Goal: Task Accomplishment & Management: Manage account settings

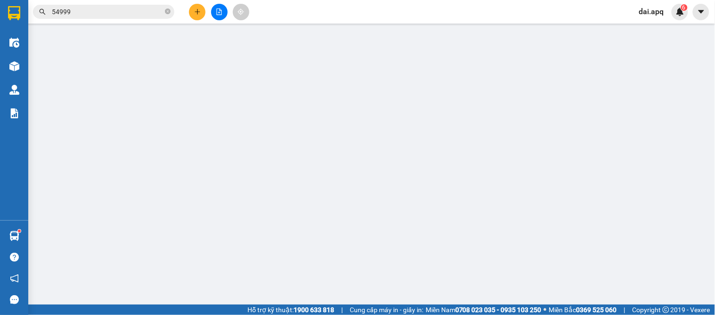
scroll to position [55, 0]
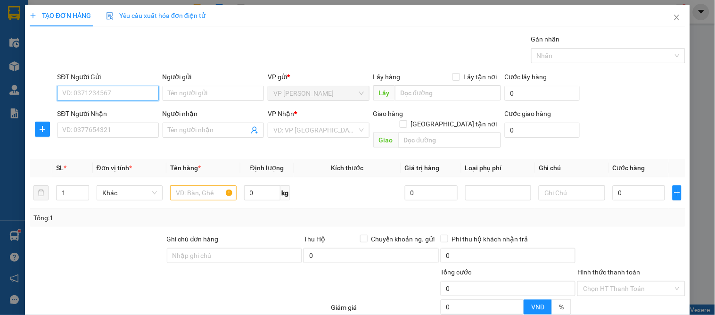
click at [62, 95] on input "SĐT Người Gửi" at bounding box center [107, 93] width 101 height 15
click at [98, 97] on input "3389" at bounding box center [107, 93] width 101 height 15
click at [101, 98] on input "3389" at bounding box center [107, 93] width 101 height 15
click at [112, 112] on div "0913033389 - ngọc ánh" at bounding box center [108, 112] width 93 height 10
type input "0913033389"
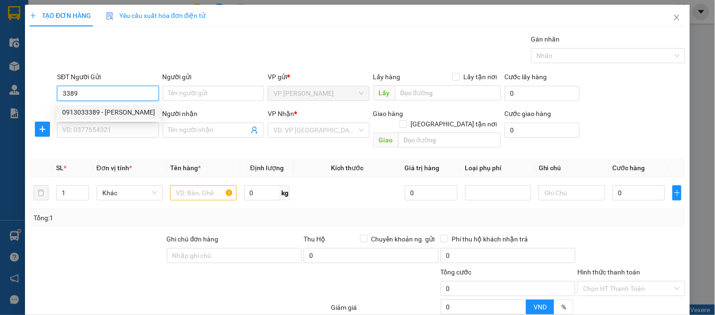
type input "ngọc ánh"
type input "0913033389"
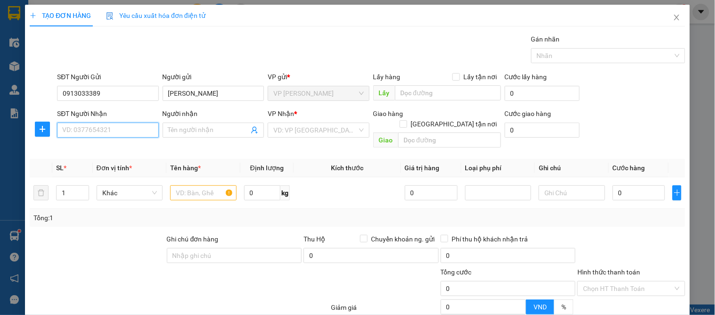
click at [111, 125] on input "SĐT Người Nhận" at bounding box center [107, 130] width 101 height 15
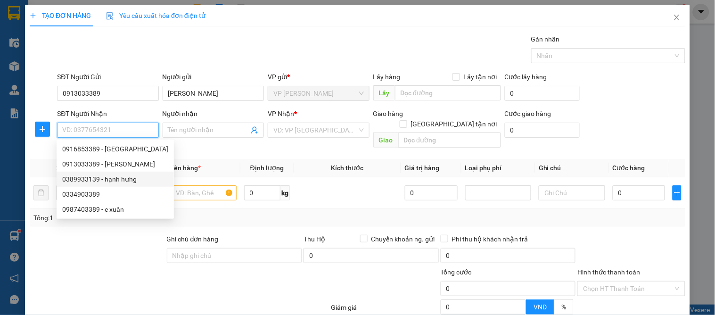
click at [124, 181] on div "0389933139 - hạnh hưng" at bounding box center [115, 179] width 106 height 10
type input "0389933139"
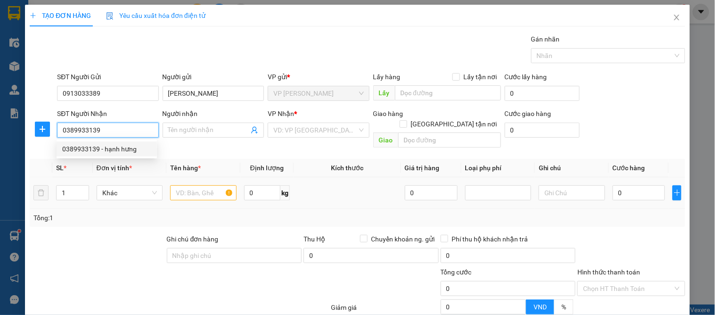
type input "hạnh hưng"
checkbox input "true"
type input "2 ng viết phú"
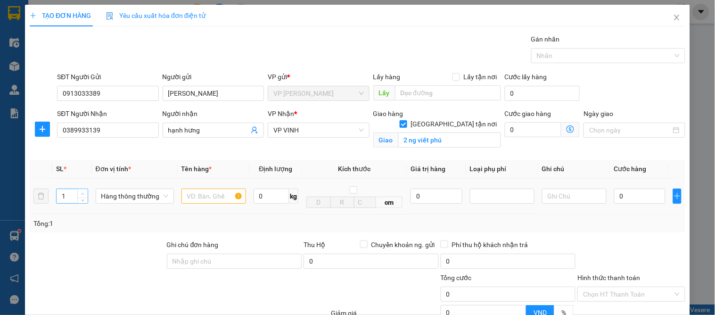
type input "2"
click at [83, 191] on span "up" at bounding box center [83, 194] width 6 height 6
click at [208, 197] on input "text" at bounding box center [214, 196] width 65 height 15
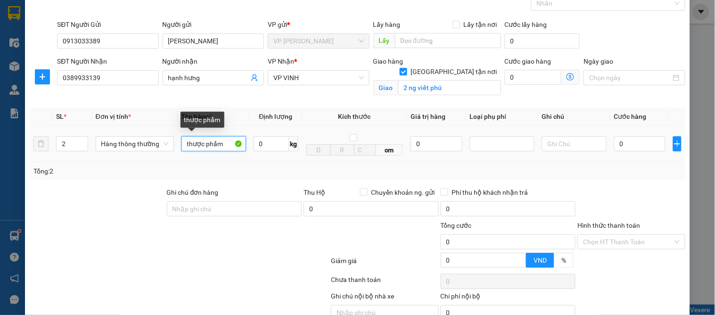
click at [199, 143] on input "thược phẩm" at bounding box center [214, 143] width 65 height 15
click at [203, 147] on input "thiwjc phẩm" at bounding box center [214, 143] width 65 height 15
type input "thực phẩm"
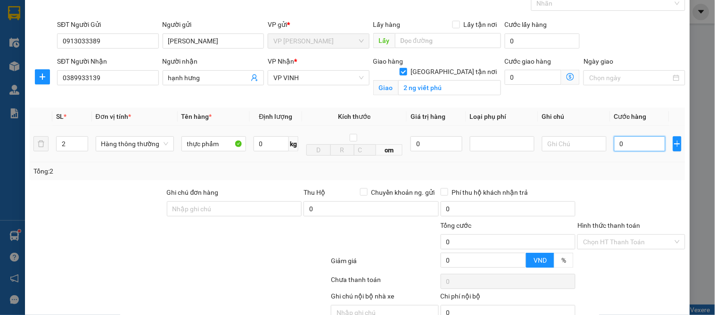
click at [630, 150] on input "0" at bounding box center [640, 143] width 51 height 15
type input "1"
type input "14"
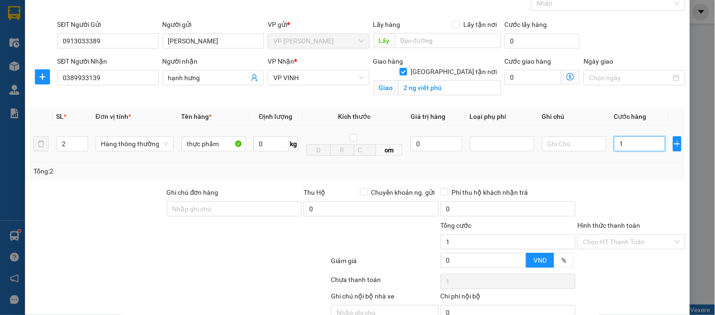
type input "14"
type input "140"
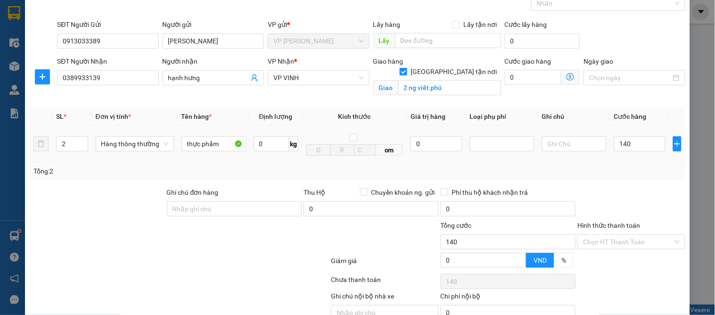
type input "140.000"
click at [623, 167] on div "Tổng: 2" at bounding box center [357, 171] width 648 height 10
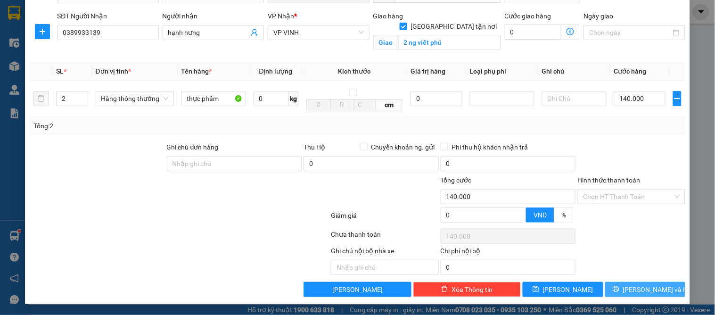
click at [644, 293] on span "[PERSON_NAME] và In" at bounding box center [656, 289] width 66 height 10
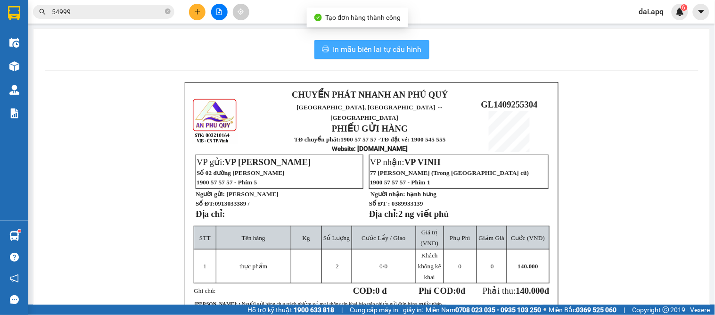
click at [357, 57] on button "In mẫu biên lai tự cấu hình" at bounding box center [372, 49] width 115 height 19
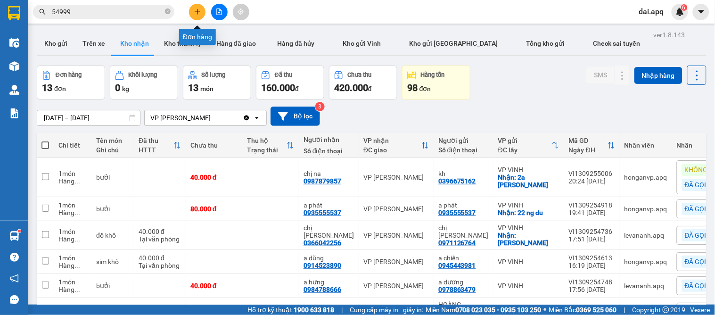
click at [194, 11] on icon "plus" at bounding box center [197, 11] width 7 height 7
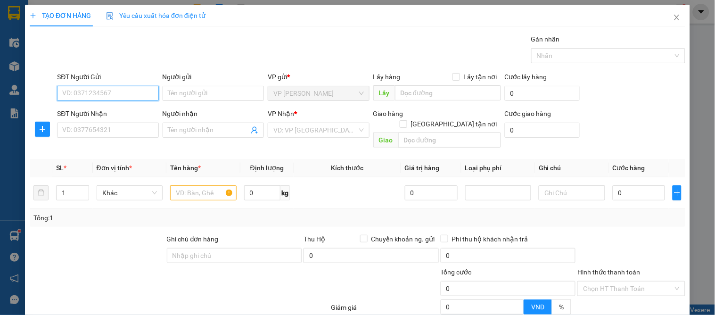
click at [115, 98] on input "SĐT Người Gửi" at bounding box center [107, 93] width 101 height 15
click at [120, 97] on input "4753" at bounding box center [107, 93] width 101 height 15
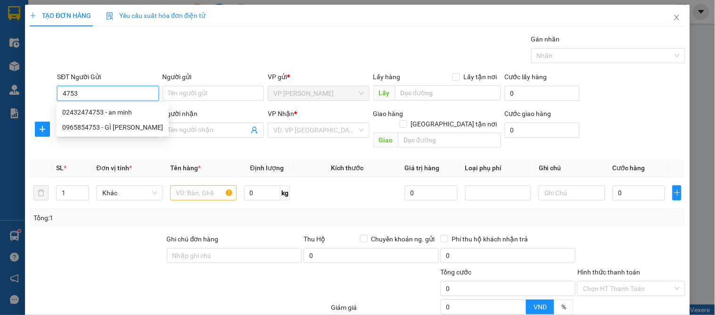
click at [120, 97] on input "4753" at bounding box center [107, 93] width 101 height 15
click at [123, 109] on div "02432474753 - an minh" at bounding box center [112, 112] width 101 height 10
type input "02432474753"
type input "an minh"
type input "02432474753"
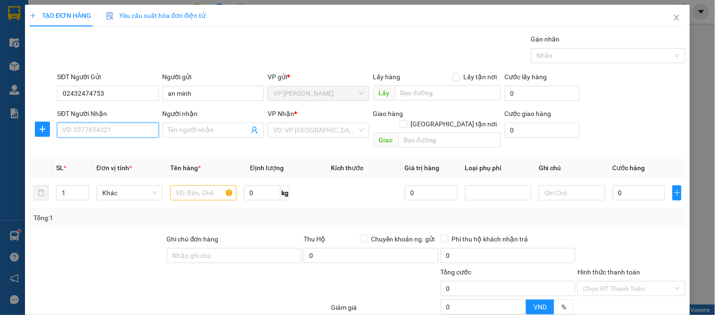
click at [123, 133] on input "SĐT Người Nhận" at bounding box center [107, 130] width 101 height 15
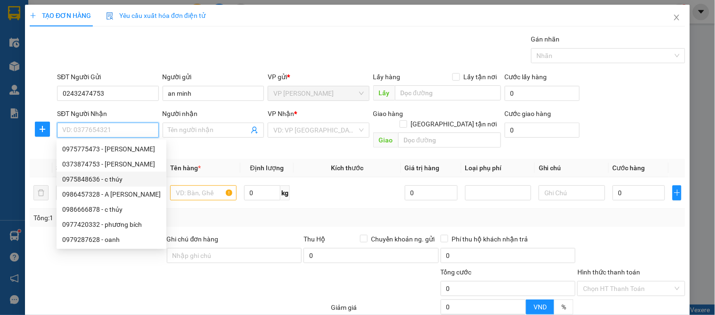
click at [109, 177] on div "0975848636 - c thúy" at bounding box center [111, 179] width 99 height 10
type input "0975848636"
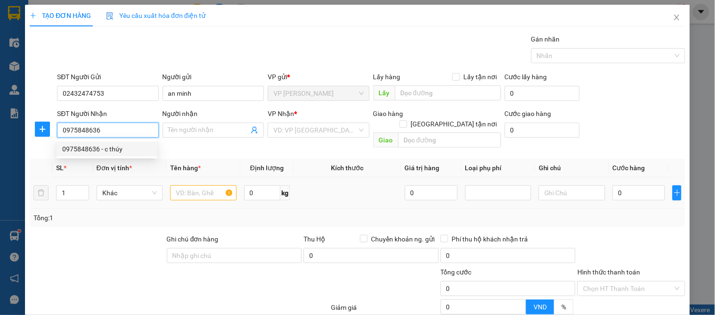
type input "c thúy"
checkbox input "true"
type input "159 nguyễn phong sắc"
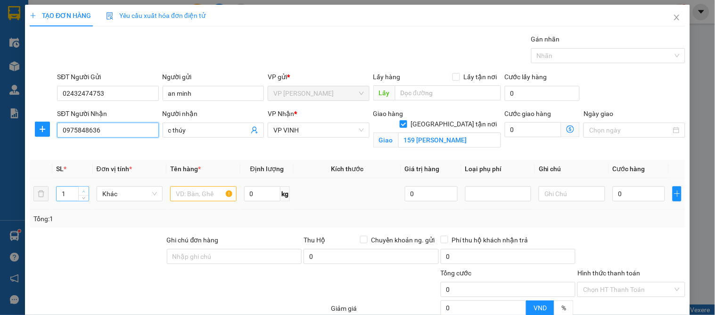
type input "10"
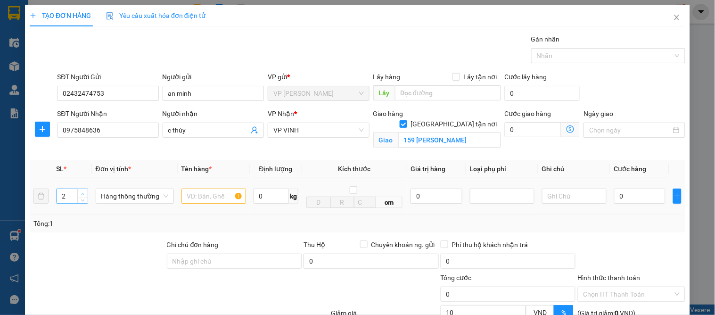
click at [80, 189] on span "Increase Value" at bounding box center [82, 193] width 10 height 8
type input "5"
click at [81, 190] on span "Increase Value" at bounding box center [82, 193] width 10 height 8
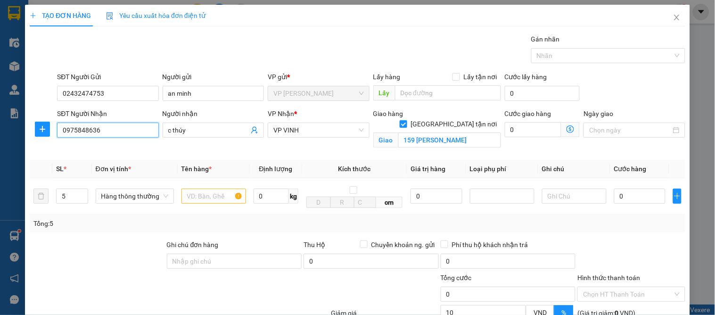
click at [128, 129] on input "0975848636" at bounding box center [107, 130] width 101 height 15
drag, startPoint x: 128, startPoint y: 129, endPoint x: 45, endPoint y: 128, distance: 83.5
click at [45, 128] on div "SĐT Người Nhận 0975848636 Người nhận c thúy VP Nhận * VP VINH Giao hàng Giao tậ…" at bounding box center [358, 130] width 658 height 44
type input "0986666878"
click at [112, 147] on div "0986666878 - c thủy" at bounding box center [106, 149] width 89 height 10
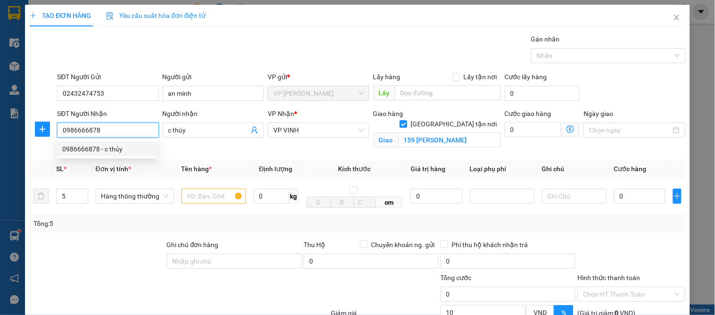
type input "c thủy"
type input "15 minh khai"
type input "0986666878"
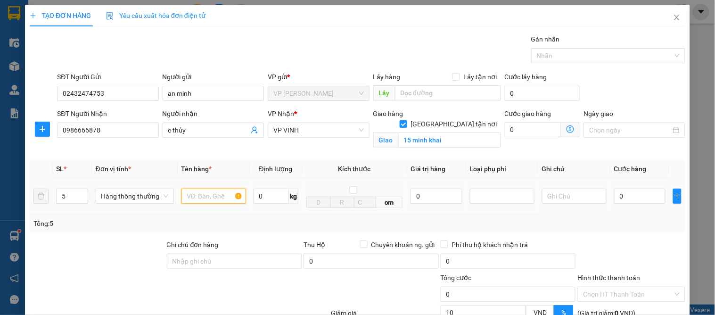
click at [215, 199] on input "text" at bounding box center [214, 196] width 65 height 15
type input "4 quýt 1 nho"
click at [623, 192] on input "0" at bounding box center [640, 196] width 51 height 15
type input "2"
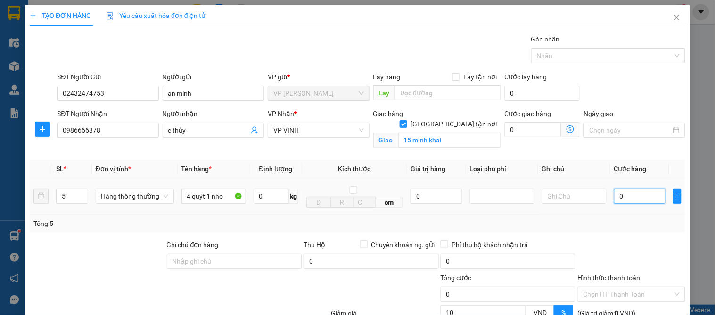
type input "2"
type input "25"
type input "250"
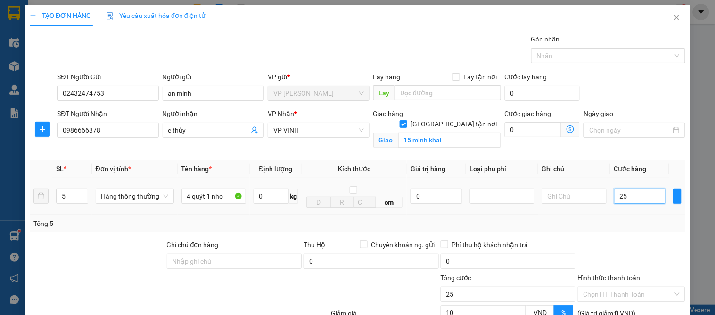
type input "250"
type input "250.000"
type input "225.000"
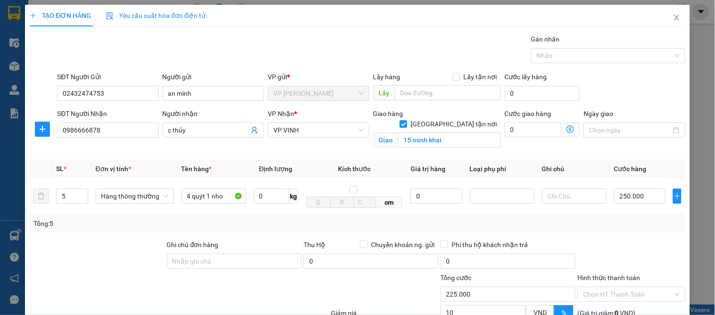
click at [625, 216] on div "Tổng: 5" at bounding box center [358, 224] width 656 height 18
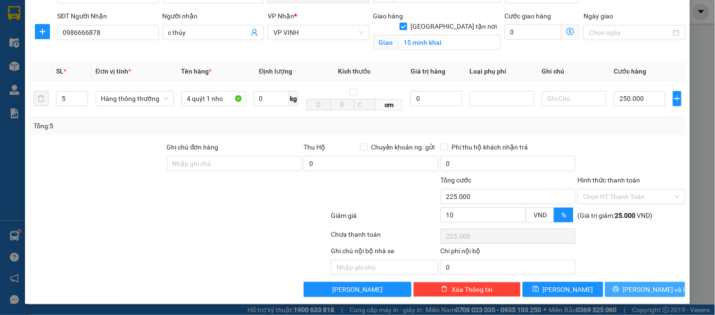
click at [630, 284] on span "[PERSON_NAME] và In" at bounding box center [656, 289] width 66 height 10
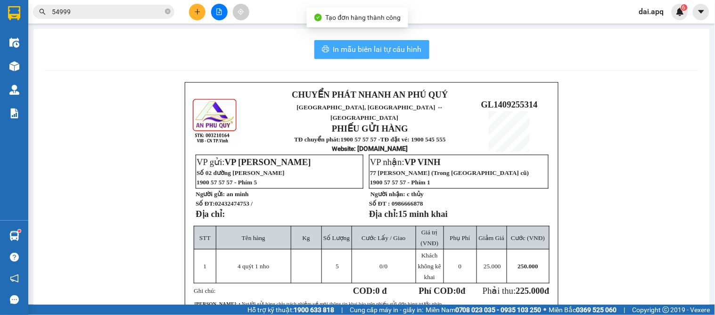
click at [351, 52] on span "In mẫu biên lai tự cấu hình" at bounding box center [377, 49] width 89 height 12
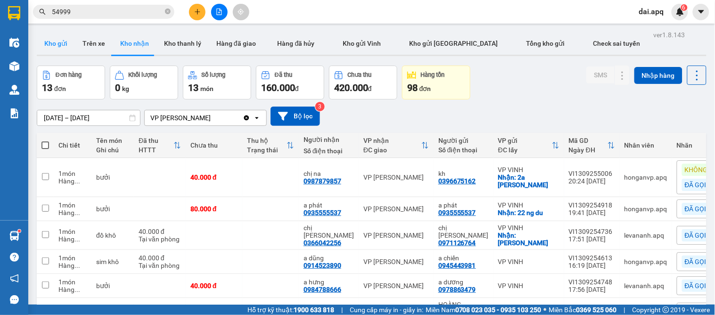
click at [42, 35] on button "Kho gửi" at bounding box center [56, 43] width 38 height 23
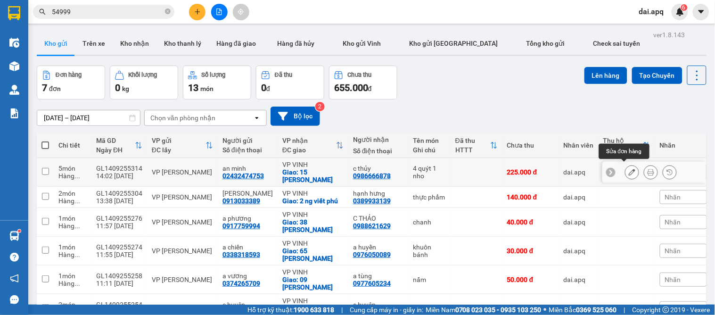
click at [626, 169] on button at bounding box center [632, 172] width 13 height 17
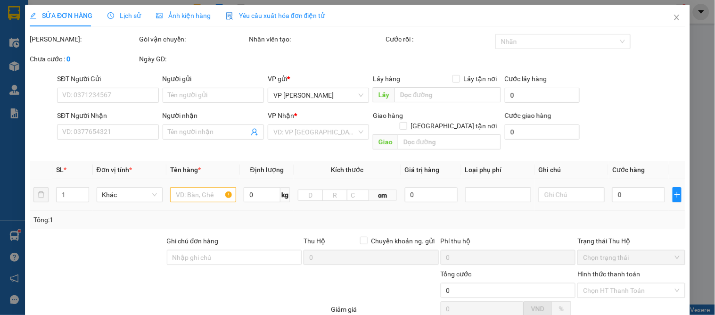
type input "02432474753"
type input "an minh"
type input "0986666878"
type input "c thủy"
checkbox input "true"
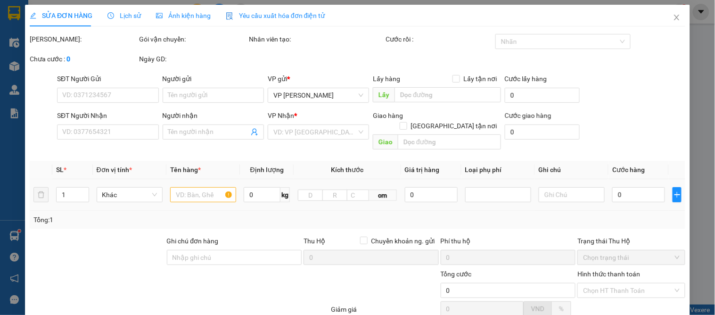
type input "15 minh khai"
type input "225.000"
type input "10"
type input "225.000"
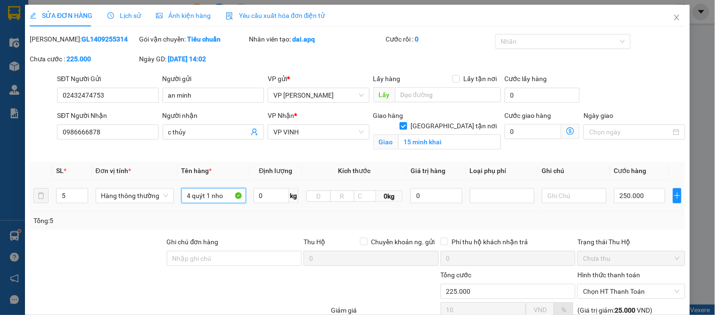
click at [230, 199] on input "4 quýt 1 nho" at bounding box center [214, 195] width 65 height 15
drag, startPoint x: 206, startPoint y: 192, endPoint x: 243, endPoint y: 192, distance: 36.8
click at [243, 192] on input "4 quýt 1 nho" at bounding box center [214, 195] width 65 height 15
click at [191, 195] on input "4 quýt" at bounding box center [214, 195] width 65 height 15
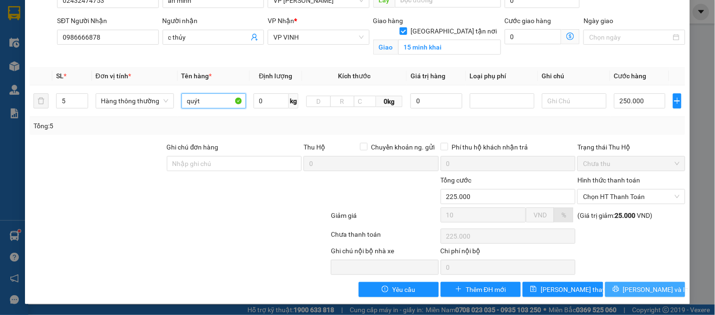
type input "quýt"
click at [645, 288] on span "[PERSON_NAME] và In" at bounding box center [656, 289] width 66 height 10
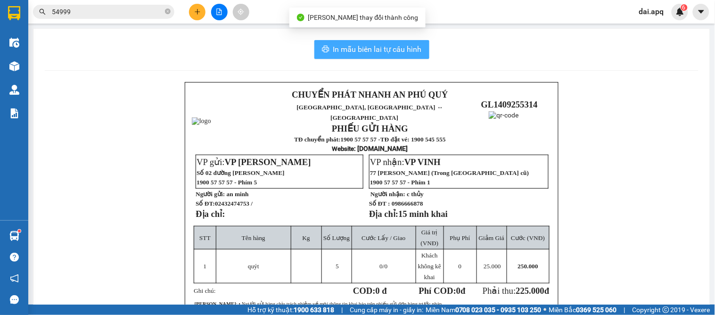
click at [345, 42] on button "In mẫu biên lai tự cấu hình" at bounding box center [372, 49] width 115 height 19
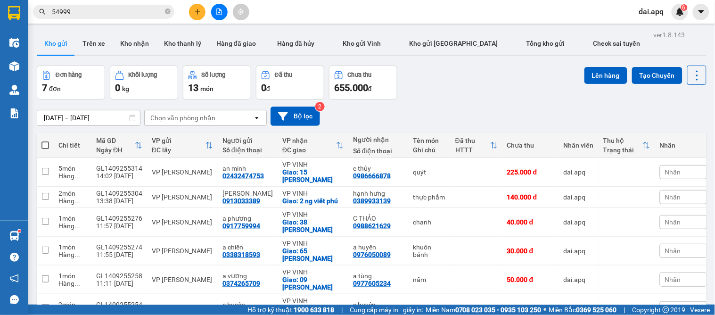
click at [197, 10] on icon "plus" at bounding box center [197, 11] width 0 height 5
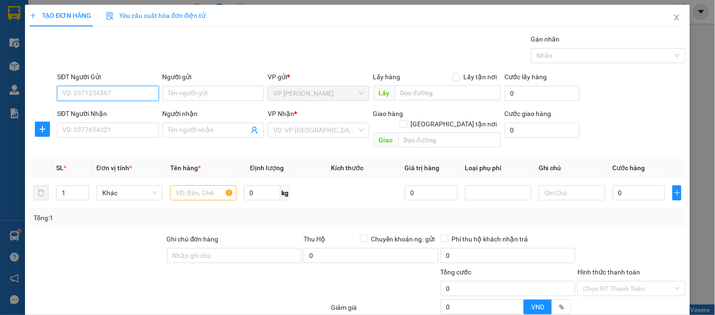
click at [124, 90] on input "SĐT Người Gửi" at bounding box center [107, 93] width 101 height 15
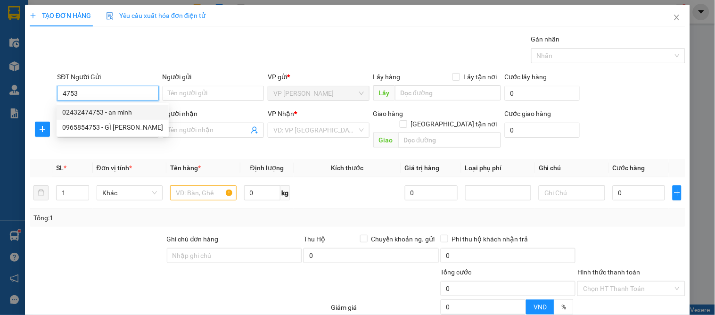
drag, startPoint x: 130, startPoint y: 110, endPoint x: 125, endPoint y: 128, distance: 18.7
click at [130, 111] on div "02432474753 - an minh" at bounding box center [112, 112] width 101 height 10
type input "02432474753"
type input "an minh"
type input "02432474753"
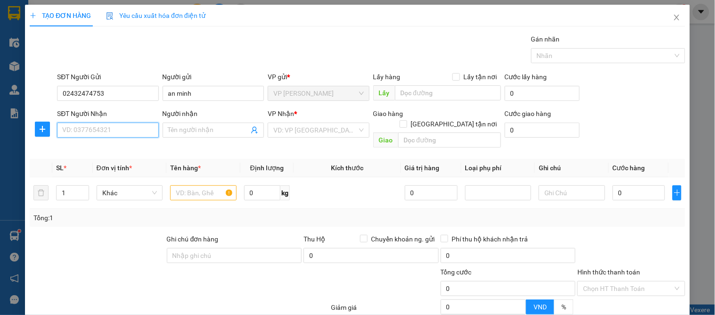
click at [123, 132] on input "SĐT Người Nhận" at bounding box center [107, 130] width 101 height 15
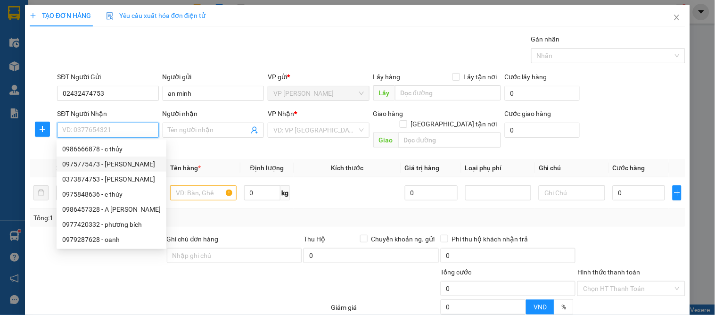
click at [143, 167] on div "0975775473 - [PERSON_NAME]" at bounding box center [111, 164] width 99 height 10
type input "0975775473"
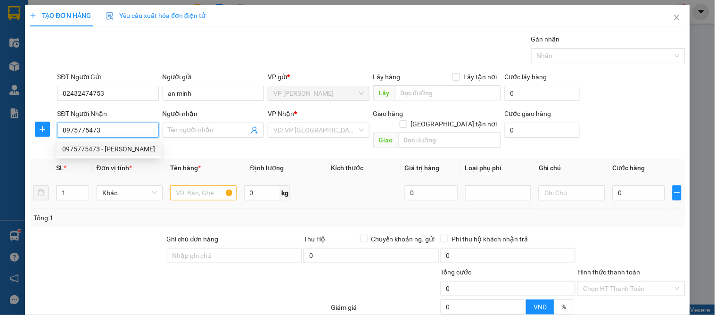
type input "huyền [PERSON_NAME]"
checkbox input "true"
type input "[PERSON_NAME]"
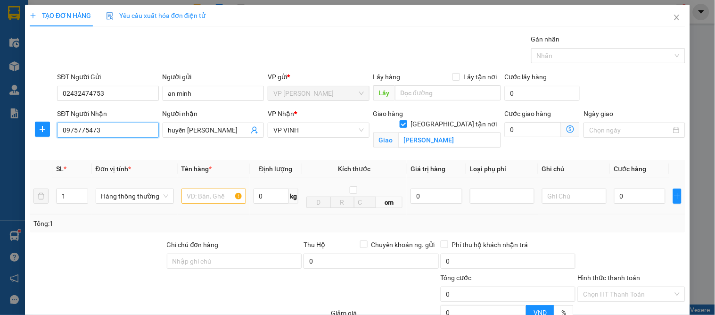
type input "15"
click at [204, 192] on input "text" at bounding box center [214, 196] width 65 height 15
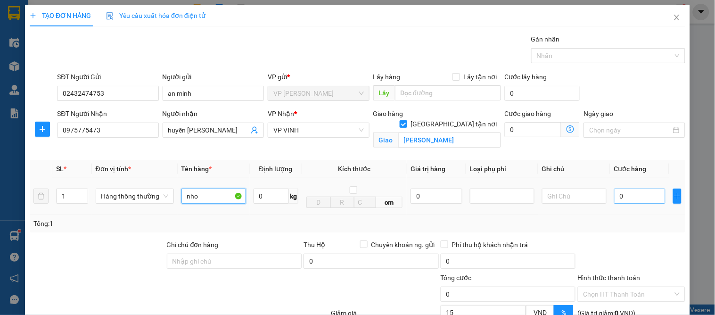
type input "nho"
click at [625, 194] on input "0" at bounding box center [640, 196] width 51 height 15
type input "5"
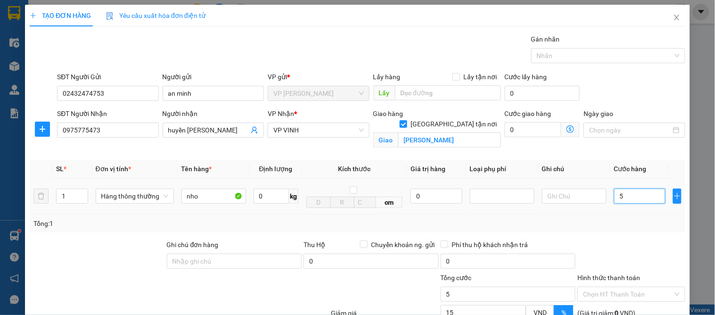
type input "50"
type input "50.000"
type input "42.000"
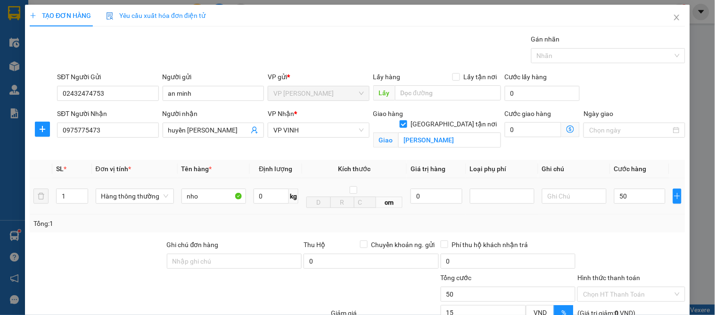
type input "42.000"
click at [623, 223] on div "Tổng: 1" at bounding box center [357, 223] width 648 height 10
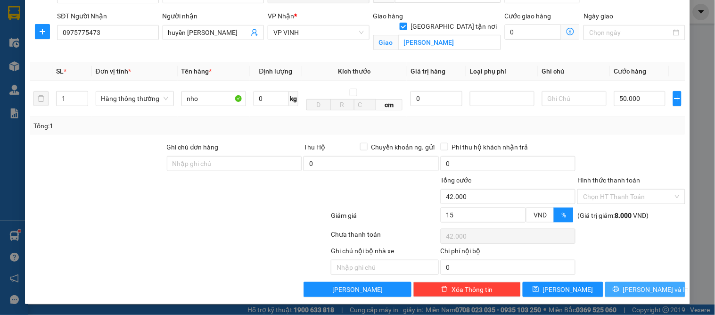
click at [644, 287] on span "[PERSON_NAME] và In" at bounding box center [656, 289] width 66 height 10
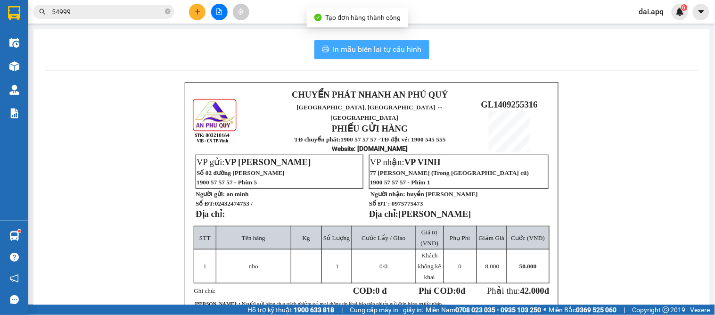
click at [349, 45] on span "In mẫu biên lai tự cấu hình" at bounding box center [377, 49] width 89 height 12
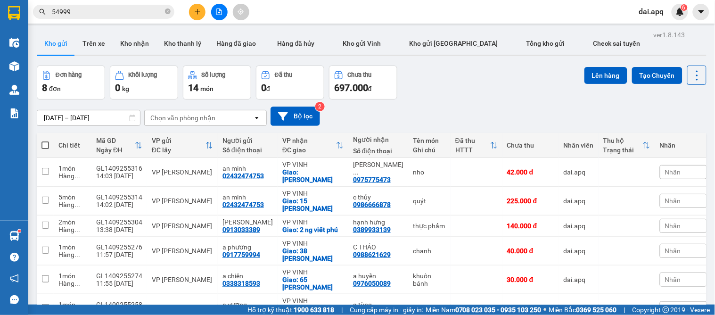
click at [132, 46] on button "Kho nhận" at bounding box center [135, 43] width 44 height 23
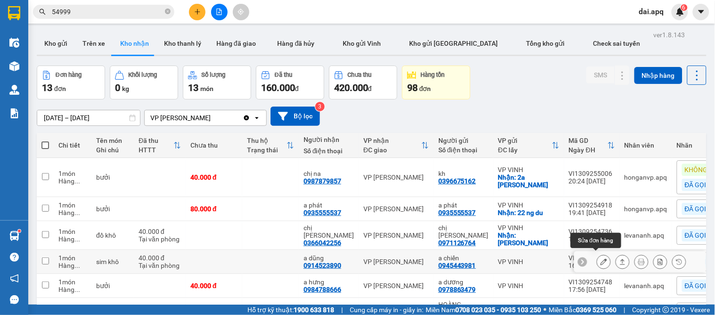
click at [601, 258] on icon at bounding box center [604, 261] width 7 height 7
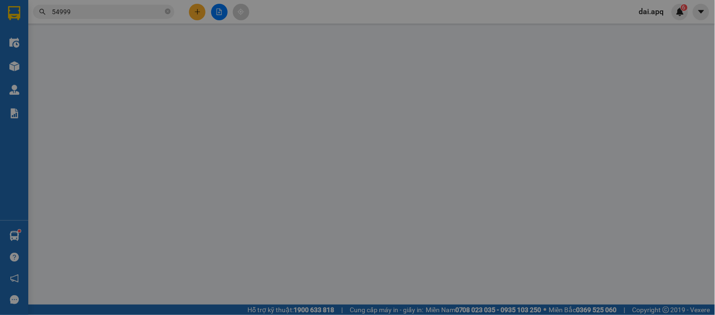
type input "0945443981"
type input "a chiến"
type input "0914523890"
type input "a dũng"
type input "40.000"
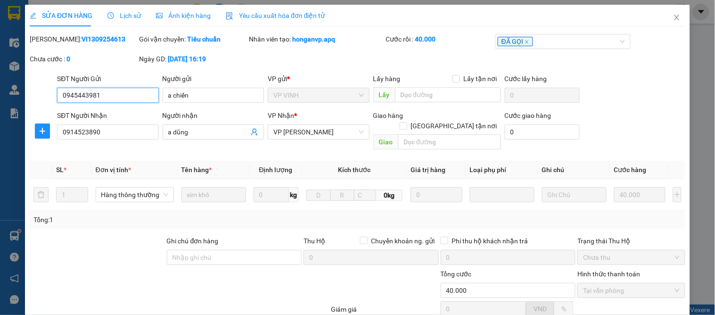
scroll to position [83, 0]
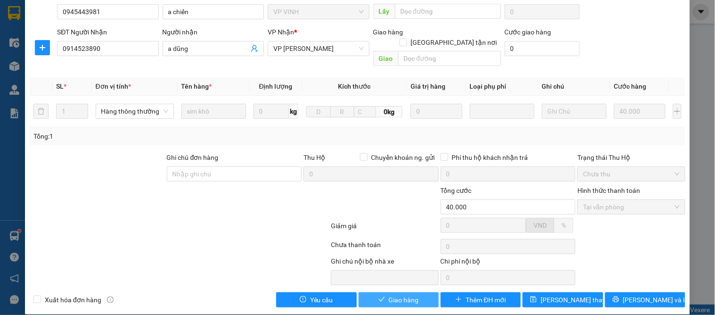
click at [387, 292] on button "Giao hàng" at bounding box center [399, 299] width 80 height 15
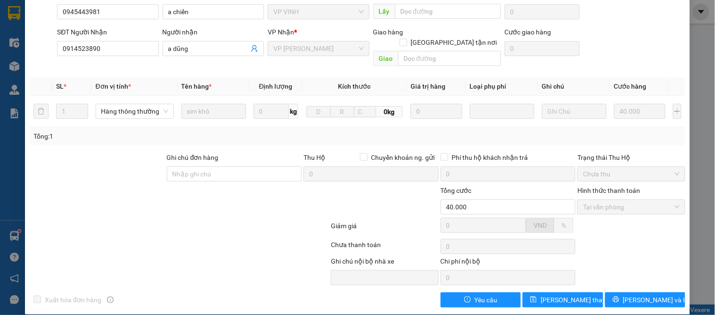
scroll to position [0, 0]
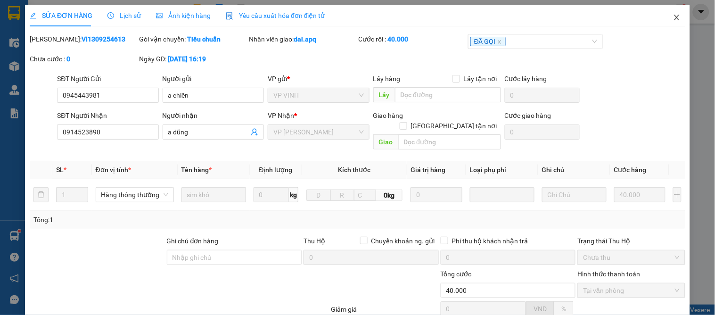
click at [674, 17] on icon "close" at bounding box center [676, 18] width 5 height 6
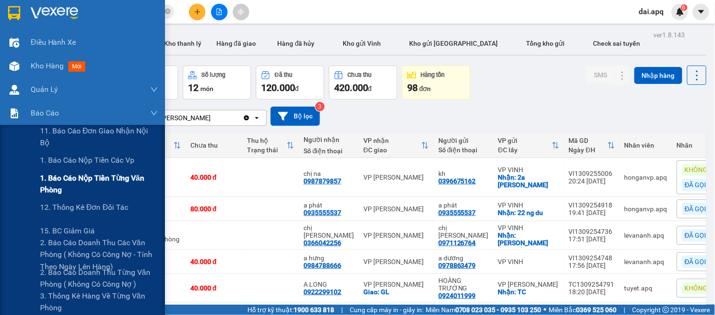
click at [110, 180] on span "1. Báo cáo nộp tiền từng văn phòng" at bounding box center [99, 184] width 118 height 24
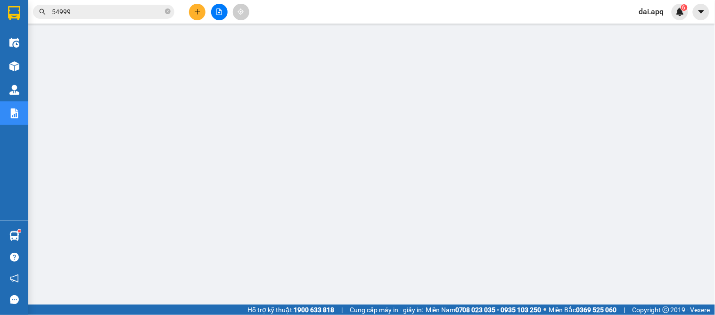
scroll to position [105, 0]
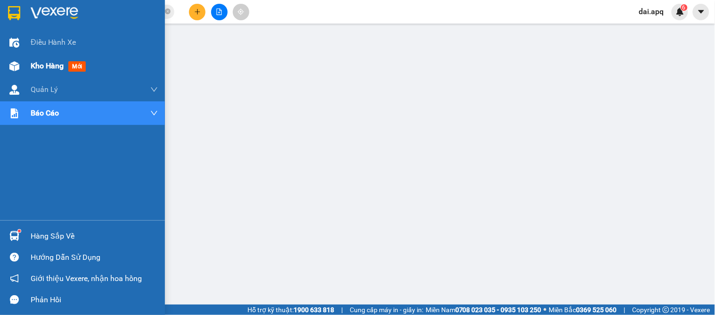
click at [40, 67] on span "Kho hàng" at bounding box center [47, 65] width 33 height 9
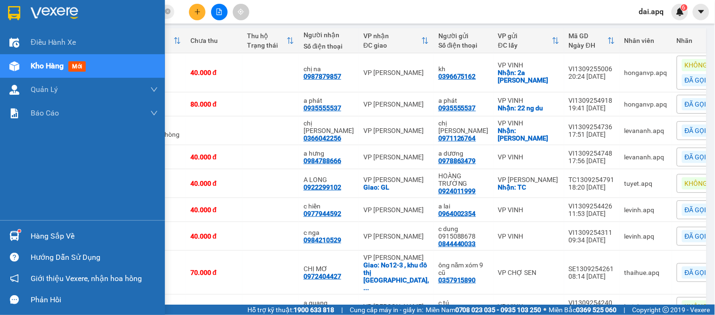
click at [22, 237] on div at bounding box center [14, 236] width 17 height 17
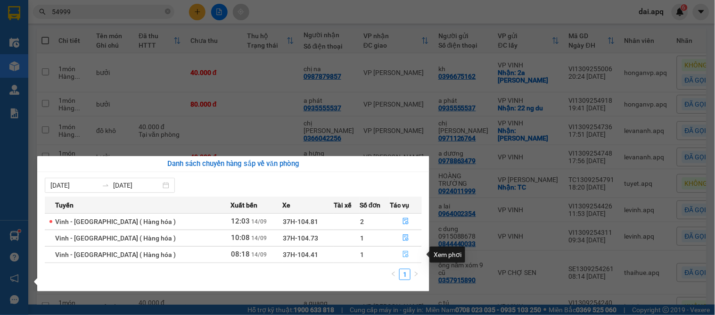
click at [409, 251] on button "button" at bounding box center [406, 254] width 31 height 15
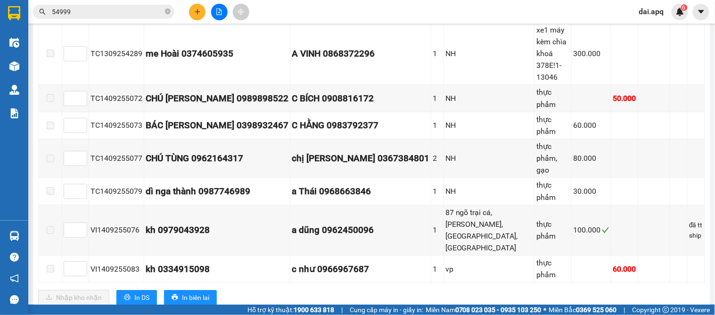
scroll to position [496, 0]
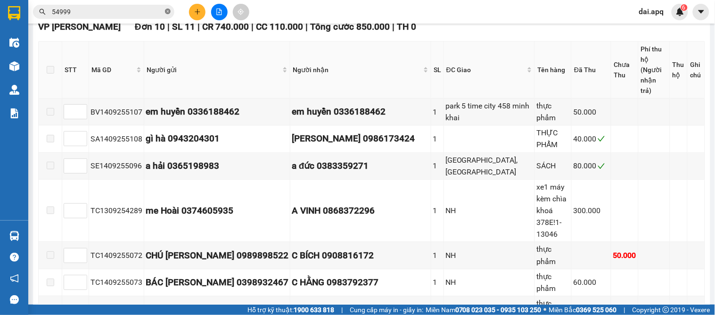
click at [167, 14] on icon "close-circle" at bounding box center [168, 11] width 6 height 6
click at [138, 14] on input "text" at bounding box center [107, 12] width 111 height 10
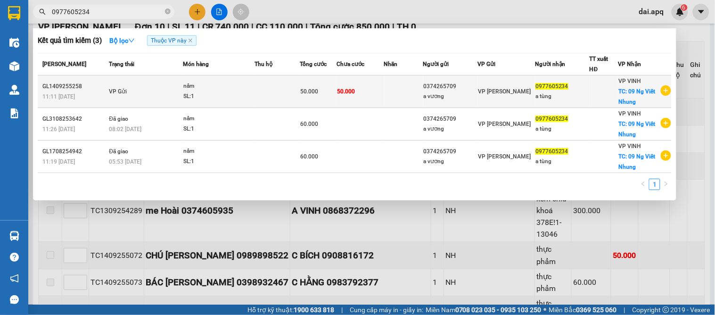
type input "0977605234"
click at [459, 87] on div "0374265709" at bounding box center [451, 87] width 54 height 10
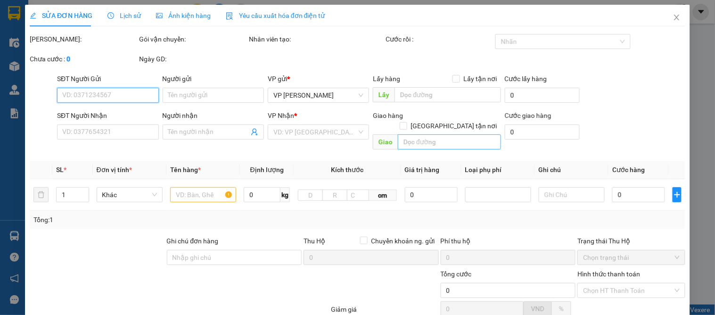
type input "0374265709"
type input "a vương"
type input "0977605234"
type input "a tùng"
checkbox input "true"
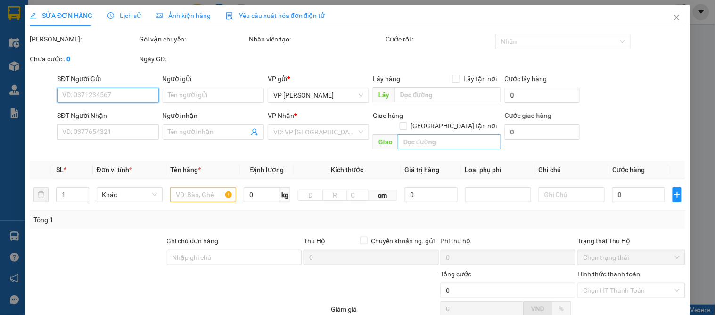
type input "09 Ng Viết Nhung"
type input "50.000"
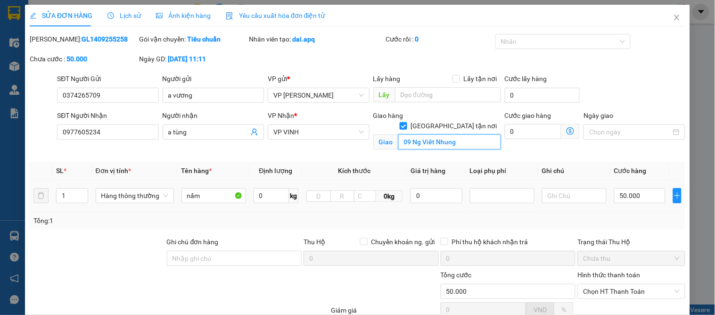
click at [473, 134] on input "09 Ng Viết Nhung" at bounding box center [450, 141] width 103 height 15
type input "0"
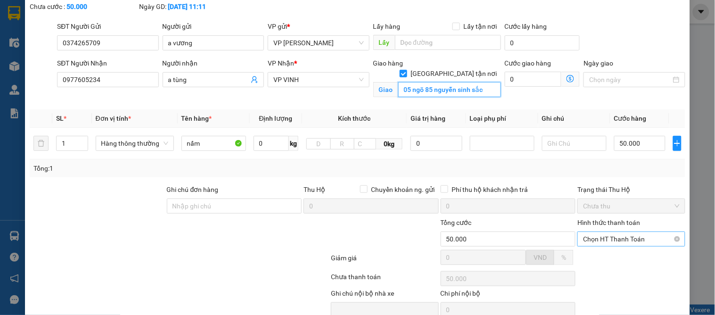
scroll to position [95, 0]
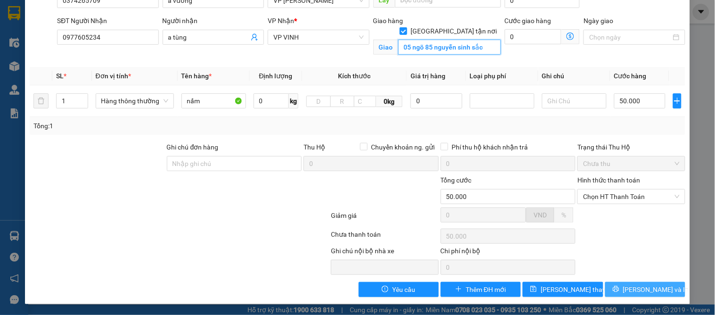
type input "05 ngõ 85 nguyễn sinh sắc"
click at [629, 289] on button "[PERSON_NAME] và In" at bounding box center [646, 289] width 80 height 15
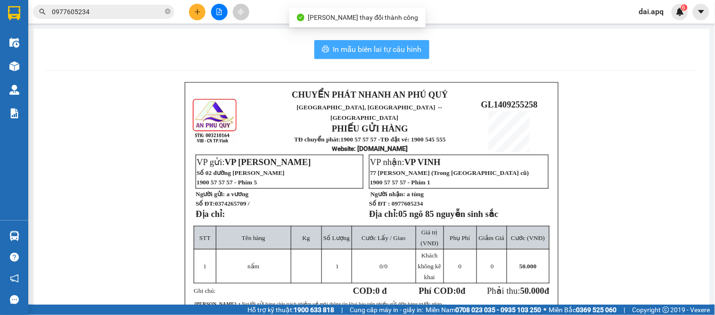
click at [381, 44] on span "In mẫu biên lai tự cấu hình" at bounding box center [377, 49] width 89 height 12
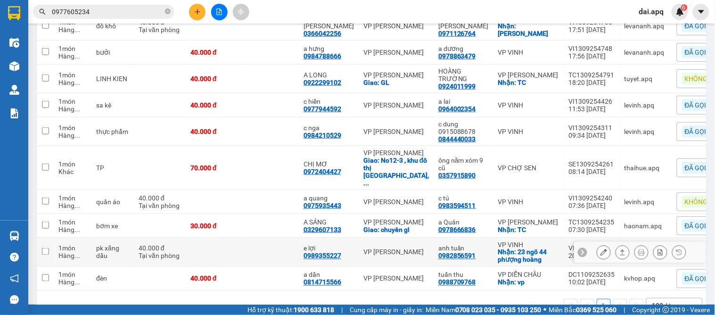
scroll to position [224, 0]
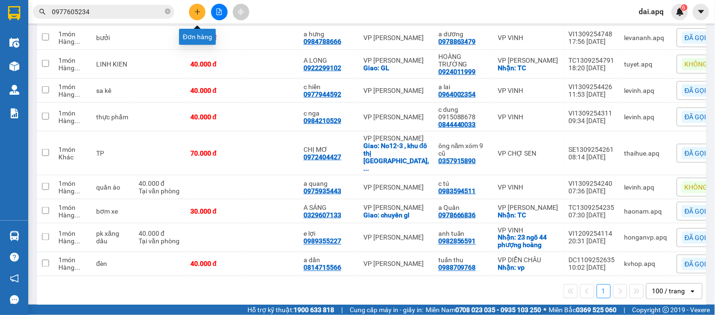
drag, startPoint x: 199, startPoint y: 11, endPoint x: 199, endPoint y: 17, distance: 5.2
click at [199, 17] on button at bounding box center [197, 12] width 17 height 17
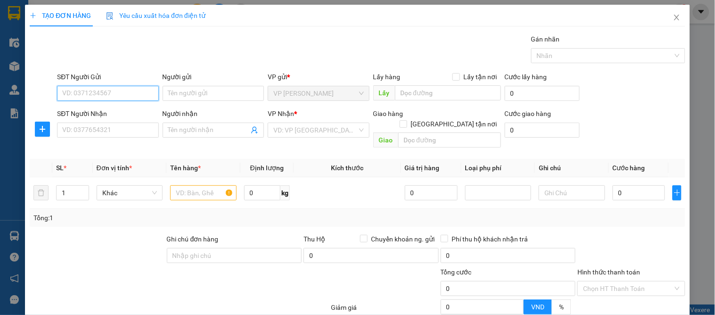
click at [133, 97] on input "SĐT Người Gửi" at bounding box center [107, 93] width 101 height 15
click at [138, 91] on input "SĐT Người Gửi" at bounding box center [107, 93] width 101 height 15
type input "0961649481"
click at [137, 108] on div "0961649481 - khánh" at bounding box center [106, 112] width 89 height 10
type input "khánh"
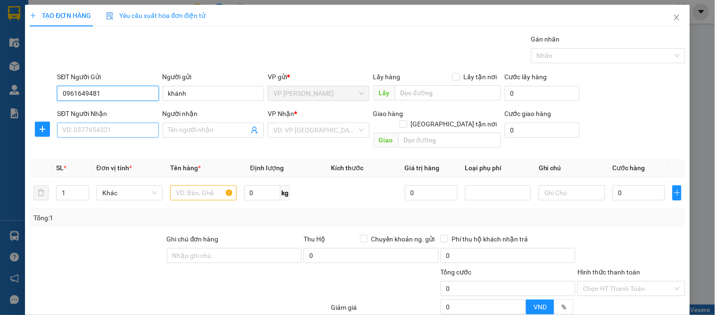
type input "0961649481"
click at [134, 133] on input "SĐT Người Nhận" at bounding box center [107, 130] width 101 height 15
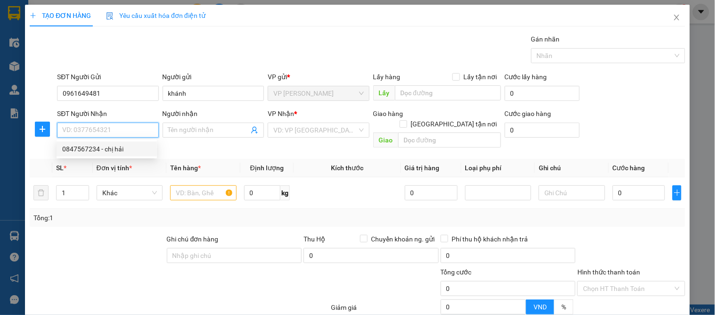
click at [121, 149] on div "0847567234 - chị hải" at bounding box center [106, 149] width 89 height 10
type input "0847567234"
type input "chị hải"
checkbox input "true"
type input "11 quang trung"
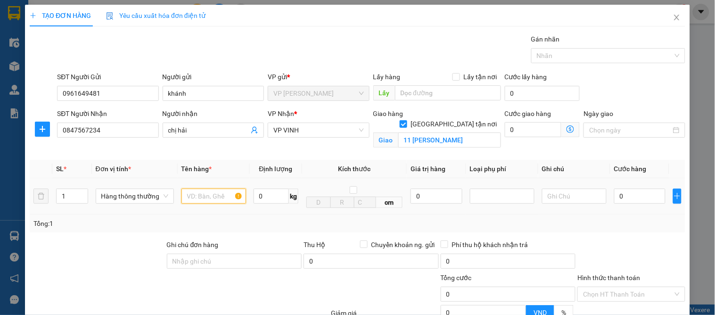
click at [183, 196] on input "text" at bounding box center [214, 196] width 65 height 15
type input "d"
type input "đông lạnh"
click at [640, 194] on input "0" at bounding box center [640, 196] width 51 height 15
type input "7"
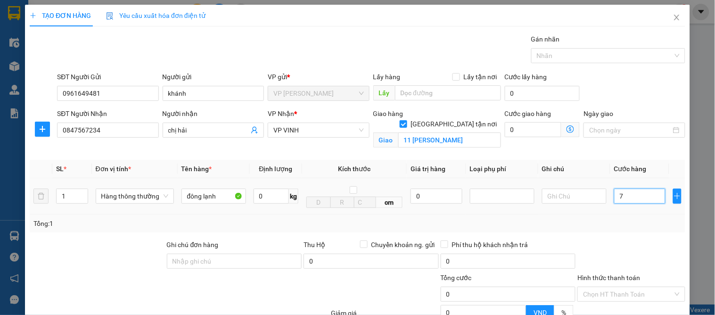
type input "7"
type input "70"
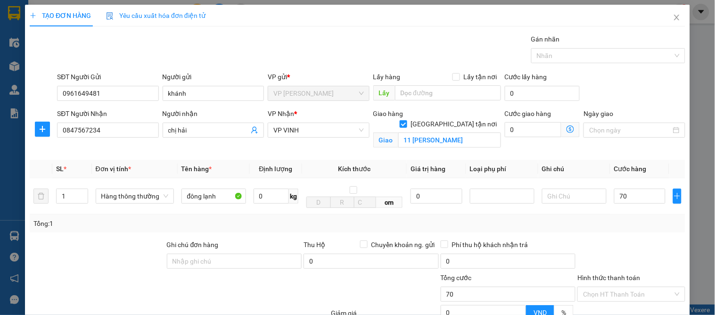
type input "70.000"
click at [640, 235] on div "Transit Pickup Surcharge Ids Transit Deliver Surcharge Ids Transit Deliver Surc…" at bounding box center [358, 214] width 656 height 361
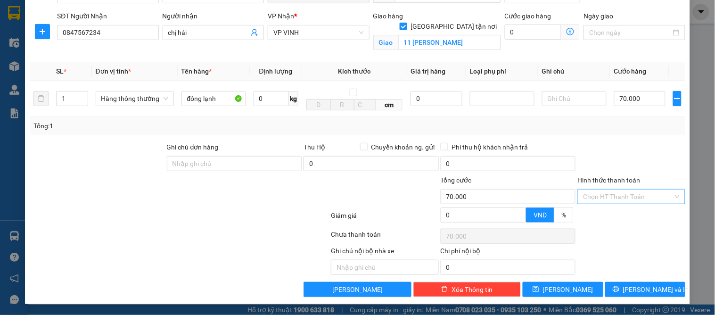
click at [614, 196] on input "Hình thức thanh toán" at bounding box center [628, 197] width 90 height 14
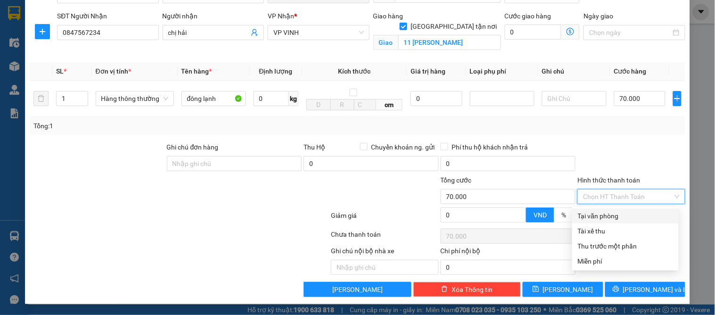
click at [611, 215] on div "Tại văn phòng" at bounding box center [625, 216] width 95 height 10
type input "0"
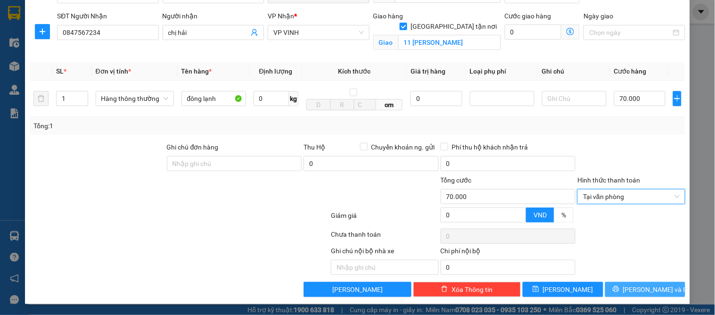
click at [629, 288] on button "[PERSON_NAME] và In" at bounding box center [646, 289] width 80 height 15
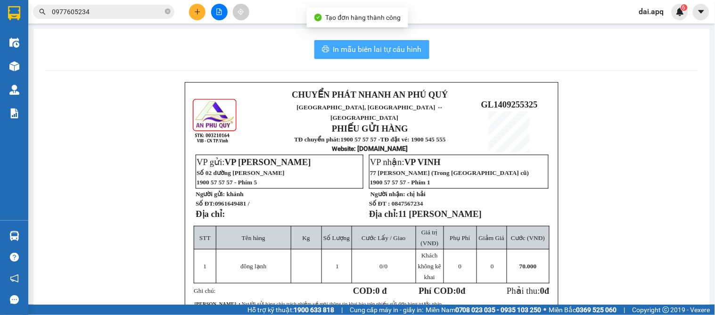
click at [359, 43] on button "In mẫu biên lai tự cấu hình" at bounding box center [372, 49] width 115 height 19
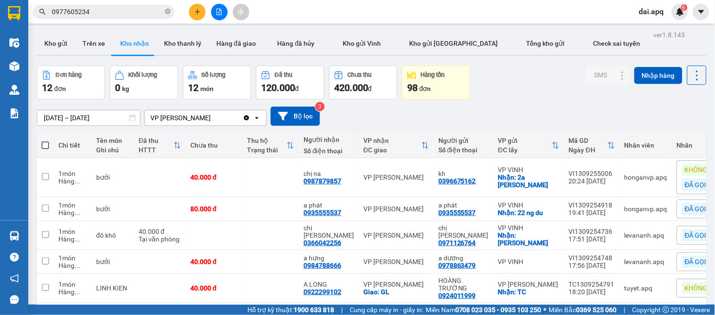
click at [468, 100] on div "[DATE] – [DATE] Press the down arrow key to interact with the calendar and sele…" at bounding box center [372, 116] width 670 height 33
click at [200, 5] on button at bounding box center [197, 12] width 17 height 17
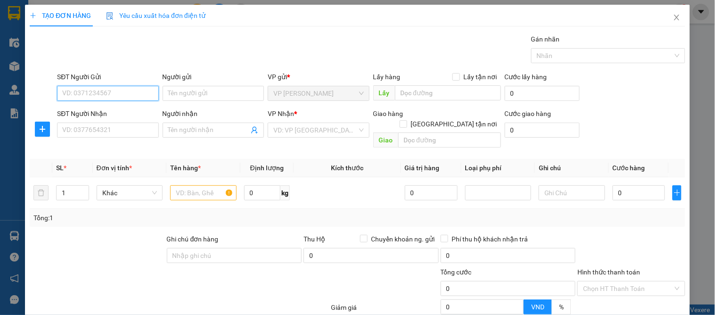
click at [85, 92] on input "SĐT Người Gửi" at bounding box center [107, 93] width 101 height 15
type input "0981031829"
click at [126, 110] on div "0981031829 - a châu" at bounding box center [106, 112] width 89 height 10
type input "a châu"
type input "0981031829"
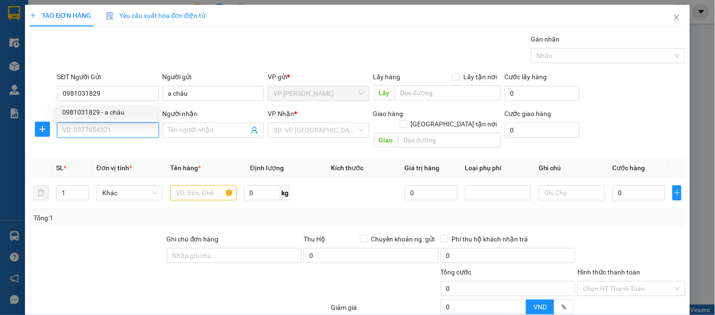
click at [127, 126] on input "SĐT Người Nhận" at bounding box center [107, 130] width 101 height 15
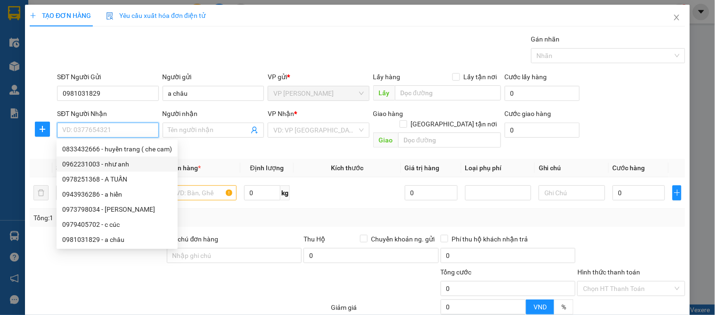
click at [118, 157] on div "0962231003 - như anh" at bounding box center [117, 164] width 121 height 15
type input "0962231003"
type input "như anh"
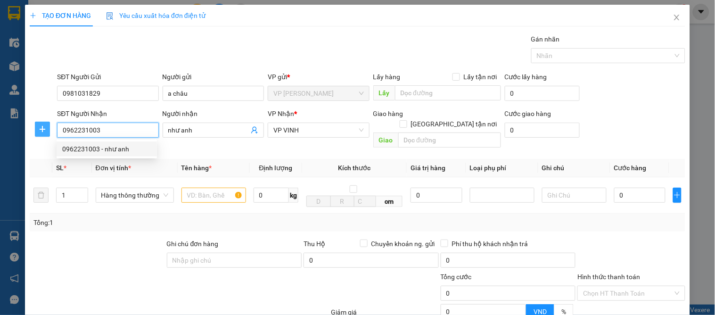
drag, startPoint x: 111, startPoint y: 134, endPoint x: 36, endPoint y: 125, distance: 75.5
click at [36, 125] on div "SĐT Người Nhận 0962231003 Người nhận như anh VP Nhận * VP VINH Giao hàng Giao t…" at bounding box center [358, 129] width 658 height 43
type input "0833863977"
click at [115, 149] on div "0833863977 - thúy" at bounding box center [108, 149] width 93 height 10
type input "thúy"
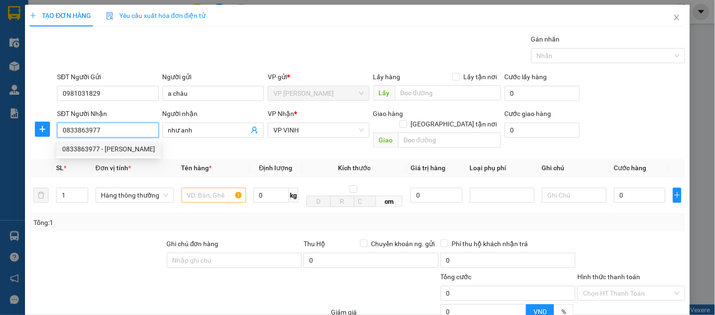
checkbox input "true"
type input "26 ngõ 2 nguyễn sỹ sách"
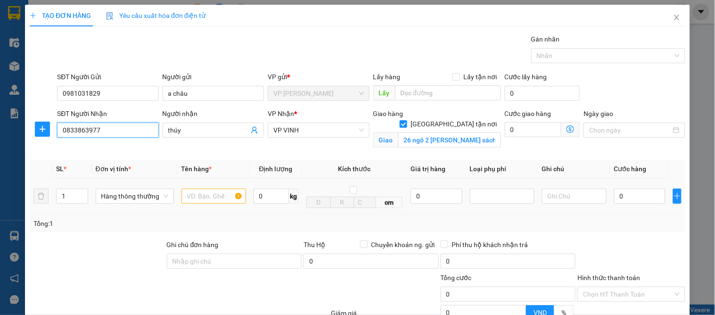
type input "0833863977"
click at [196, 199] on input "text" at bounding box center [214, 196] width 65 height 15
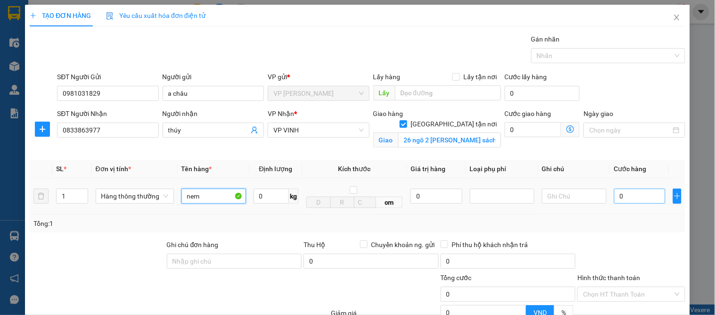
type input "nem"
click at [642, 201] on input "0" at bounding box center [640, 196] width 51 height 15
type input "4"
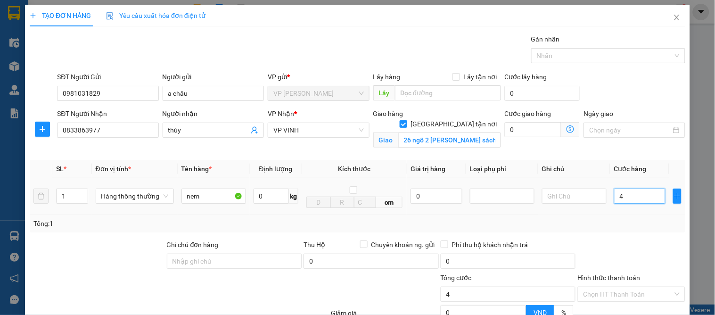
type input "40"
type input "40.000"
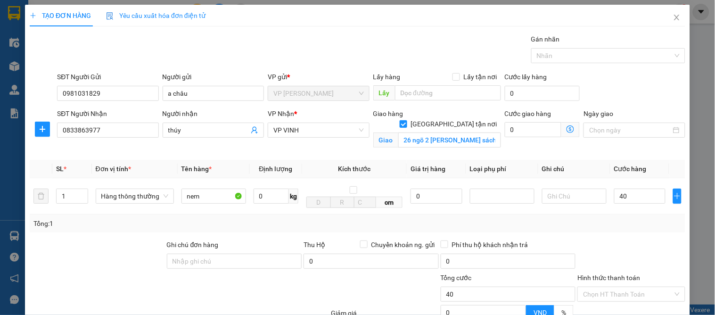
type input "40.000"
click at [614, 232] on div "Tổng: 1" at bounding box center [358, 224] width 656 height 18
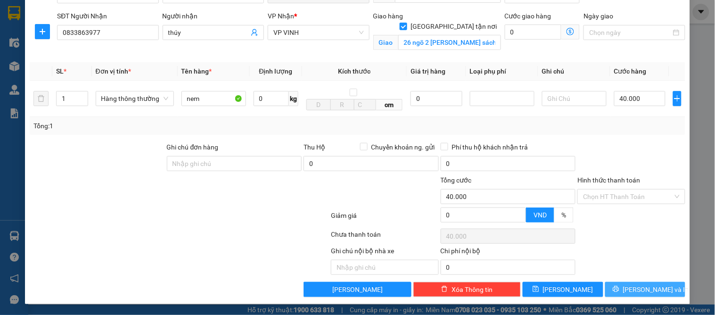
click at [637, 284] on span "[PERSON_NAME] và In" at bounding box center [656, 289] width 66 height 10
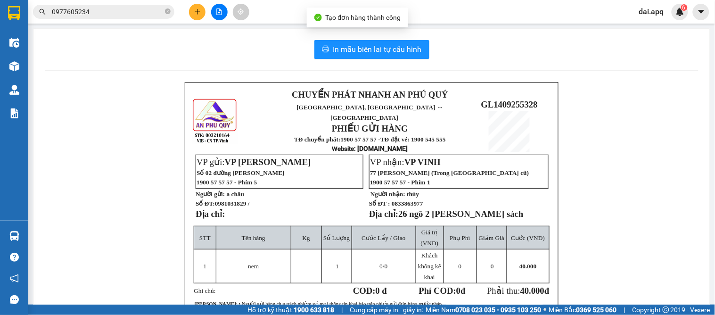
click at [374, 60] on div "In mẫu biên lai tự cấu hình CHUYỂN PHÁT NHANH AN PHÚ QUÝ NGHỆ AN, HÀ TĨNH ↔ HÀ …" at bounding box center [371, 232] width 677 height 407
click at [366, 51] on span "In mẫu biên lai tự cấu hình" at bounding box center [377, 49] width 89 height 12
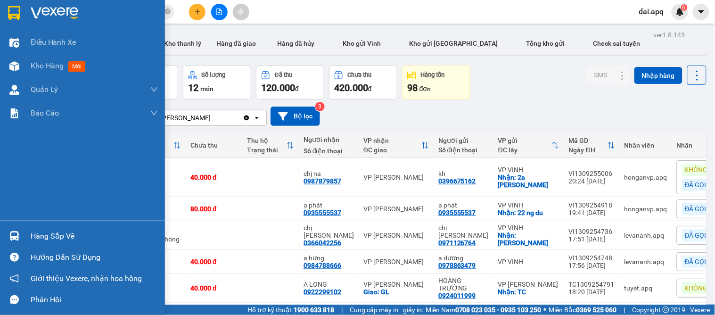
click at [22, 238] on div at bounding box center [14, 236] width 17 height 17
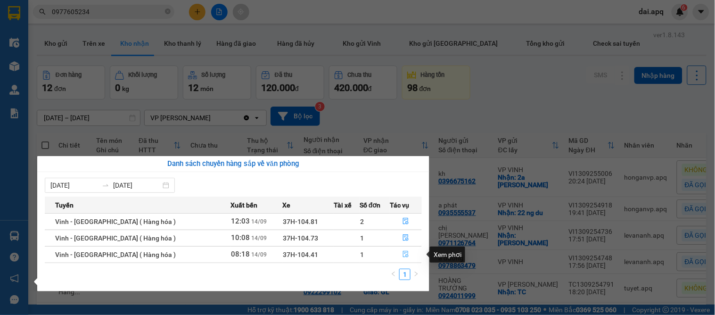
click at [399, 252] on button "button" at bounding box center [406, 254] width 31 height 15
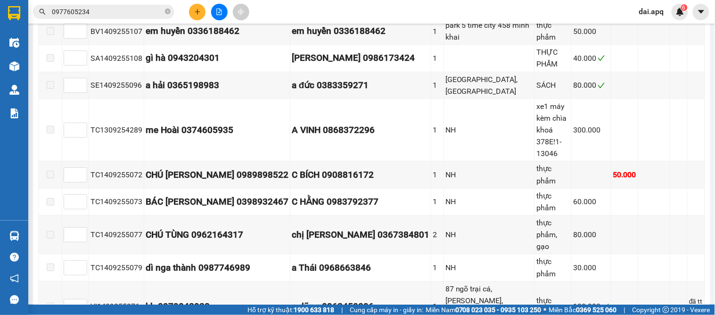
scroll to position [653, 0]
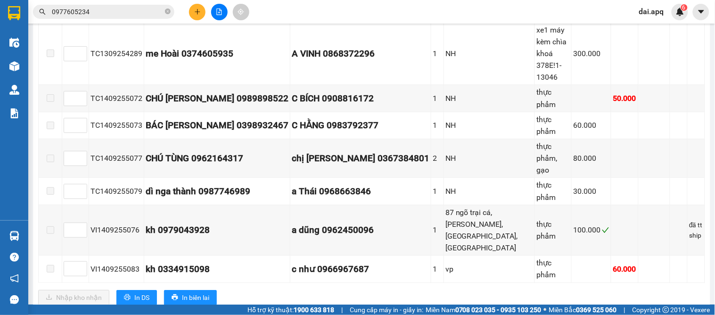
checkbox input "true"
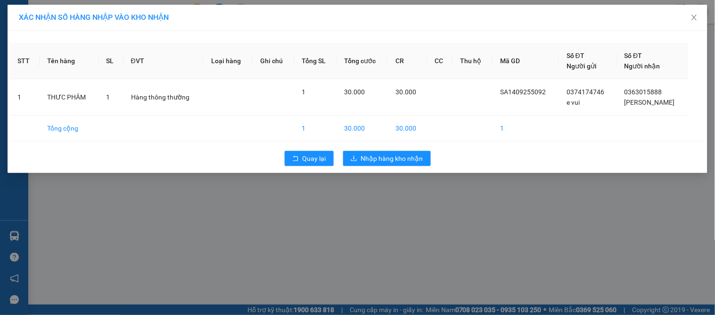
click at [368, 195] on div "XÁC NHẬN SỐ HÀNG NHẬP VÀO KHO NHẬN STT Tên hàng SL ĐVT Loại hàng Ghi chú Tổng S…" at bounding box center [357, 157] width 715 height 315
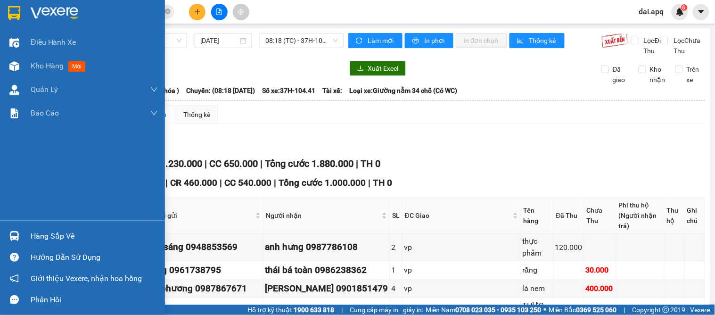
click at [17, 239] on img at bounding box center [14, 236] width 10 height 10
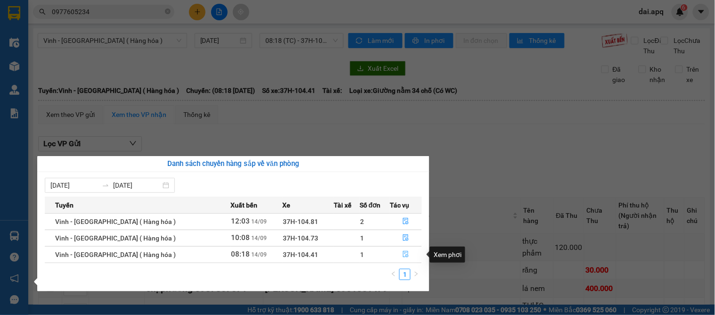
click at [397, 255] on button "button" at bounding box center [406, 254] width 31 height 15
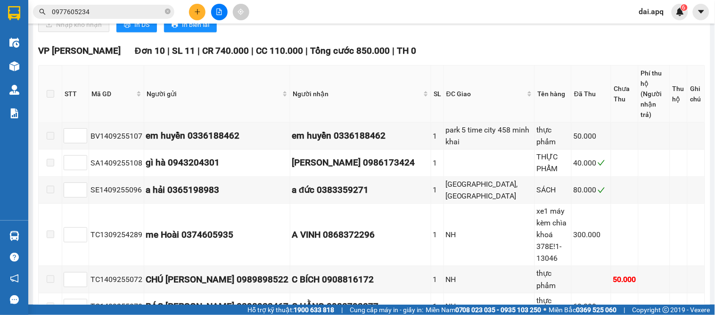
scroll to position [653, 0]
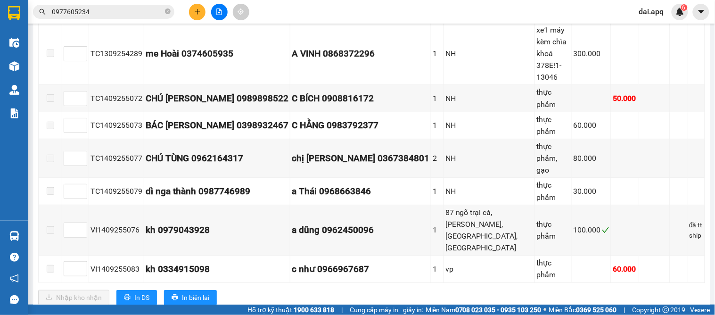
checkbox input "true"
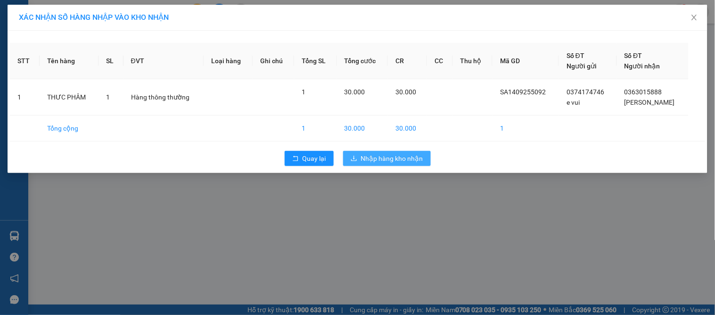
click at [362, 152] on button "Nhập hàng kho nhận" at bounding box center [387, 158] width 88 height 15
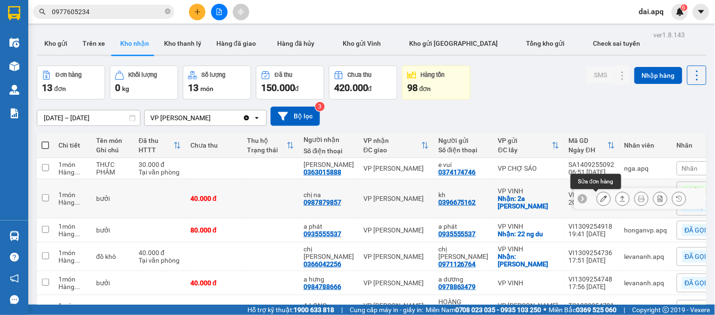
click at [601, 199] on icon at bounding box center [604, 198] width 7 height 7
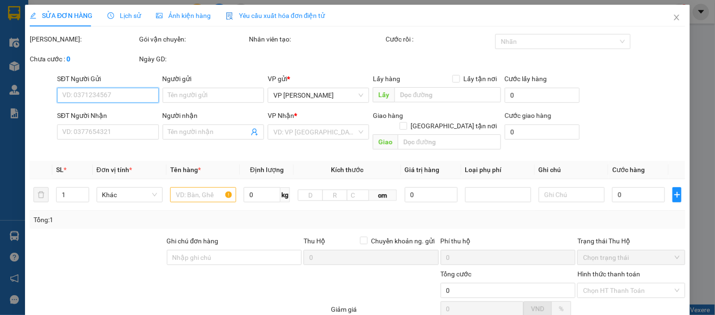
type input "0396675162"
type input "kh"
checkbox input "true"
type input "2a nguyễn văn giao"
type input "0987879857"
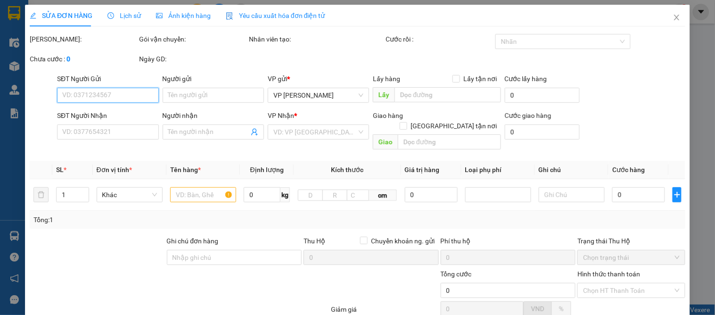
type input "chị na"
type input "40.000"
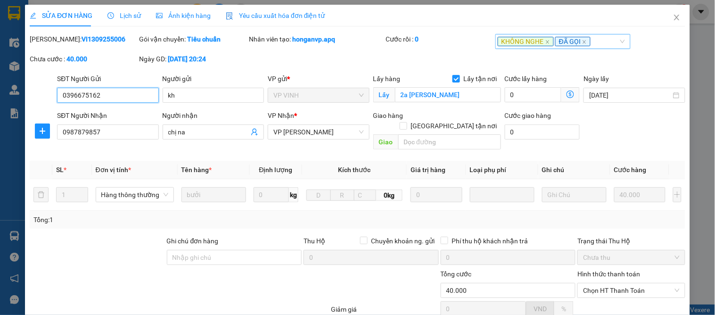
click at [544, 45] on span "KHÔNG NGHE" at bounding box center [526, 41] width 56 height 9
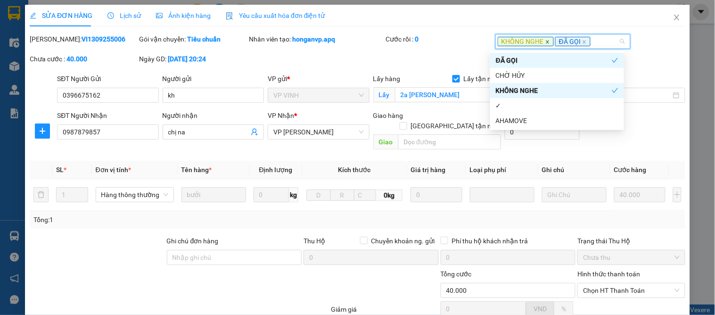
click at [546, 40] on icon "close" at bounding box center [548, 42] width 5 height 5
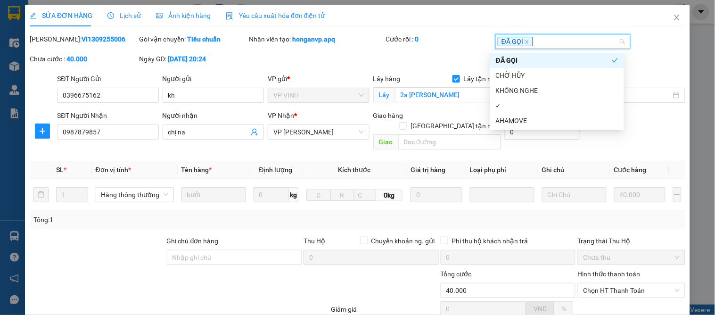
scroll to position [83, 0]
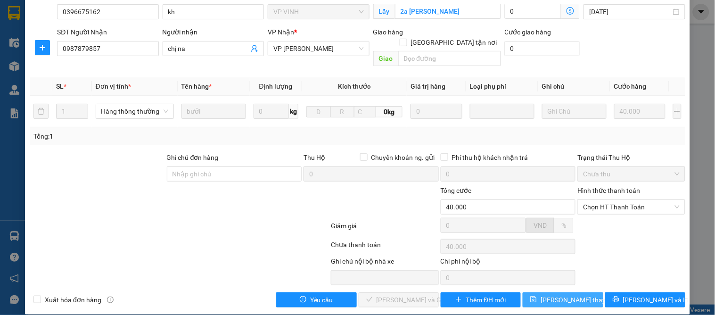
click at [563, 295] on span "[PERSON_NAME] thay đổi" at bounding box center [578, 300] width 75 height 10
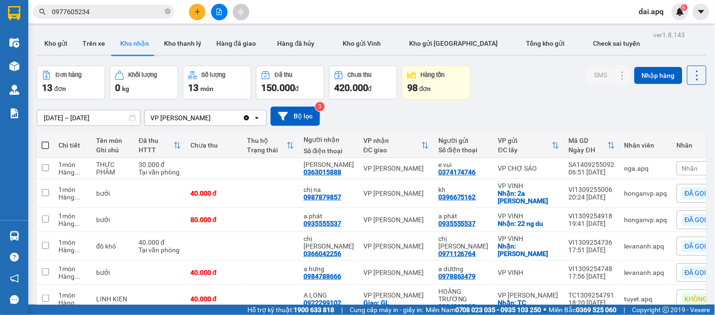
click at [100, 115] on input "[DATE] – [DATE]" at bounding box center [88, 117] width 103 height 15
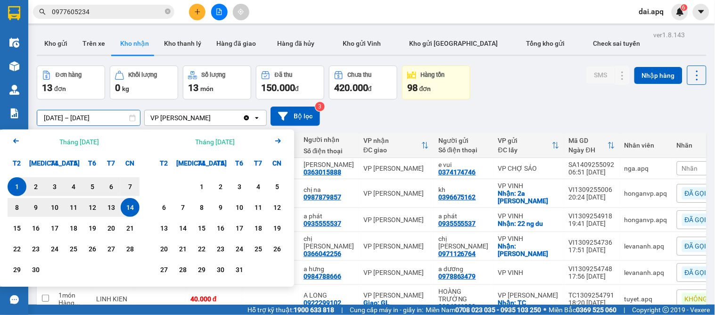
click at [53, 121] on input "[DATE] – [DATE]" at bounding box center [88, 117] width 103 height 15
click at [134, 210] on div "14" at bounding box center [130, 207] width 13 height 11
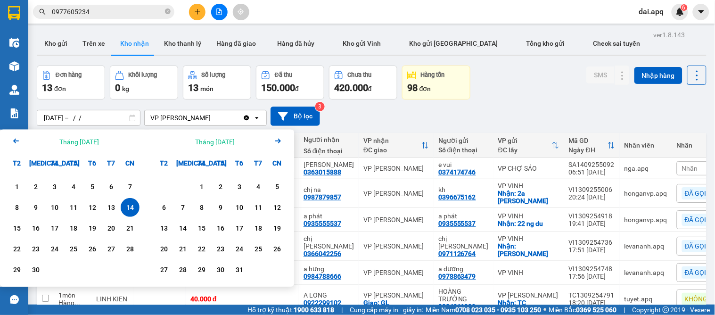
click at [134, 210] on div "14" at bounding box center [130, 207] width 13 height 11
type input "14/09/2025 – 14/09/2025"
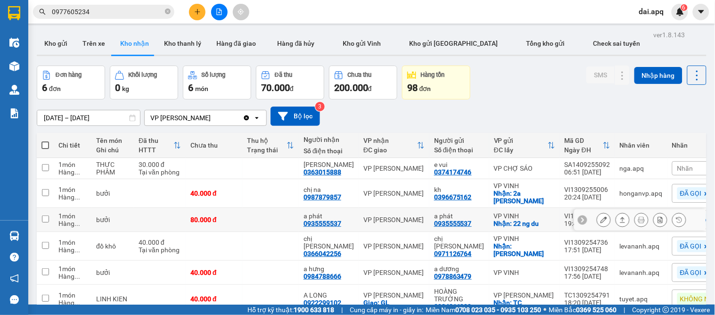
scroll to position [47, 0]
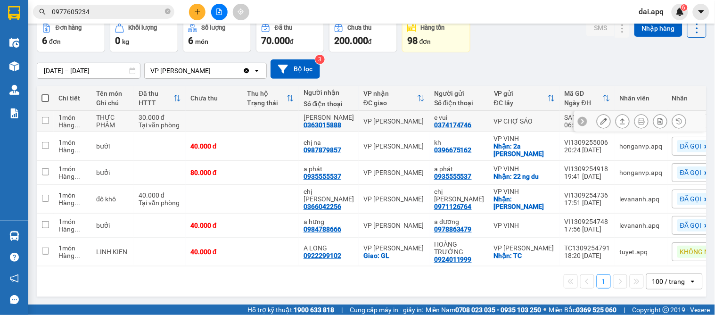
click at [580, 122] on icon at bounding box center [583, 121] width 7 height 7
click at [678, 120] on span "Nhãn" at bounding box center [686, 121] width 16 height 8
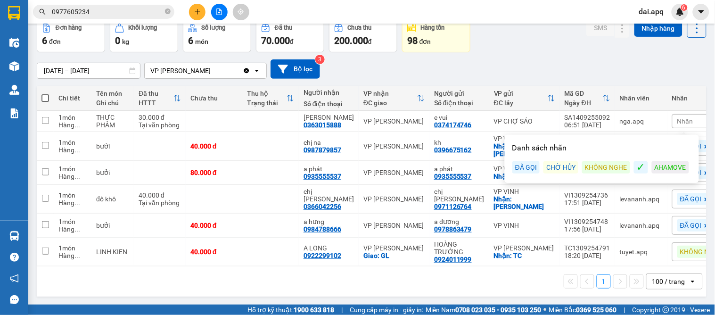
click at [612, 158] on div "Danh sách nhãn ĐÃ GỌI CHỜ HỦY KHÔNG NGHE ✓ AHAMOVE" at bounding box center [602, 159] width 189 height 42
click at [612, 161] on div "KHÔNG NGHE" at bounding box center [606, 167] width 48 height 12
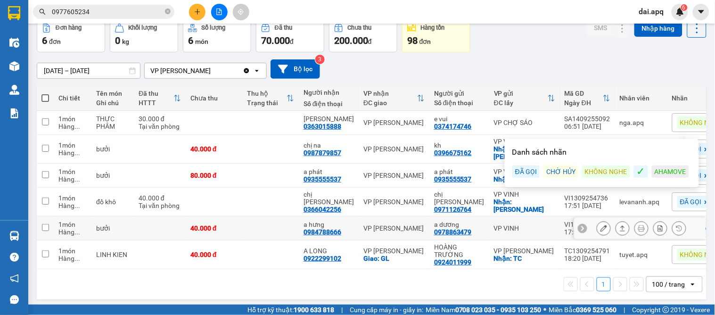
scroll to position [0, 0]
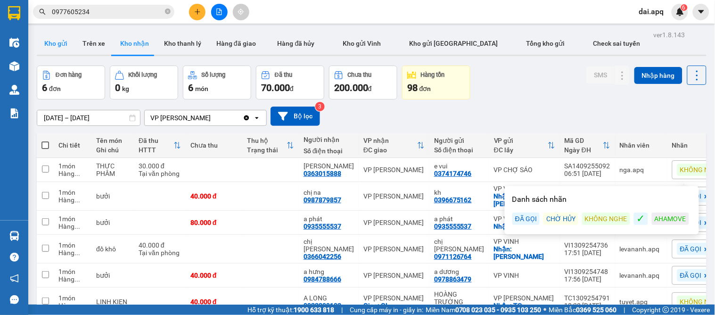
click at [67, 40] on button "Kho gửi" at bounding box center [56, 43] width 38 height 23
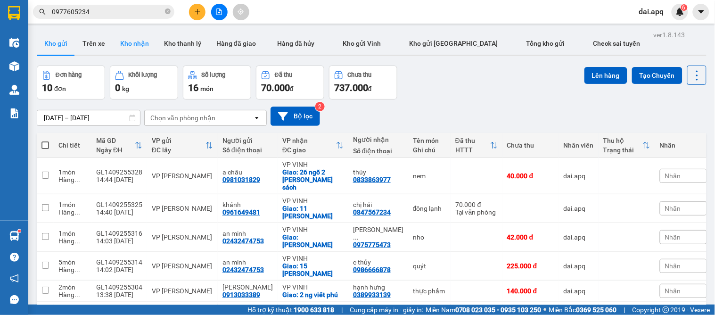
click at [128, 51] on button "Kho nhận" at bounding box center [135, 43] width 44 height 23
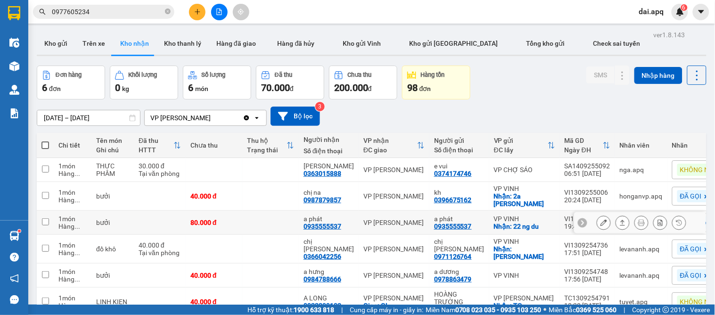
scroll to position [50, 0]
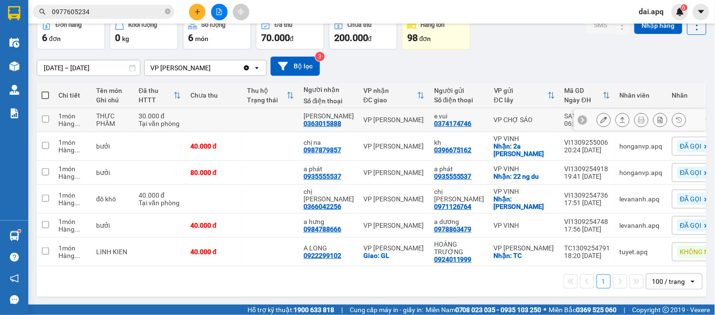
click at [580, 120] on icon at bounding box center [583, 119] width 7 height 7
click at [681, 119] on span "KHÔNG NGHE" at bounding box center [702, 120] width 42 height 8
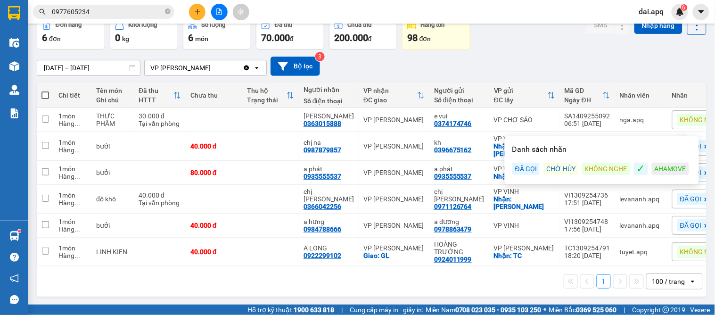
click at [524, 163] on div "ĐÃ GỌI" at bounding box center [526, 169] width 27 height 12
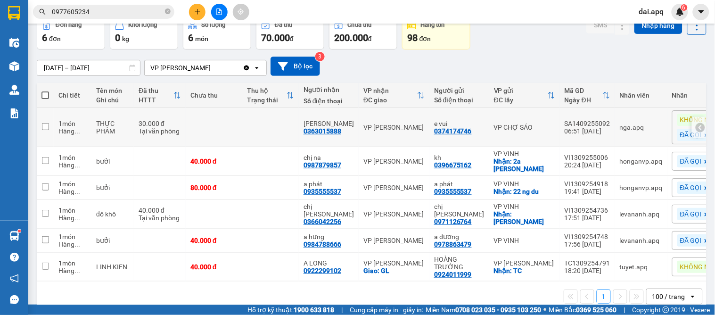
click at [698, 125] on icon at bounding box center [701, 127] width 7 height 7
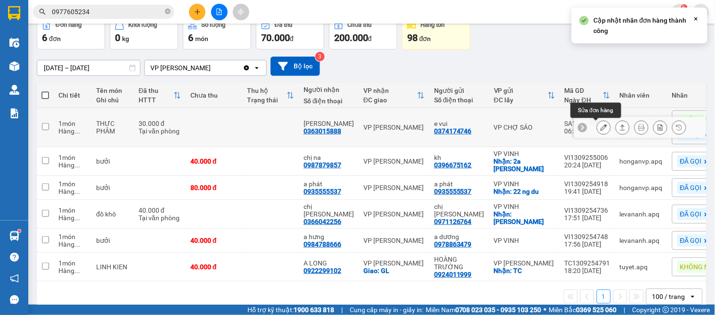
click at [598, 126] on button at bounding box center [604, 127] width 13 height 17
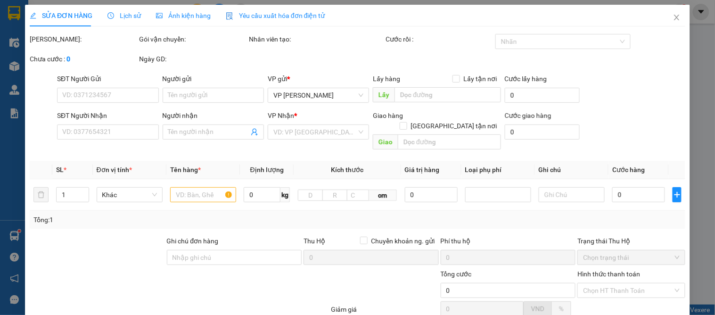
type input "0374174746"
type input "e vui"
type input "0363015888"
type input "lê thịnh"
type input "30.000"
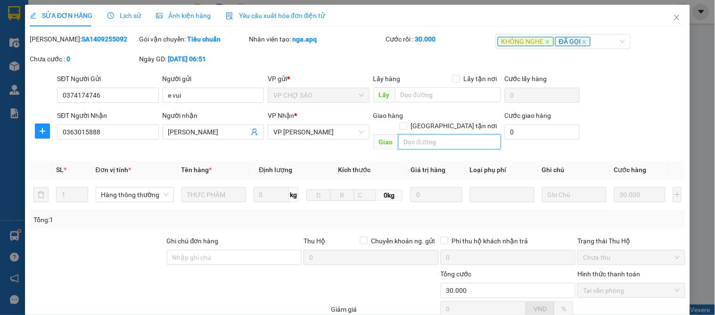
click at [440, 134] on input "text" at bounding box center [450, 141] width 103 height 15
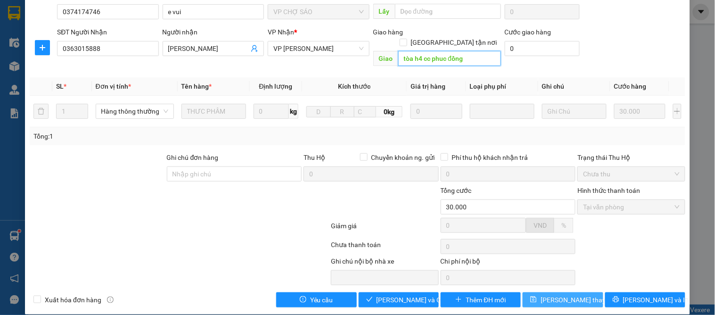
type input "tòa h4 cc phuc đồng"
click at [566, 295] on span "[PERSON_NAME] thay đổi" at bounding box center [578, 300] width 75 height 10
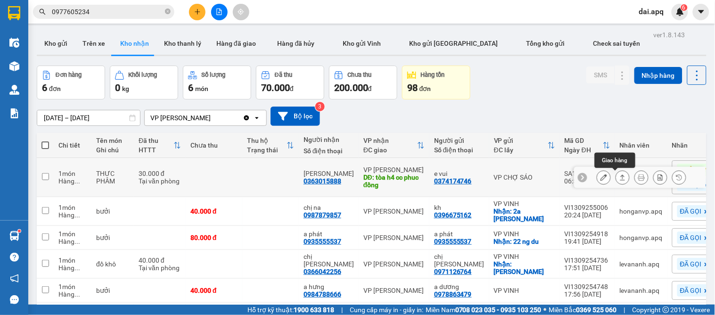
click at [616, 175] on button at bounding box center [622, 177] width 13 height 17
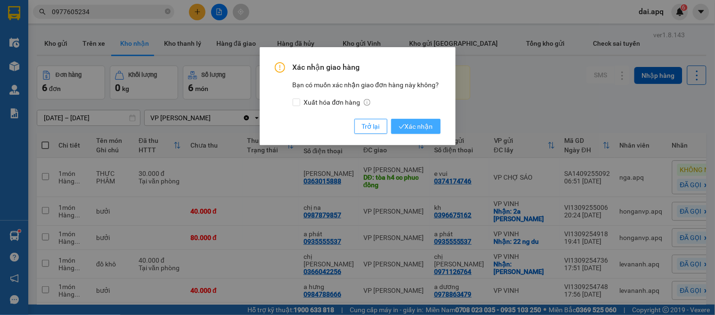
click at [422, 132] on button "Xác nhận" at bounding box center [416, 126] width 50 height 15
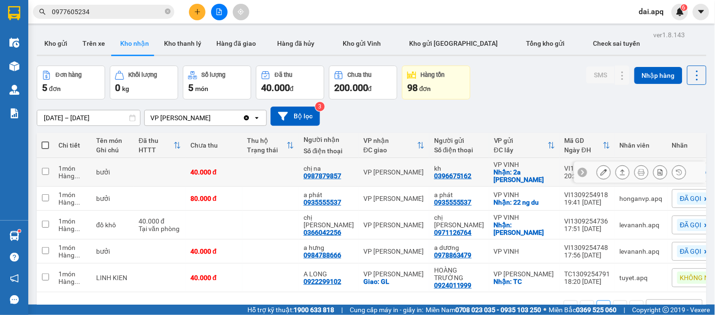
scroll to position [43, 0]
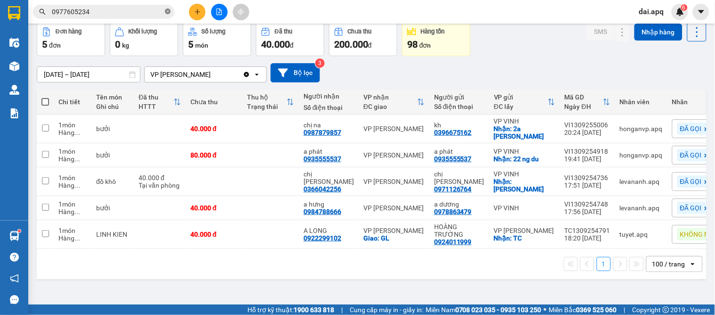
click at [167, 15] on span at bounding box center [168, 12] width 6 height 9
click at [149, 18] on span at bounding box center [103, 12] width 141 height 14
click at [161, 15] on input "text" at bounding box center [107, 12] width 111 height 10
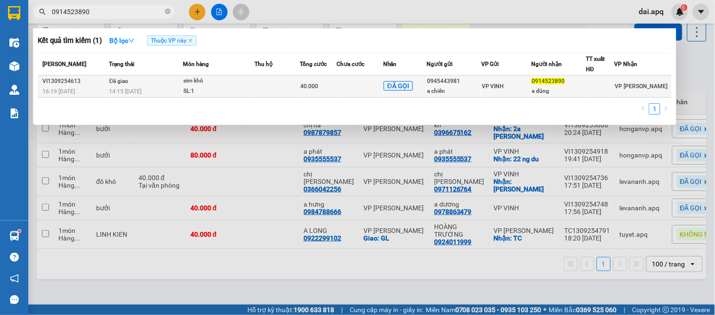
type input "0914523890"
click at [340, 91] on td at bounding box center [360, 86] width 46 height 22
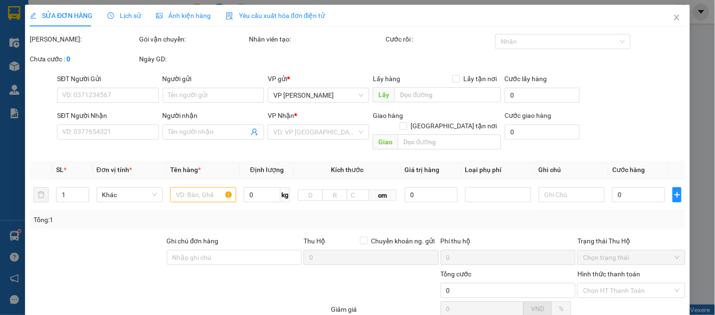
type input "0945443981"
type input "a chiến"
type input "0914523890"
type input "a dũng"
type input "40.000"
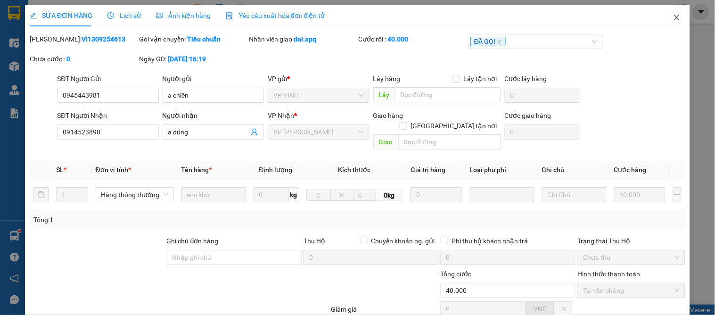
click at [673, 18] on icon "close" at bounding box center [677, 18] width 8 height 8
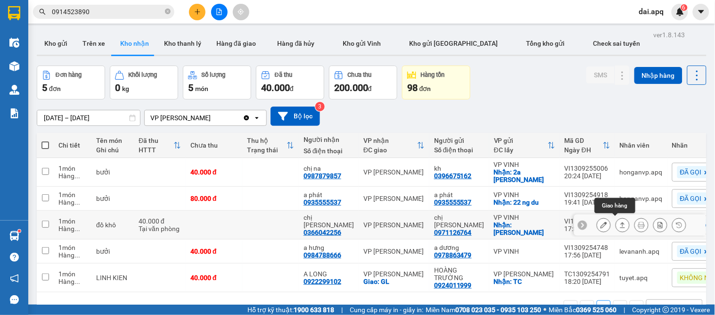
click at [620, 222] on icon at bounding box center [623, 225] width 7 height 7
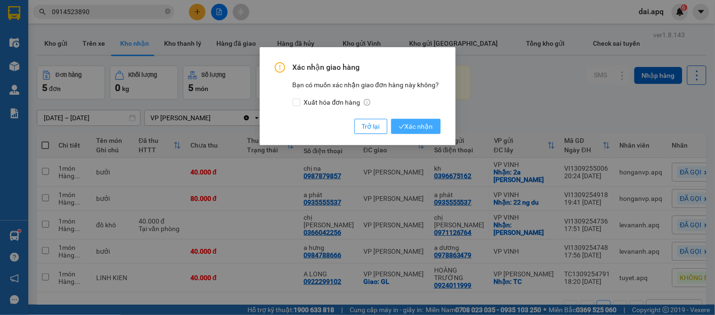
click at [429, 128] on span "Xác nhận" at bounding box center [416, 126] width 34 height 10
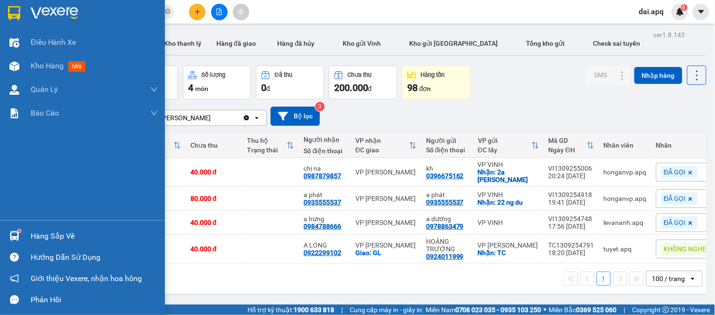
click at [25, 231] on div "Hàng sắp về" at bounding box center [82, 235] width 165 height 21
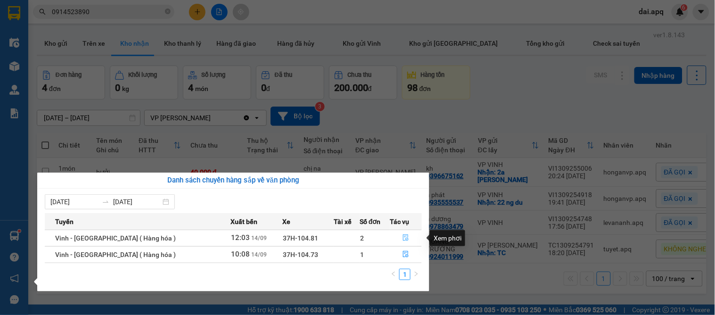
click at [404, 237] on icon "file-done" at bounding box center [407, 237] width 6 height 7
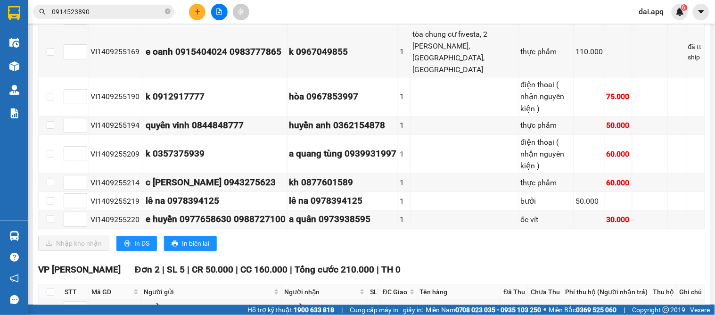
scroll to position [520, 0]
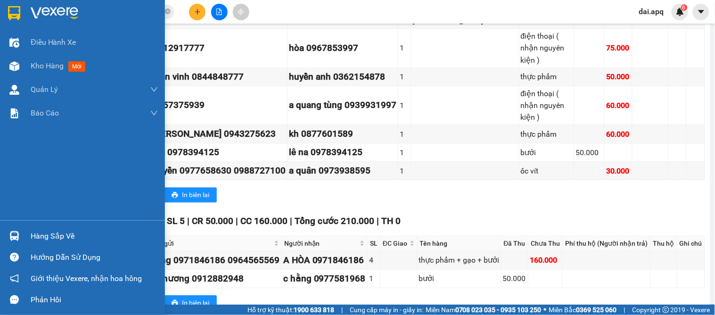
click at [70, 228] on div "Hàng sắp về" at bounding box center [82, 235] width 165 height 21
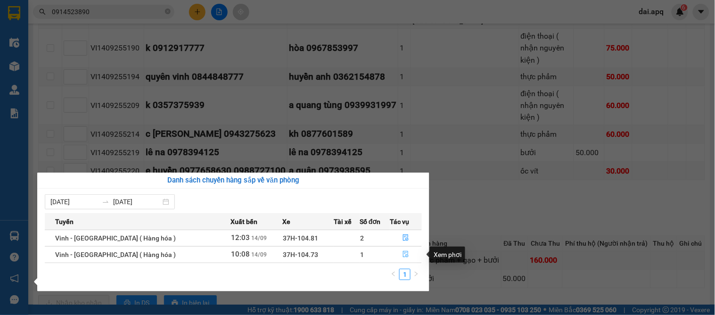
click at [403, 253] on icon "file-done" at bounding box center [406, 254] width 7 height 7
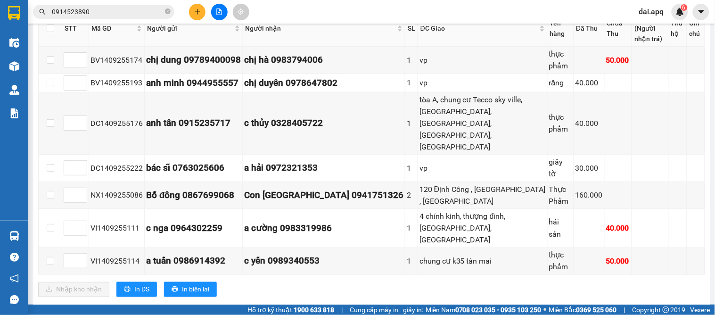
scroll to position [83, 0]
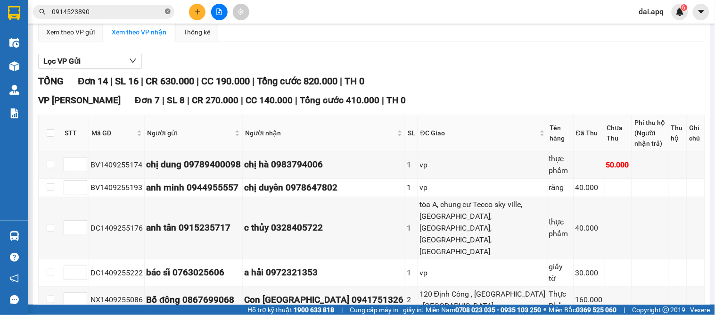
click at [166, 11] on icon "close-circle" at bounding box center [168, 11] width 6 height 6
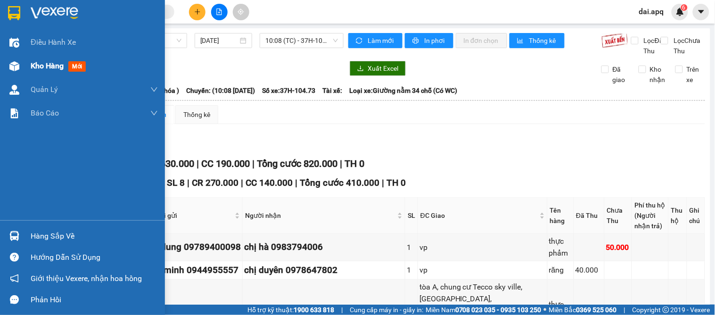
click at [32, 64] on span "Kho hàng" at bounding box center [47, 65] width 33 height 9
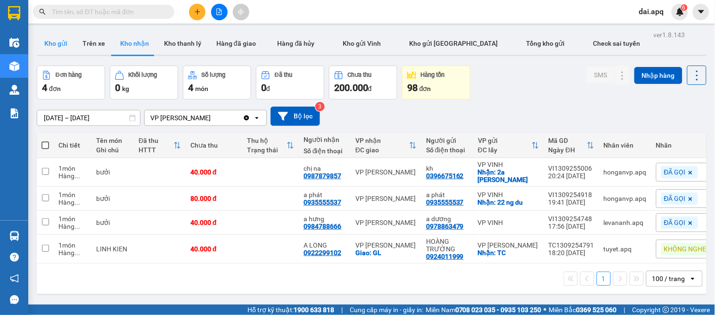
click at [62, 40] on button "Kho gửi" at bounding box center [56, 43] width 38 height 23
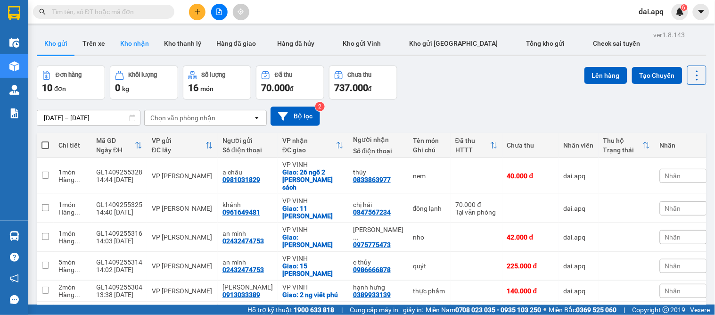
click at [125, 43] on button "Kho nhận" at bounding box center [135, 43] width 44 height 23
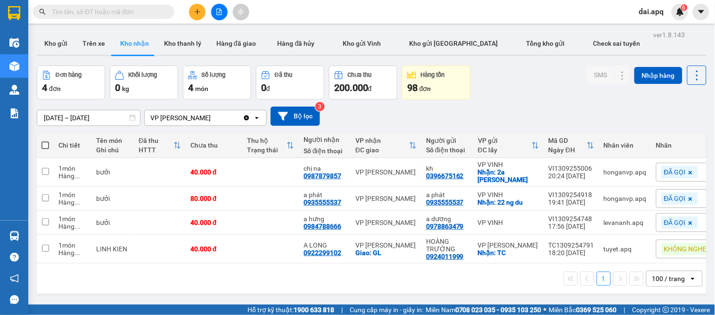
click at [52, 118] on input "14/09/2025 – 14/09/2025" at bounding box center [88, 117] width 103 height 15
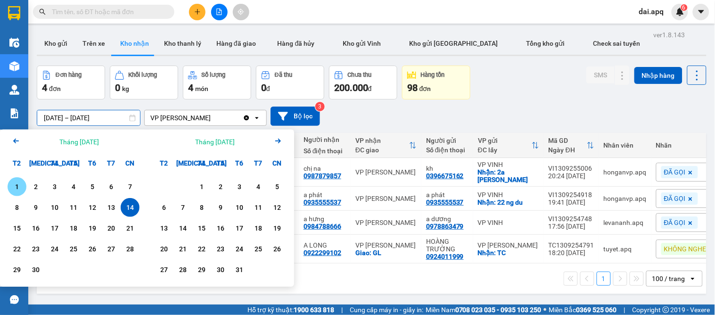
click at [17, 190] on div "1" at bounding box center [16, 186] width 13 height 11
click at [106, 117] on input "01/09/2025 – / /" at bounding box center [88, 117] width 103 height 15
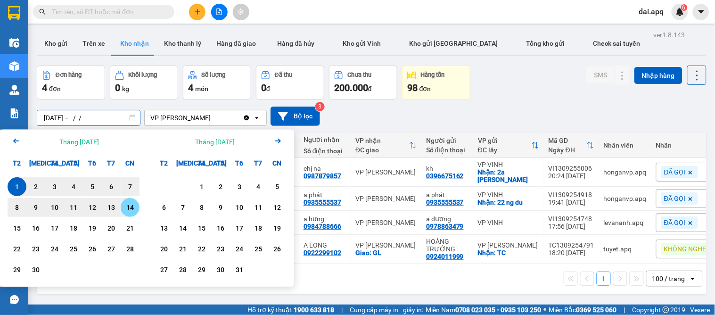
click at [129, 213] on div "14" at bounding box center [130, 207] width 13 height 11
type input "[DATE] – [DATE]"
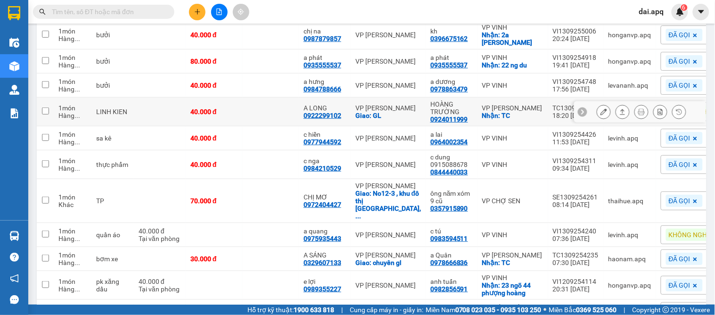
scroll to position [85, 0]
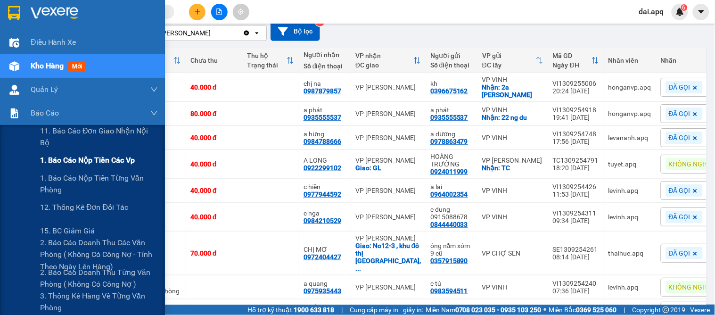
drag, startPoint x: 55, startPoint y: 164, endPoint x: 141, endPoint y: 163, distance: 85.8
click at [57, 164] on span "1. Báo cáo nộp tiền các vp" at bounding box center [87, 160] width 95 height 12
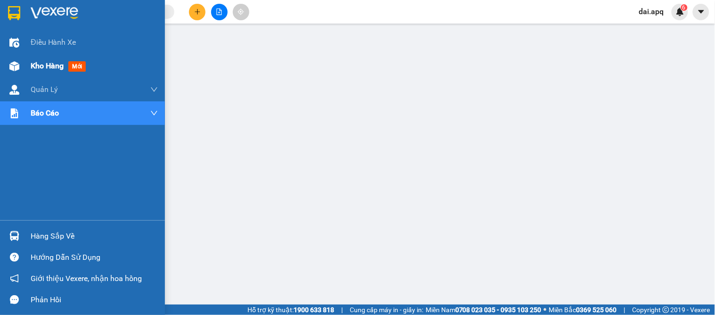
click at [54, 62] on span "Kho hàng" at bounding box center [47, 65] width 33 height 9
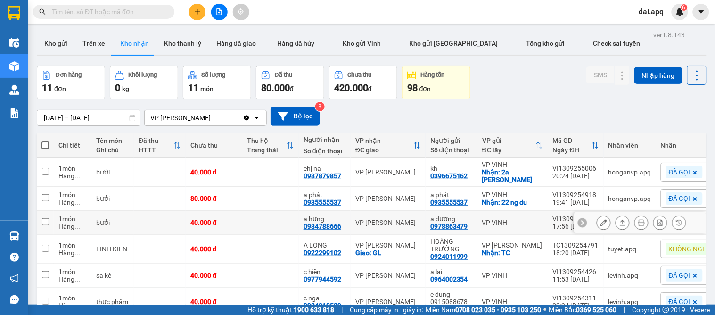
scroll to position [105, 0]
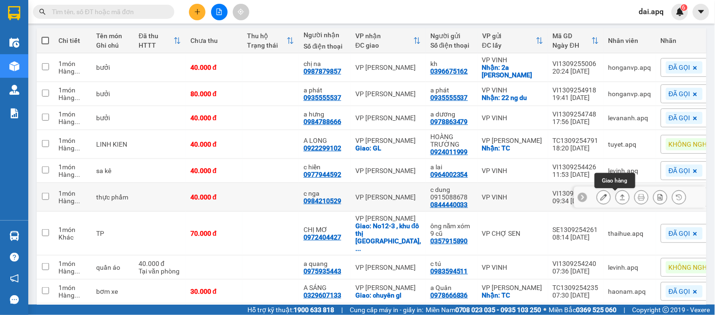
click at [620, 199] on icon at bounding box center [623, 197] width 7 height 7
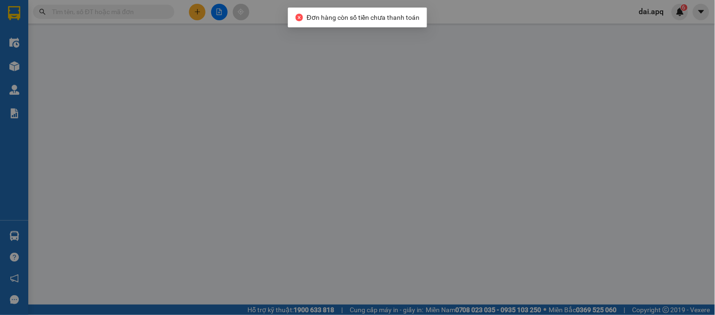
type input "0844440033"
type input "c dung 0915088678"
type input "0984210529"
type input "c nga"
type input "40.000"
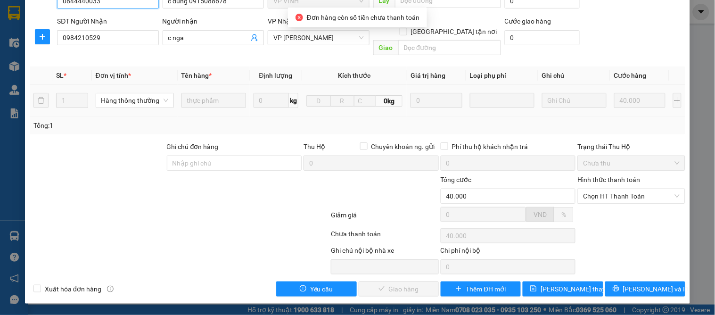
scroll to position [83, 0]
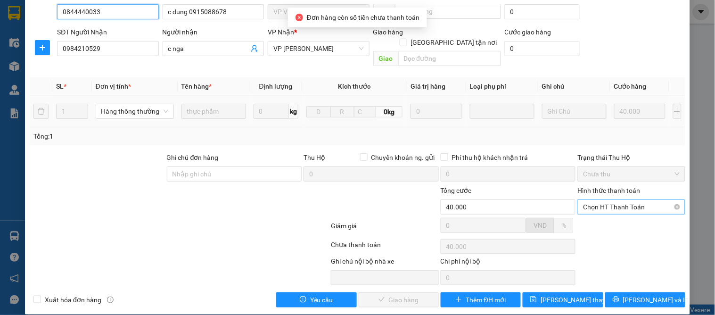
click at [616, 200] on span "Chọn HT Thanh Toán" at bounding box center [631, 207] width 96 height 14
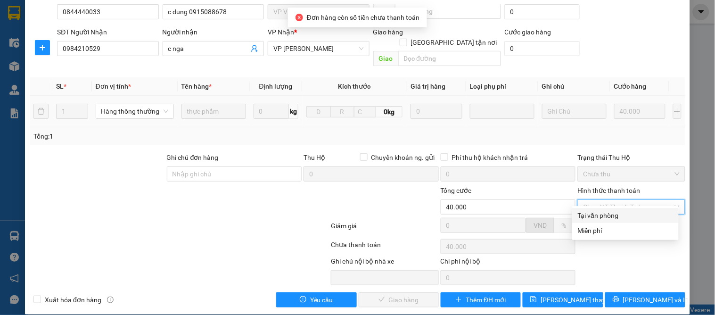
click at [607, 213] on div "Tại văn phòng" at bounding box center [625, 215] width 95 height 10
type input "0"
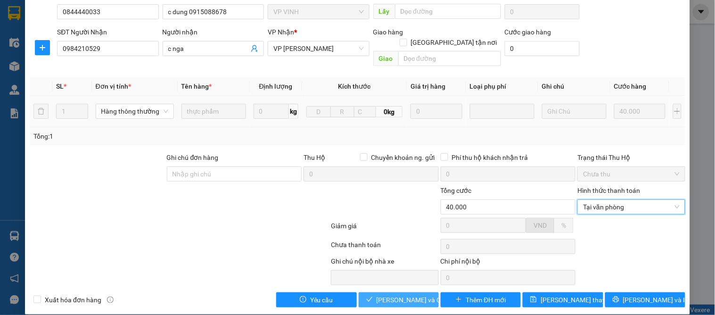
click at [377, 295] on span "[PERSON_NAME] và Giao hàng" at bounding box center [422, 300] width 91 height 10
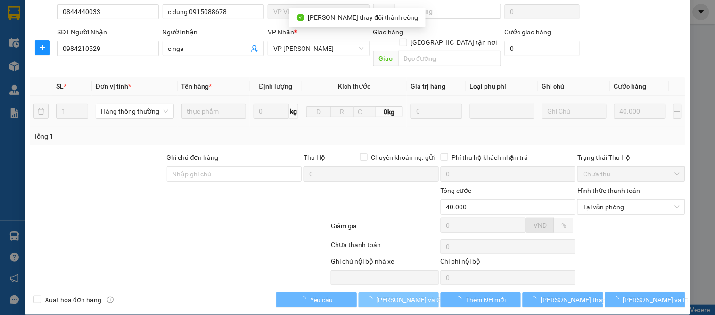
scroll to position [0, 0]
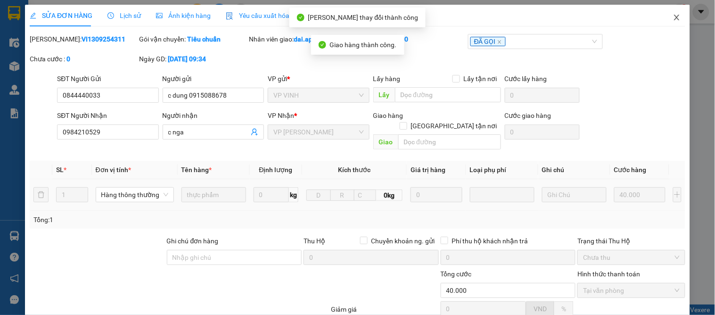
click at [673, 18] on icon "close" at bounding box center [677, 18] width 8 height 8
click at [668, 18] on div "dai.apq 6" at bounding box center [660, 12] width 57 height 17
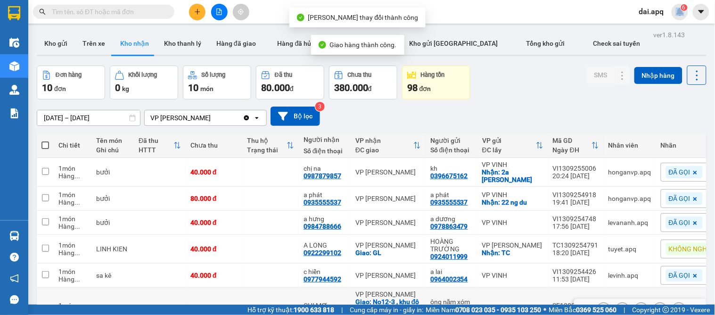
scroll to position [157, 0]
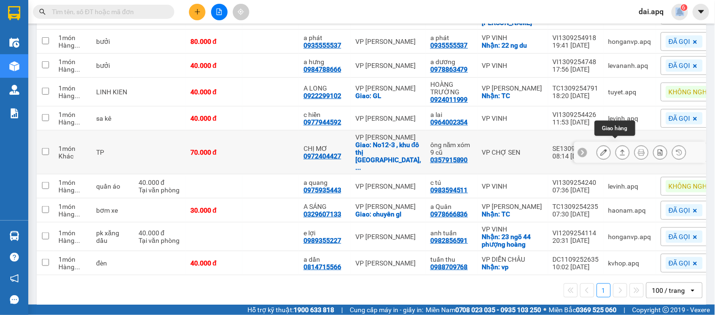
click at [620, 149] on icon at bounding box center [623, 152] width 7 height 7
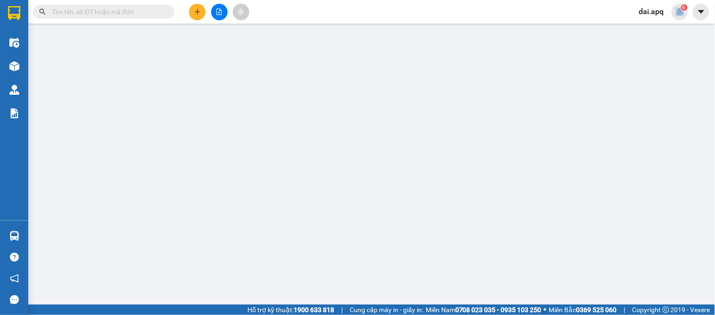
type input "0357915890"
type input "ông năm xóm 9 cũ"
type input "0972404427"
type input "CHỊ MƠ"
checkbox input "true"
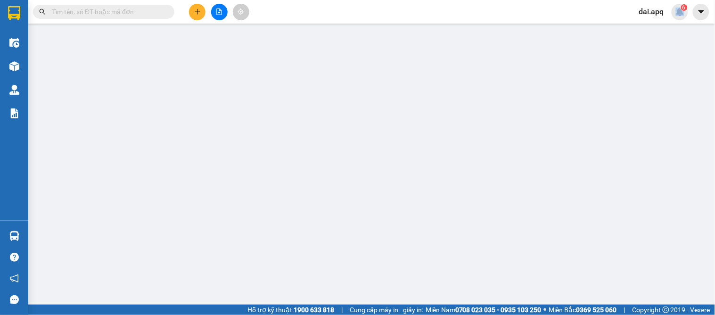
type input "No12-3 , khu đô thị Sài Đồng, Long Biên"
type input "70.000"
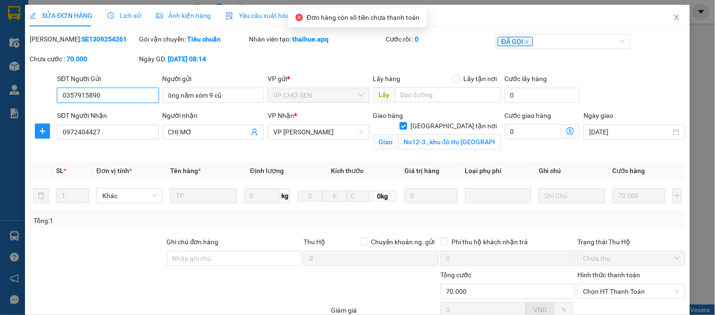
scroll to position [95, 0]
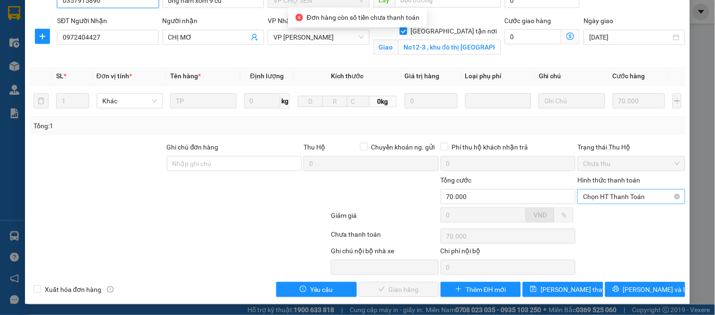
drag, startPoint x: 626, startPoint y: 196, endPoint x: 625, endPoint y: 204, distance: 7.6
click at [626, 197] on span "Chọn HT Thanh Toán" at bounding box center [631, 197] width 96 height 14
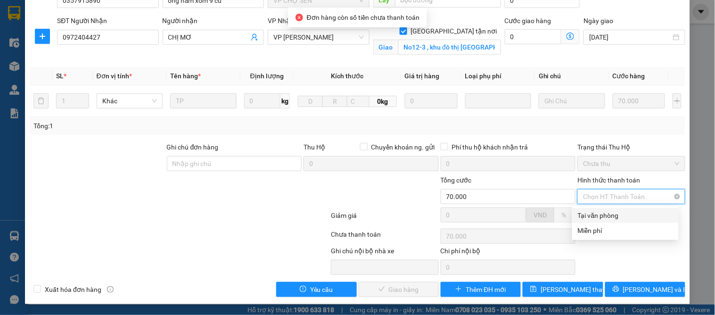
click at [621, 212] on div "Tại văn phòng" at bounding box center [625, 215] width 95 height 10
type input "0"
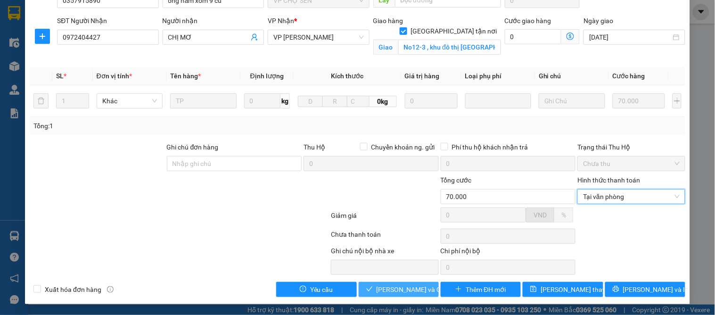
click at [384, 293] on span "[PERSON_NAME] và Giao hàng" at bounding box center [422, 289] width 91 height 10
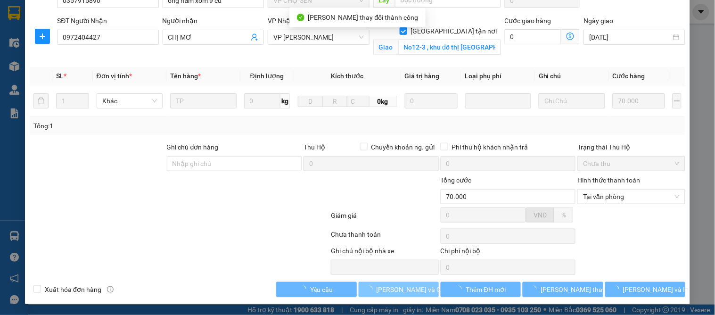
scroll to position [0, 0]
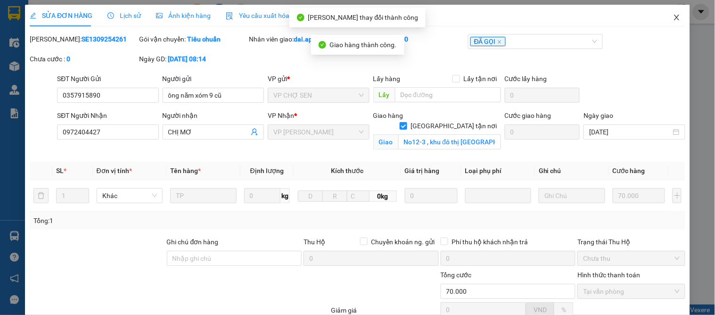
click at [673, 18] on icon "close" at bounding box center [677, 18] width 8 height 8
click at [671, 18] on div "dai.apq 6" at bounding box center [660, 12] width 57 height 17
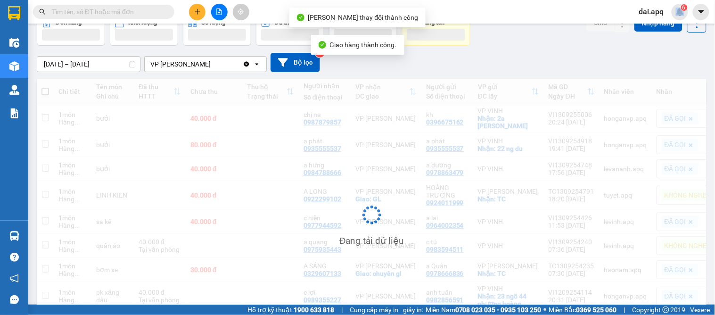
scroll to position [106, 0]
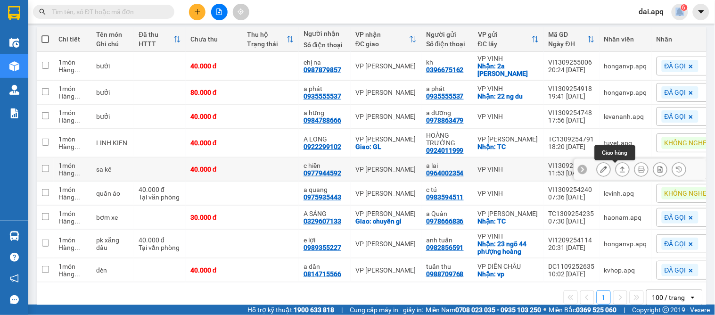
click at [620, 169] on icon at bounding box center [623, 169] width 7 height 7
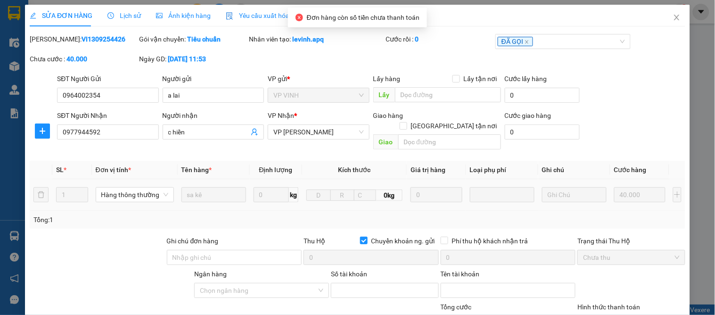
type input "0964002354"
type input "a lai"
type input "0977944592"
type input "c hiền"
checkbox input "true"
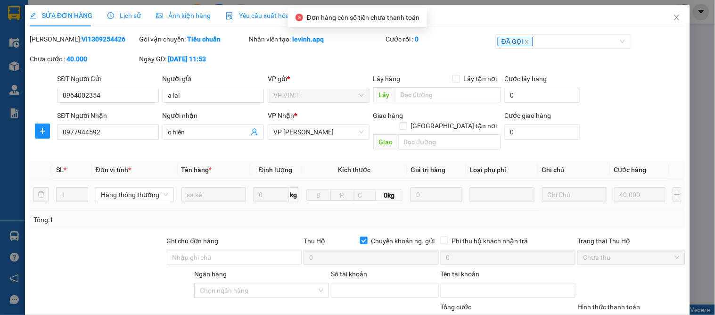
type input "40.000"
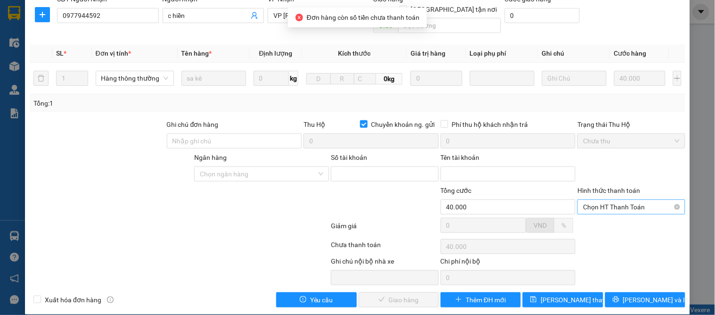
drag, startPoint x: 604, startPoint y: 194, endPoint x: 605, endPoint y: 201, distance: 6.7
click at [604, 200] on span "Chọn HT Thanh Toán" at bounding box center [631, 207] width 96 height 14
click at [598, 219] on div "Tại văn phòng" at bounding box center [625, 215] width 95 height 10
type input "0"
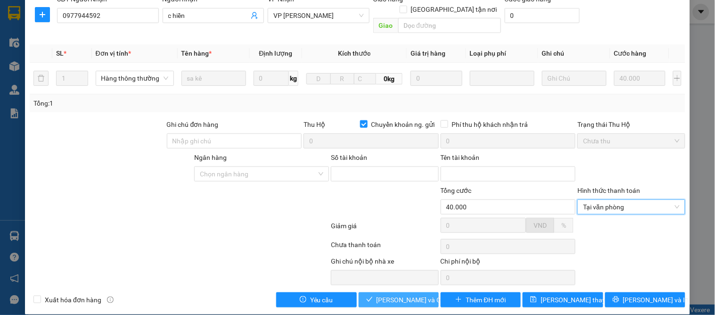
click at [382, 295] on span "[PERSON_NAME] và Giao hàng" at bounding box center [422, 300] width 91 height 10
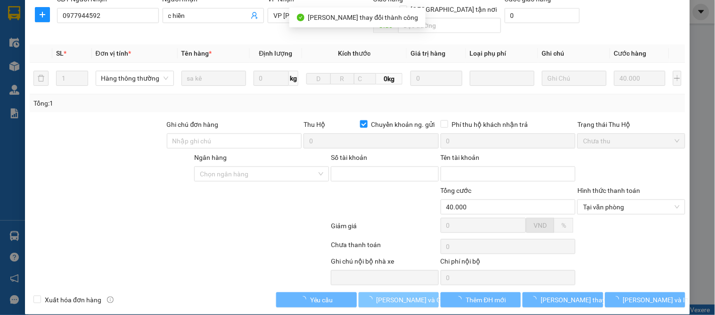
scroll to position [0, 0]
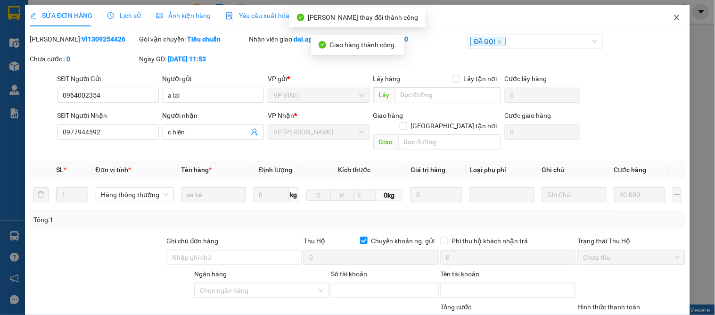
click at [673, 17] on icon "close" at bounding box center [677, 18] width 8 height 8
click at [672, 17] on div "dai.apq 6" at bounding box center [660, 12] width 57 height 17
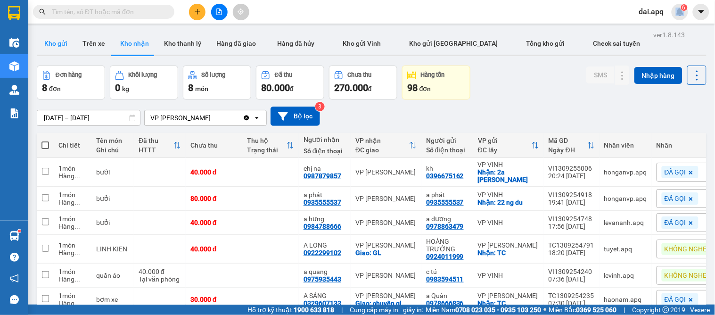
drag, startPoint x: 59, startPoint y: 41, endPoint x: 43, endPoint y: 41, distance: 16.0
click at [59, 41] on button "Kho gửi" at bounding box center [56, 43] width 38 height 23
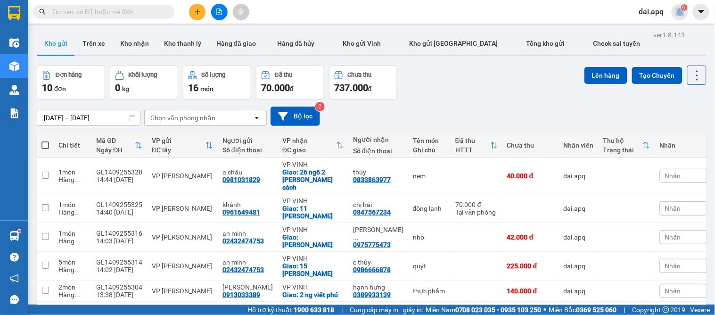
scroll to position [135, 0]
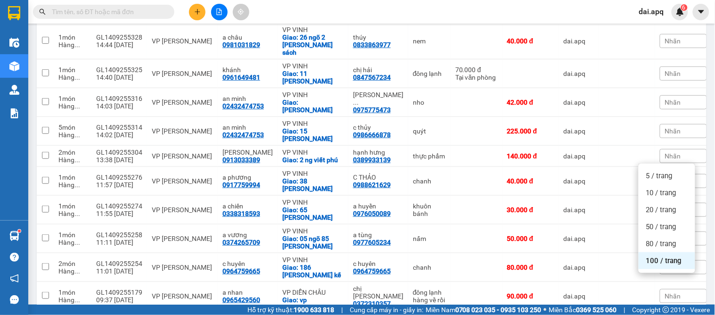
click at [645, 259] on div "100 / trang" at bounding box center [667, 260] width 57 height 17
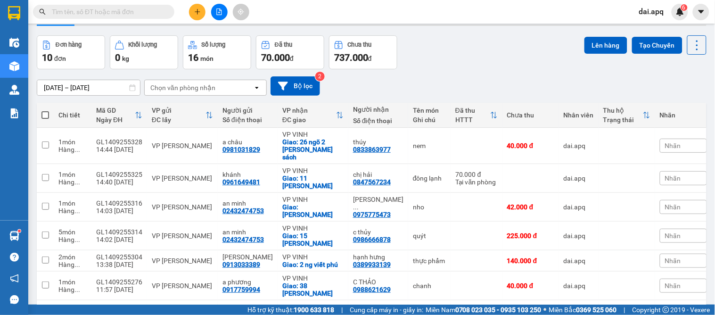
scroll to position [0, 0]
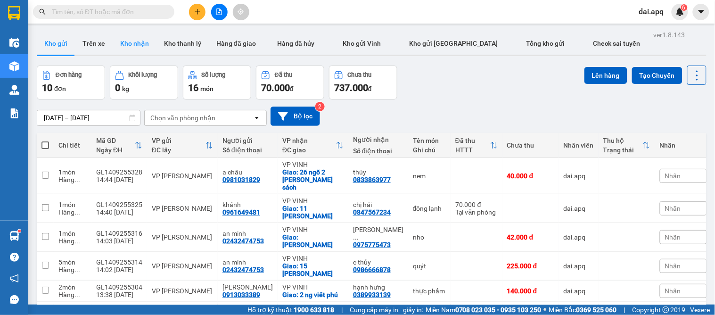
click at [135, 45] on button "Kho nhận" at bounding box center [135, 43] width 44 height 23
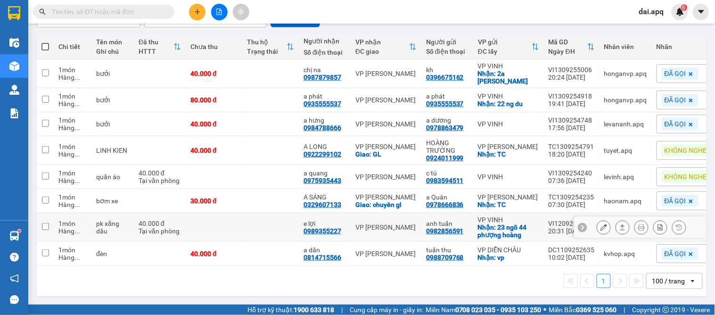
scroll to position [55, 0]
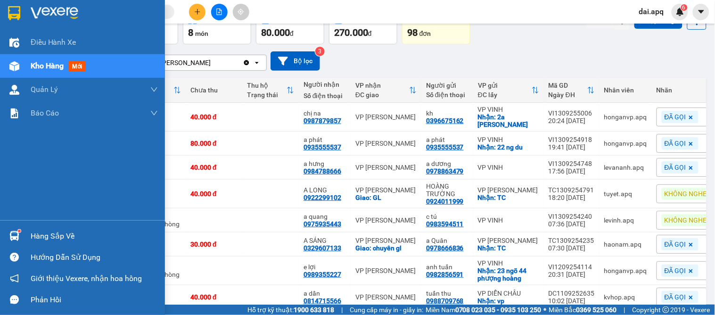
click at [44, 233] on div "Hàng sắp về" at bounding box center [94, 236] width 127 height 14
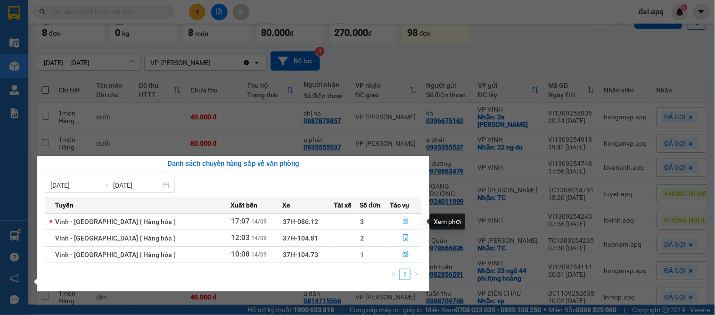
click at [403, 221] on icon "file-done" at bounding box center [406, 221] width 7 height 7
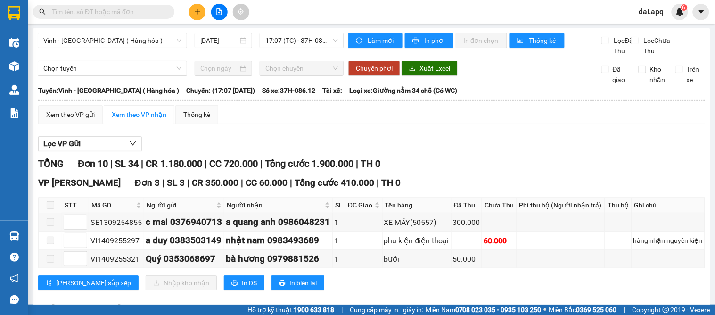
click at [194, 13] on icon "plus" at bounding box center [197, 11] width 7 height 7
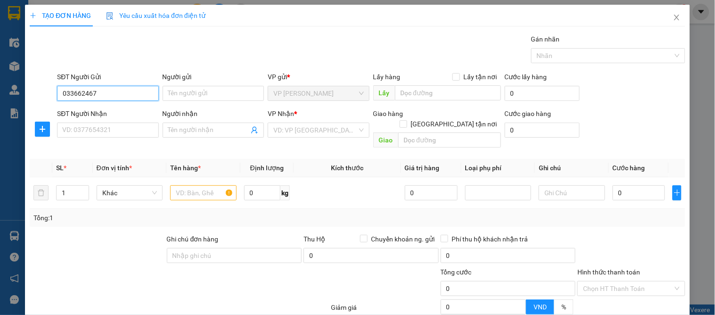
type input "0336624670"
drag, startPoint x: 115, startPoint y: 109, endPoint x: 115, endPoint y: 142, distance: 33.0
click at [115, 114] on div "0336624670 - a nam" at bounding box center [106, 112] width 89 height 10
type input "a nam"
type input "0336624670"
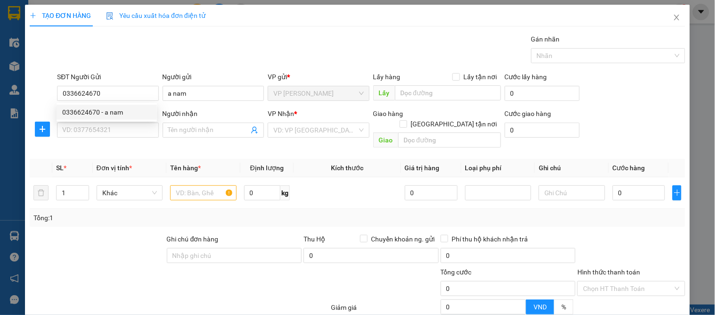
drag, startPoint x: 115, startPoint y: 142, endPoint x: 129, endPoint y: 139, distance: 14.5
click at [116, 143] on div "Transit Pickup Surcharge Ids Transit Deliver Surcharge Ids Transit Deliver Surc…" at bounding box center [358, 211] width 656 height 355
click at [125, 138] on input "SĐT Người Nhận" at bounding box center [107, 130] width 101 height 15
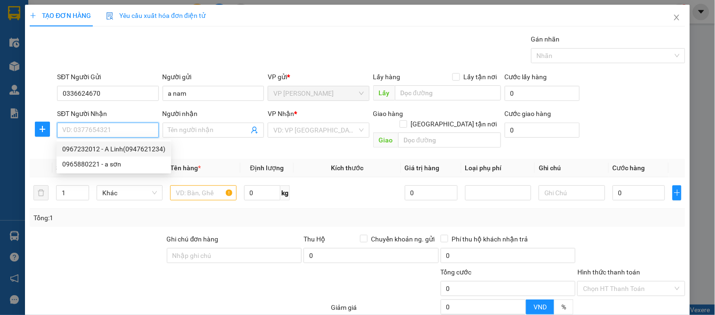
drag, startPoint x: 114, startPoint y: 145, endPoint x: 234, endPoint y: 148, distance: 120.3
click at [119, 145] on div "0967232012 - A Linh(0947621234)" at bounding box center [113, 149] width 103 height 10
type input "0967232012"
type input "A Linh(0947621234)"
checkbox input "true"
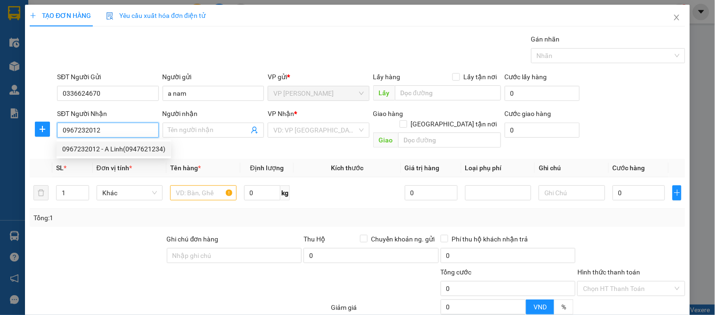
type input "vp"
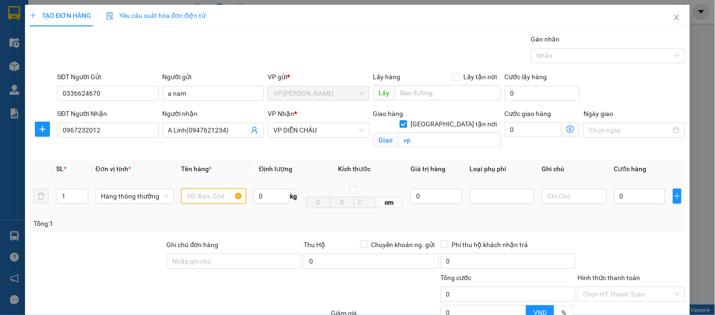
click at [214, 197] on input "text" at bounding box center [214, 196] width 65 height 15
type input "d"
type input "đông lạnh"
click at [634, 191] on input "0" at bounding box center [640, 196] width 51 height 15
type input "1"
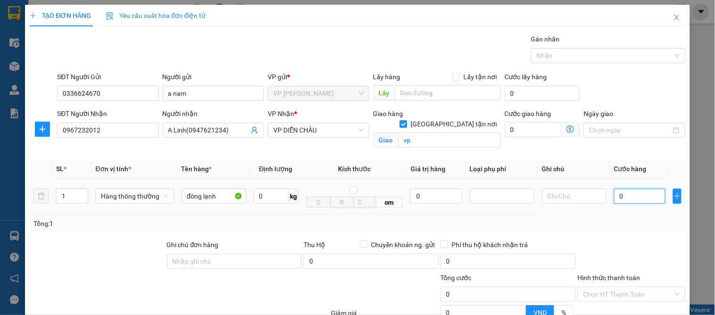
type input "1"
type input "10"
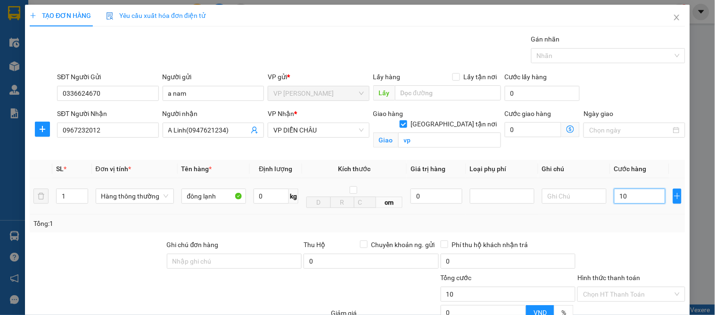
type input "100"
type input "100.000"
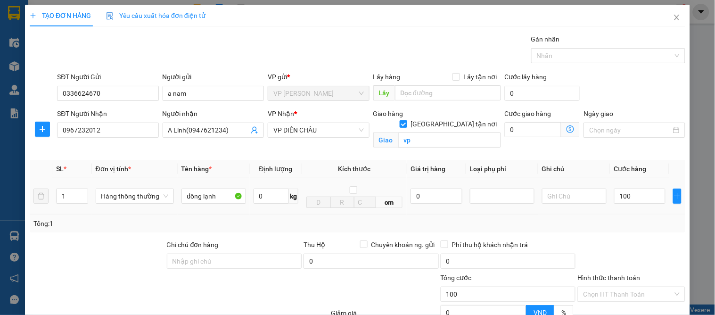
type input "100.000"
drag, startPoint x: 604, startPoint y: 199, endPoint x: 607, endPoint y: 205, distance: 6.6
click at [611, 204] on td "100.000" at bounding box center [640, 196] width 59 height 36
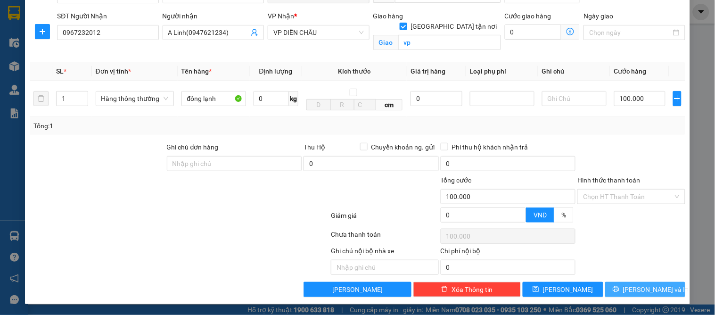
click at [632, 283] on button "[PERSON_NAME] và In" at bounding box center [646, 289] width 80 height 15
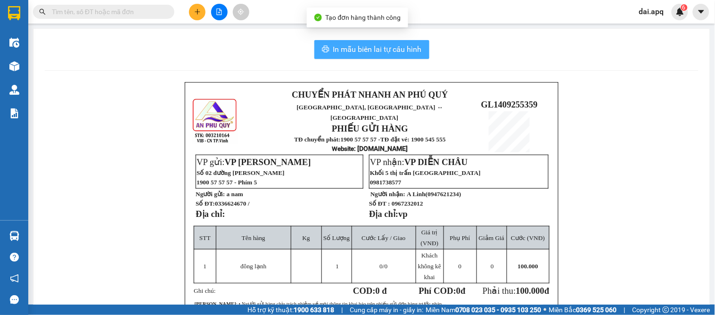
click at [377, 52] on span "In mẫu biên lai tự cấu hình" at bounding box center [377, 49] width 89 height 12
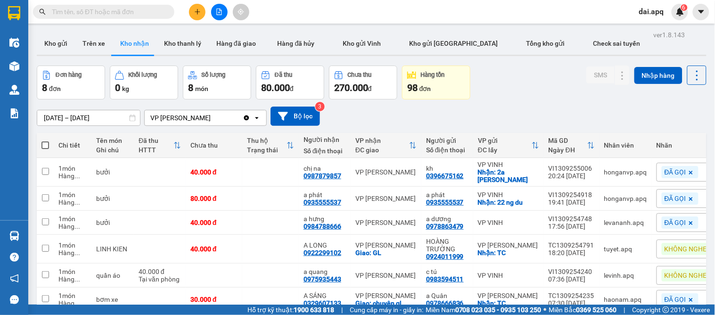
click at [191, 5] on div at bounding box center [219, 12] width 71 height 17
click at [197, 9] on icon "plus" at bounding box center [197, 11] width 7 height 7
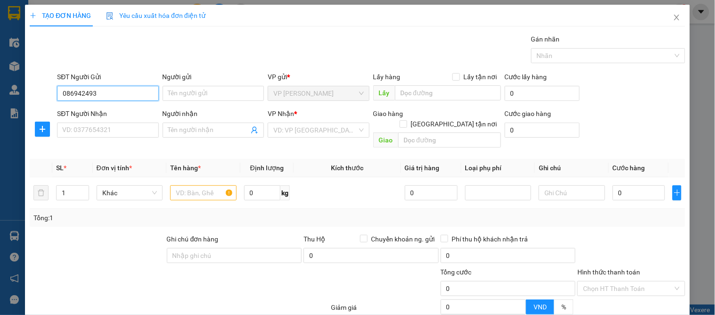
type input "0869424936"
click at [110, 111] on div "0869424936 - khách" at bounding box center [106, 112] width 89 height 10
type input "khách"
type input "0869424936"
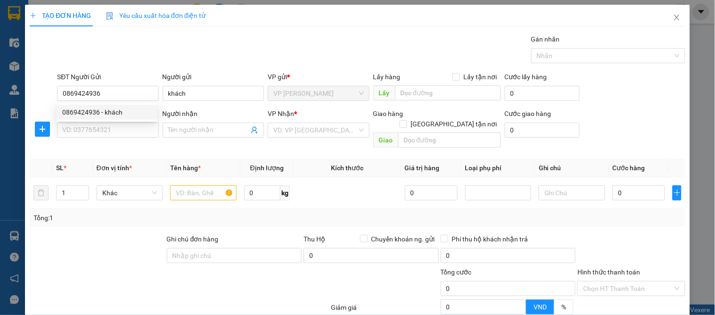
click at [105, 120] on div "0869424936 0869424936 - khách" at bounding box center [107, 112] width 100 height 19
drag, startPoint x: 107, startPoint y: 130, endPoint x: 121, endPoint y: 139, distance: 17.1
click at [106, 130] on input "SĐT Người Nhận" at bounding box center [107, 130] width 101 height 15
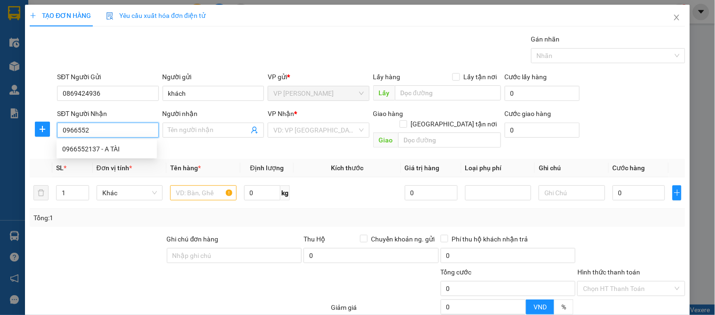
click at [112, 144] on div "0966552137 - A TÀI" at bounding box center [106, 149] width 89 height 10
type input "0966552137"
type input "A TÀI"
checkbox input "true"
type input "số 6_ngõ 4 nguyễn văn cừ"
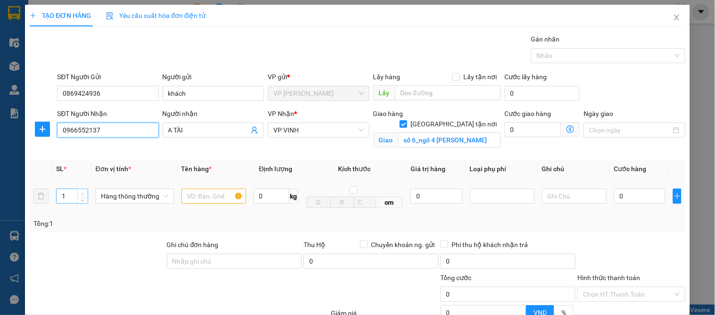
type input "0966552137"
type input "2"
click at [83, 191] on span "up" at bounding box center [83, 194] width 6 height 6
click at [206, 195] on input "text" at bounding box center [214, 196] width 65 height 15
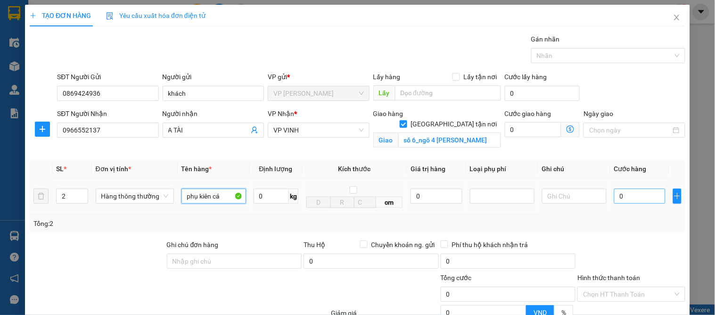
type input "phụ kiên cá"
click at [620, 199] on input "0" at bounding box center [640, 196] width 51 height 15
type input "1"
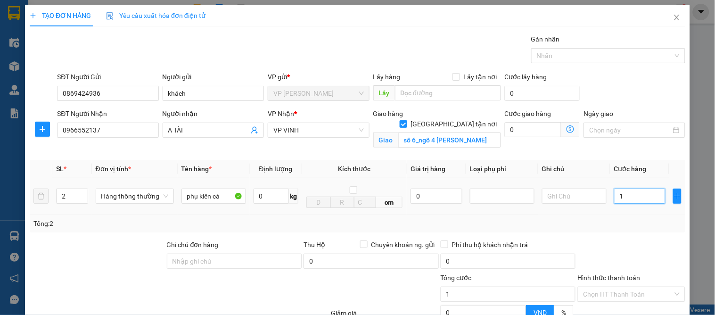
type input "12"
type input "120"
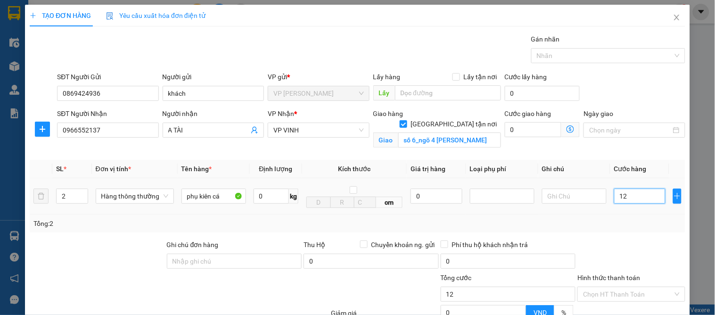
type input "120"
type input "120.000"
click at [628, 224] on div "Tổng: 2" at bounding box center [357, 223] width 648 height 10
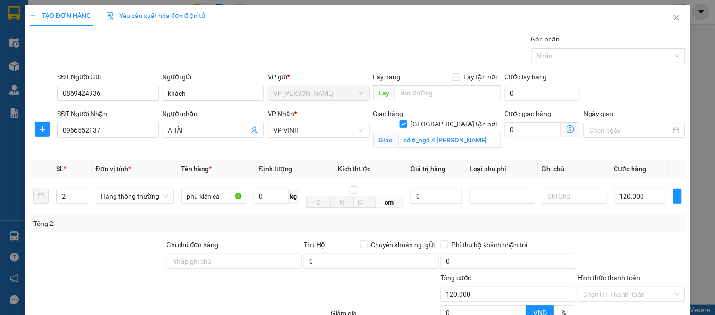
scroll to position [98, 0]
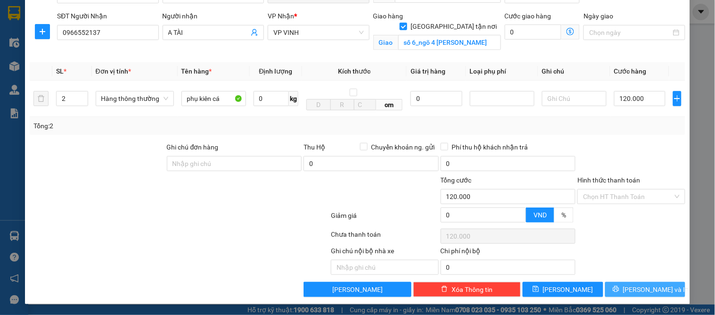
click at [642, 288] on span "[PERSON_NAME] và In" at bounding box center [656, 289] width 66 height 10
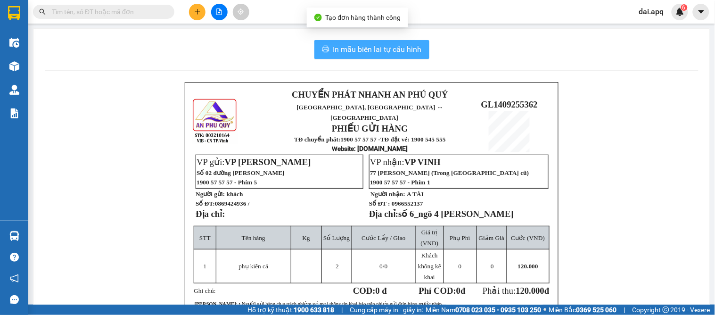
click at [341, 45] on span "In mẫu biên lai tự cấu hình" at bounding box center [377, 49] width 89 height 12
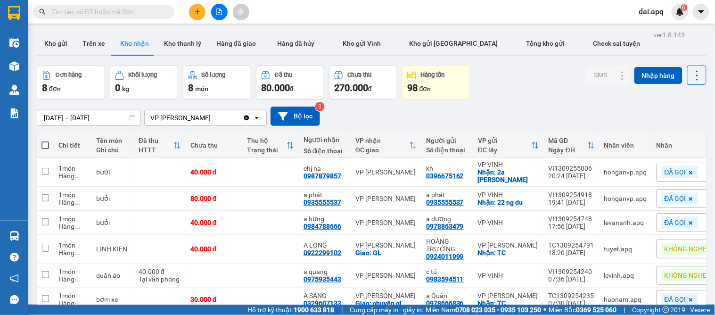
click at [196, 10] on icon "plus" at bounding box center [197, 11] width 7 height 7
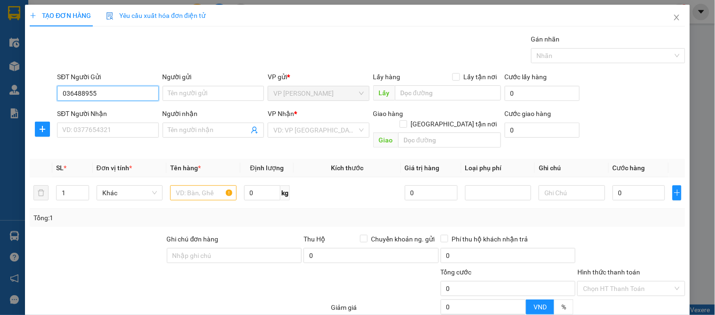
click at [82, 92] on input "036488955" at bounding box center [107, 93] width 101 height 15
type input "0364888955"
drag, startPoint x: 102, startPoint y: 117, endPoint x: 101, endPoint y: 125, distance: 8.6
click at [103, 118] on div "0364888955 - a phong" at bounding box center [107, 112] width 100 height 15
type input "a phong"
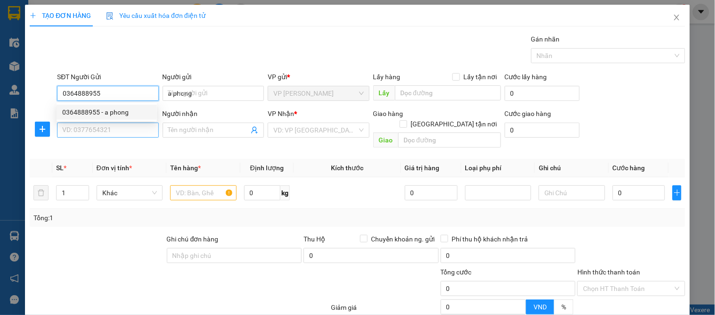
type input "0364888955"
click at [101, 126] on input "SĐT Người Nhận" at bounding box center [107, 130] width 101 height 15
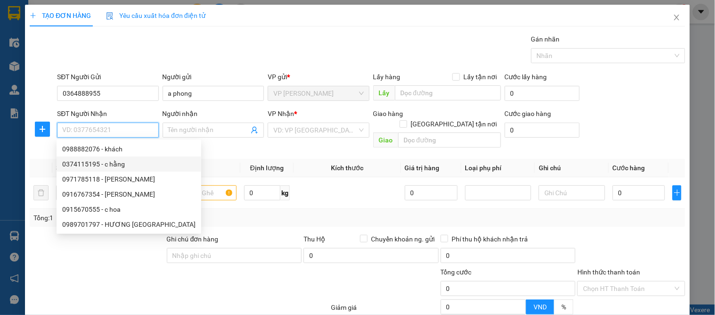
click at [115, 163] on div "0374115195 - c hằng" at bounding box center [128, 164] width 133 height 10
type input "0374115195"
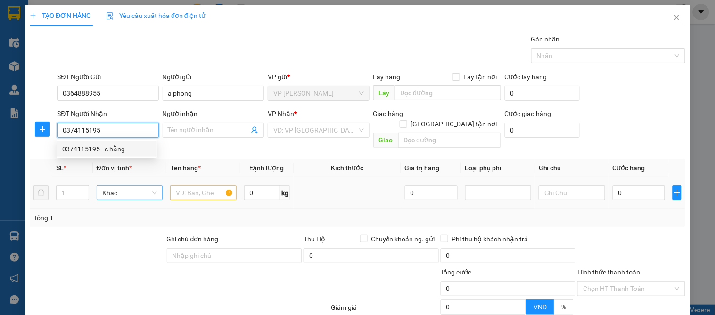
type input "c hằng"
checkbox input "true"
type input "22 nguyễn cảnh dị"
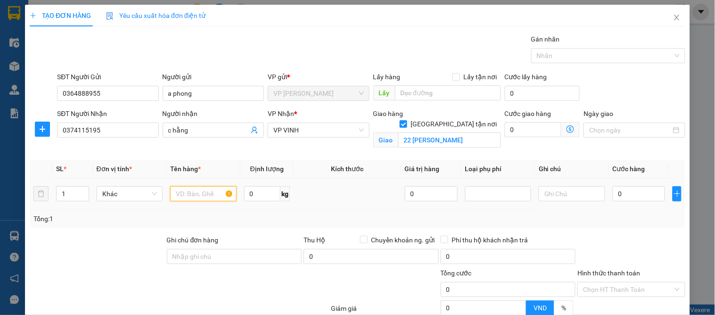
click at [202, 200] on input "text" at bounding box center [203, 193] width 66 height 15
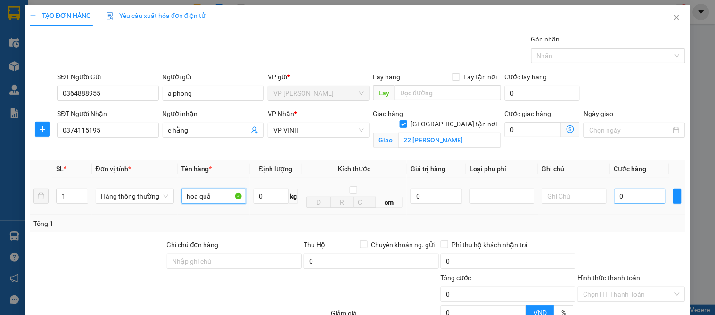
type input "hoa quả"
click at [633, 195] on input "0" at bounding box center [640, 196] width 51 height 15
type input "4"
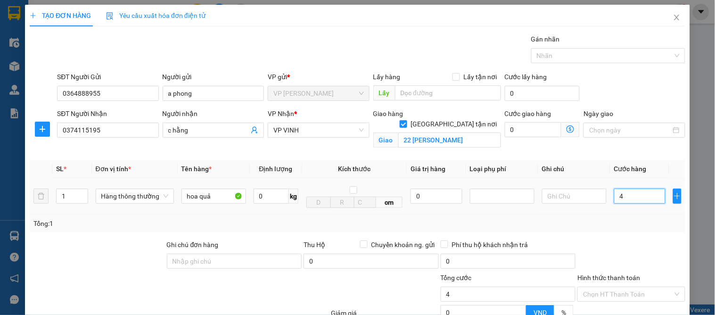
type input "40"
drag, startPoint x: 632, startPoint y: 204, endPoint x: 633, endPoint y: 210, distance: 6.8
click at [633, 210] on td "40" at bounding box center [640, 196] width 59 height 36
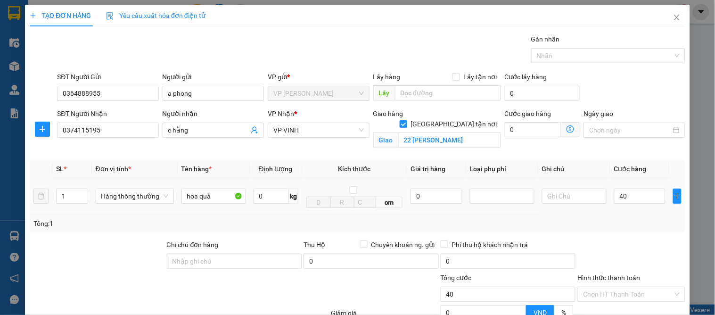
type input "40.000"
click at [638, 220] on div "Tổng: 1" at bounding box center [357, 223] width 648 height 10
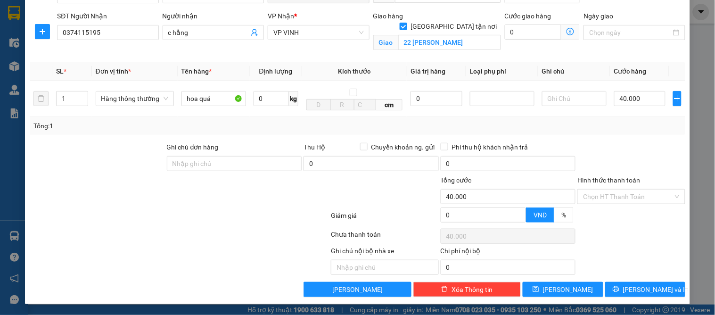
click at [643, 299] on div "TẠO ĐƠN HÀNG Yêu cầu xuất hóa đơn điện tử Transit Pickup Surcharge Ids Transit …" at bounding box center [357, 105] width 665 height 397
click at [632, 288] on span "[PERSON_NAME] và In" at bounding box center [656, 289] width 66 height 10
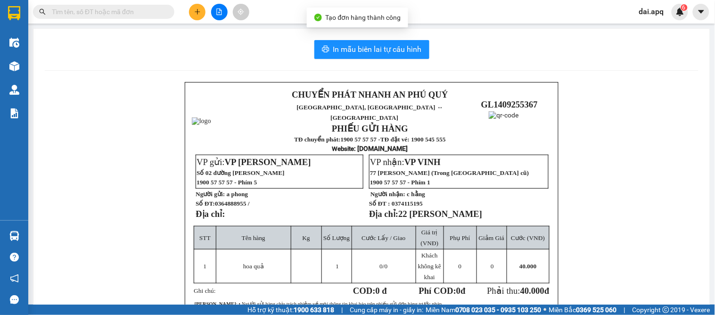
click at [351, 60] on div "In mẫu biên lai tự cấu hình CHUYỂN PHÁT NHANH AN PHÚ QUÝ NGHỆ AN, HÀ TĨNH ↔ HÀ …" at bounding box center [371, 232] width 677 height 407
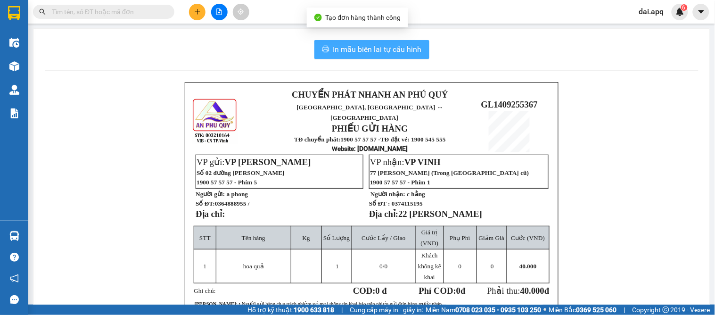
click at [352, 48] on span "In mẫu biên lai tự cấu hình" at bounding box center [377, 49] width 89 height 12
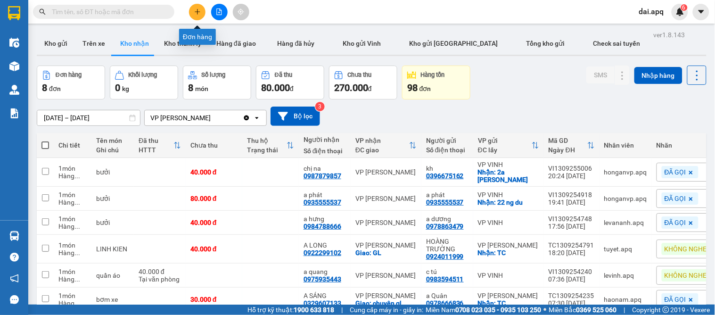
click at [205, 11] on button at bounding box center [197, 12] width 17 height 17
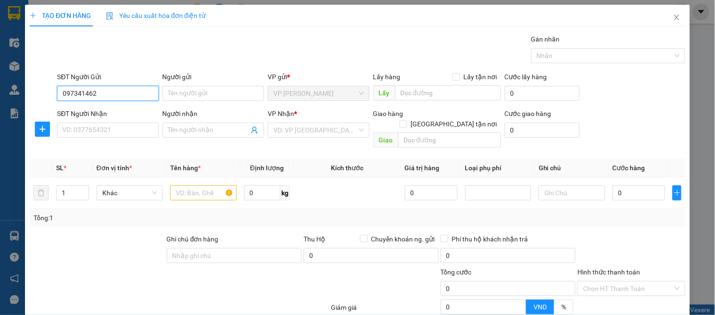
type input "0973414623"
click at [104, 113] on div "0973414623 - kh" at bounding box center [106, 112] width 89 height 10
type input "kh"
type input "0973414623"
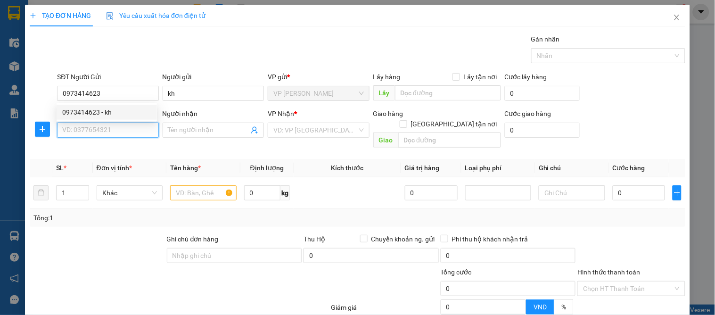
drag, startPoint x: 100, startPoint y: 125, endPoint x: 107, endPoint y: 131, distance: 8.7
click at [101, 126] on input "SĐT Người Nhận" at bounding box center [107, 130] width 101 height 15
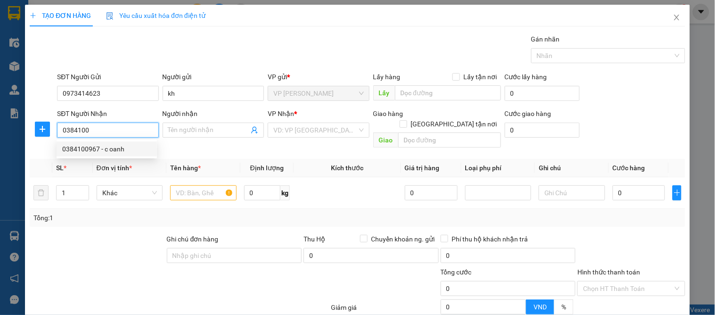
drag, startPoint x: 105, startPoint y: 148, endPoint x: 131, endPoint y: 158, distance: 27.7
click at [105, 148] on div "0384100967 - c oanh" at bounding box center [106, 149] width 89 height 10
type input "0384100967"
type input "c oanh"
checkbox input "true"
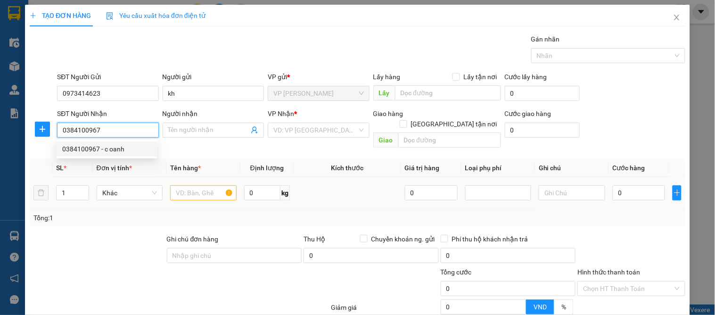
type input "65 ngo duc mai"
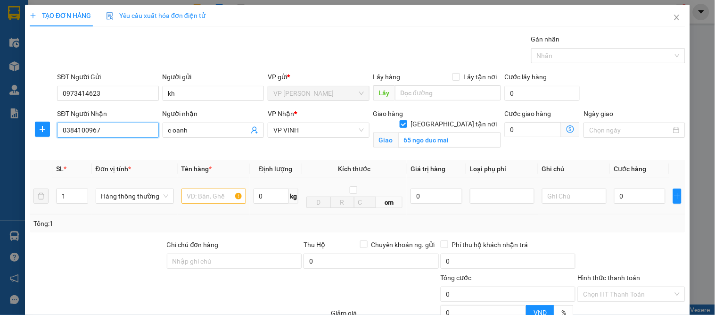
type input "0384100967"
click at [210, 201] on input "text" at bounding box center [214, 196] width 65 height 15
type input "a"
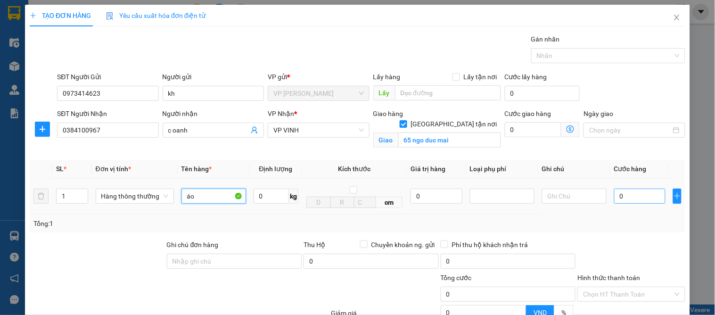
type input "áo"
click at [636, 194] on input "0" at bounding box center [640, 196] width 51 height 15
type input "3"
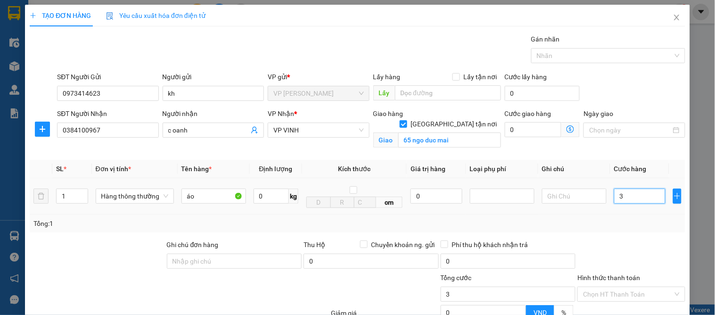
type input "30"
type input "30.000"
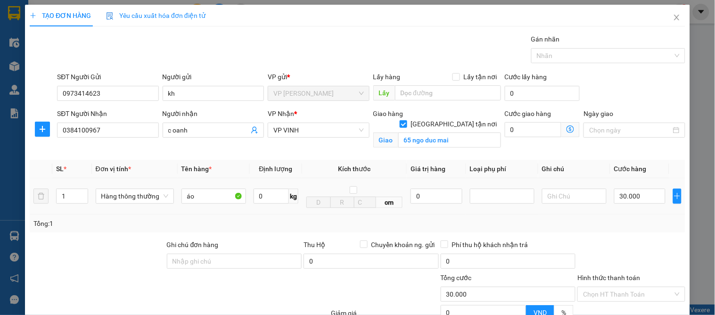
click at [630, 234] on div "Transit Pickup Surcharge Ids Transit Deliver Surcharge Ids Transit Deliver Surc…" at bounding box center [358, 214] width 656 height 361
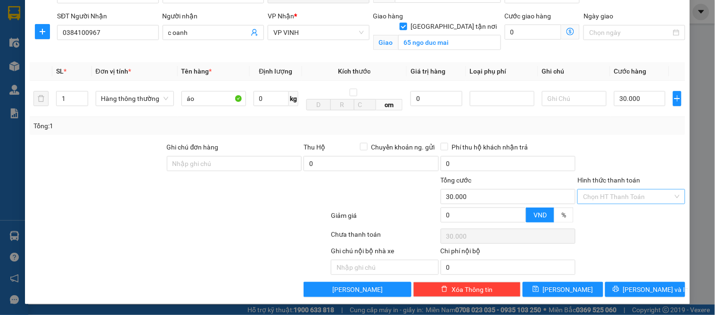
click at [623, 201] on input "Hình thức thanh toán" at bounding box center [628, 197] width 90 height 14
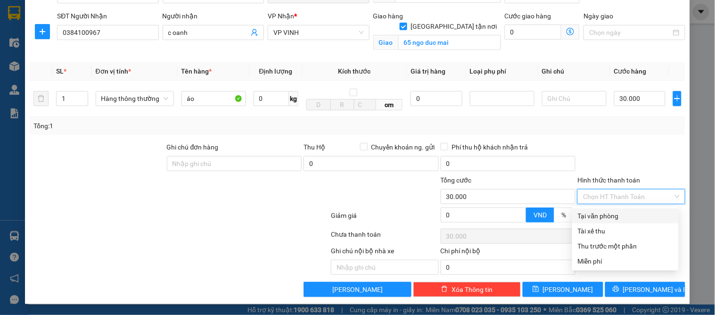
click at [620, 211] on div "Tại văn phòng" at bounding box center [625, 216] width 95 height 10
type input "0"
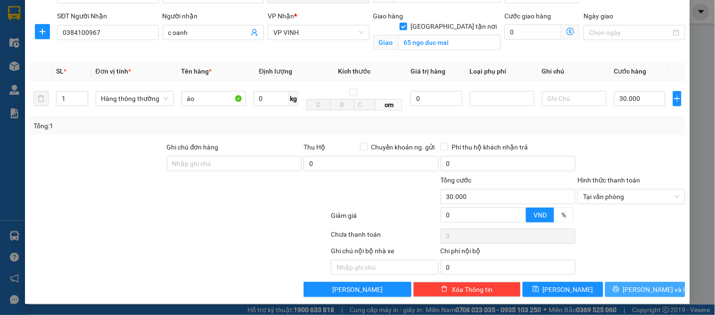
click at [649, 290] on span "[PERSON_NAME] và In" at bounding box center [656, 289] width 66 height 10
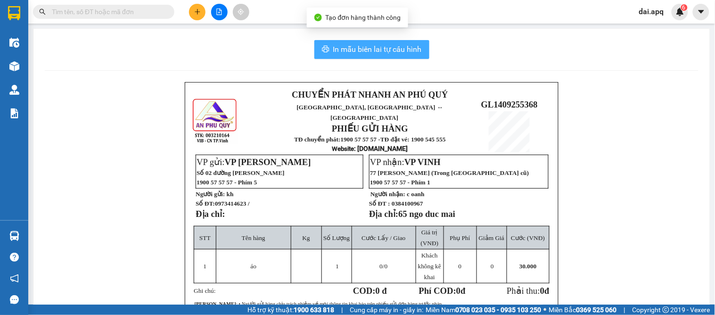
click at [362, 48] on span "In mẫu biên lai tự cấu hình" at bounding box center [377, 49] width 89 height 12
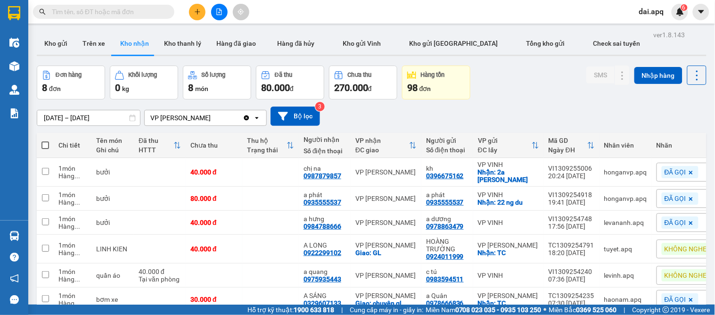
click at [366, 106] on div "[DATE] – [DATE] Press the down arrow key to interact with the calendar and sele…" at bounding box center [372, 116] width 670 height 33
click at [194, 16] on button at bounding box center [197, 12] width 17 height 17
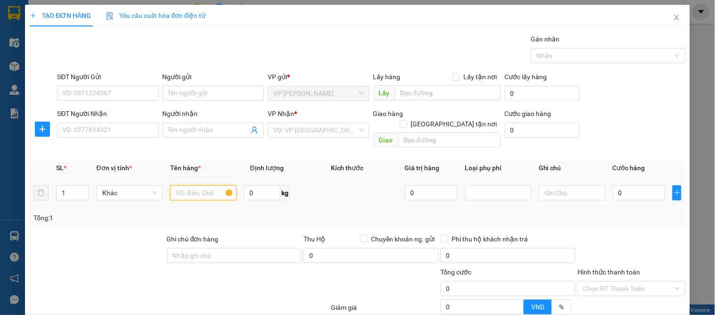
click at [193, 185] on input "text" at bounding box center [203, 192] width 66 height 15
type input "hạt"
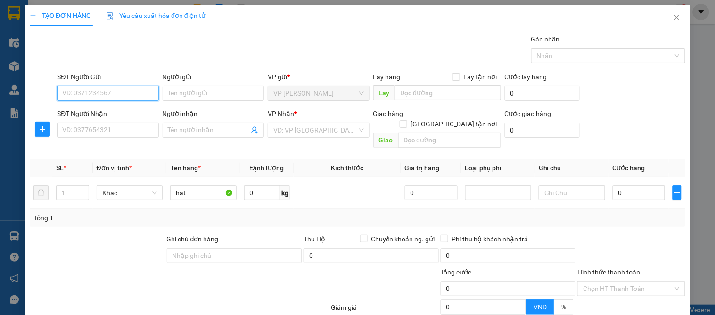
click at [111, 95] on input "SĐT Người Gửi" at bounding box center [107, 93] width 101 height 15
click at [92, 115] on div "0964283239 - khách" at bounding box center [106, 112] width 89 height 10
type input "0964283239"
type input "khách"
type input "0964283239"
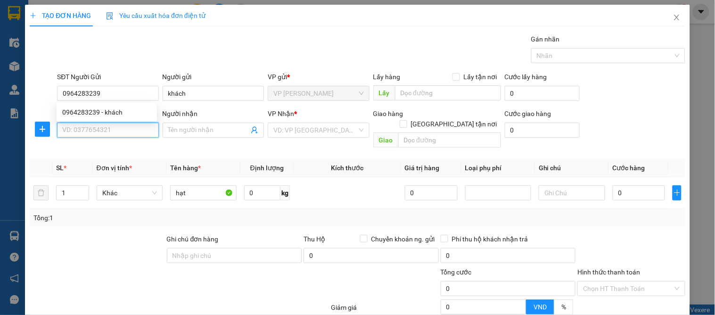
click at [90, 128] on input "SĐT Người Nhận" at bounding box center [107, 130] width 101 height 15
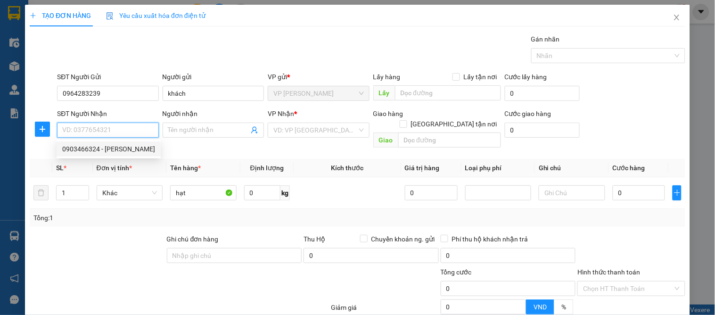
click at [114, 151] on div "0903466324 - thanh hương" at bounding box center [108, 149] width 93 height 10
type input "0903466324"
type input "thanh hương"
checkbox input "true"
type input "cố định chợ vinh"
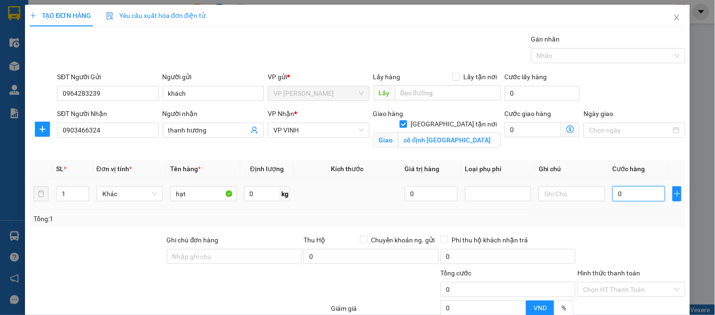
click at [629, 191] on input "0" at bounding box center [639, 193] width 53 height 15
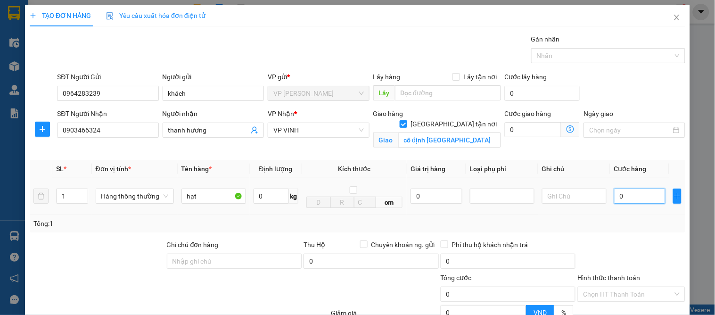
type input "7"
type input "70"
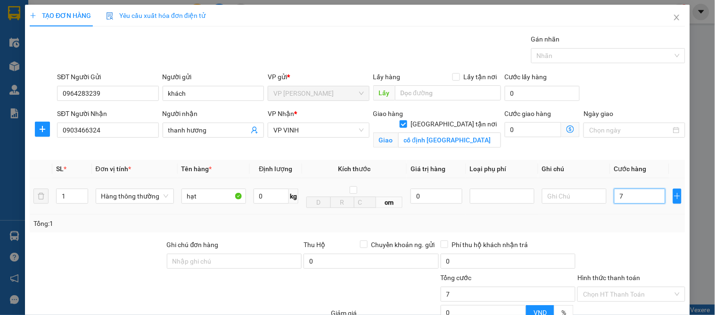
type input "70"
type input "70.000"
drag, startPoint x: 623, startPoint y: 251, endPoint x: 630, endPoint y: 265, distance: 15.2
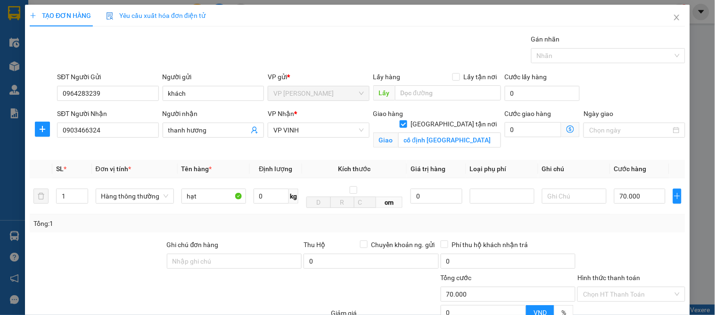
click at [624, 253] on div at bounding box center [631, 256] width 109 height 33
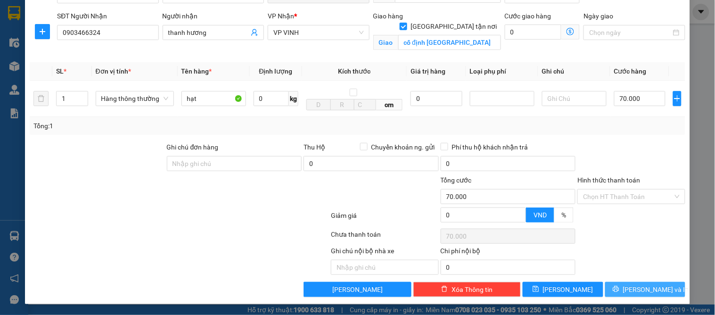
drag, startPoint x: 642, startPoint y: 287, endPoint x: 573, endPoint y: 267, distance: 72.0
click at [636, 286] on span "[PERSON_NAME] và In" at bounding box center [656, 289] width 66 height 10
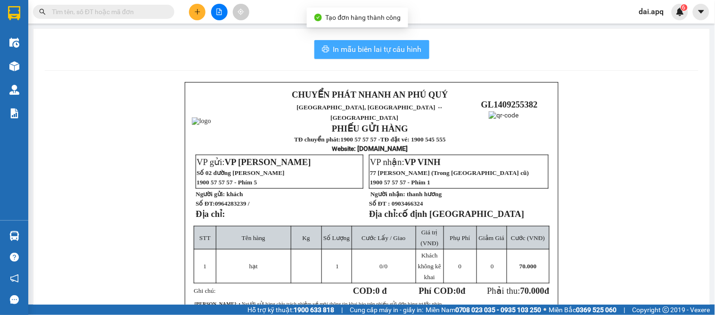
click at [364, 51] on span "In mẫu biên lai tự cấu hình" at bounding box center [377, 49] width 89 height 12
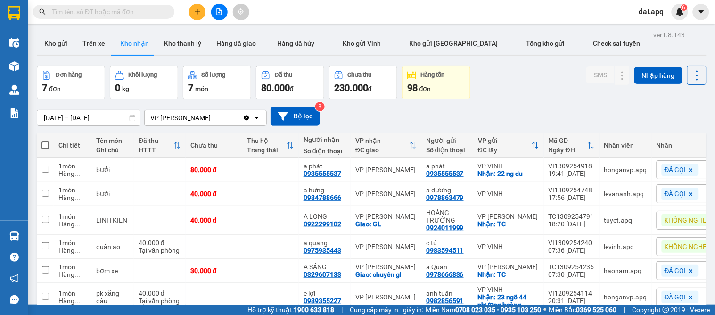
click at [439, 108] on div "[DATE] – [DATE] Press the down arrow key to interact with the calendar and sele…" at bounding box center [372, 116] width 670 height 19
click at [199, 8] on icon "plus" at bounding box center [197, 11] width 7 height 7
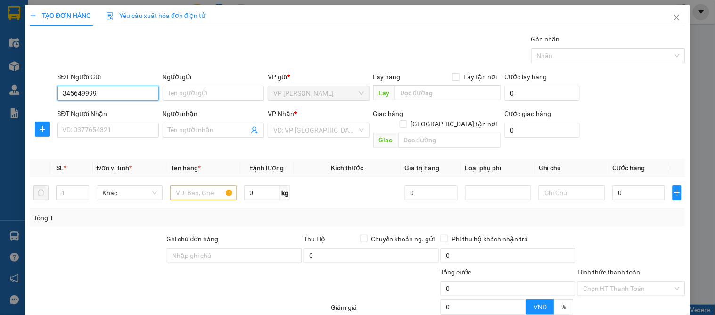
click at [62, 86] on input "345649999" at bounding box center [107, 93] width 101 height 15
type input "0345649999"
drag, startPoint x: 83, startPoint y: 108, endPoint x: 83, endPoint y: 112, distance: 4.7
click at [83, 108] on div "0345649999 - a cường" at bounding box center [106, 112] width 89 height 10
type input "a cường"
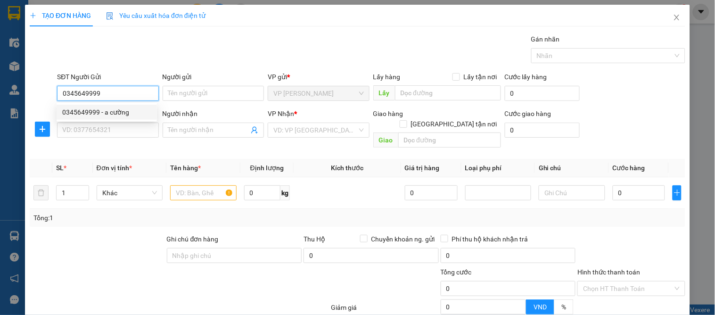
type input "98329516069999 dang ngoc cuong nh teckcombank"
type input "0345649999"
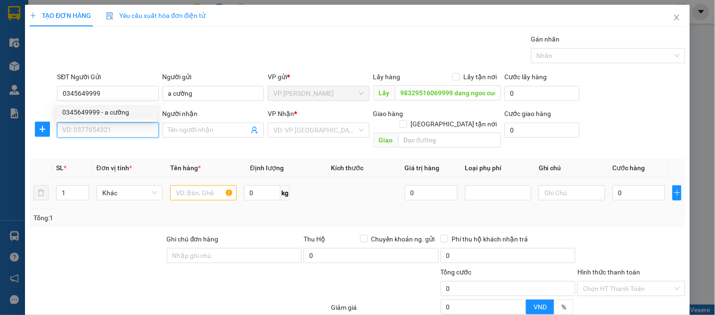
click at [76, 130] on input "SĐT Người Nhận" at bounding box center [107, 130] width 101 height 15
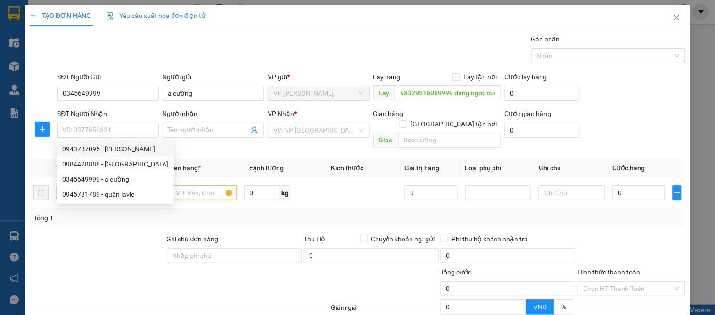
click at [98, 138] on div "SĐT Người Nhận VD: 0377654321" at bounding box center [107, 124] width 101 height 33
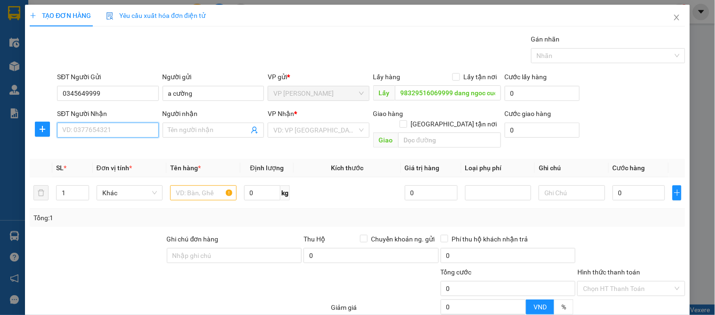
click at [95, 131] on input "SĐT Người Nhận" at bounding box center [107, 130] width 101 height 15
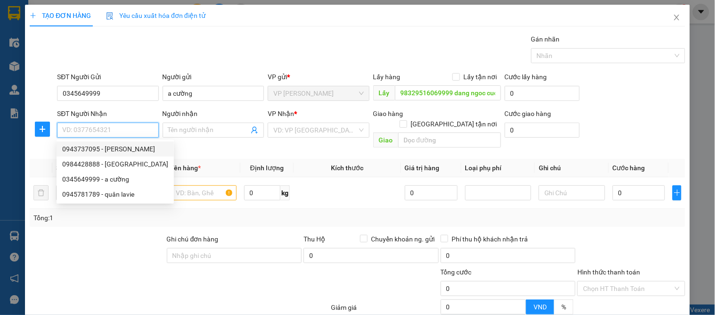
click at [93, 148] on div "0943737095 - nhật duy" at bounding box center [115, 149] width 106 height 10
type input "0943737095"
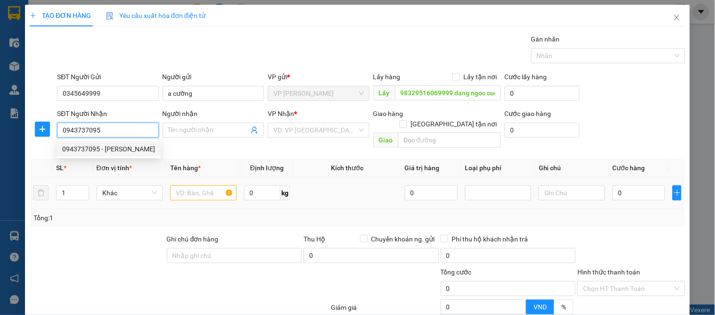
type input "[PERSON_NAME]"
checkbox input "true"
type input "79 đuong muong bach lieu"
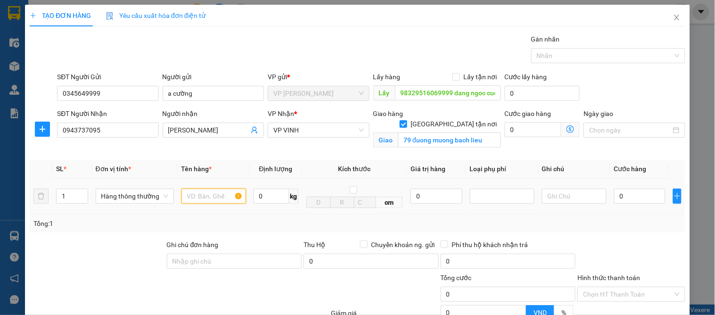
click at [193, 197] on input "text" at bounding box center [214, 196] width 65 height 15
type input "phụ kện điện thoại"
click at [631, 202] on input "0" at bounding box center [640, 196] width 51 height 15
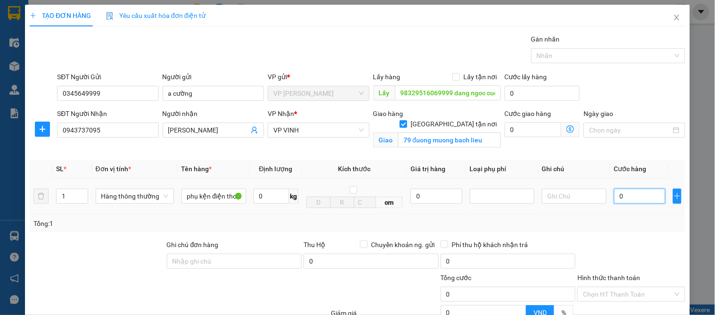
type input "8"
type input "80"
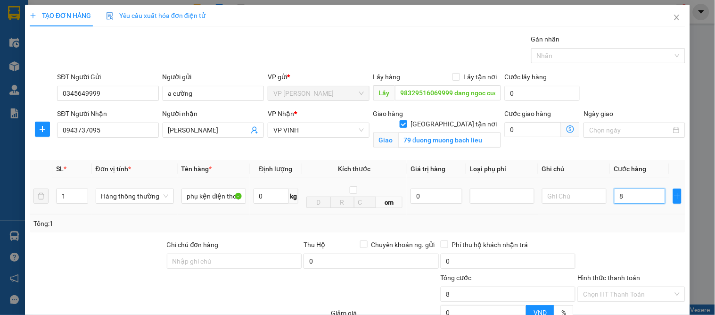
type input "80"
click at [612, 218] on div "Tổng: 1" at bounding box center [357, 223] width 648 height 10
type input "80.000"
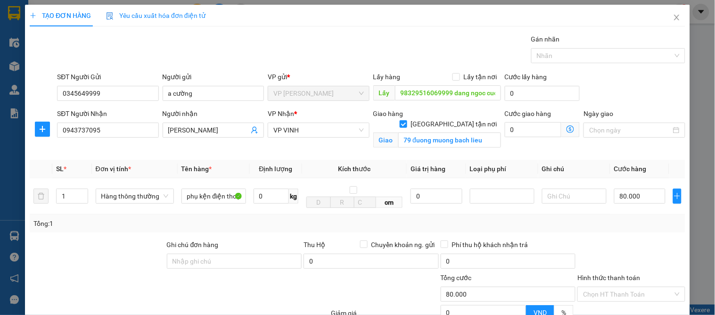
scroll to position [98, 0]
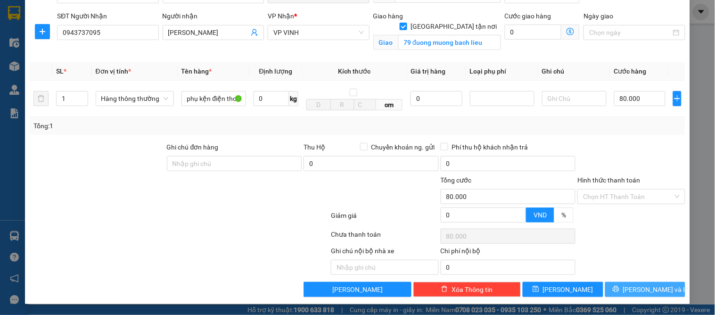
drag, startPoint x: 615, startPoint y: 290, endPoint x: 453, endPoint y: 211, distance: 180.8
click at [614, 290] on button "[PERSON_NAME] và In" at bounding box center [646, 289] width 80 height 15
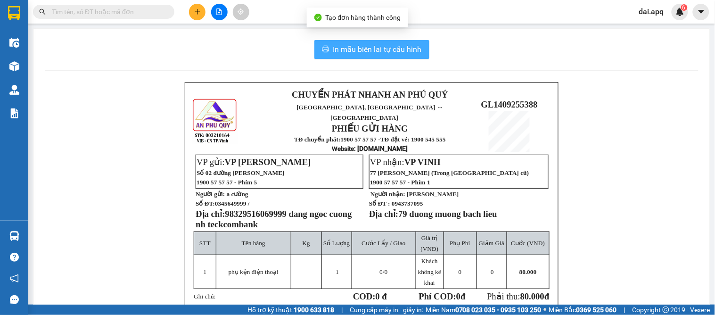
click at [366, 54] on span "In mẫu biên lai tự cấu hình" at bounding box center [377, 49] width 89 height 12
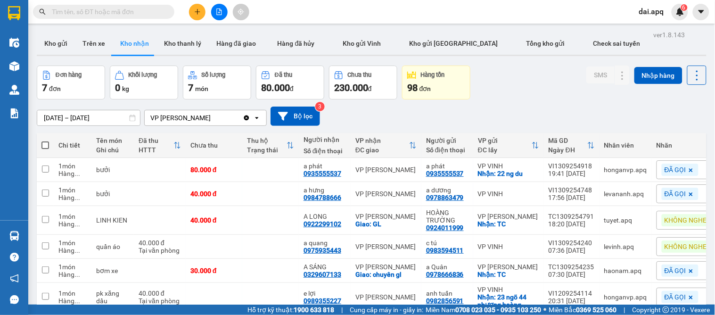
click at [198, 16] on button at bounding box center [197, 12] width 17 height 17
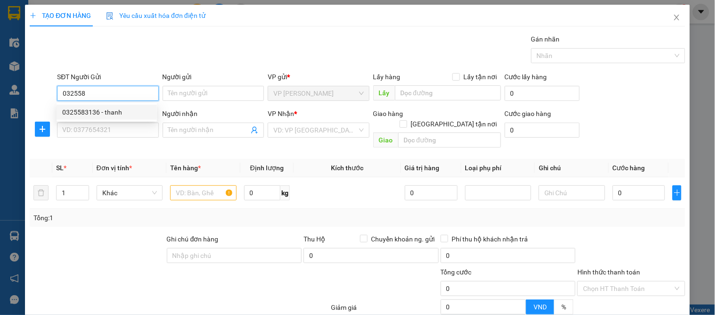
click at [99, 118] on div "0325583136 - thanh" at bounding box center [107, 112] width 100 height 15
type input "0325583136"
type input "thanh"
type input "0325583136"
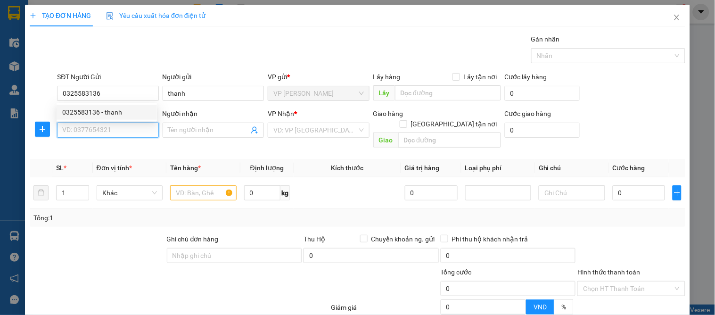
drag, startPoint x: 97, startPoint y: 126, endPoint x: 102, endPoint y: 139, distance: 14.4
click at [97, 126] on input "SĐT Người Nhận" at bounding box center [107, 130] width 101 height 15
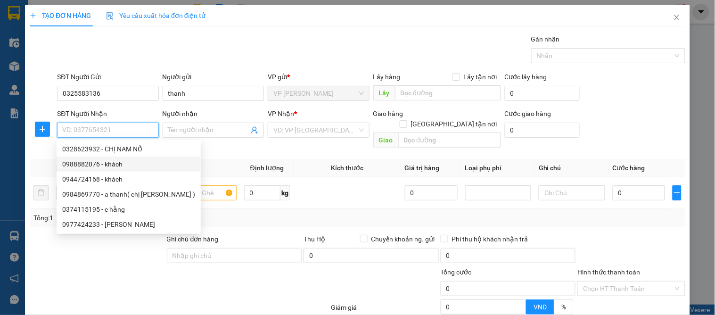
click at [93, 165] on div "0988882076 - khách" at bounding box center [128, 164] width 133 height 10
type input "0988882076"
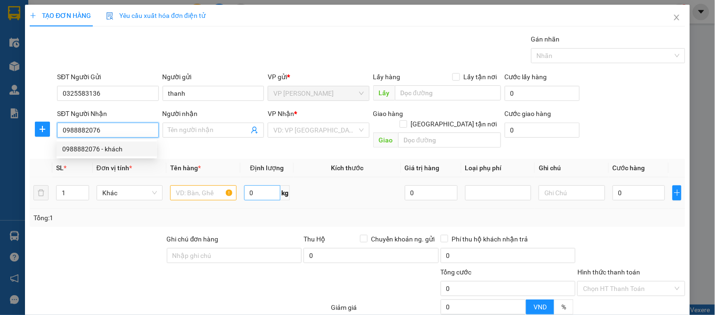
type input "khách"
checkbox input "true"
type input "số 2,nguyễn phong sắc"
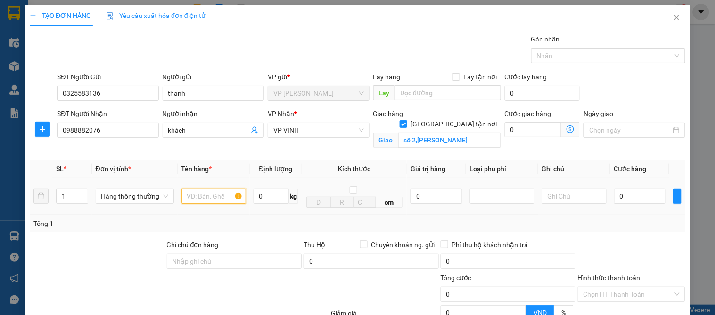
click at [200, 197] on input "text" at bounding box center [214, 196] width 65 height 15
type input "hoa quả"
click at [629, 196] on input "0" at bounding box center [640, 196] width 51 height 15
type input "4"
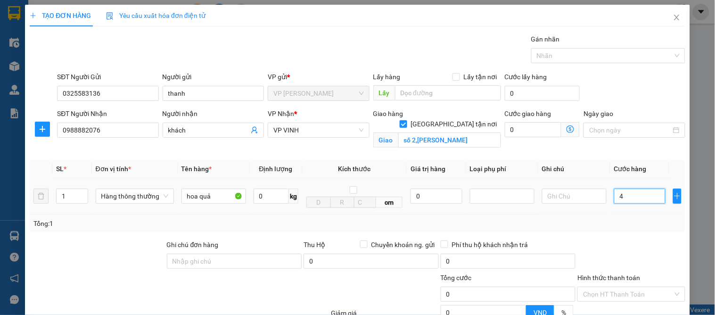
type input "4"
type input "40"
type input "40.000"
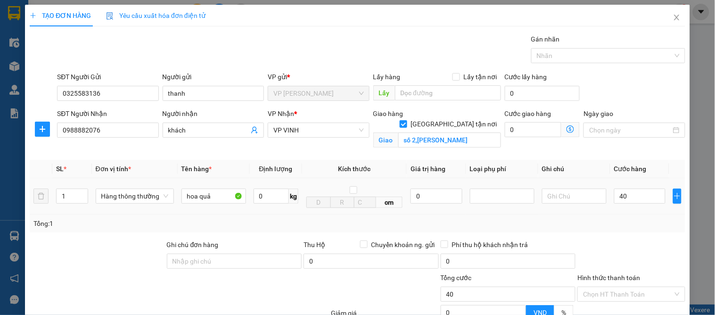
type input "40.000"
click at [631, 232] on div "Tổng: 1" at bounding box center [358, 224] width 656 height 18
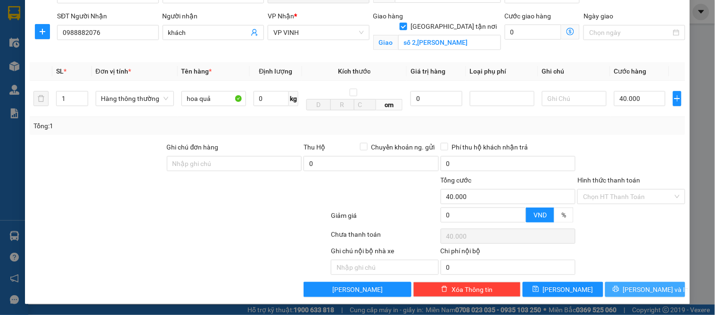
click at [624, 285] on button "[PERSON_NAME] và In" at bounding box center [646, 289] width 80 height 15
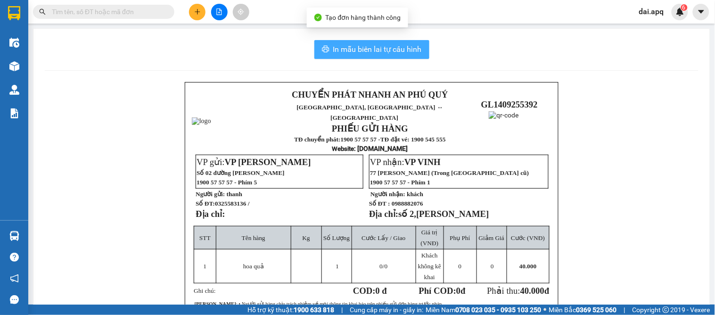
click at [381, 50] on span "In mẫu biên lai tự cấu hình" at bounding box center [377, 49] width 89 height 12
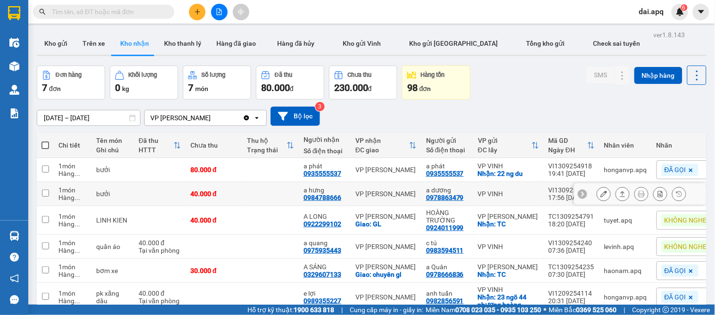
scroll to position [79, 0]
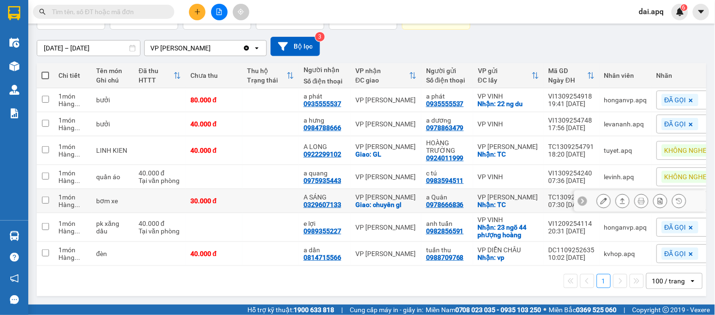
click at [620, 198] on icon at bounding box center [623, 201] width 7 height 7
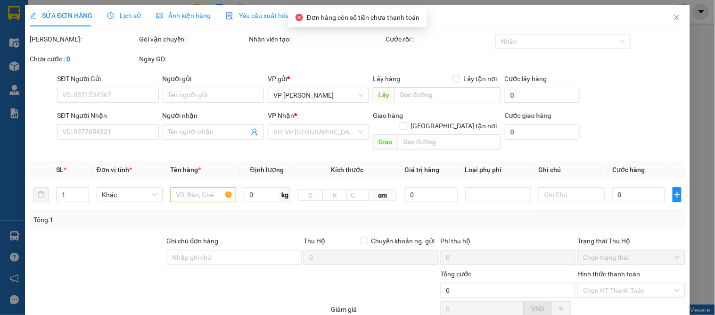
type input "0978666836"
type input "a Quân"
checkbox input "true"
type input "TC"
type input "0329607133"
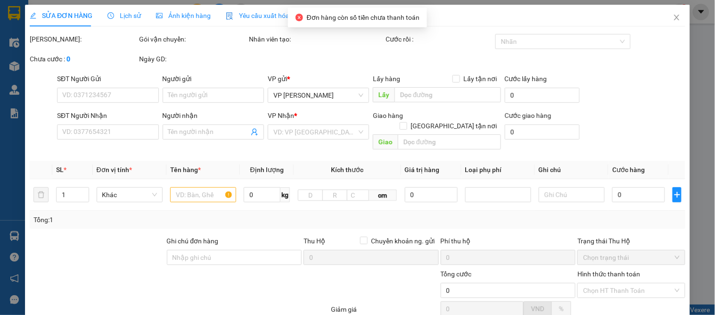
type input "A SÁNG"
checkbox input "true"
type input "chuyên gl"
type input "30.000"
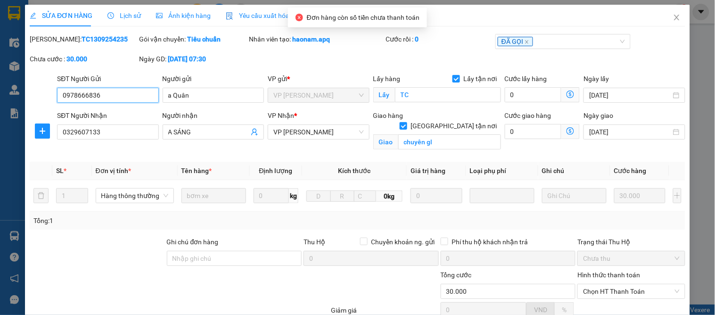
scroll to position [95, 0]
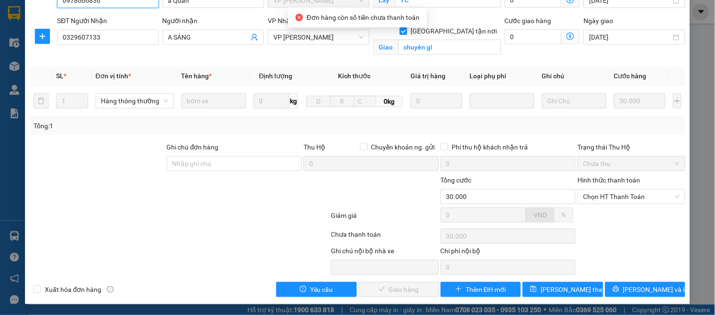
drag, startPoint x: 611, startPoint y: 198, endPoint x: 609, endPoint y: 204, distance: 6.4
click at [611, 199] on span "Chọn HT Thanh Toán" at bounding box center [631, 197] width 96 height 14
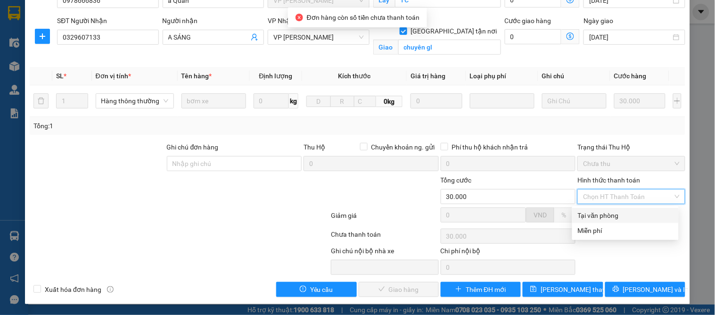
click at [607, 211] on div "Tại văn phòng" at bounding box center [625, 215] width 95 height 10
type input "0"
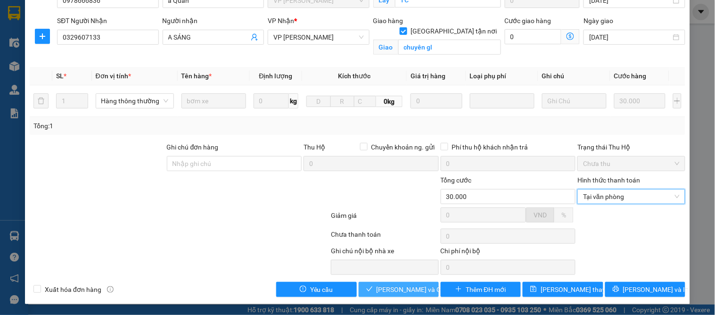
drag, startPoint x: 385, startPoint y: 285, endPoint x: 390, endPoint y: 285, distance: 4.7
click at [387, 286] on span "[PERSON_NAME] và Giao hàng" at bounding box center [422, 289] width 91 height 10
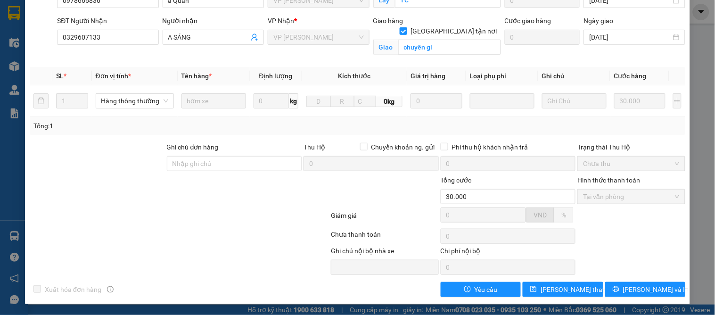
scroll to position [0, 0]
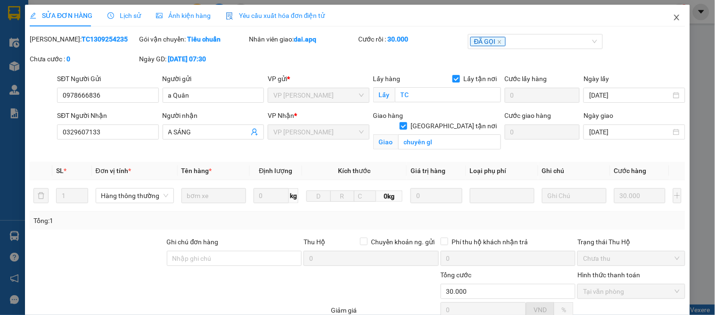
click at [673, 20] on icon "close" at bounding box center [677, 18] width 8 height 8
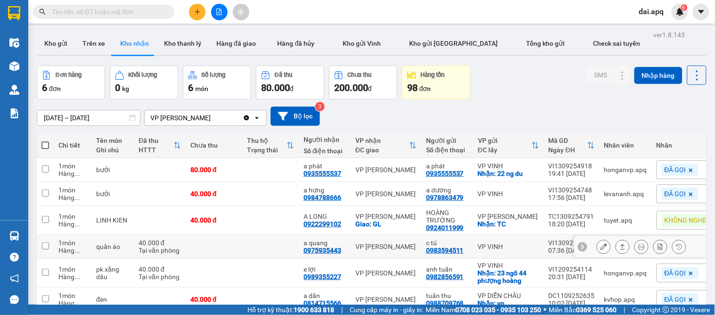
scroll to position [50, 0]
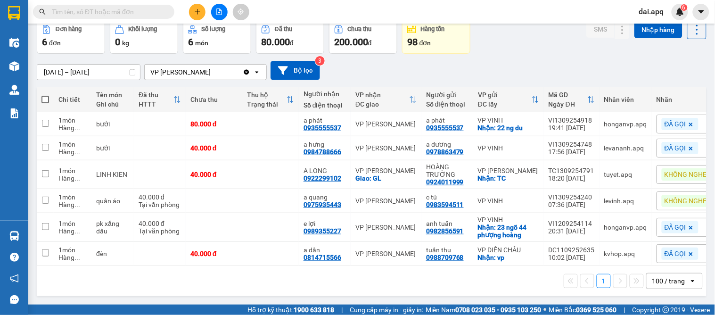
click at [194, 12] on icon "plus" at bounding box center [197, 11] width 7 height 7
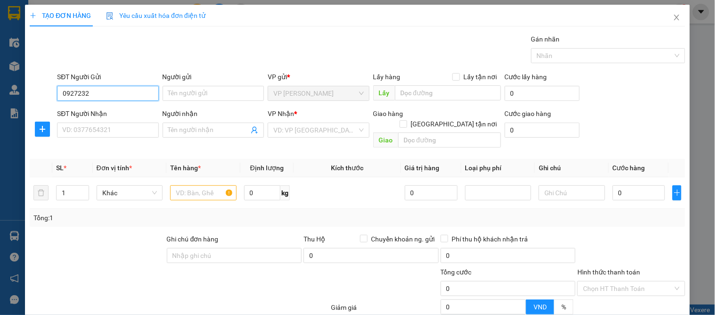
click at [69, 91] on input "0927232" at bounding box center [107, 93] width 101 height 15
click at [92, 125] on div "0912723292 - c thủy" at bounding box center [111, 127] width 98 height 10
type input "0912723292"
type input "c thủy"
type input "0912723292"
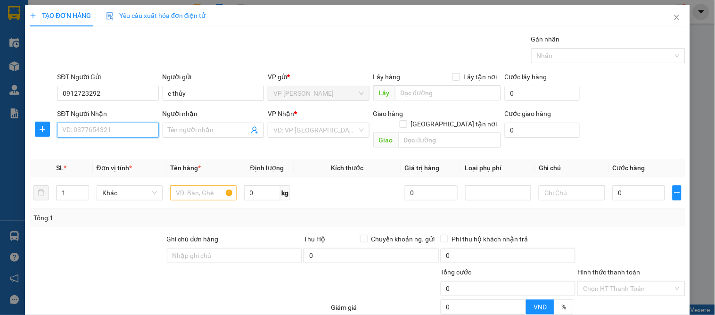
drag, startPoint x: 101, startPoint y: 131, endPoint x: 111, endPoint y: 119, distance: 15.7
click at [101, 130] on input "SĐT Người Nhận" at bounding box center [107, 130] width 101 height 15
type input "0362233270"
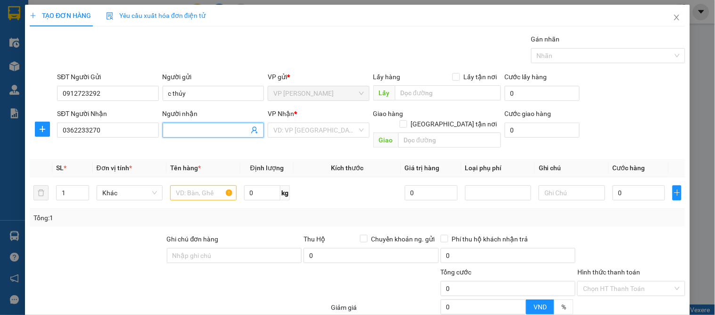
click at [168, 128] on input "Người nhận" at bounding box center [208, 130] width 81 height 10
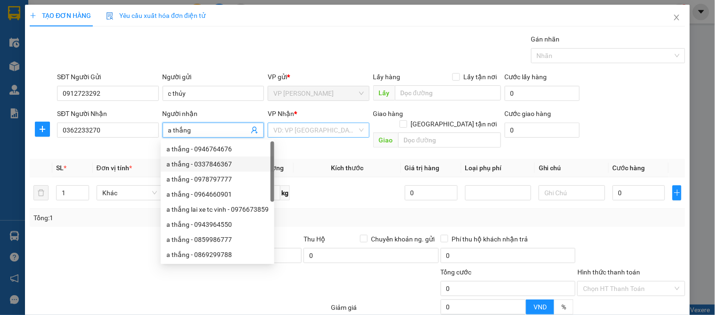
type input "a thắng"
click at [306, 127] on input "search" at bounding box center [315, 130] width 83 height 14
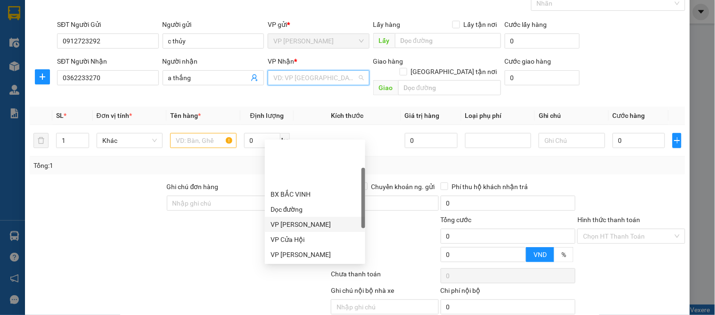
scroll to position [135, 0]
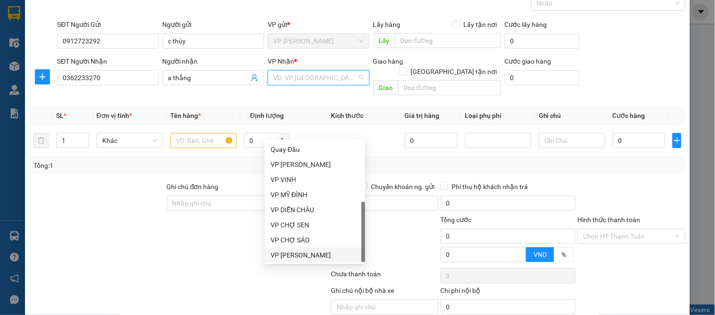
click at [310, 250] on div "VP [PERSON_NAME]" at bounding box center [315, 255] width 89 height 10
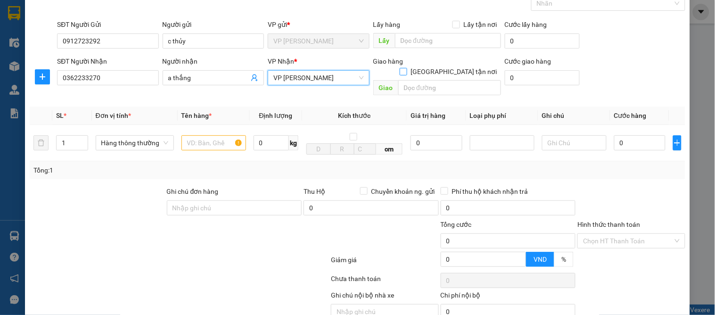
click at [407, 68] on input "[GEOGRAPHIC_DATA] tận nơi" at bounding box center [403, 71] width 7 height 7
checkbox input "true"
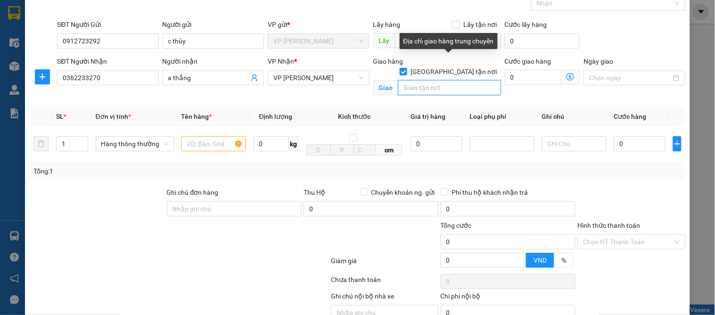
click at [439, 80] on input "text" at bounding box center [450, 87] width 103 height 15
type input "vp"
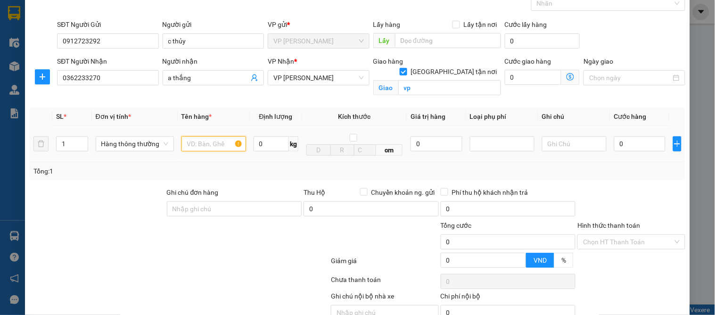
click at [199, 142] on input "text" at bounding box center [214, 143] width 65 height 15
type input "nồi"
click at [628, 152] on div "0" at bounding box center [640, 143] width 51 height 19
click at [628, 145] on input "0" at bounding box center [640, 143] width 51 height 15
type input "5"
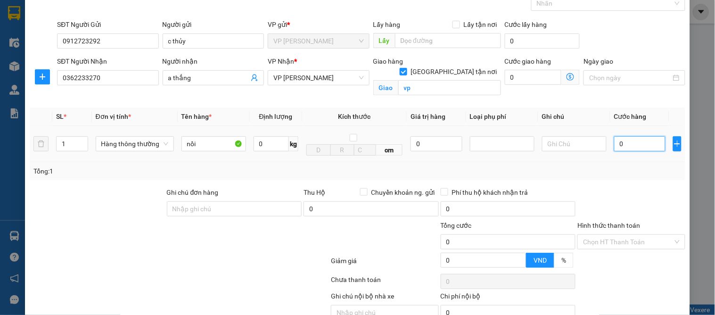
type input "5"
type input "50"
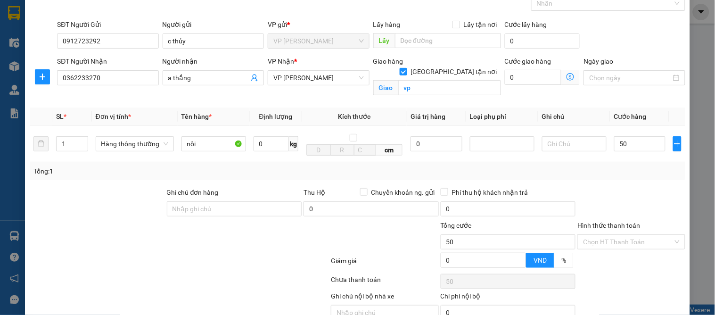
type input "50.000"
drag, startPoint x: 570, startPoint y: 187, endPoint x: 604, endPoint y: 191, distance: 34.1
click at [571, 190] on div "Ghi chú đơn hàng Thu Hộ Chuyển khoản ng. gửi 0 Phí thu hộ khách nhận trả 0" at bounding box center [358, 203] width 658 height 33
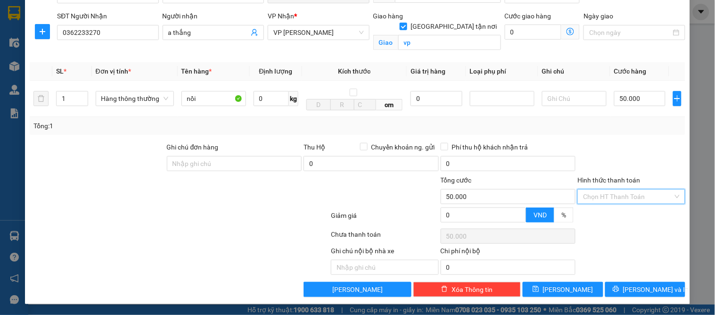
click at [609, 203] on input "Hình thức thanh toán" at bounding box center [628, 197] width 90 height 14
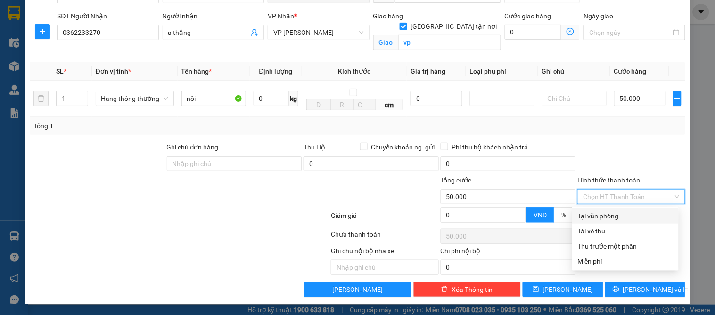
drag, startPoint x: 607, startPoint y: 214, endPoint x: 610, endPoint y: 220, distance: 6.6
click at [607, 215] on div "Tại văn phòng" at bounding box center [625, 216] width 95 height 10
type input "0"
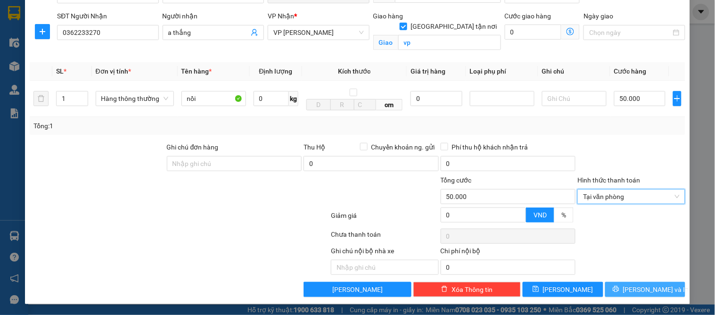
click at [620, 291] on icon "printer" at bounding box center [616, 289] width 7 height 7
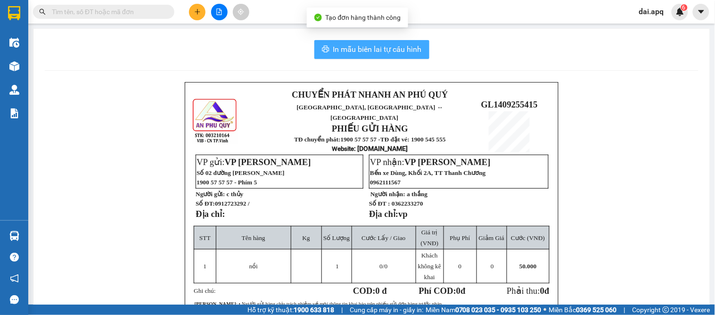
click at [374, 50] on span "In mẫu biên lai tự cấu hình" at bounding box center [377, 49] width 89 height 12
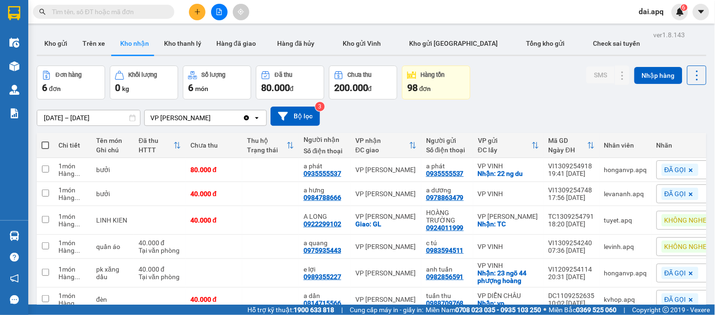
click at [422, 127] on div "[DATE] – [DATE] Press the down arrow key to interact with the calendar and sele…" at bounding box center [372, 116] width 670 height 33
click at [198, 14] on icon "plus" at bounding box center [197, 11] width 7 height 7
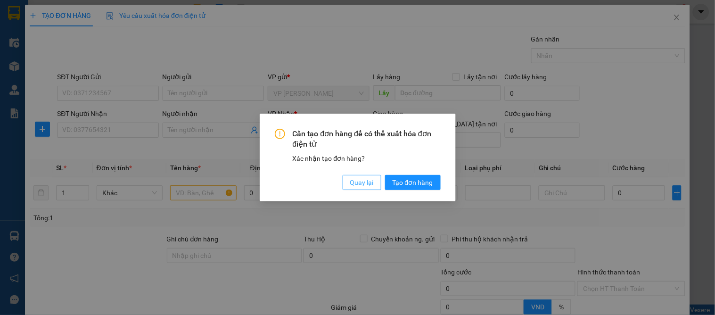
click at [360, 180] on span "Quay lại" at bounding box center [362, 182] width 24 height 10
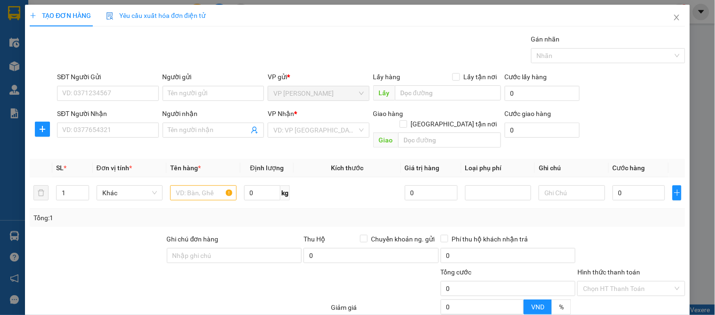
click at [46, 86] on div at bounding box center [42, 88] width 27 height 33
click at [80, 96] on input "SĐT Người Gửi" at bounding box center [107, 93] width 101 height 15
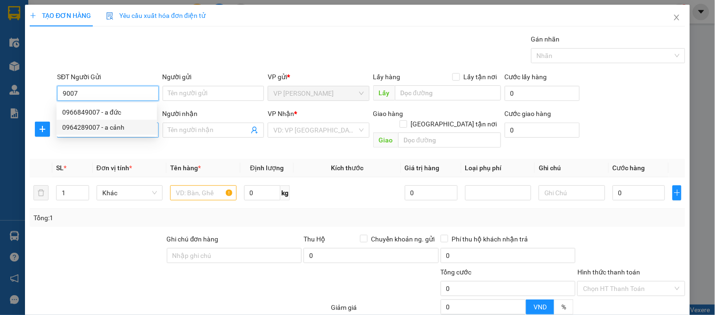
click at [101, 125] on div "0964289007 - a cảnh" at bounding box center [106, 127] width 89 height 10
type input "0964289007"
type input "a cảnh"
type input "0964289007"
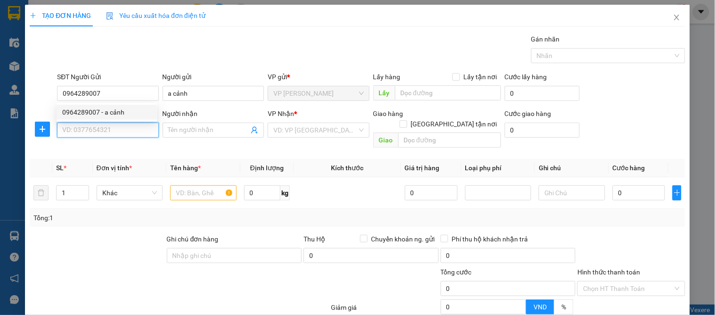
click at [102, 132] on input "SĐT Người Nhận" at bounding box center [107, 130] width 101 height 15
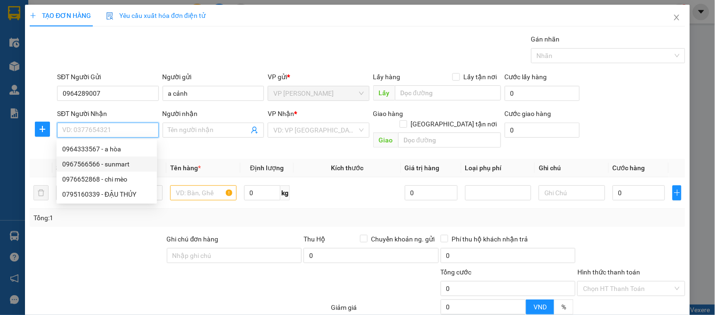
click at [115, 162] on div "0967566566 - sunmart" at bounding box center [106, 164] width 89 height 10
type input "0967566566"
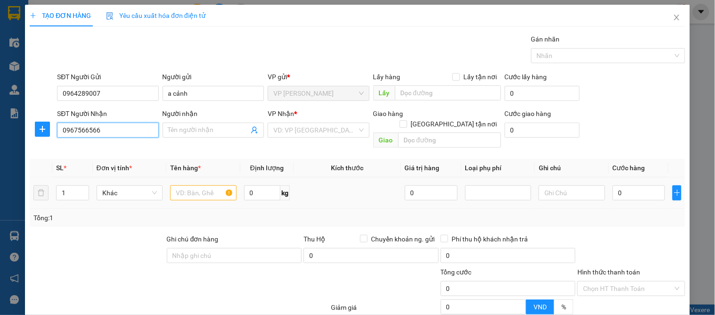
type input "sunmart"
checkbox input "true"
type input "29 đốc thiết"
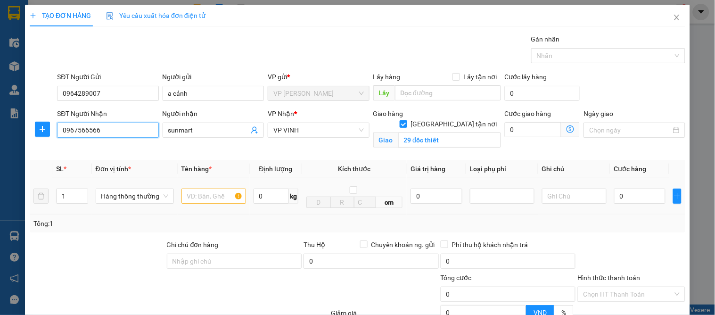
type input "10"
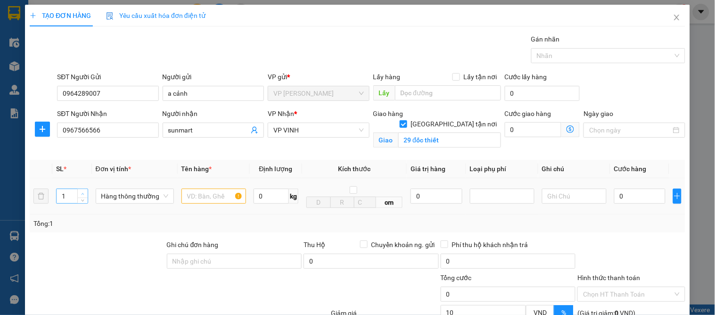
type input "2"
click at [85, 192] on span "Increase Value" at bounding box center [82, 193] width 10 height 8
click at [189, 197] on input "text" at bounding box center [214, 196] width 65 height 15
type input "hoa quả"
click at [628, 196] on input "0" at bounding box center [640, 196] width 51 height 15
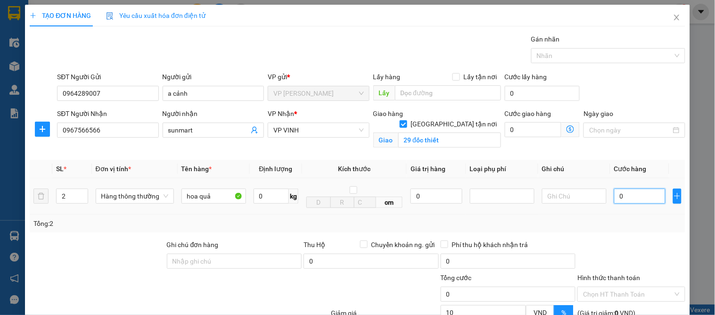
type input "8"
type input "80"
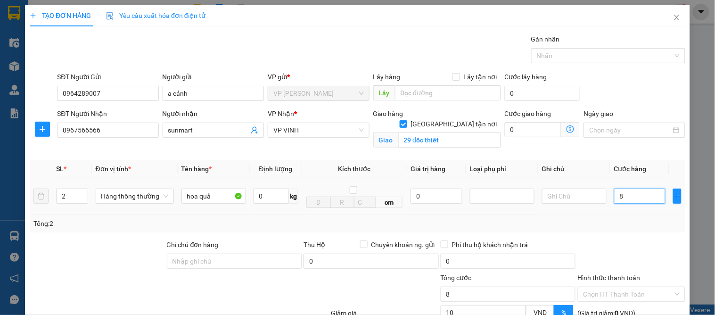
type input "80"
type input "80.000"
type input "72.000"
click at [648, 221] on div "Tổng: 2" at bounding box center [357, 223] width 648 height 10
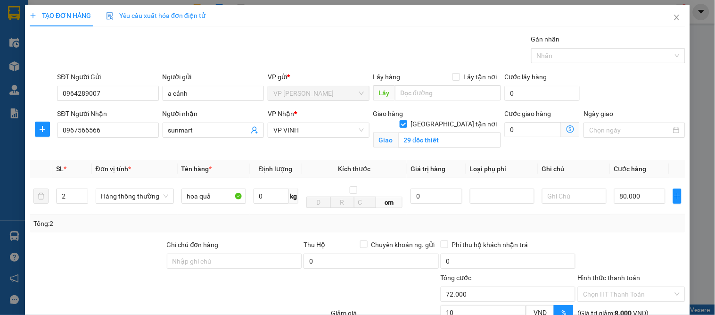
scroll to position [98, 0]
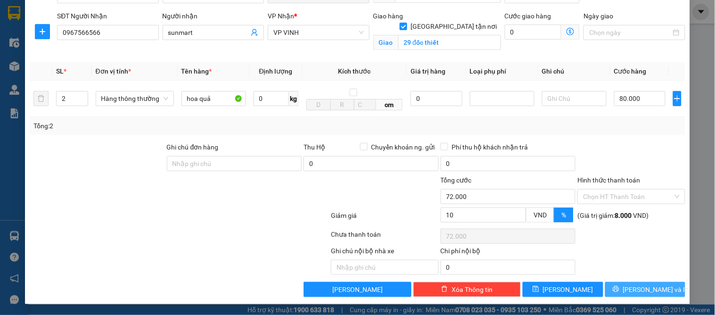
click at [628, 290] on button "[PERSON_NAME] và In" at bounding box center [646, 289] width 80 height 15
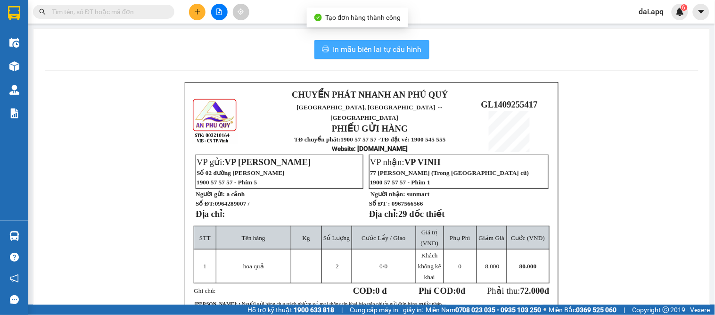
click at [382, 53] on span "In mẫu biên lai tự cấu hình" at bounding box center [377, 49] width 89 height 12
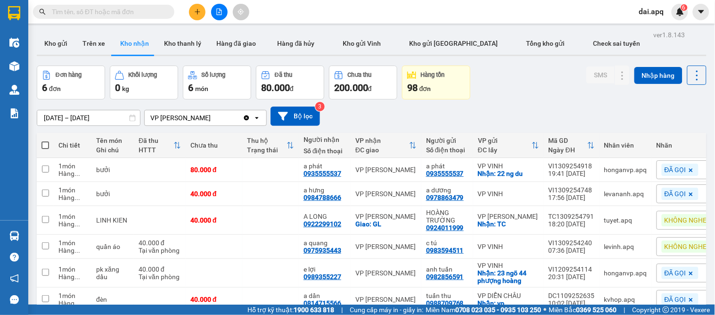
click at [424, 118] on div "[DATE] – [DATE] Press the down arrow key to interact with the calendar and sele…" at bounding box center [372, 116] width 670 height 19
click at [197, 10] on icon "plus" at bounding box center [197, 11] width 7 height 7
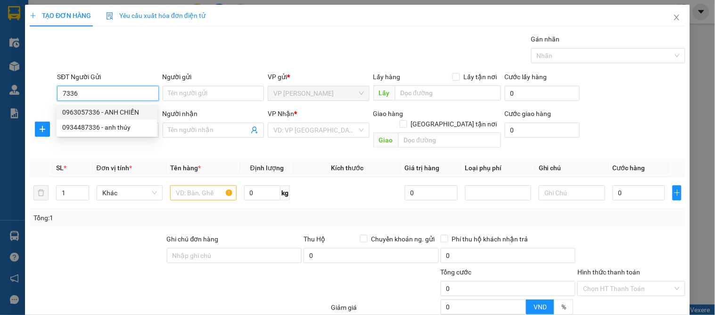
click at [85, 115] on div "0963057336 - ANH CHIẾN" at bounding box center [106, 112] width 89 height 10
type input "0963057336"
type input "ANH CHIẾN"
type input "0963057336"
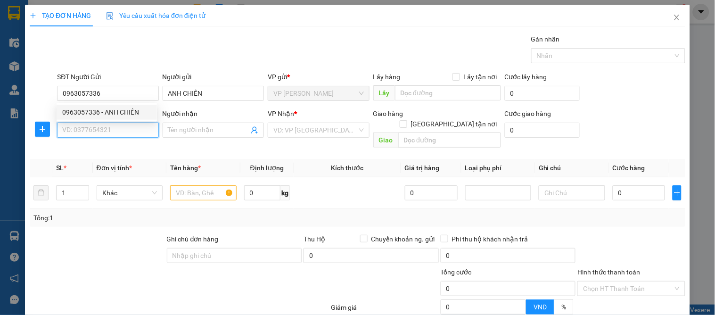
click at [85, 133] on input "SĐT Người Nhận" at bounding box center [107, 130] width 101 height 15
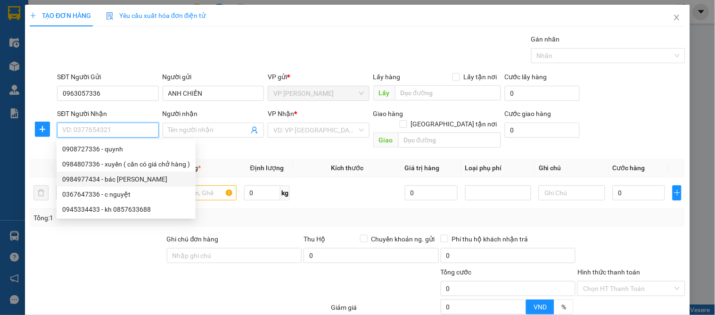
click at [121, 178] on div "0984977434 - bác Nguyên Việt" at bounding box center [126, 179] width 128 height 10
type input "0984977434"
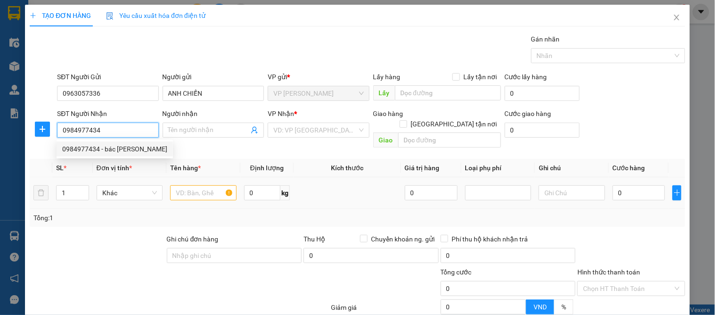
type input "bác [PERSON_NAME]"
checkbox input "true"
type input "vp"
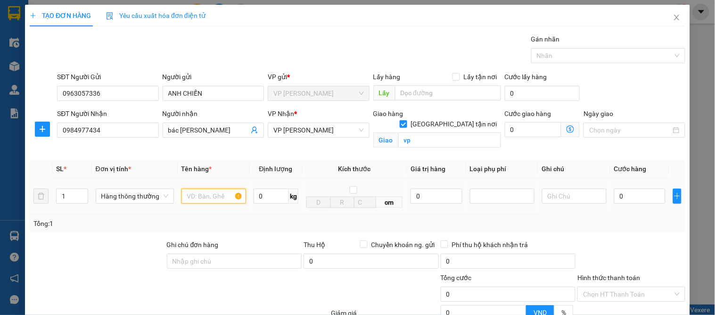
click at [193, 199] on input "text" at bounding box center [214, 196] width 65 height 15
type input "quân ao"
click at [634, 199] on input "0" at bounding box center [640, 196] width 51 height 15
type input "1"
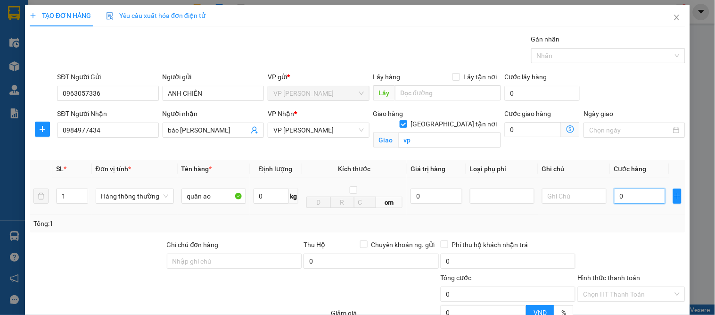
type input "1"
type input "12"
type input "120"
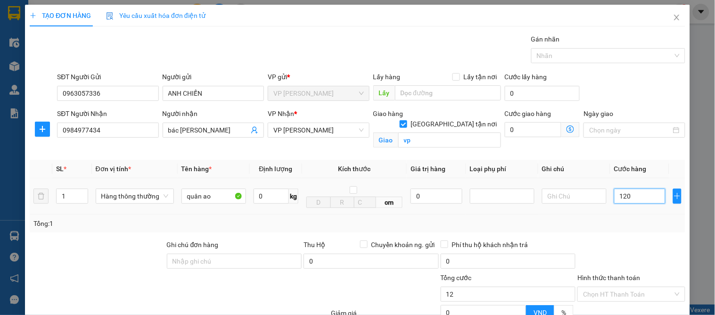
type input "120"
type input "120.000"
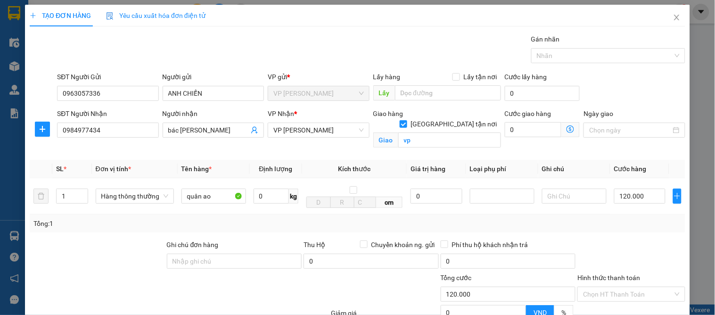
click at [629, 220] on div "Tổng: 1" at bounding box center [357, 223] width 648 height 10
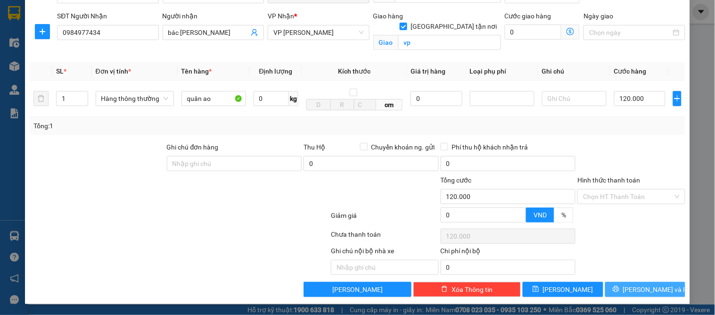
click at [632, 291] on span "[PERSON_NAME] và In" at bounding box center [656, 289] width 66 height 10
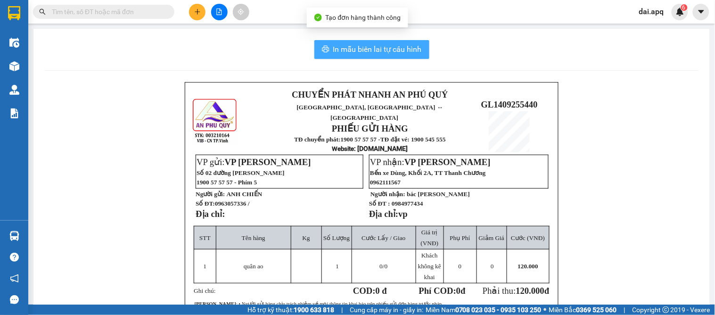
click at [399, 50] on span "In mẫu biên lai tự cấu hình" at bounding box center [377, 49] width 89 height 12
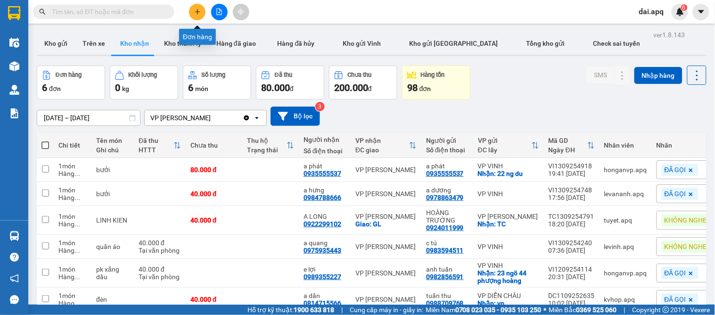
click at [199, 15] on icon "plus" at bounding box center [197, 11] width 7 height 7
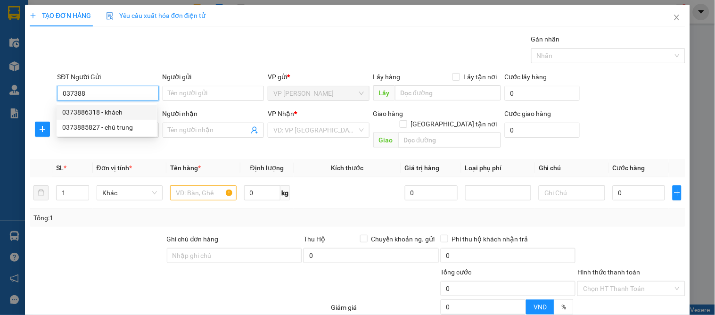
click at [94, 111] on div "0373886318 - khách" at bounding box center [106, 112] width 89 height 10
type input "0373886318"
type input "khách"
type input "0373886318"
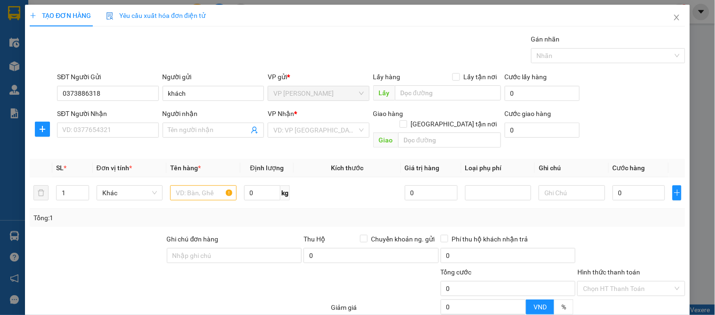
click at [85, 119] on div "SĐT Người Nhận" at bounding box center [107, 115] width 101 height 14
click at [86, 124] on input "SĐT Người Nhận" at bounding box center [107, 130] width 101 height 15
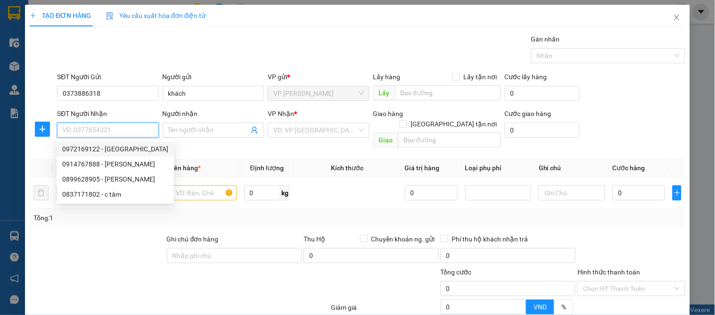
click at [104, 149] on div "0972169122 - C CHÂU ANH" at bounding box center [115, 149] width 106 height 10
type input "0972169122"
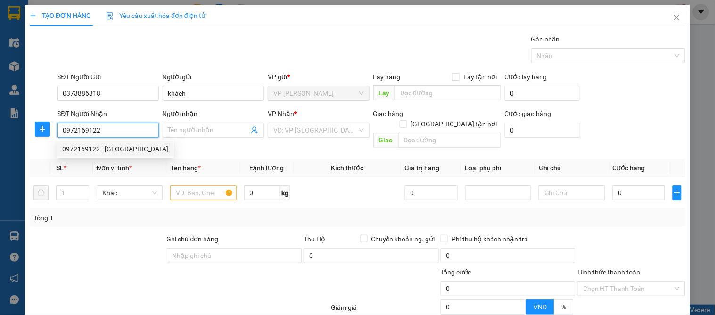
type input "C CHÂU ANH"
checkbox input "true"
type input "vp"
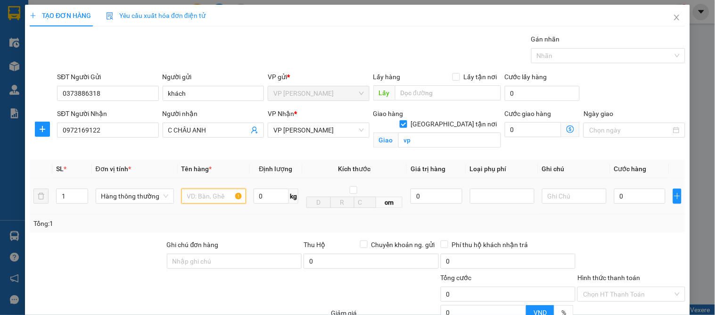
click at [210, 200] on input "text" at bounding box center [214, 196] width 65 height 15
type input "quân áo"
click at [632, 195] on input "0" at bounding box center [640, 196] width 51 height 15
type input "4"
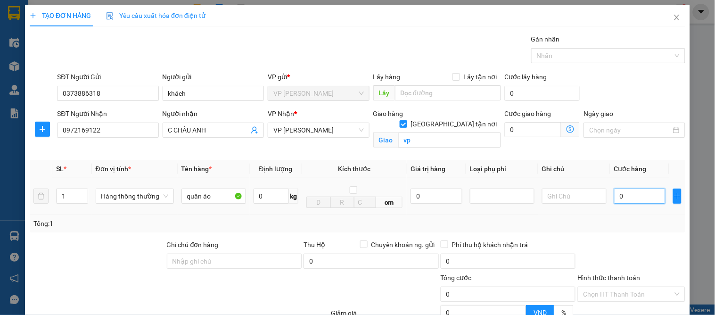
type input "4"
type input "40"
type input "40.000"
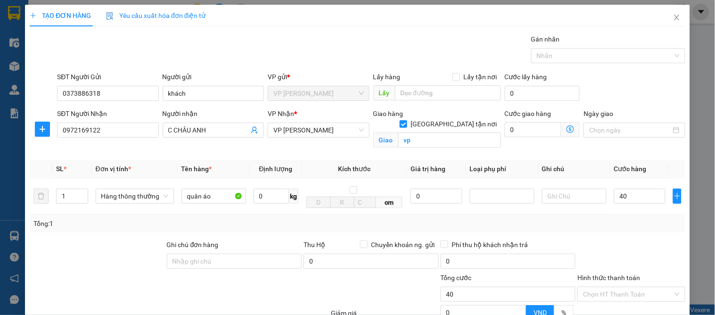
type input "40.000"
click at [664, 250] on div at bounding box center [631, 256] width 109 height 33
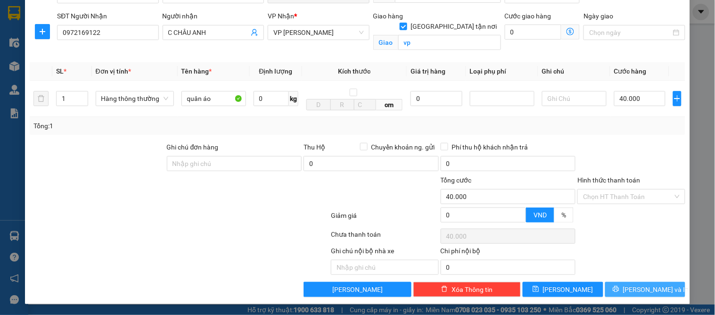
click at [638, 293] on span "[PERSON_NAME] và In" at bounding box center [656, 289] width 66 height 10
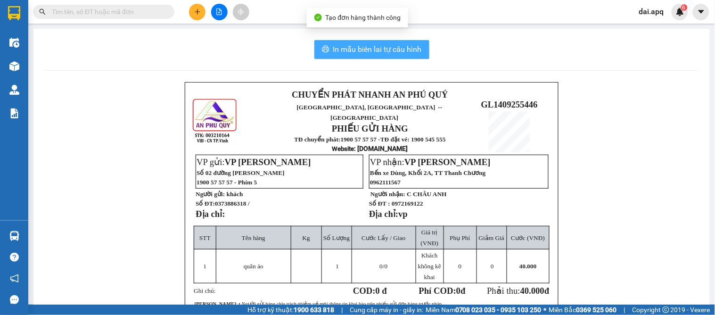
click at [359, 50] on span "In mẫu biên lai tự cấu hình" at bounding box center [377, 49] width 89 height 12
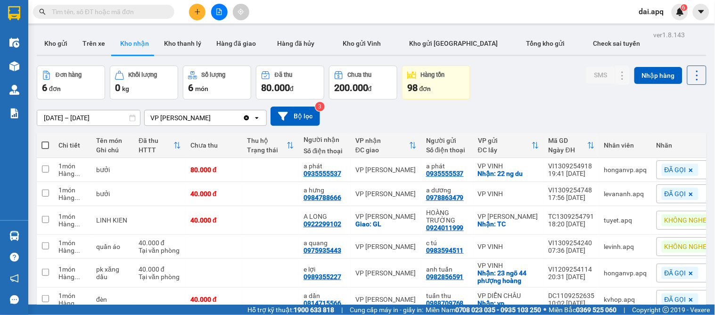
click at [195, 13] on icon "plus" at bounding box center [197, 11] width 7 height 7
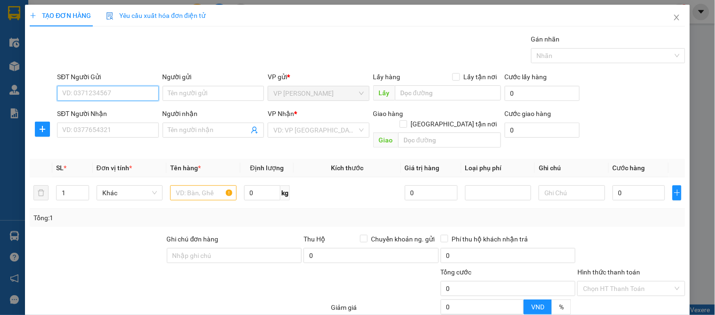
click at [133, 91] on input "SĐT Người Gửi" at bounding box center [107, 93] width 101 height 15
type input "0364862996"
click at [119, 118] on div "0364862996 - CHỊ HIỀN" at bounding box center [107, 112] width 100 height 15
type input "CHỊ HIỀN"
type input "0364862996"
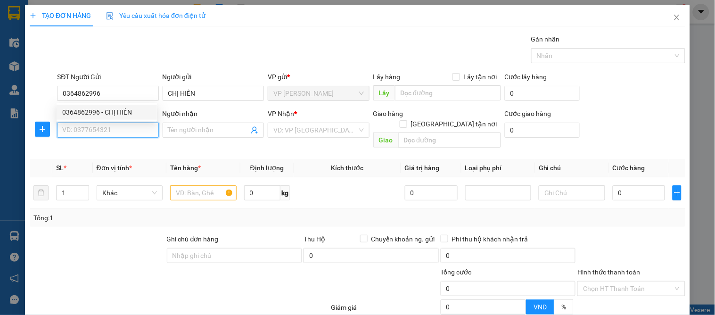
click at [110, 131] on input "SĐT Người Nhận" at bounding box center [107, 130] width 101 height 15
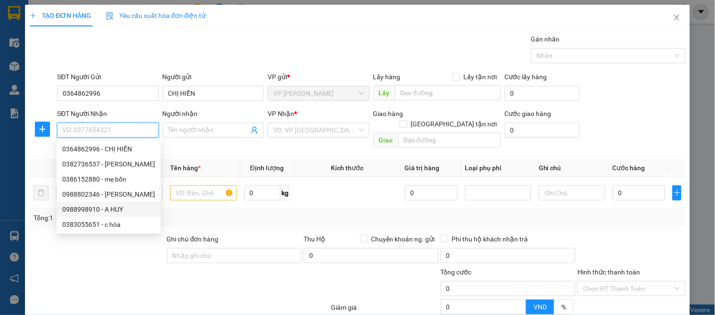
click at [118, 208] on div "0988998910 - A HUY" at bounding box center [108, 209] width 93 height 10
type input "0988998910"
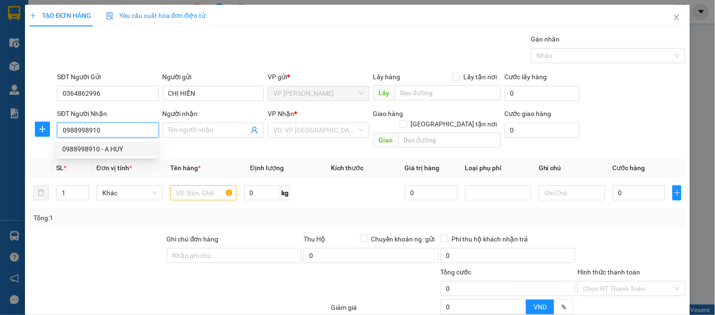
type input "A HUY"
type input "nam đàn , so 54 khoi phan boi chau"
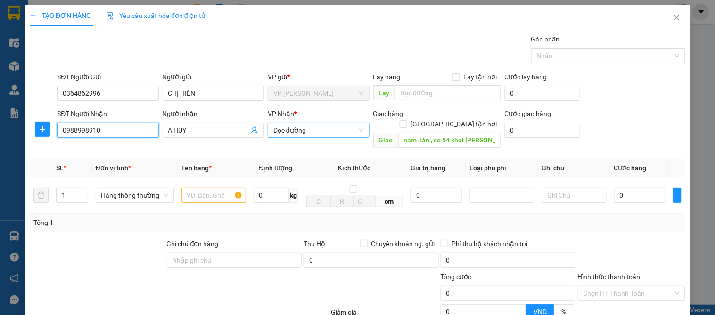
click at [309, 133] on span "Dọc đường" at bounding box center [319, 130] width 90 height 14
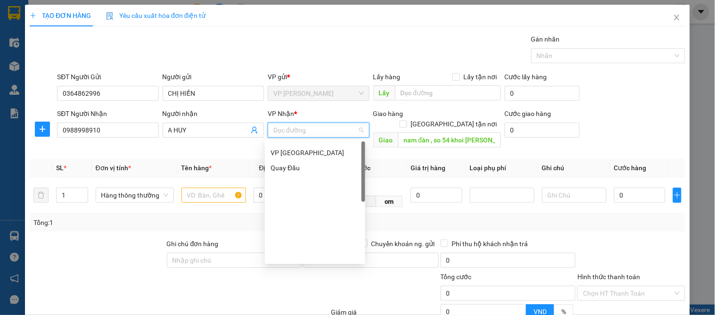
scroll to position [135, 0]
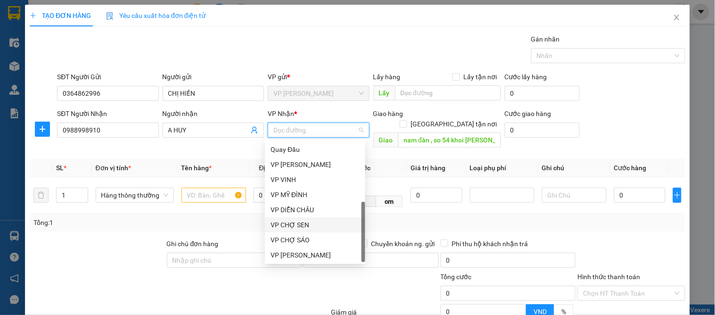
click at [308, 222] on div "VP CHỢ SEN" at bounding box center [315, 225] width 89 height 10
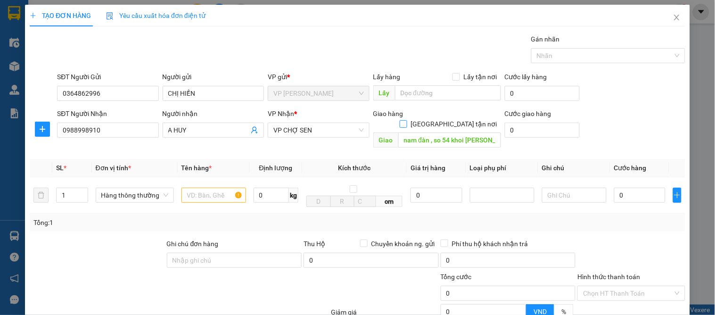
click at [448, 119] on label "[GEOGRAPHIC_DATA] tận nơi" at bounding box center [450, 124] width 101 height 10
click at [407, 120] on input "[GEOGRAPHIC_DATA] tận nơi" at bounding box center [403, 123] width 7 height 7
checkbox input "true"
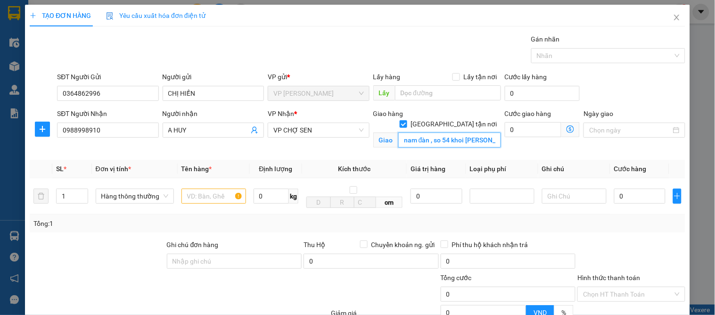
click at [482, 133] on input "nam đàn , so 54 khoi phan boi chau" at bounding box center [450, 140] width 103 height 15
click at [200, 203] on input "text" at bounding box center [214, 196] width 65 height 15
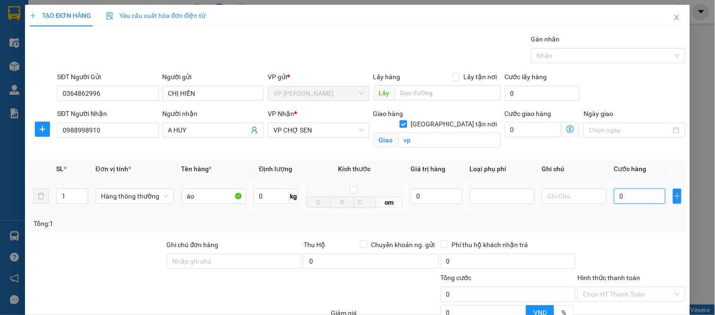
click at [631, 194] on input "0" at bounding box center [640, 196] width 51 height 15
click at [628, 248] on div at bounding box center [631, 256] width 109 height 33
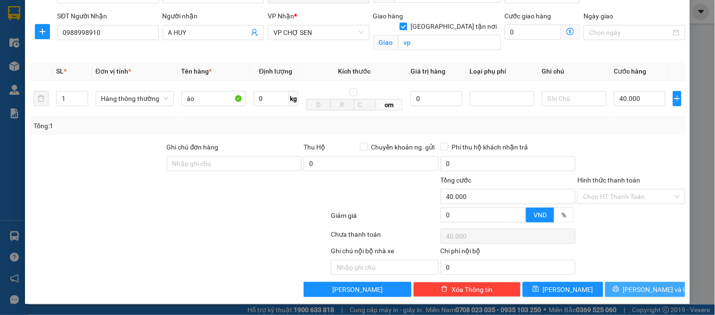
click at [628, 289] on button "[PERSON_NAME] và In" at bounding box center [646, 289] width 80 height 15
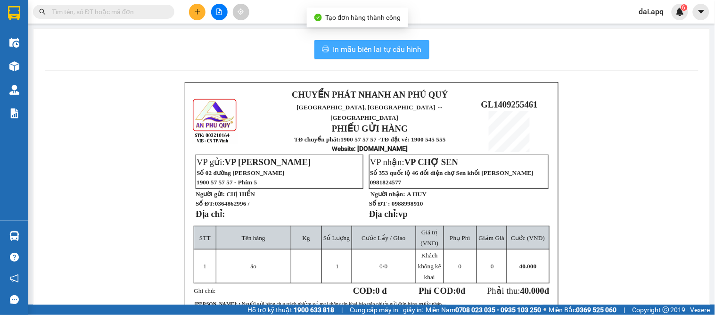
click at [379, 44] on span "In mẫu biên lai tự cấu hình" at bounding box center [377, 49] width 89 height 12
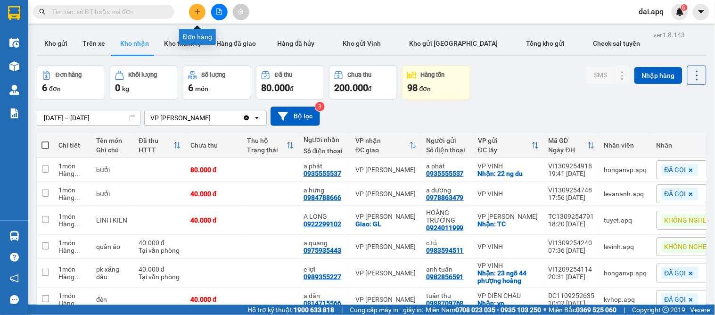
click at [200, 17] on button at bounding box center [197, 12] width 17 height 17
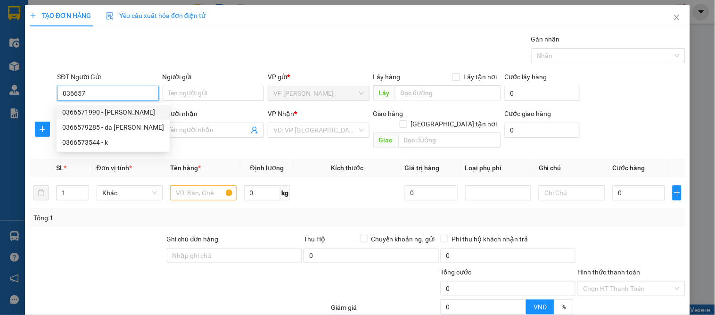
drag, startPoint x: 99, startPoint y: 110, endPoint x: 92, endPoint y: 128, distance: 19.7
click at [98, 113] on div "0366571990 - c nhung" at bounding box center [113, 112] width 102 height 10
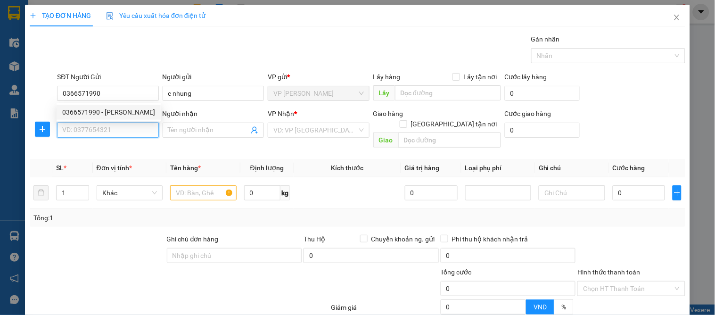
click at [86, 138] on input "SĐT Người Nhận" at bounding box center [107, 130] width 101 height 15
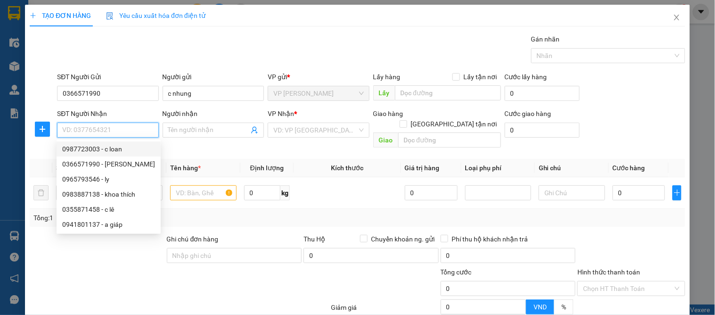
click at [110, 146] on div "0987723003 - c loan" at bounding box center [108, 149] width 93 height 10
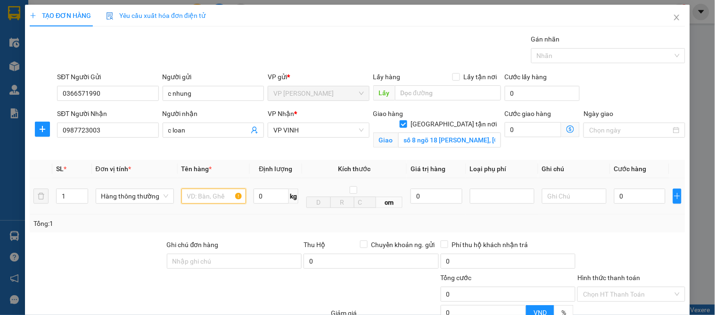
click at [225, 199] on input "text" at bounding box center [214, 196] width 65 height 15
click at [622, 195] on input "0" at bounding box center [640, 196] width 51 height 15
click at [640, 241] on div at bounding box center [631, 256] width 109 height 33
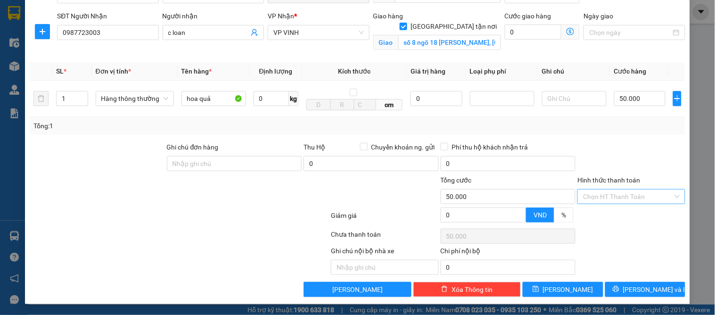
click at [615, 194] on input "Hình thức thanh toán" at bounding box center [628, 197] width 90 height 14
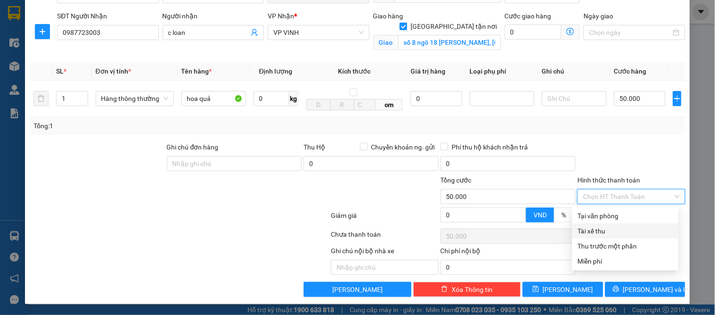
click at [602, 227] on div "Tài xế thu" at bounding box center [625, 231] width 95 height 10
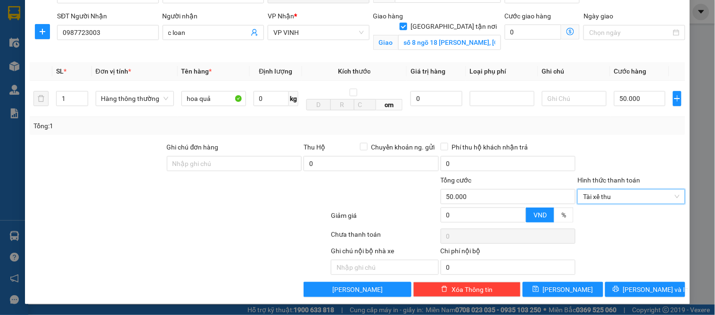
drag, startPoint x: 621, startPoint y: 194, endPoint x: 612, endPoint y: 215, distance: 22.4
click at [621, 196] on span "Tài xế thu" at bounding box center [631, 197] width 96 height 14
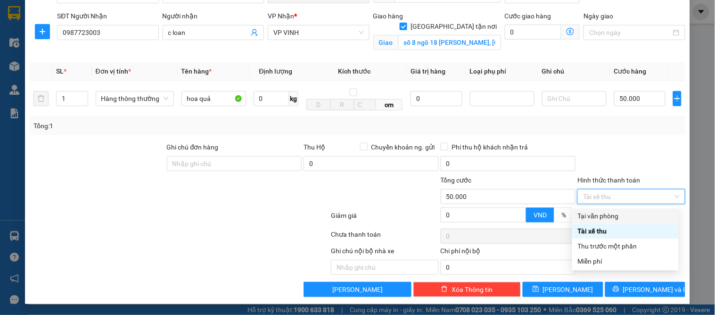
click at [594, 214] on div "Tại văn phòng" at bounding box center [625, 216] width 95 height 10
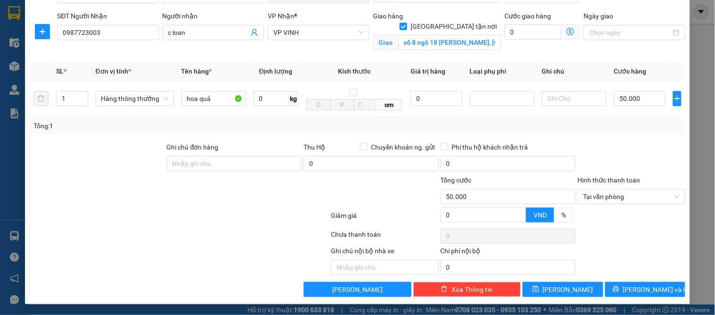
click at [648, 303] on div "TẠO ĐƠN HÀNG Yêu cầu xuất hóa đơn điện tử Transit Pickup Surcharge Ids Transit …" at bounding box center [357, 105] width 665 height 397
drag, startPoint x: 644, startPoint y: 289, endPoint x: 453, endPoint y: 209, distance: 206.8
click at [643, 289] on span "[PERSON_NAME] và In" at bounding box center [656, 289] width 66 height 10
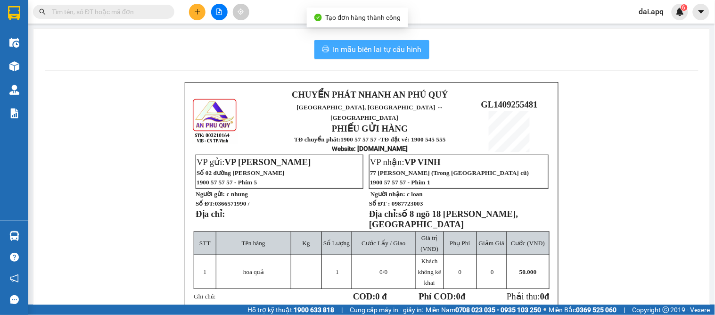
click at [336, 44] on span "In mẫu biên lai tự cấu hình" at bounding box center [377, 49] width 89 height 12
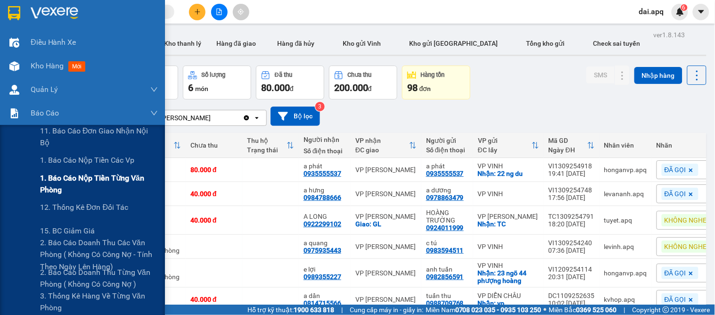
click at [60, 176] on span "1. Báo cáo nộp tiền từng văn phòng" at bounding box center [99, 184] width 118 height 24
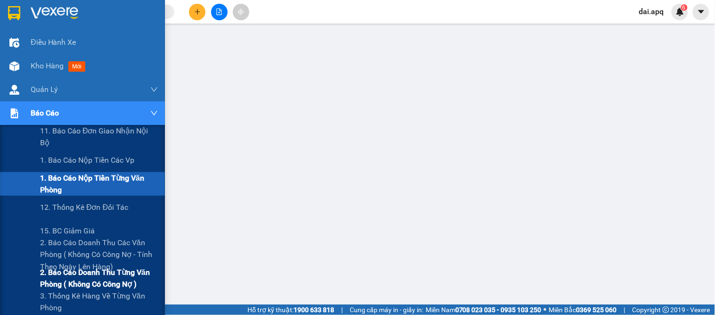
scroll to position [52, 0]
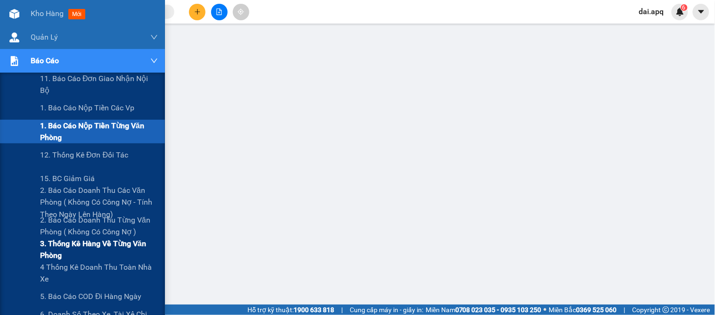
click at [72, 246] on span "3. Thống kê hàng về từng văn phòng" at bounding box center [99, 250] width 118 height 24
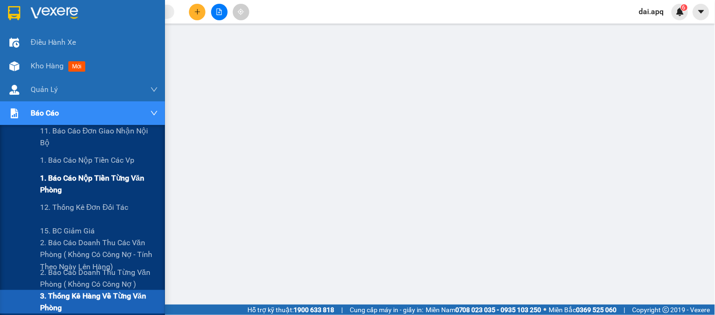
click at [58, 185] on span "1. Báo cáo nộp tiền từng văn phòng" at bounding box center [99, 184] width 118 height 24
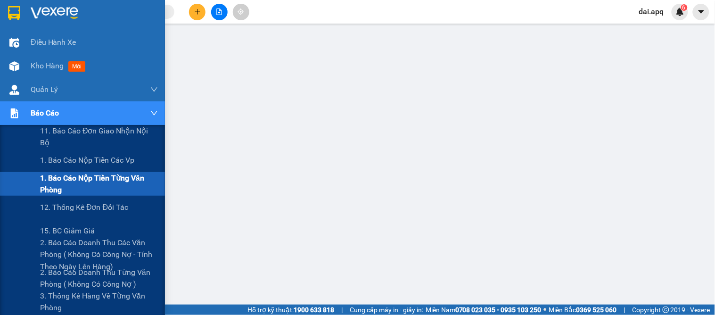
scroll to position [105, 0]
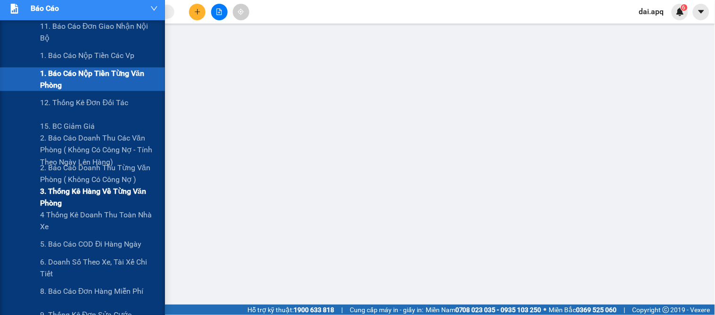
click at [64, 194] on span "3. Thống kê hàng về từng văn phòng" at bounding box center [99, 197] width 118 height 24
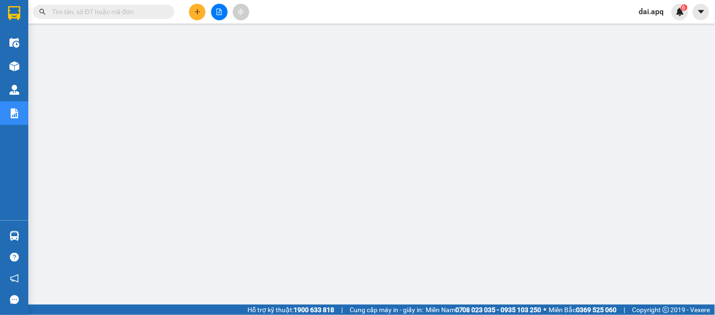
click at [195, 14] on icon "plus" at bounding box center [197, 11] width 7 height 7
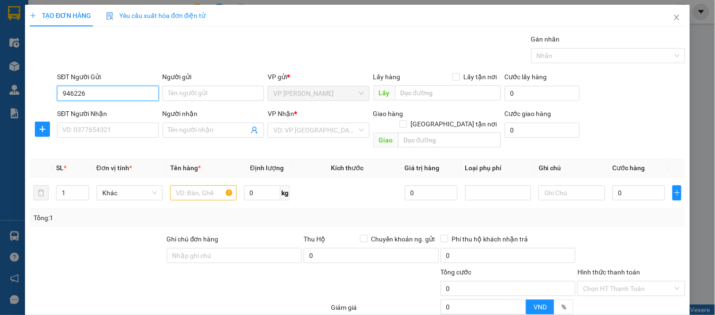
click at [62, 93] on input "946226" at bounding box center [107, 93] width 101 height 15
click at [89, 91] on input "0946226" at bounding box center [107, 93] width 101 height 15
click at [107, 115] on div "0946267228 - thủy" at bounding box center [106, 112] width 89 height 10
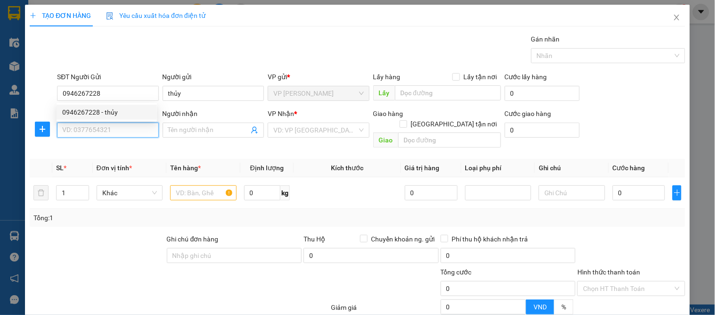
drag, startPoint x: 107, startPoint y: 128, endPoint x: 115, endPoint y: 148, distance: 21.2
click at [108, 129] on input "SĐT Người Nhận" at bounding box center [107, 130] width 101 height 15
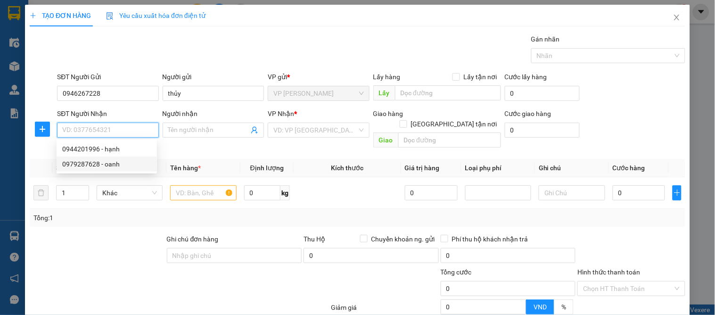
click at [109, 161] on div "0979287628 - oanh" at bounding box center [106, 164] width 89 height 10
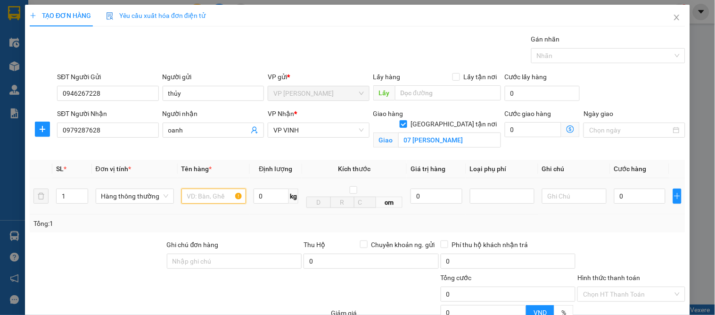
click at [199, 193] on input "text" at bounding box center [214, 196] width 65 height 15
click at [626, 195] on input "0" at bounding box center [640, 196] width 51 height 15
click at [672, 256] on div at bounding box center [631, 256] width 109 height 33
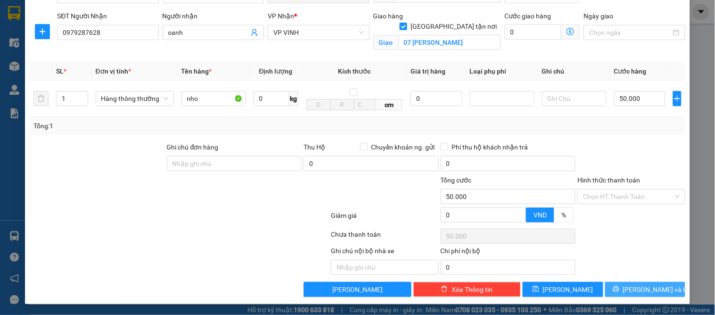
click at [631, 287] on span "[PERSON_NAME] và In" at bounding box center [656, 289] width 66 height 10
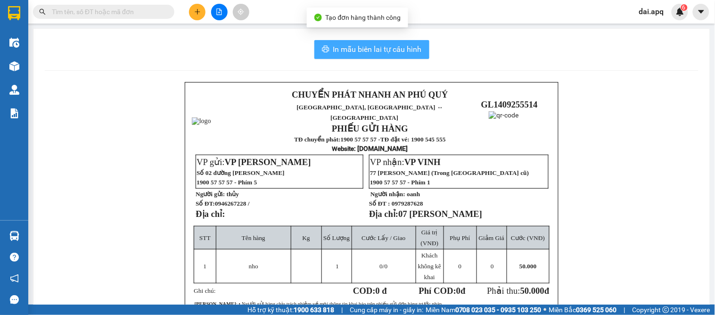
click at [370, 40] on button "In mẫu biên lai tự cấu hình" at bounding box center [372, 49] width 115 height 19
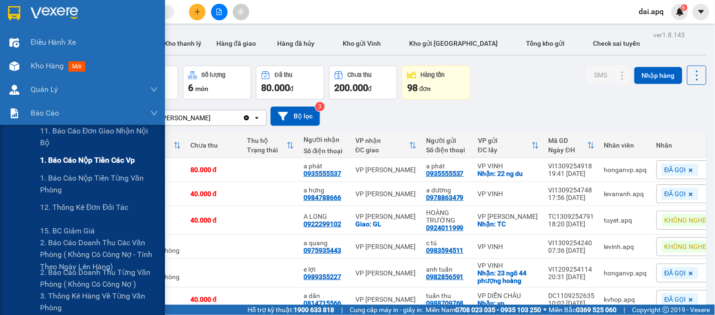
click at [73, 162] on span "1. Báo cáo nộp tiền các vp" at bounding box center [87, 160] width 95 height 12
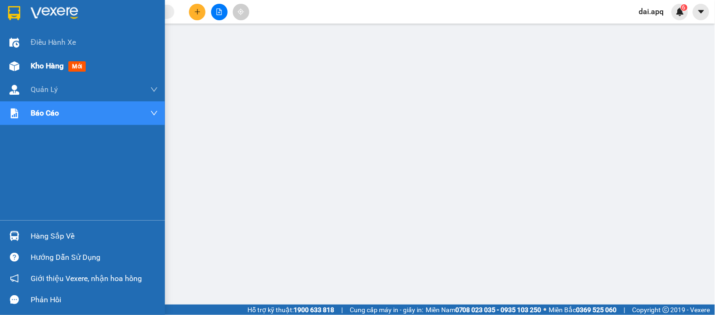
click at [39, 60] on div "Kho hàng mới" at bounding box center [60, 66] width 59 height 12
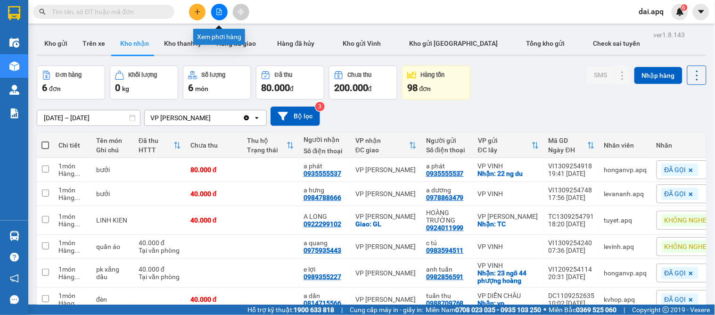
click at [224, 16] on button at bounding box center [219, 12] width 17 height 17
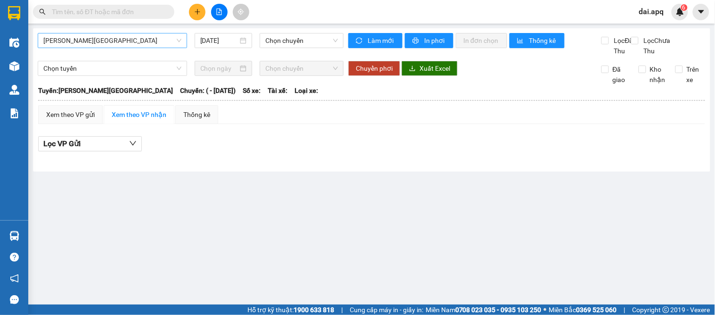
click at [99, 41] on span "Gia Lâm - Mỹ Đình" at bounding box center [112, 40] width 138 height 14
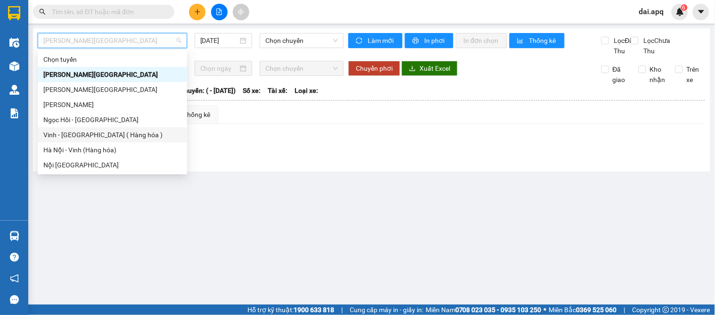
click at [76, 131] on div "Vinh - [GEOGRAPHIC_DATA] ( Hàng hóa )" at bounding box center [112, 135] width 138 height 10
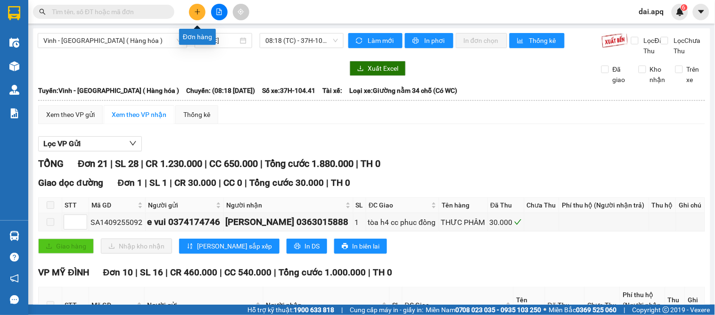
click at [191, 17] on button at bounding box center [197, 12] width 17 height 17
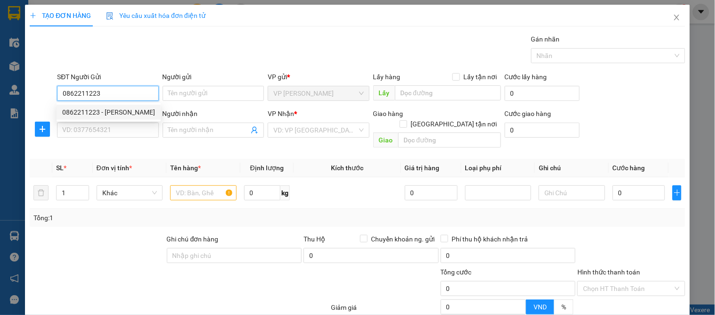
click at [86, 107] on div "0862211223 - [PERSON_NAME]" at bounding box center [108, 112] width 93 height 10
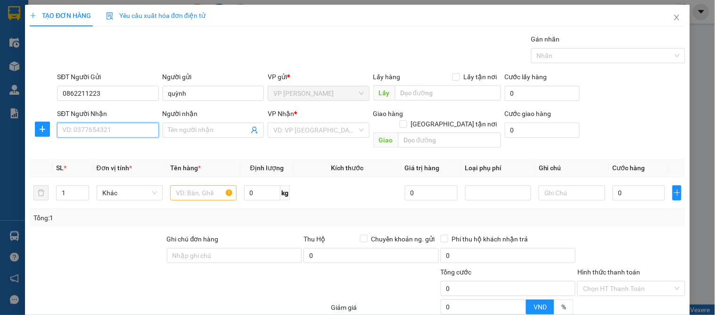
click at [90, 127] on input "SĐT Người Nhận" at bounding box center [107, 130] width 101 height 15
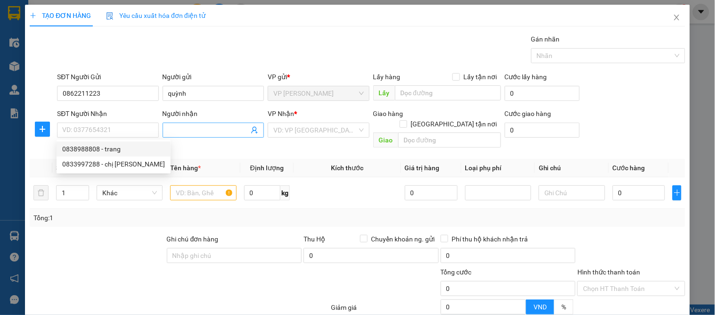
click at [251, 126] on icon "user-add" at bounding box center [255, 130] width 8 height 8
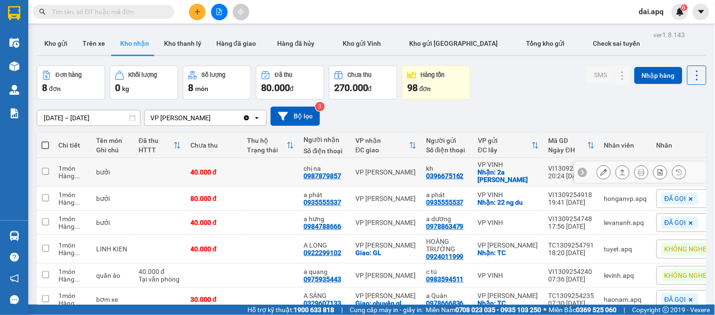
click at [620, 171] on icon at bounding box center [623, 172] width 7 height 7
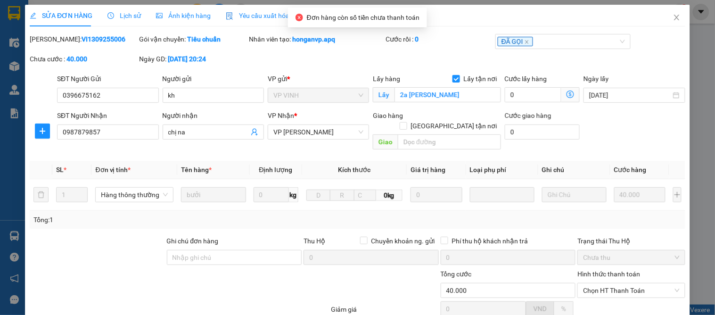
type input "0396675162"
type input "kh"
checkbox input "true"
type input "2a [PERSON_NAME]"
type input "0987879857"
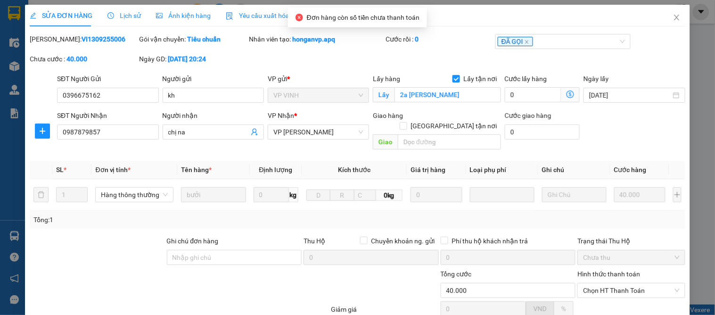
type input "chị na"
type input "40.000"
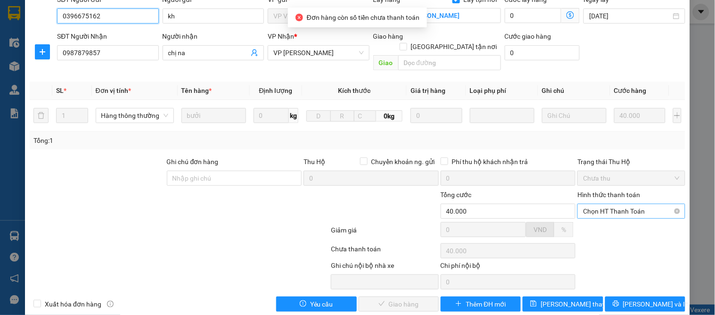
click at [618, 204] on span "Chọn HT Thanh Toán" at bounding box center [631, 211] width 96 height 14
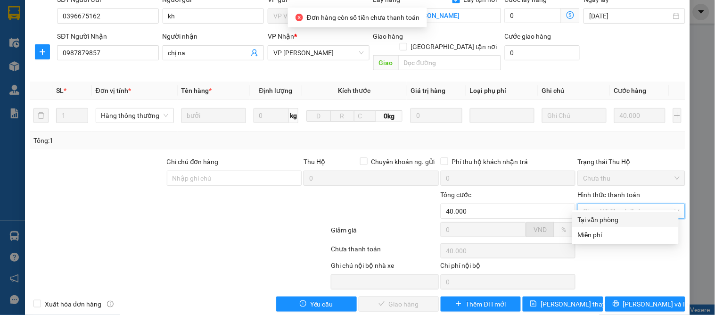
click at [611, 219] on div "Tại văn phòng" at bounding box center [625, 220] width 95 height 10
type input "0"
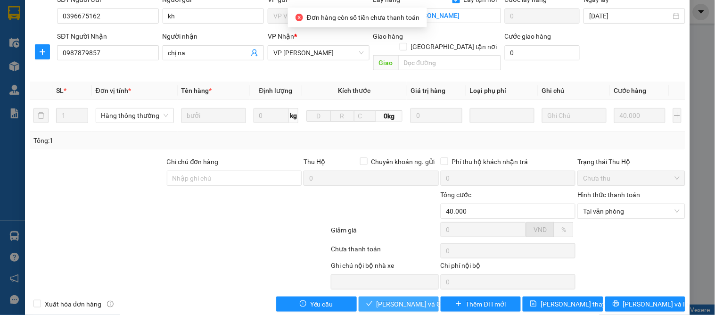
click at [405, 297] on span "[PERSON_NAME] và Giao hàng" at bounding box center [422, 304] width 91 height 10
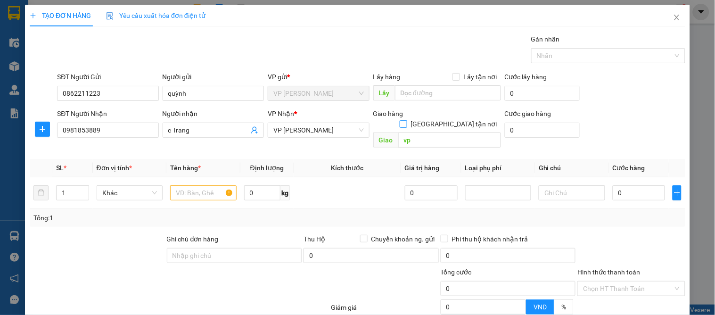
click at [407, 120] on input "[GEOGRAPHIC_DATA] tận nơi" at bounding box center [403, 123] width 7 height 7
checkbox input "true"
click at [206, 195] on input "text" at bounding box center [203, 193] width 66 height 15
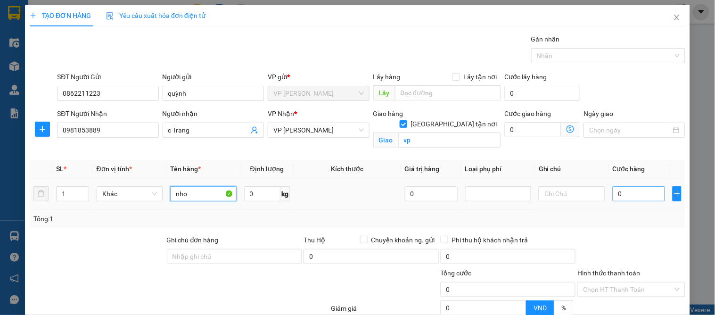
type input "nho"
click at [640, 194] on input "0" at bounding box center [639, 193] width 53 height 15
type input "3"
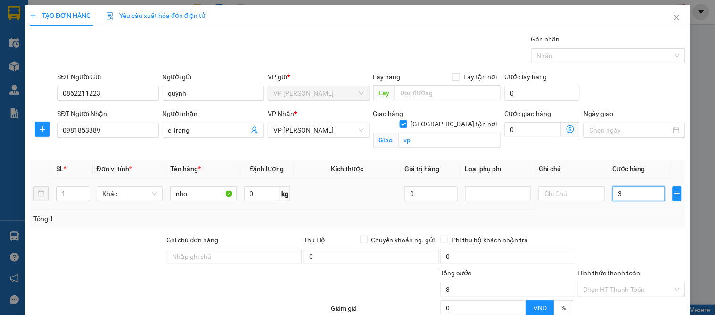
type input "30"
type input "30.000"
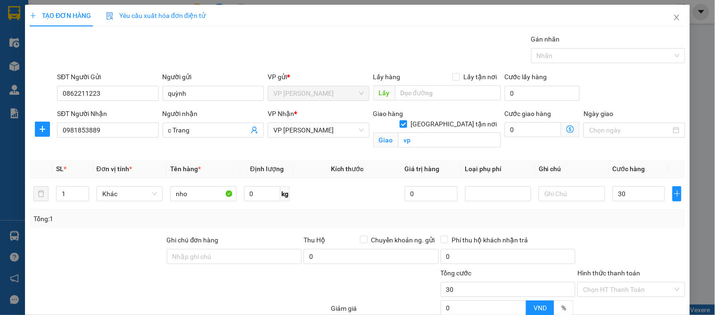
type input "30.000"
click at [621, 231] on div "Transit Pickup Surcharge Ids Transit Deliver Surcharge Ids Transit Deliver Surc…" at bounding box center [358, 212] width 656 height 356
type input "27.000"
type input "10"
type input "27.000"
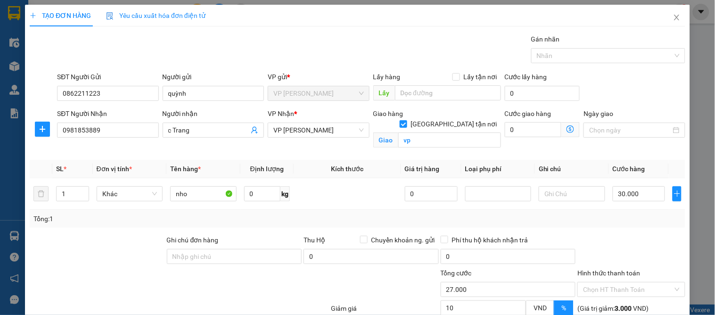
scroll to position [93, 0]
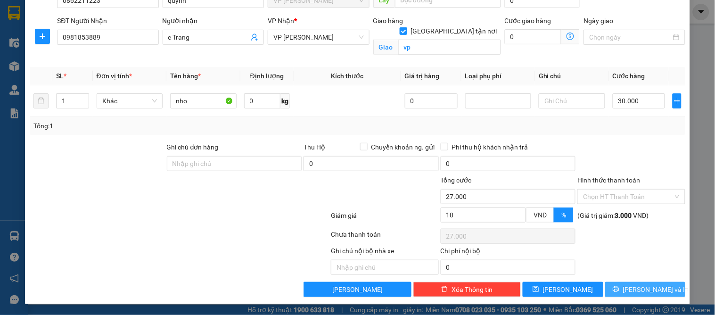
click at [633, 290] on span "[PERSON_NAME] và In" at bounding box center [656, 289] width 66 height 10
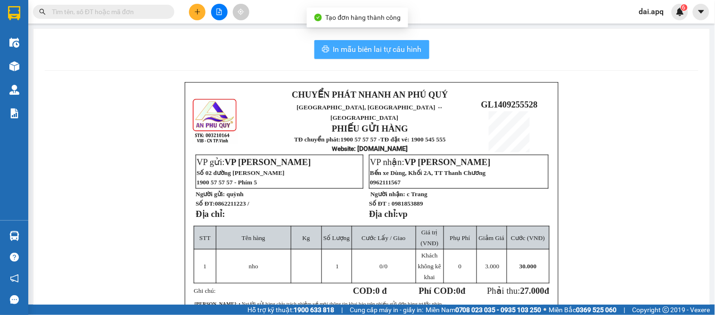
click at [390, 44] on span "In mẫu biên lai tự cấu hình" at bounding box center [377, 49] width 89 height 12
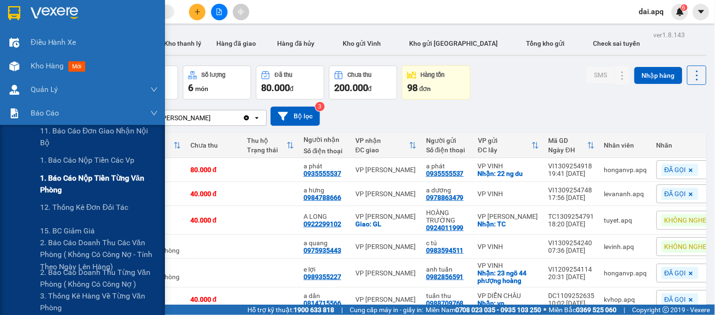
click at [87, 178] on span "1. Báo cáo nộp tiền từng văn phòng" at bounding box center [99, 184] width 118 height 24
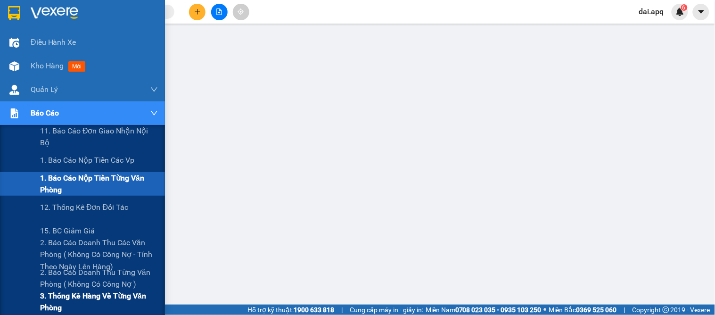
scroll to position [52, 0]
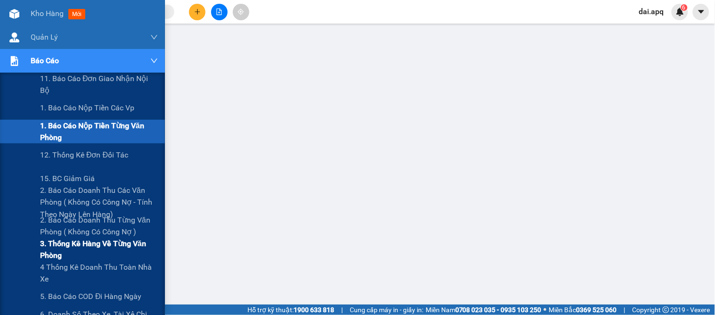
click at [74, 243] on span "3. Thống kê hàng về từng văn phòng" at bounding box center [99, 250] width 118 height 24
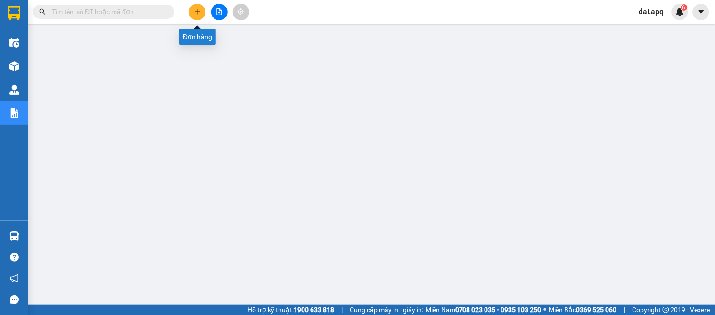
click at [190, 11] on button at bounding box center [197, 12] width 17 height 17
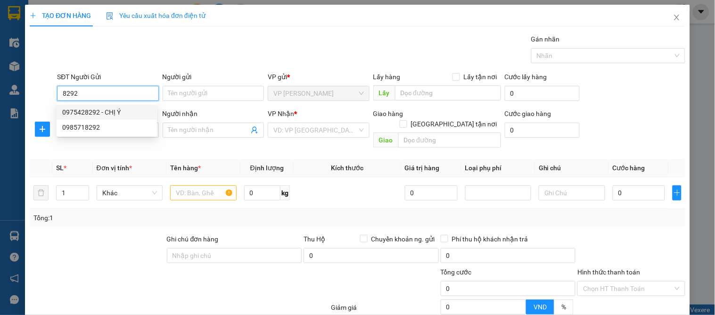
click at [93, 108] on div "0975428292 - CHỊ Ý" at bounding box center [106, 112] width 89 height 10
type input "0975428292"
type input "CHỊ Ý"
type input "0975428292"
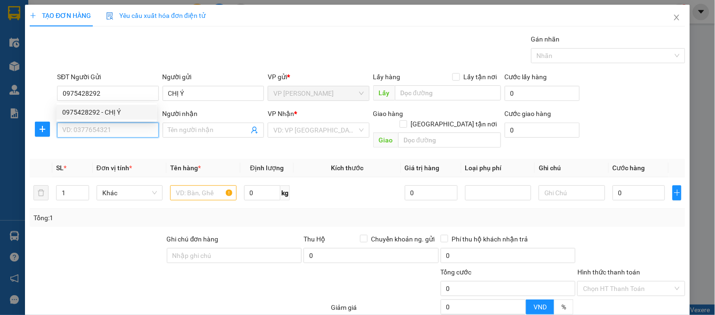
click at [95, 131] on input "SĐT Người Nhận" at bounding box center [107, 130] width 101 height 15
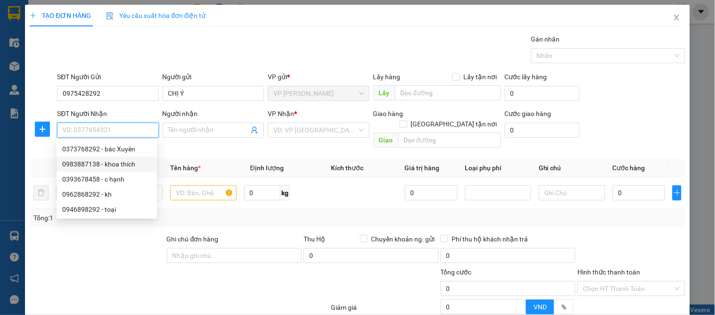
click at [110, 163] on div "0983887138 - khoa thích" at bounding box center [106, 164] width 89 height 10
type input "0983887138"
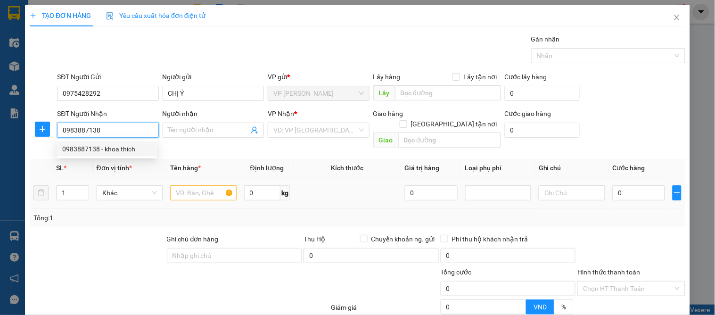
type input "khoa thích"
checkbox input "true"
type input "vp"
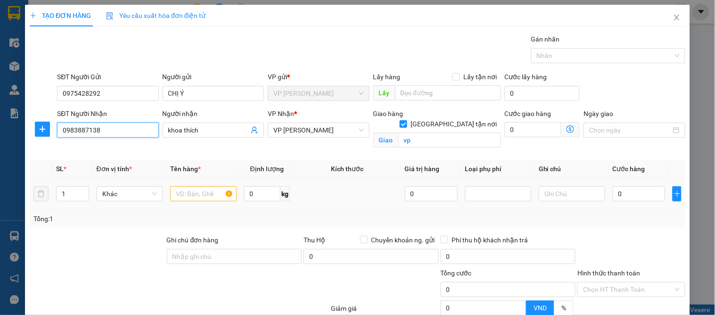
type input "10"
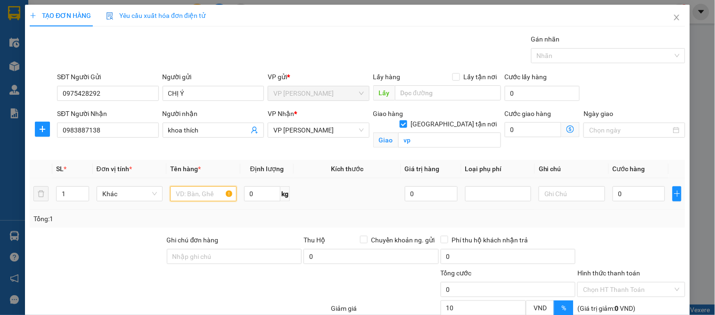
click at [201, 190] on input "text" at bounding box center [203, 193] width 66 height 15
type input "my pham"
click at [637, 185] on div "0" at bounding box center [639, 193] width 53 height 19
click at [636, 194] on input "0" at bounding box center [639, 193] width 53 height 15
type input "5"
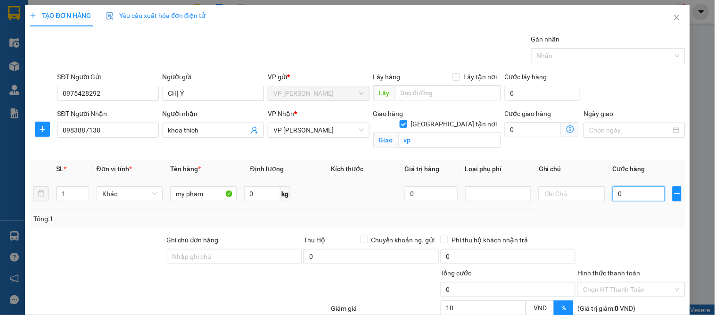
type input "5"
type input "50"
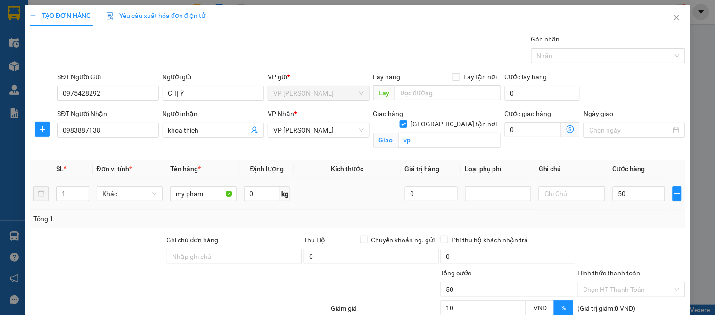
type input "50.000"
type input "45.000"
click at [667, 247] on div at bounding box center [631, 251] width 109 height 33
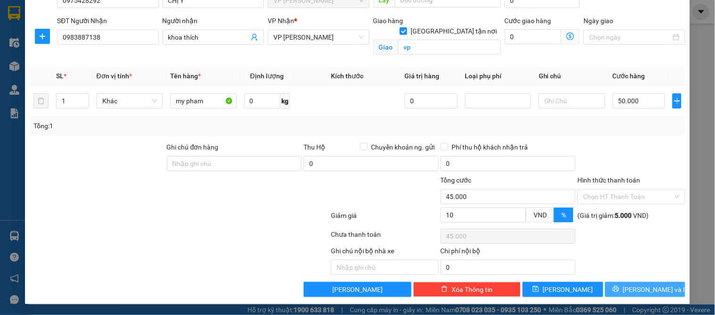
click at [641, 286] on span "[PERSON_NAME] và In" at bounding box center [656, 289] width 66 height 10
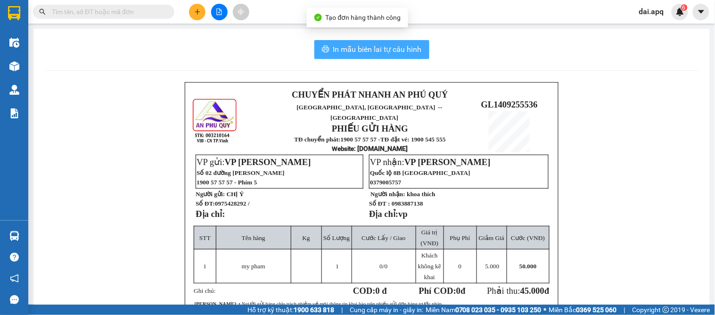
click at [374, 46] on span "In mẫu biên lai tự cấu hình" at bounding box center [377, 49] width 89 height 12
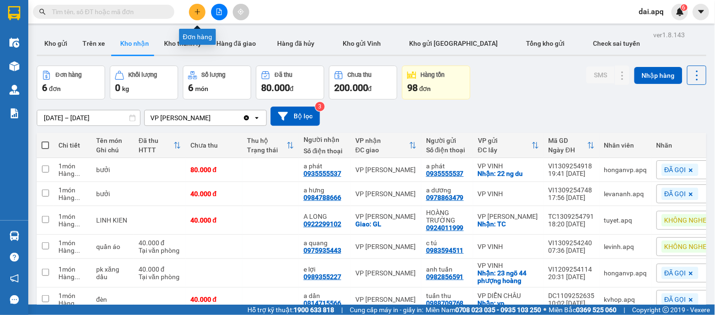
click at [200, 11] on icon "plus" at bounding box center [197, 11] width 7 height 7
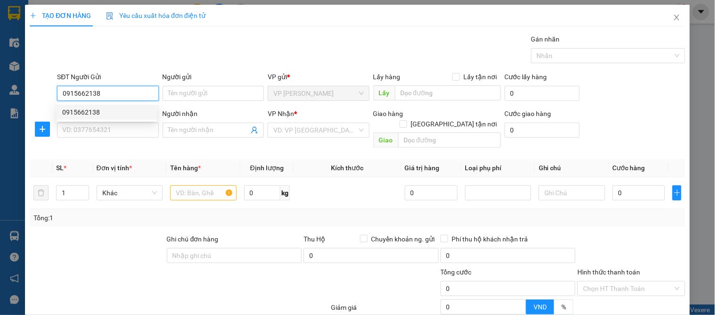
click at [86, 116] on div "0915662138" at bounding box center [106, 112] width 89 height 10
type input "0915662138"
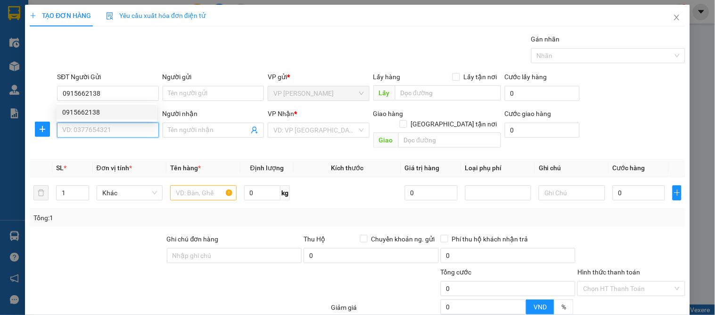
click at [81, 131] on input "SĐT Người Nhận" at bounding box center [107, 130] width 101 height 15
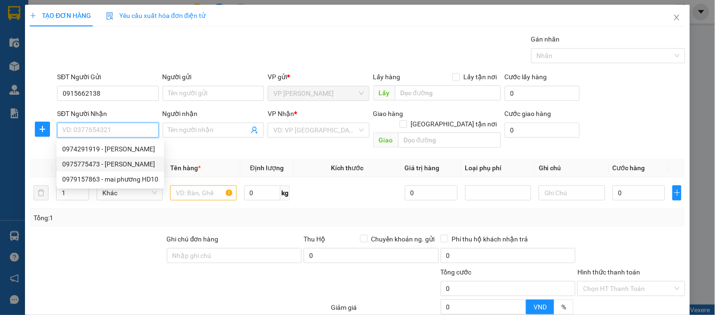
click at [146, 164] on div "0975775473 - [PERSON_NAME]" at bounding box center [110, 164] width 96 height 10
type input "0975775473"
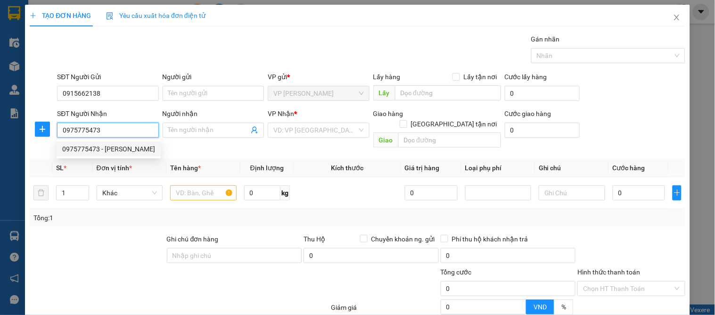
type input "huyền [PERSON_NAME]"
checkbox input "true"
type input "[PERSON_NAME]"
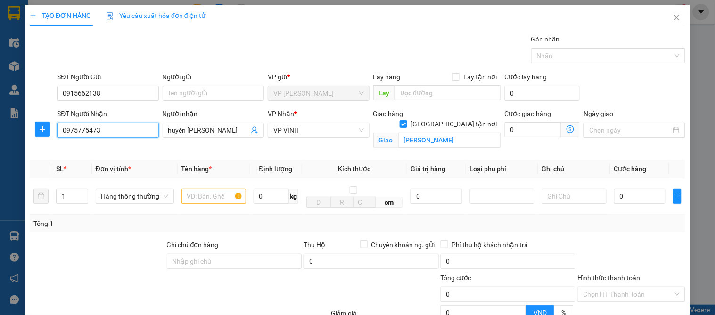
type input "15"
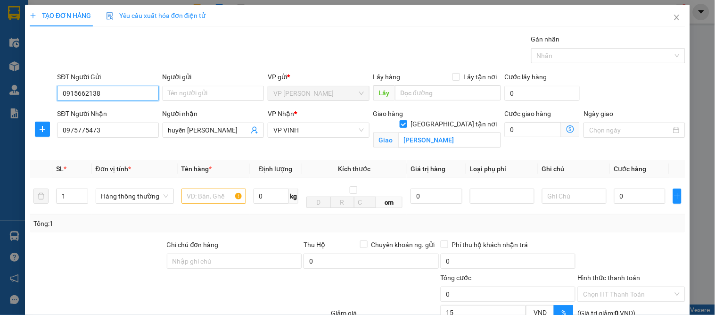
drag, startPoint x: 44, startPoint y: 92, endPoint x: 21, endPoint y: 92, distance: 23.1
click at [1, 92] on div "TẠO ĐƠN HÀNG Yêu cầu xuất hóa đơn điện tử Transit Pickup Surcharge Ids Transit …" at bounding box center [357, 157] width 715 height 315
click at [203, 201] on input "text" at bounding box center [214, 196] width 65 height 15
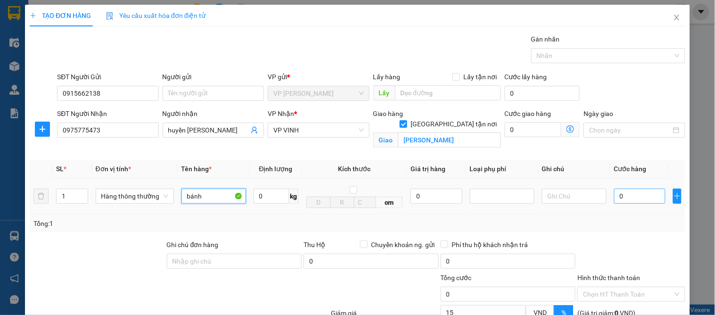
type input "bánh"
click at [647, 199] on input "0" at bounding box center [640, 196] width 51 height 15
type input "5"
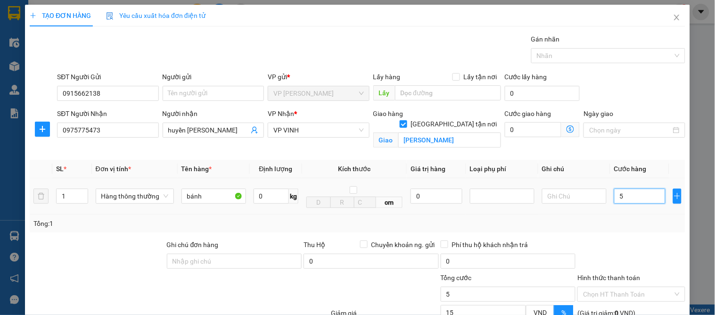
type input "50"
type input "50.000"
type input "42.000"
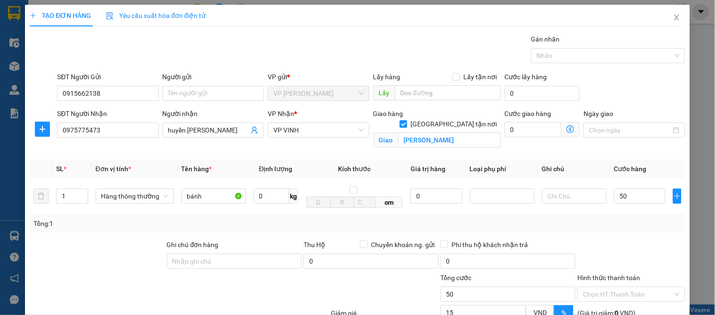
type input "42.000"
click at [649, 236] on div "Transit Pickup Surcharge Ids Transit Deliver Surcharge Ids Transit Deliver Surc…" at bounding box center [358, 214] width 656 height 361
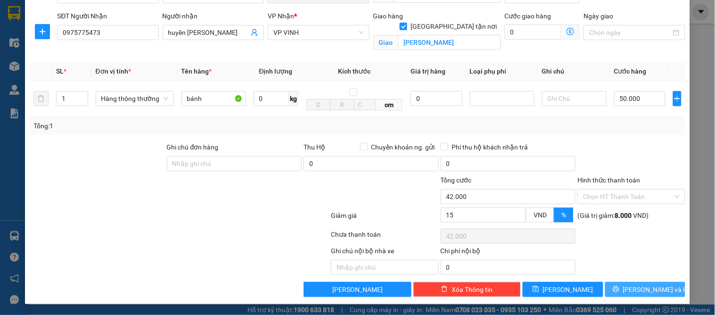
click at [645, 288] on span "[PERSON_NAME] và In" at bounding box center [656, 289] width 66 height 10
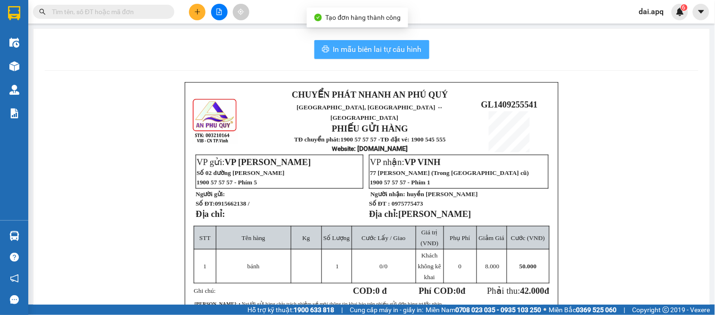
click at [346, 44] on span "In mẫu biên lai tự cấu hình" at bounding box center [377, 49] width 89 height 12
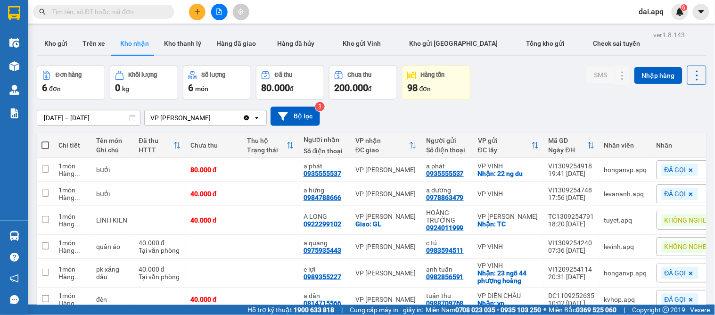
click at [198, 8] on icon "plus" at bounding box center [197, 11] width 7 height 7
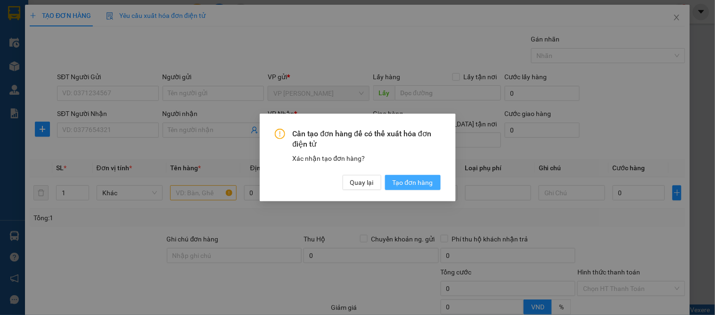
click at [404, 183] on div "Cần tạo đơn hàng để có thể xuất hóa đơn điện tử Xác nhận tạo đơn hàng? Quay lại…" at bounding box center [358, 158] width 196 height 88
click at [358, 185] on span "Quay lại" at bounding box center [362, 182] width 24 height 10
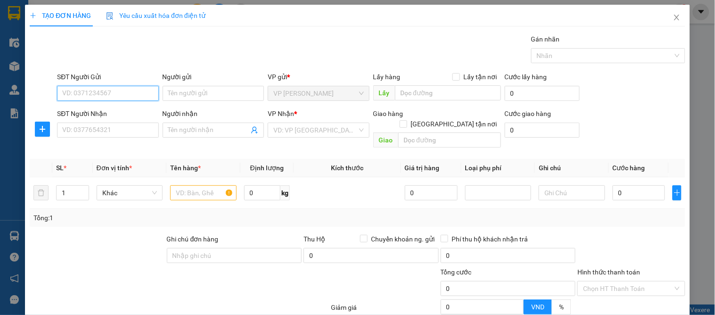
paste input "0915662138"
click at [85, 107] on div "0915662138" at bounding box center [106, 112] width 89 height 10
type input "0915662138"
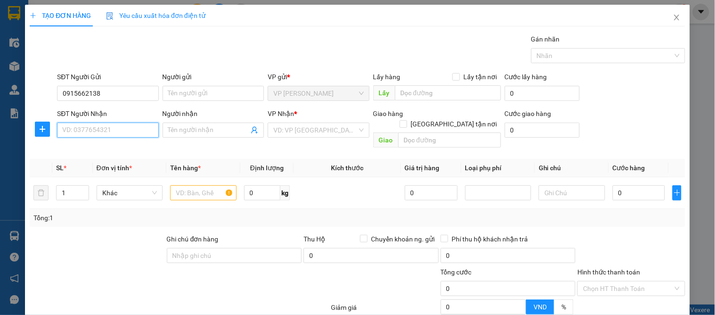
click at [83, 135] on input "SĐT Người Nhận" at bounding box center [107, 130] width 101 height 15
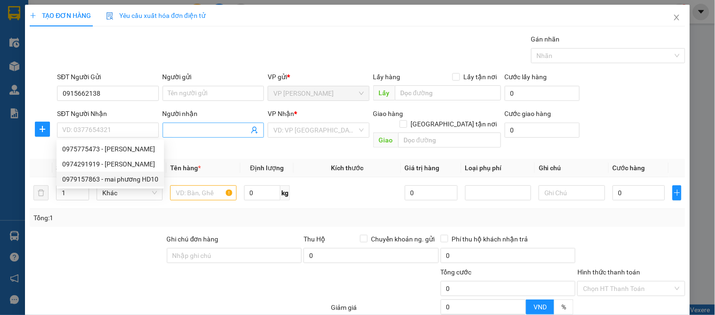
click at [251, 131] on icon "user-add" at bounding box center [255, 130] width 8 height 8
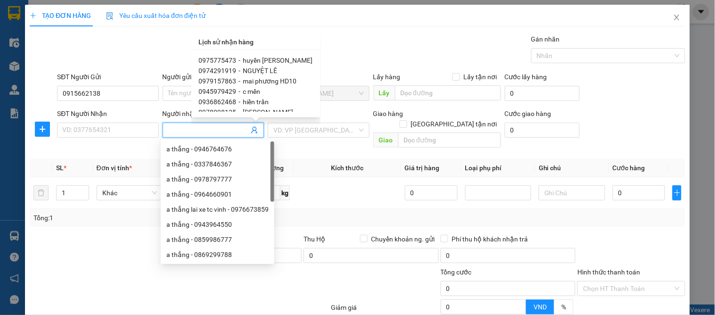
click at [248, 91] on span "c mến" at bounding box center [251, 92] width 17 height 8
type input "0945979429"
type input "c mến"
type input "36 trà lân"
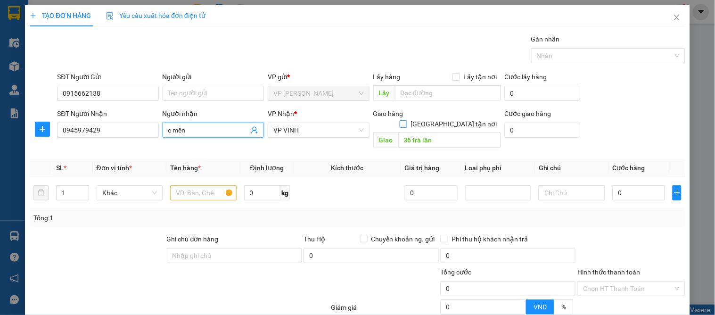
click at [407, 120] on input "[GEOGRAPHIC_DATA] tận nơi" at bounding box center [403, 123] width 7 height 7
checkbox input "true"
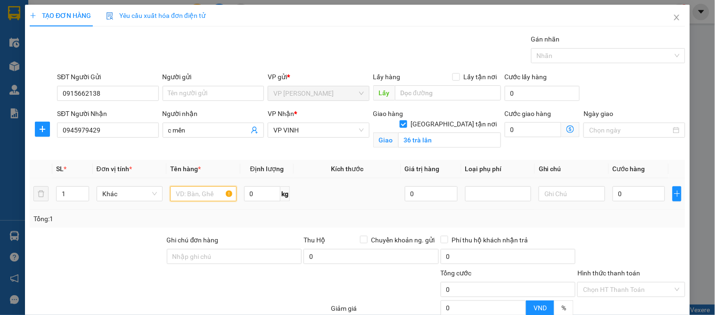
click at [190, 192] on input "text" at bounding box center [203, 193] width 66 height 15
type input "bánh"
click at [625, 190] on input "0" at bounding box center [639, 193] width 53 height 15
type input "52"
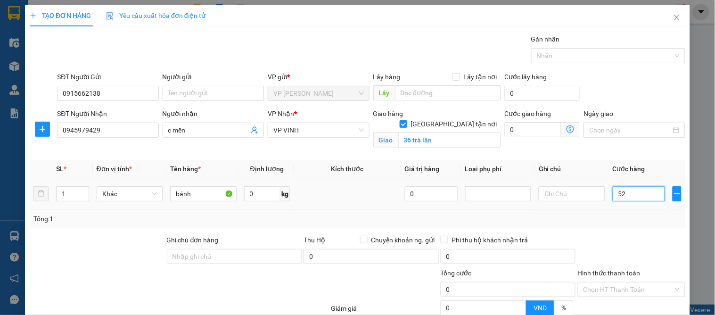
type input "52"
type input "520"
type input "52"
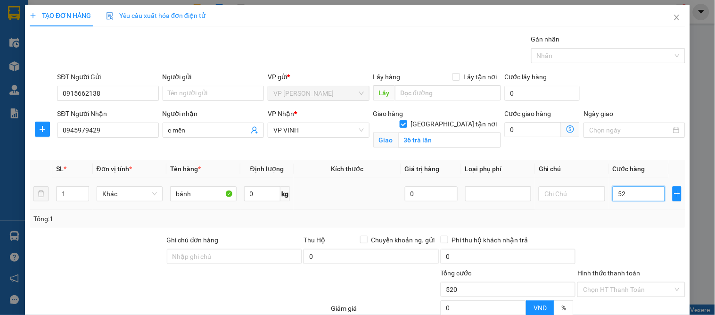
type input "52"
type input "5"
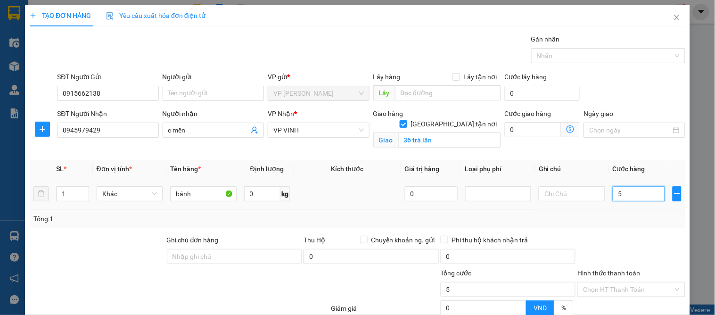
type input "50"
type input "50.000"
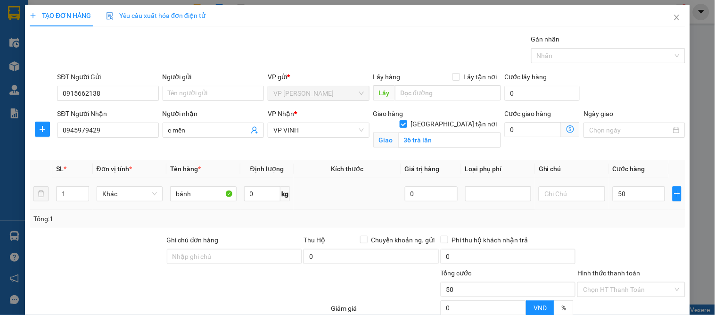
type input "50.000"
click at [619, 244] on div at bounding box center [631, 251] width 109 height 33
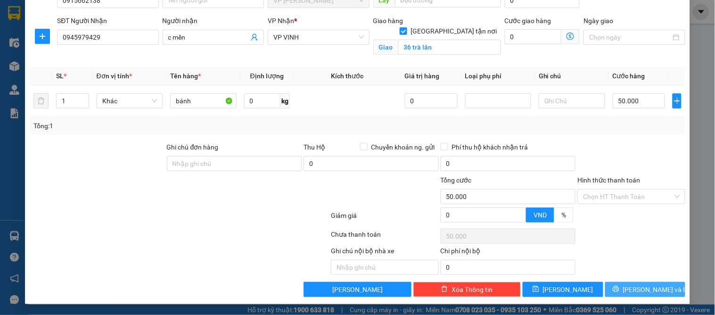
click at [650, 289] on span "[PERSON_NAME] và In" at bounding box center [656, 289] width 66 height 10
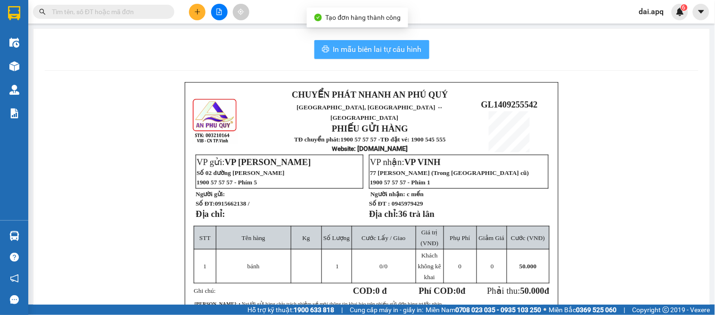
click at [365, 49] on span "In mẫu biên lai tự cấu hình" at bounding box center [377, 49] width 89 height 12
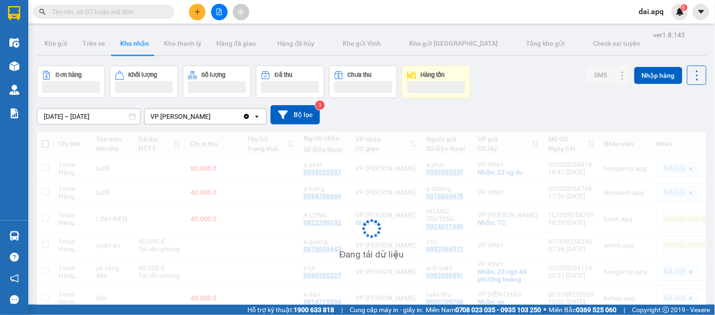
click at [411, 100] on div "[DATE] – [DATE] Press the down arrow key to interact with the calendar and sele…" at bounding box center [372, 114] width 670 height 33
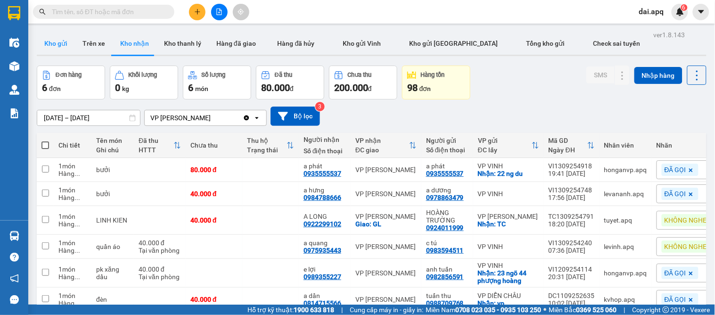
click at [65, 46] on button "Kho gửi" at bounding box center [56, 43] width 38 height 23
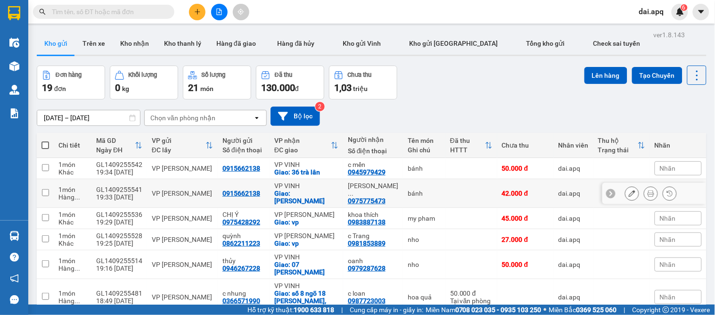
click at [648, 197] on icon at bounding box center [651, 193] width 7 height 7
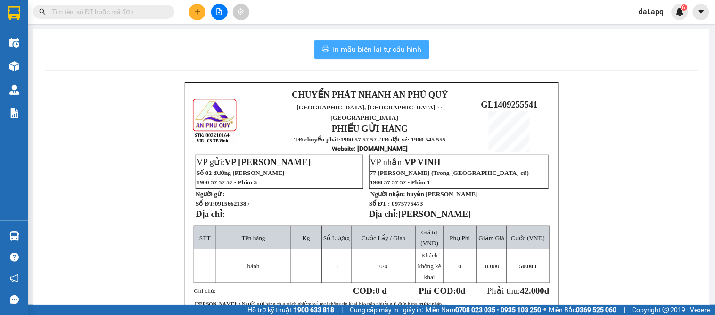
click at [362, 52] on span "In mẫu biên lai tự cấu hình" at bounding box center [377, 49] width 89 height 12
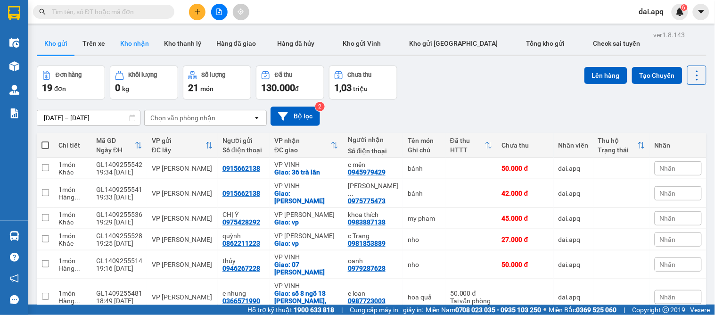
click at [138, 50] on button "Kho nhận" at bounding box center [135, 43] width 44 height 23
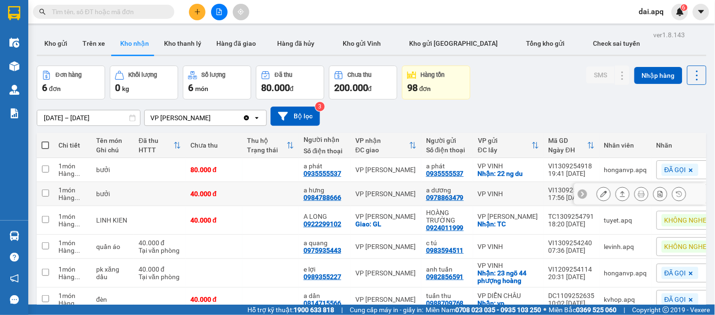
scroll to position [50, 0]
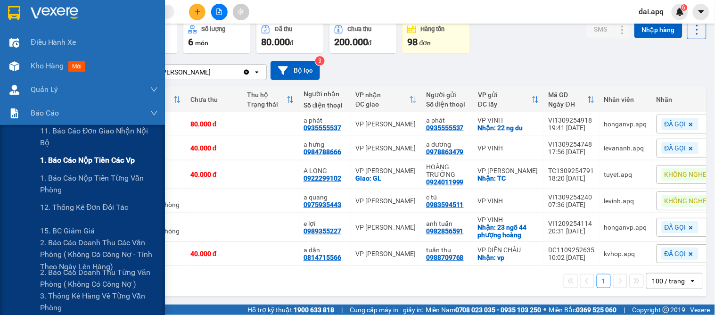
click at [75, 163] on span "1. Báo cáo nộp tiền các vp" at bounding box center [87, 160] width 95 height 12
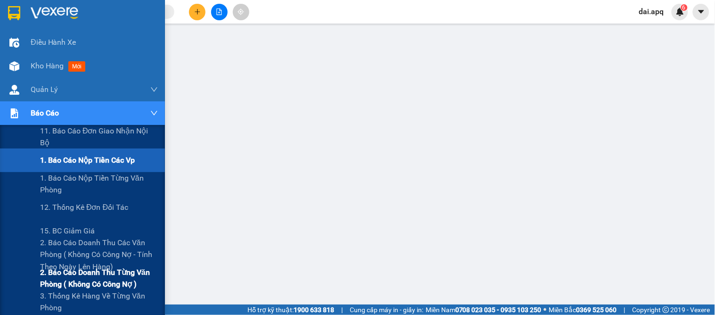
scroll to position [52, 0]
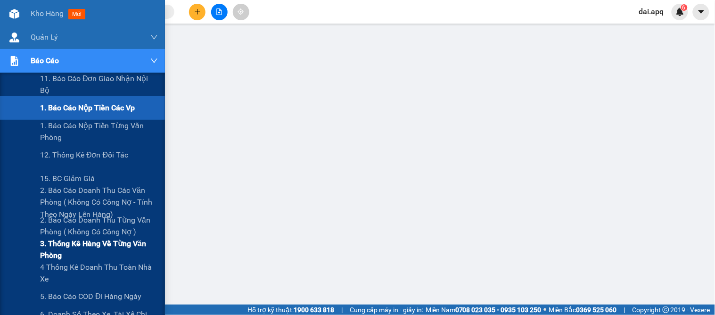
click at [76, 246] on span "3. Thống kê hàng về từng văn phòng" at bounding box center [99, 250] width 118 height 24
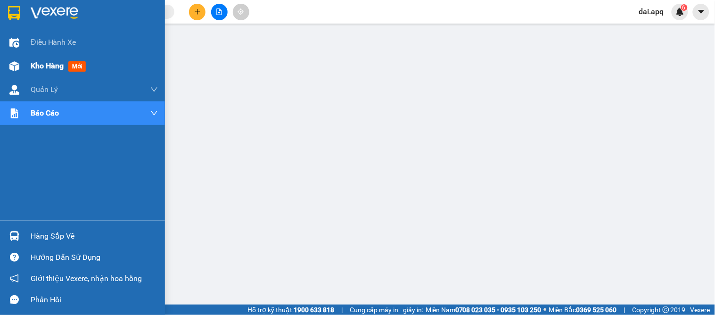
click at [55, 67] on span "Kho hàng" at bounding box center [47, 65] width 33 height 9
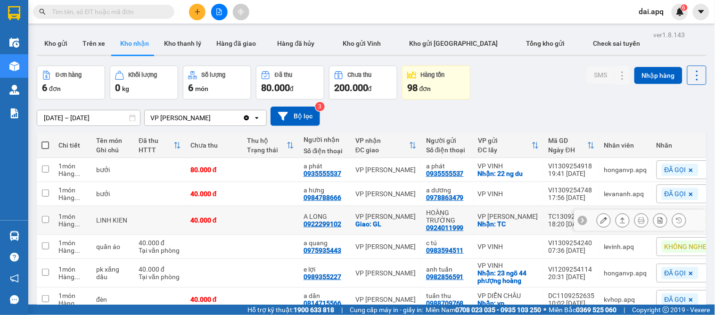
scroll to position [50, 0]
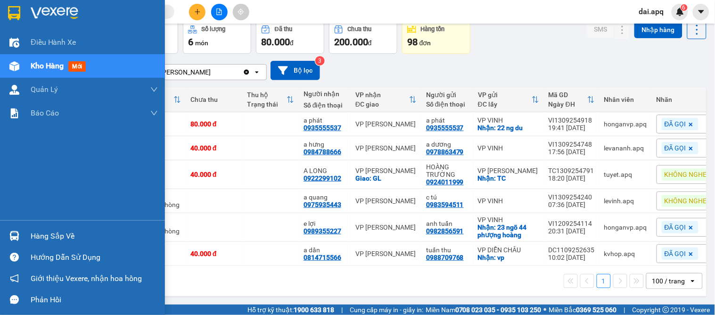
click at [51, 234] on div "Hàng sắp về" at bounding box center [94, 236] width 127 height 14
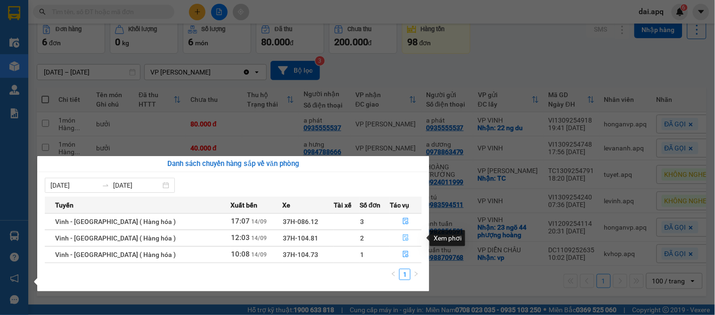
click at [404, 237] on icon "file-done" at bounding box center [407, 237] width 6 height 7
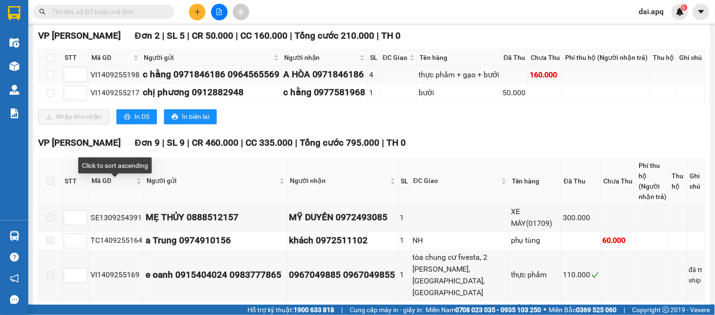
scroll to position [262, 0]
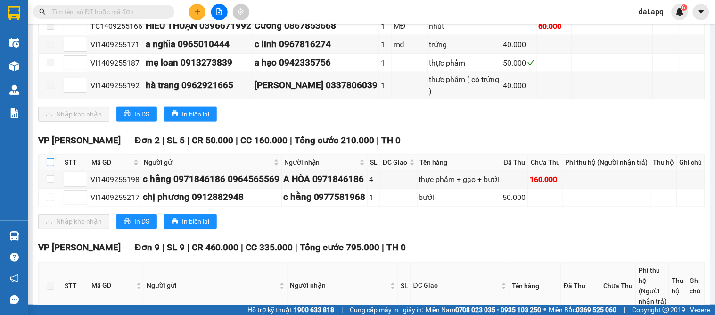
click at [50, 160] on input "checkbox" at bounding box center [51, 162] width 8 height 8
checkbox input "true"
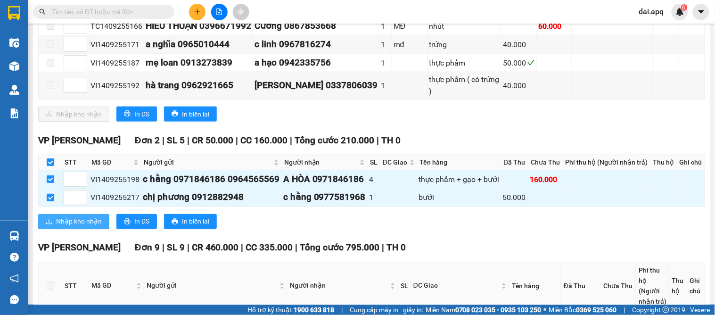
click at [83, 227] on span "Nhập kho nhận" at bounding box center [79, 221] width 46 height 10
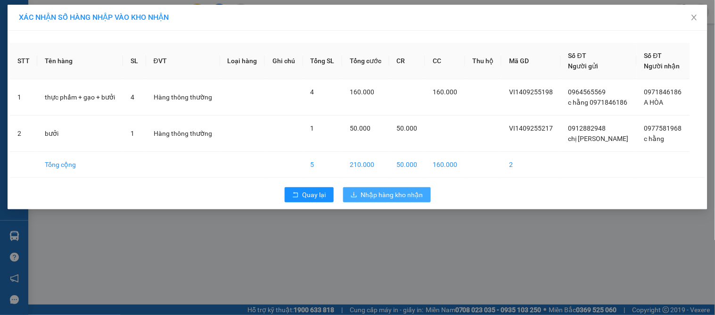
click at [369, 191] on span "Nhập hàng kho nhận" at bounding box center [392, 195] width 62 height 10
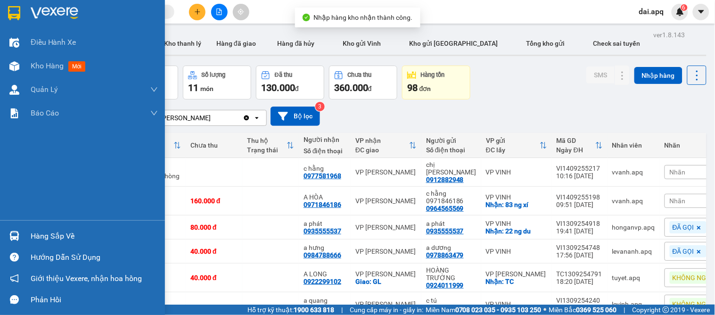
click at [36, 234] on div "Hàng sắp về" at bounding box center [94, 236] width 127 height 14
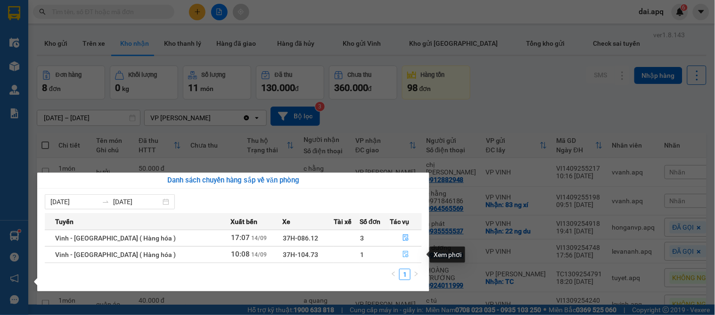
click at [403, 255] on icon "file-done" at bounding box center [406, 254] width 7 height 7
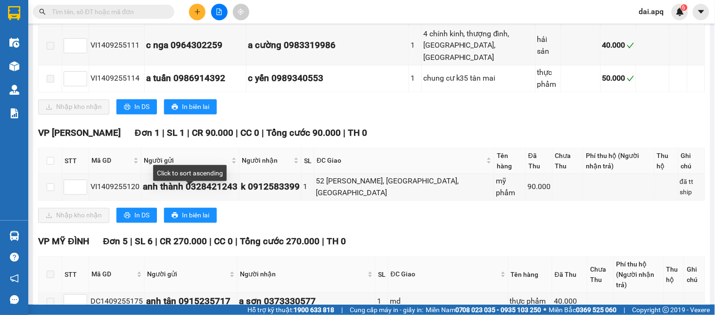
scroll to position [366, 0]
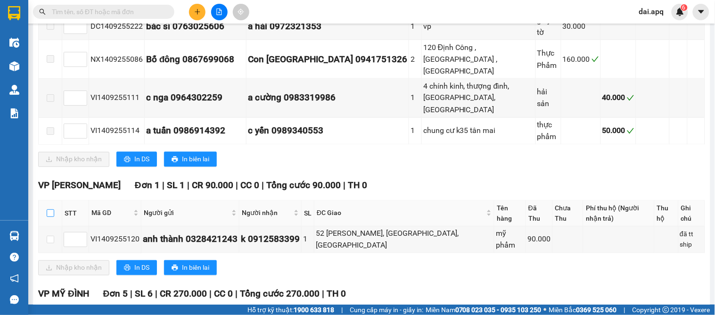
drag, startPoint x: 46, startPoint y: 153, endPoint x: 45, endPoint y: 184, distance: 31.1
click at [47, 209] on input "checkbox" at bounding box center [51, 213] width 8 height 8
checkbox input "true"
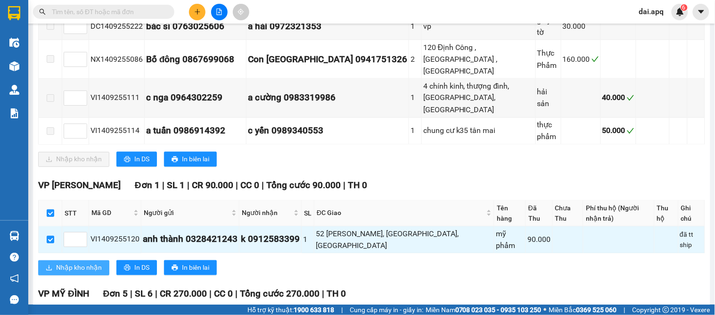
click at [65, 263] on span "Nhập kho nhận" at bounding box center [79, 268] width 46 height 10
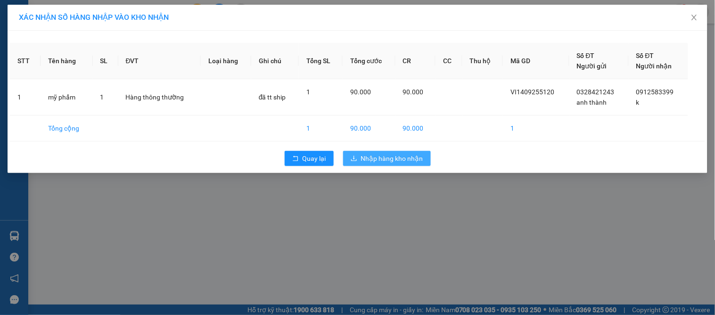
click at [399, 162] on span "Nhập hàng kho nhận" at bounding box center [392, 158] width 62 height 10
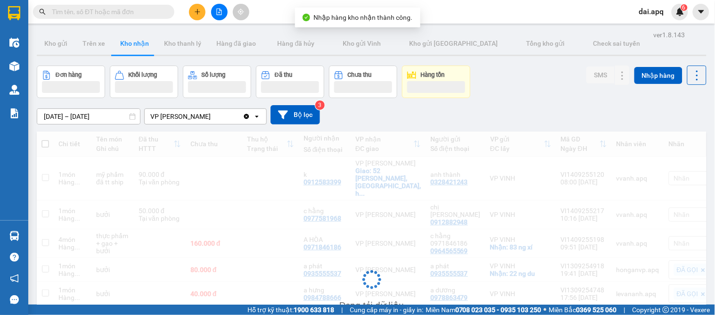
click at [512, 90] on div "Đơn hàng Khối lượng Số lượng Đã thu Chưa thu Hàng tồn SMS Nhập hàng" at bounding box center [372, 82] width 670 height 33
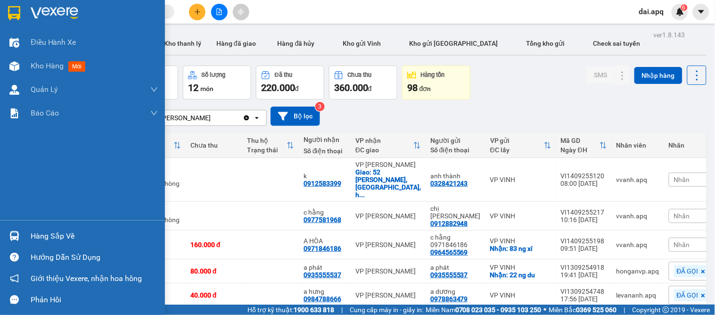
drag, startPoint x: 44, startPoint y: 233, endPoint x: 63, endPoint y: 233, distance: 18.4
click at [45, 233] on div "Hàng sắp về" at bounding box center [94, 236] width 127 height 14
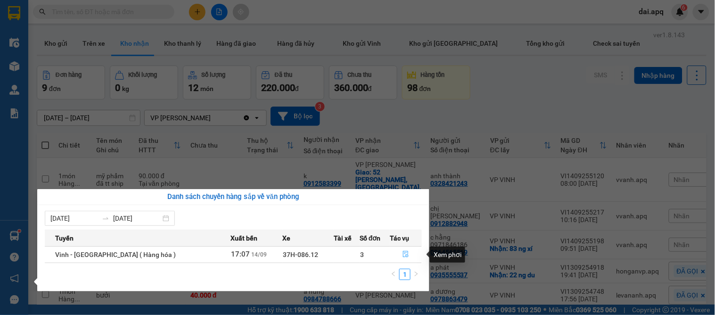
click at [404, 253] on icon "file-done" at bounding box center [407, 254] width 6 height 7
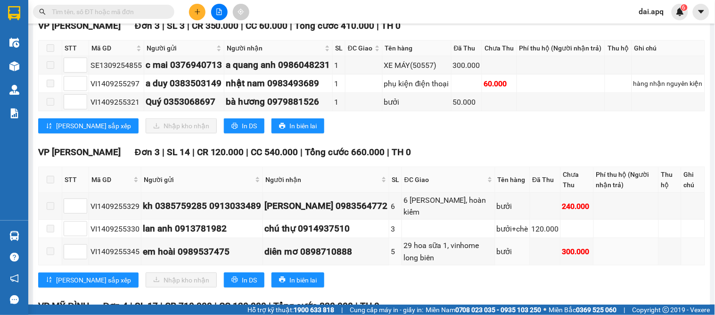
scroll to position [209, 0]
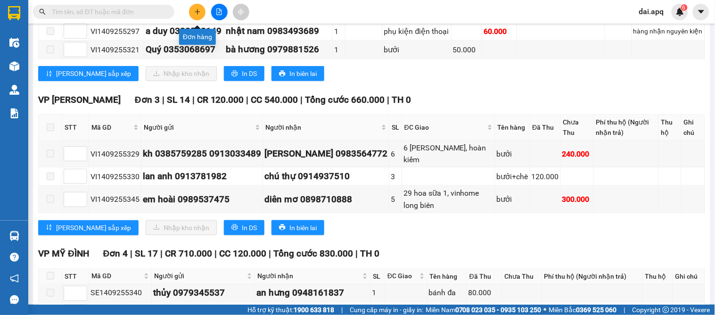
click at [199, 16] on button at bounding box center [197, 12] width 17 height 17
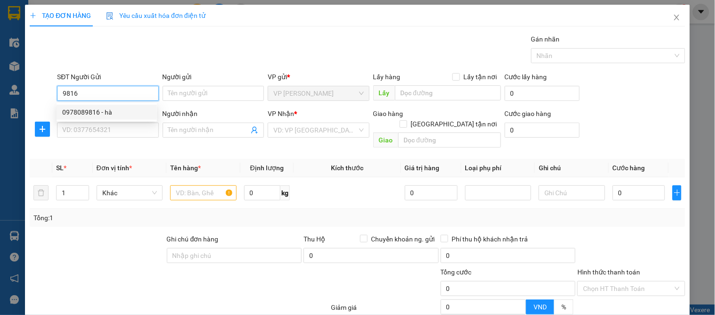
click at [79, 115] on div "0978089816 - hà" at bounding box center [106, 112] width 89 height 10
type input "0978089816"
type input "hà"
type input "0978089816"
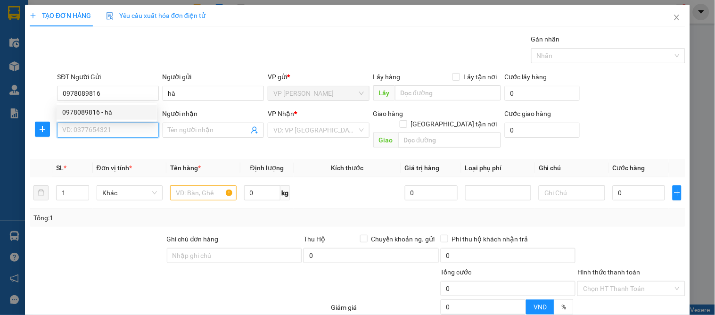
drag, startPoint x: 78, startPoint y: 126, endPoint x: 83, endPoint y: 137, distance: 11.8
click at [78, 128] on input "SĐT Người Nhận" at bounding box center [107, 130] width 101 height 15
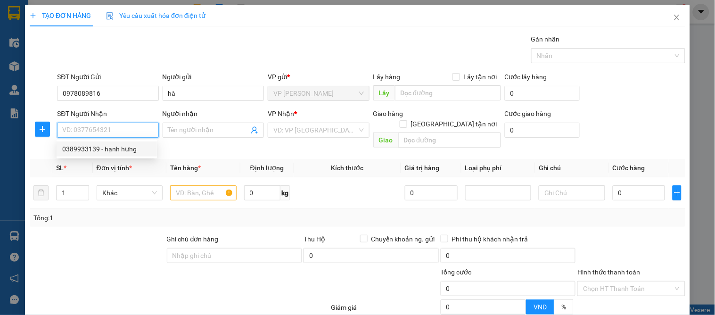
click at [104, 149] on div "0389933139 - hạnh hưng" at bounding box center [106, 149] width 89 height 10
type input "0389933139"
type input "hạnh hưng"
checkbox input "true"
type input "2 ng viết phú"
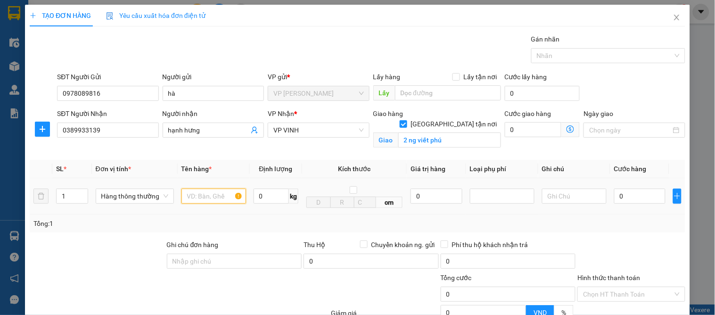
click at [191, 199] on input "text" at bounding box center [214, 196] width 65 height 15
type input "bánh"
click at [633, 195] on input "0" at bounding box center [640, 196] width 51 height 15
type input "4"
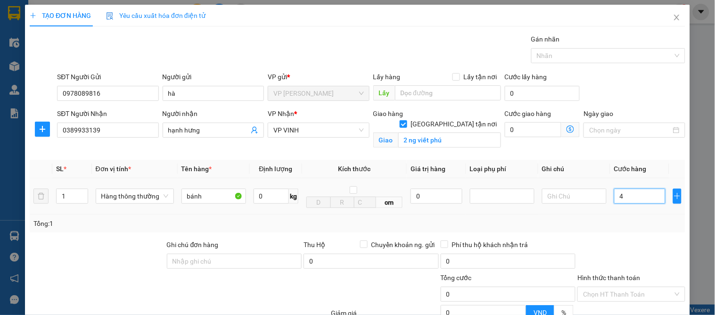
type input "4"
type input "40"
type input "40.000"
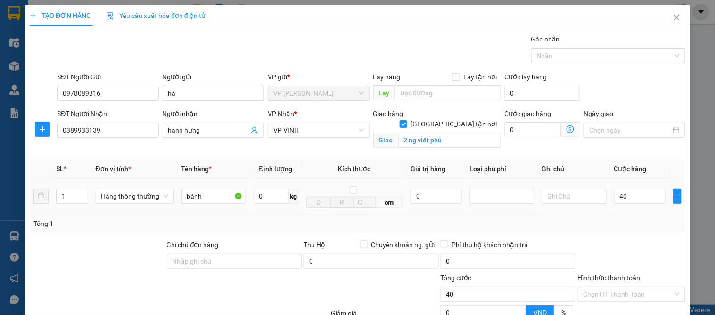
type input "40.000"
drag, startPoint x: 633, startPoint y: 216, endPoint x: 633, endPoint y: 222, distance: 5.7
click at [633, 219] on div "SL * Đơn vị tính * Tên hàng * Định lượng Kích thước Giá trị hàng Loại phụ phí G…" at bounding box center [358, 196] width 656 height 73
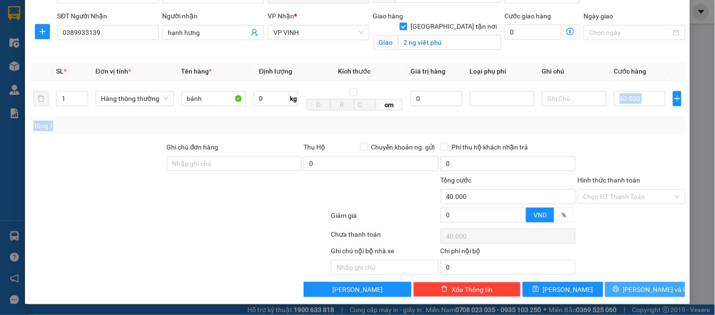
drag, startPoint x: 637, startPoint y: 295, endPoint x: 476, endPoint y: 228, distance: 173.8
click at [627, 295] on button "[PERSON_NAME] và In" at bounding box center [646, 289] width 80 height 15
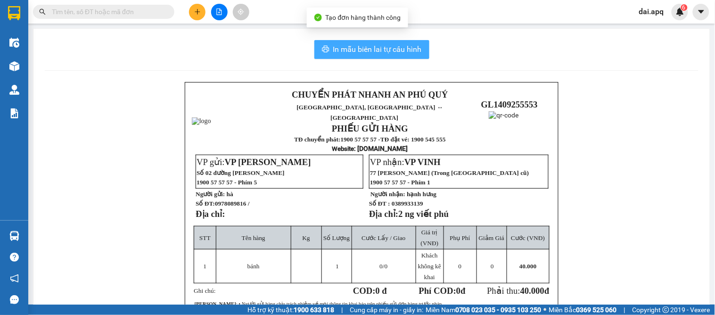
click at [376, 50] on span "In mẫu biên lai tự cấu hình" at bounding box center [377, 49] width 89 height 12
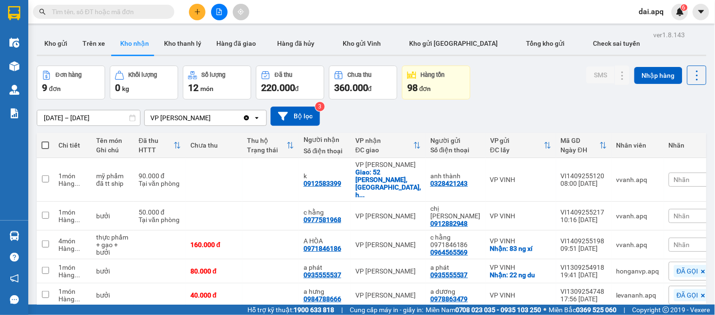
click at [115, 17] on input "text" at bounding box center [107, 12] width 111 height 10
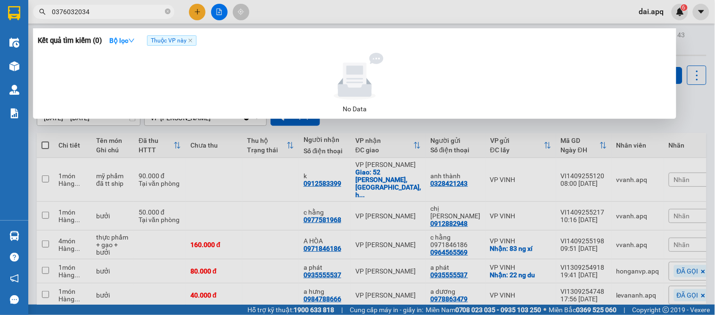
type input "0376032034"
click at [200, 13] on div at bounding box center [357, 157] width 715 height 315
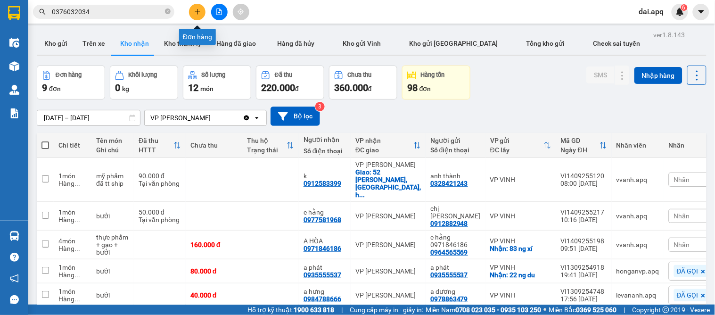
click at [199, 10] on icon "plus" at bounding box center [197, 11] width 7 height 7
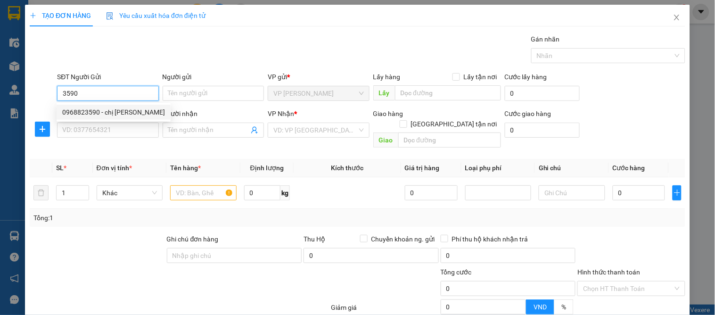
click at [89, 109] on div "0968823590 - chị [PERSON_NAME]" at bounding box center [113, 112] width 103 height 10
type input "0968823590"
type input "chị [PERSON_NAME]"
type input "0968823590"
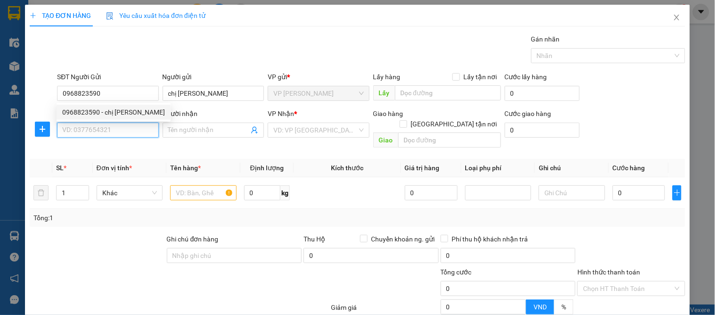
click at [85, 125] on input "SĐT Người Nhận" at bounding box center [107, 130] width 101 height 15
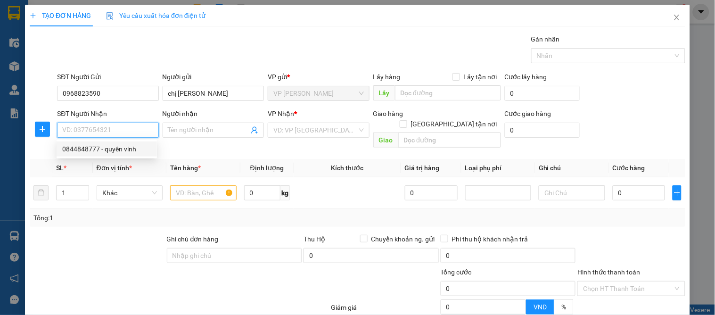
click at [115, 152] on div "0844848777 - quyên vinh" at bounding box center [106, 149] width 89 height 10
type input "0844848777"
type input "quyên vinh"
checkbox input "true"
type input "18 [GEOGRAPHIC_DATA]"
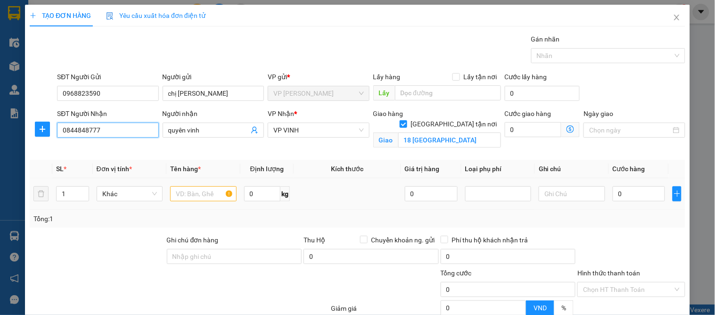
type input "10"
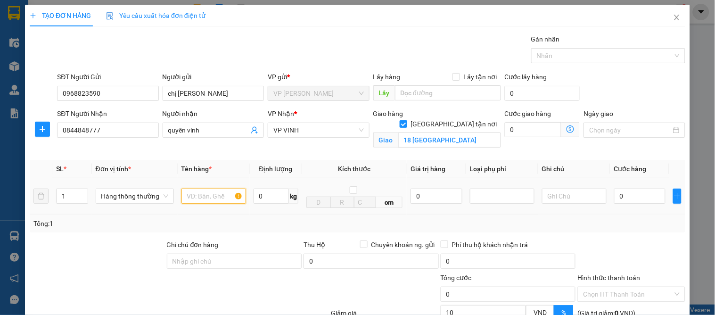
click at [192, 202] on input "text" at bounding box center [214, 196] width 65 height 15
type input "bánh"
click at [615, 196] on input "0" at bounding box center [640, 196] width 51 height 15
type input "5"
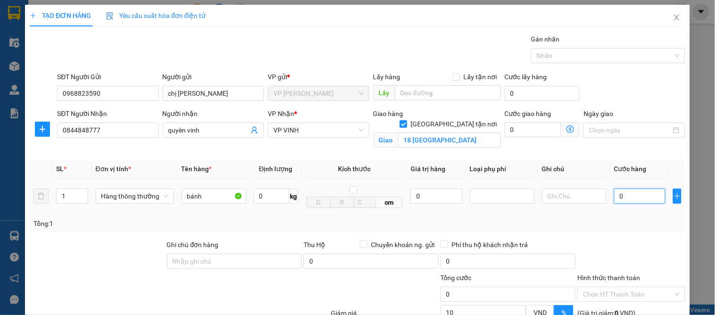
type input "5"
type input "50"
click at [640, 229] on div "Tổng: 1" at bounding box center [358, 224] width 656 height 18
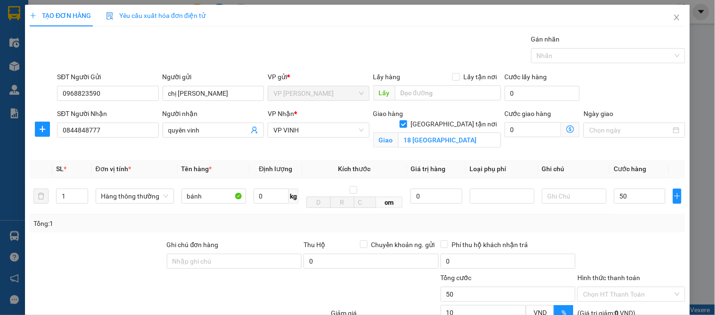
type input "50.000"
type input "45.000"
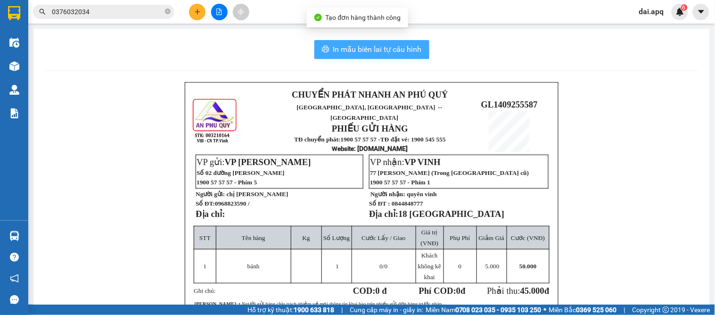
click at [368, 45] on span "In mẫu biên lai tự cấu hình" at bounding box center [377, 49] width 89 height 12
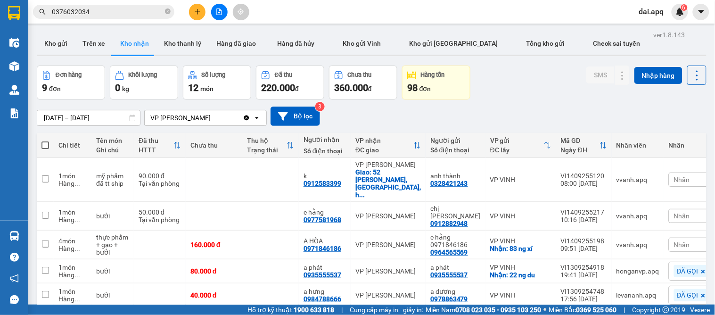
click at [206, 15] on div at bounding box center [219, 12] width 71 height 17
click at [190, 8] on button at bounding box center [197, 12] width 17 height 17
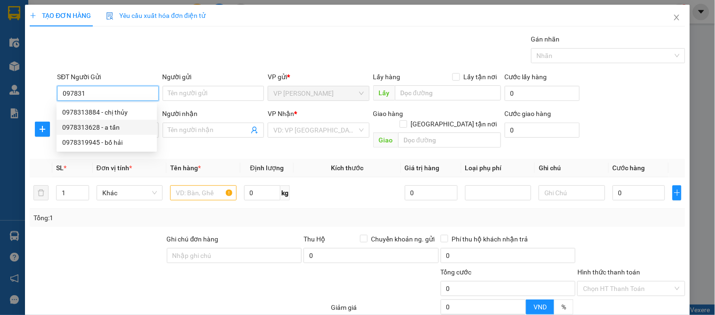
click at [106, 124] on div "0978313628 - a tấn" at bounding box center [106, 127] width 89 height 10
type input "0978313628"
type input "a tấn"
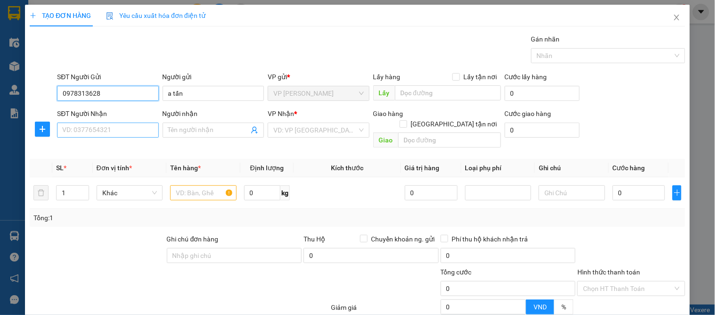
type input "0978313628"
click at [110, 131] on input "SĐT Người Nhận" at bounding box center [107, 130] width 101 height 15
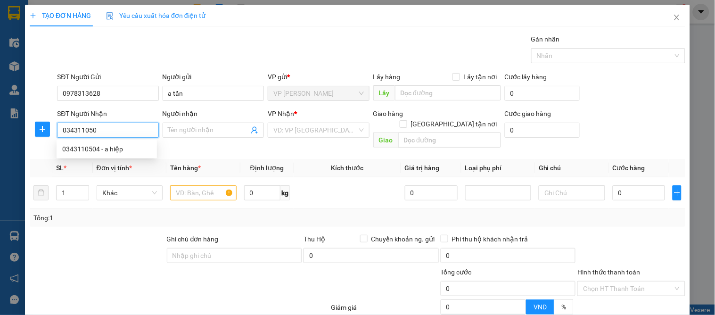
type input "0343110504"
click at [102, 149] on div "0343110504 - a hiệp" at bounding box center [106, 149] width 89 height 10
type input "a hiệp"
checkbox input "true"
type input "ngõ 2 [PERSON_NAME]"
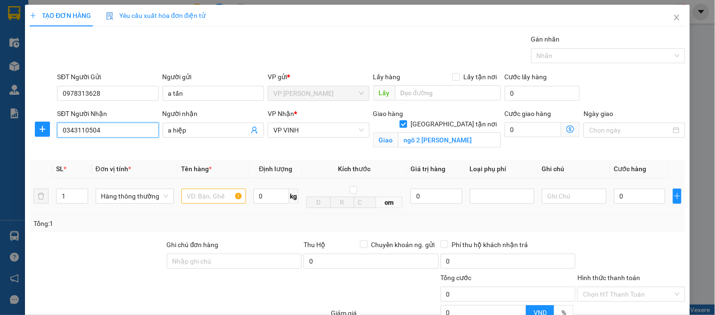
type input "0343110504"
click at [219, 202] on input "text" at bounding box center [214, 196] width 65 height 15
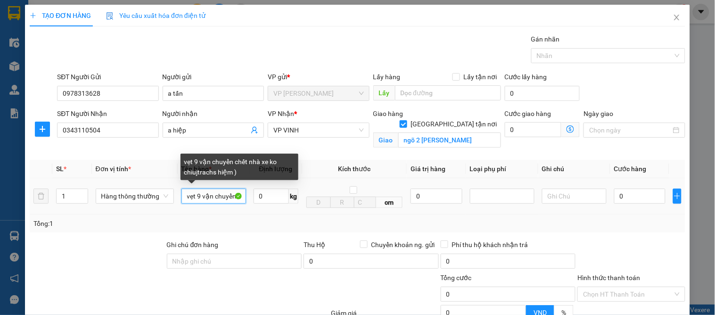
drag, startPoint x: 220, startPoint y: 197, endPoint x: 230, endPoint y: 248, distance: 51.4
click at [220, 199] on input "vẹt 9 vận chuyển chết nhà xe ko chiujtrachs hiệm )" at bounding box center [214, 196] width 65 height 15
click at [217, 197] on input "vẹt 9 vận chuyển chết nhà xe ko chiujtrachs nhiệm )" at bounding box center [214, 196] width 65 height 15
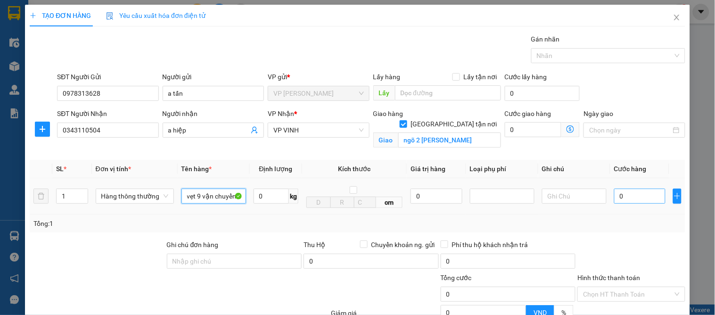
type input "vẹt 9 vận chuyển chết nhà xe ko chiụ trách nhiệm )"
click at [618, 197] on input "0" at bounding box center [640, 196] width 51 height 15
type input "7"
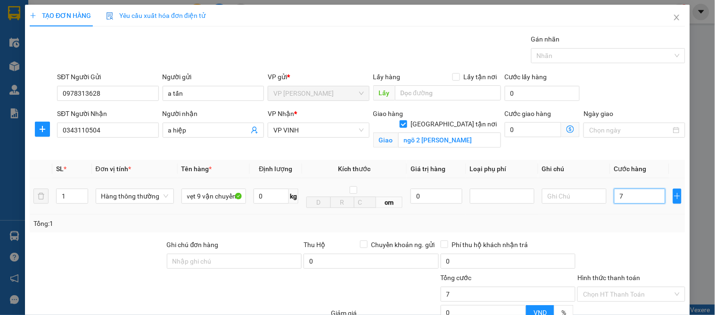
type input "70"
click at [694, 233] on div "TẠO ĐƠN HÀNG Yêu cầu xuất hóa đơn điện tử Transit Pickup Surcharge Ids Transit …" at bounding box center [357, 157] width 715 height 315
drag, startPoint x: 634, startPoint y: 288, endPoint x: 642, endPoint y: 281, distance: 11.1
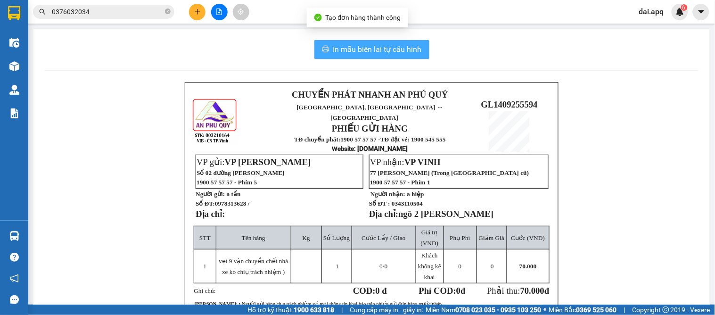
click at [381, 48] on span "In mẫu biên lai tự cấu hình" at bounding box center [377, 49] width 89 height 12
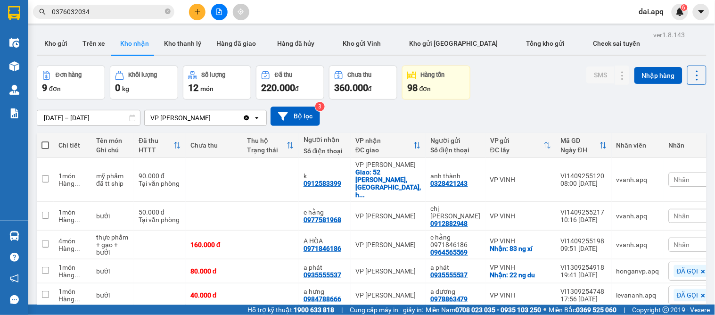
click at [429, 119] on div "[DATE] – [DATE] Press the down arrow key to interact with the calendar and sele…" at bounding box center [372, 116] width 670 height 19
click at [674, 241] on span "Nhãn" at bounding box center [682, 245] width 16 height 8
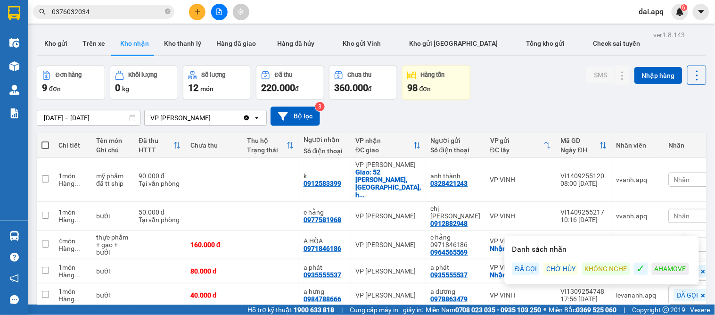
click at [524, 267] on div "ĐÃ GỌI" at bounding box center [526, 269] width 27 height 12
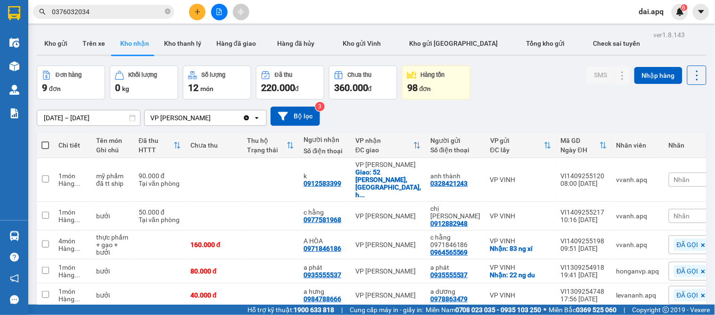
click at [557, 107] on div "[DATE] – [DATE] Press the down arrow key to interact with the calendar and sele…" at bounding box center [372, 116] width 670 height 19
click at [676, 209] on div "Nhãn" at bounding box center [700, 216] width 63 height 14
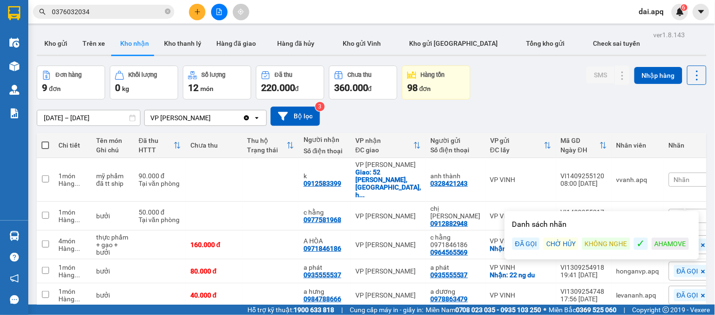
click at [524, 246] on div "ĐÃ GỌI" at bounding box center [526, 244] width 27 height 12
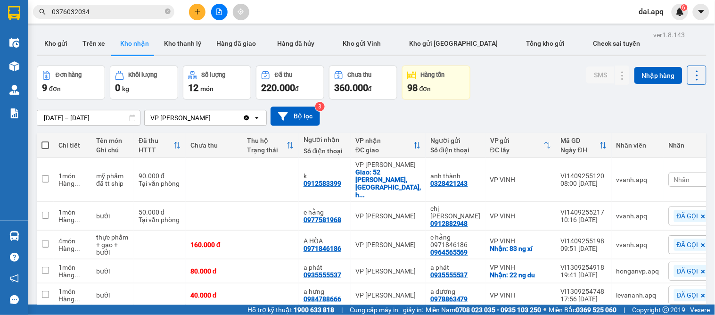
click at [526, 105] on div "[DATE] – [DATE] Press the down arrow key to interact with the calendar and sele…" at bounding box center [372, 116] width 670 height 33
click at [674, 176] on span "Nhãn" at bounding box center [682, 180] width 16 height 8
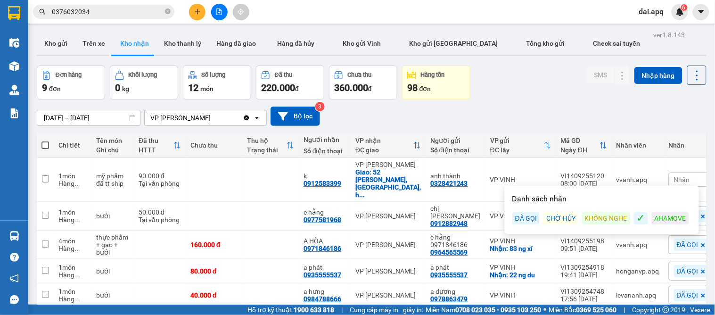
click at [528, 214] on div "ĐÃ GỌI" at bounding box center [526, 218] width 27 height 12
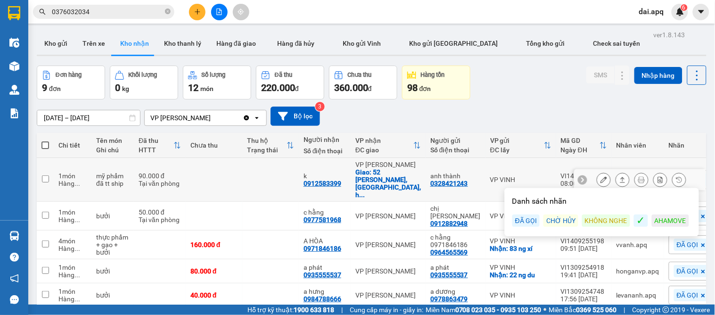
click at [598, 172] on button at bounding box center [604, 180] width 13 height 17
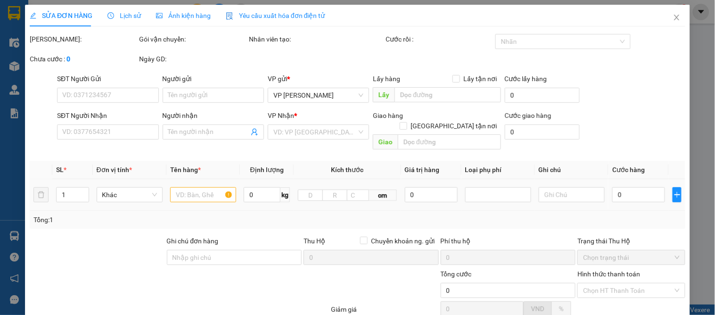
type input "0328421243"
type input "anh thành"
type input "0912583399"
type input "k"
checkbox input "true"
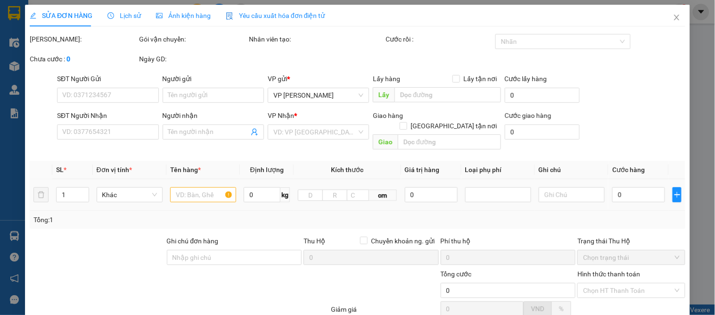
type input "52 [PERSON_NAME], [GEOGRAPHIC_DATA], [GEOGRAPHIC_DATA]"
type input "90.000"
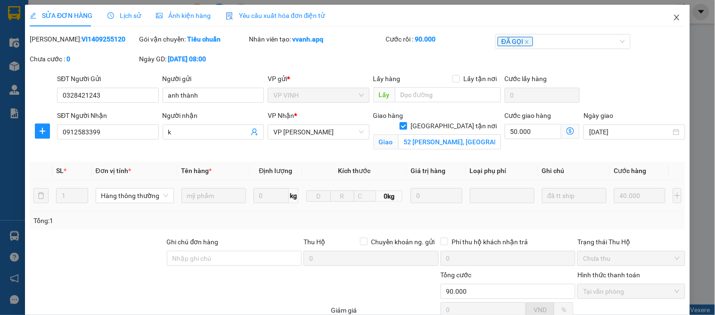
click at [674, 17] on icon "close" at bounding box center [676, 18] width 5 height 6
click at [669, 17] on span "dai.apq" at bounding box center [652, 12] width 40 height 12
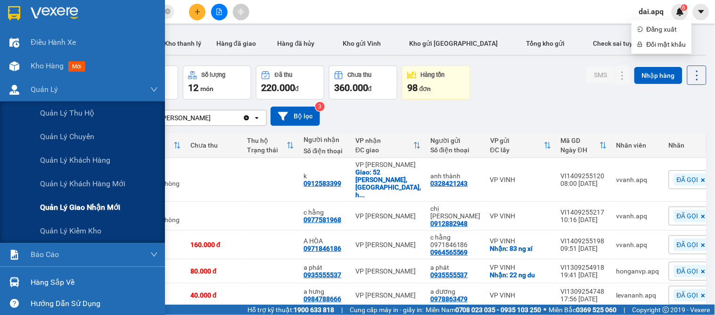
drag, startPoint x: 77, startPoint y: 204, endPoint x: 71, endPoint y: 204, distance: 6.1
click at [77, 205] on span "Quản lý giao nhận mới" at bounding box center [80, 207] width 80 height 12
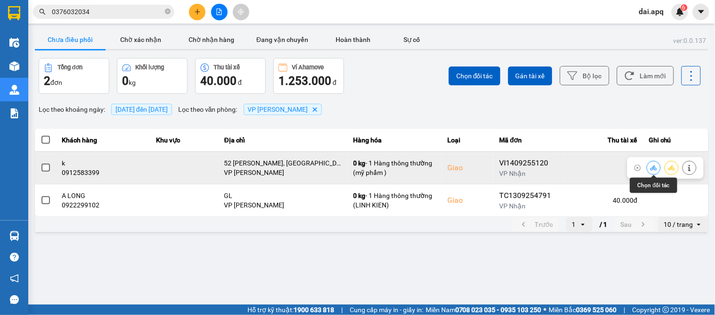
click at [656, 167] on icon at bounding box center [654, 167] width 7 height 5
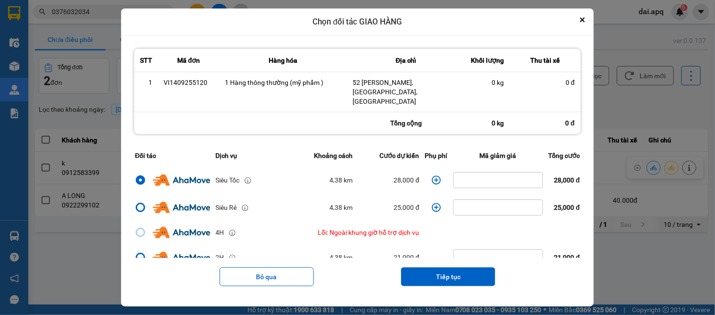
click at [432, 175] on icon "dialog" at bounding box center [436, 179] width 9 height 9
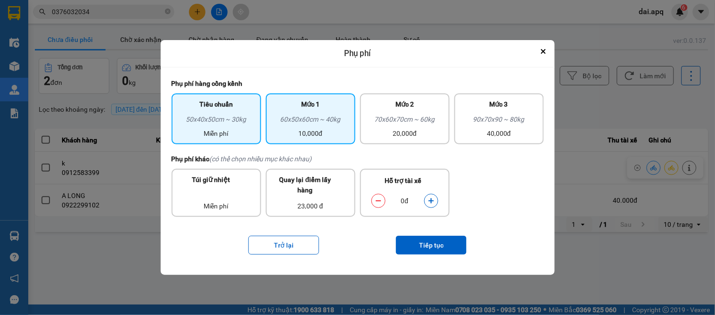
click at [305, 128] on div "60x50x60cm ~ 40kg" at bounding box center [311, 121] width 78 height 14
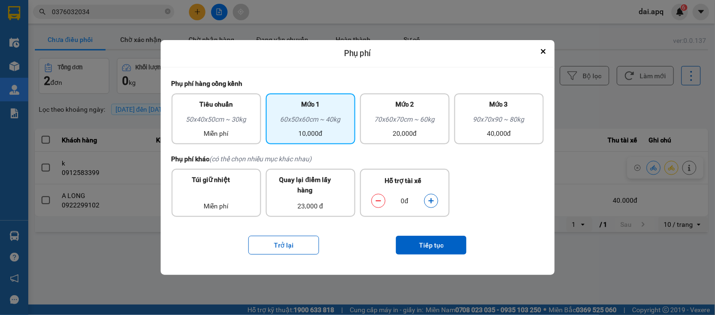
click at [428, 196] on button "dialog" at bounding box center [431, 200] width 13 height 17
click at [429, 196] on button "dialog" at bounding box center [431, 200] width 13 height 17
click at [424, 244] on button "Tiếp tục" at bounding box center [431, 245] width 71 height 19
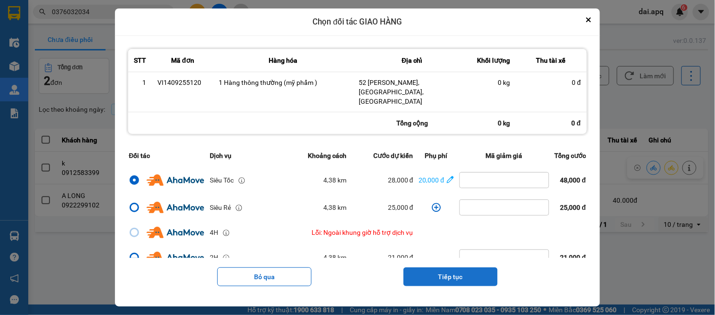
click at [452, 267] on button "Tiếp tục" at bounding box center [451, 276] width 94 height 19
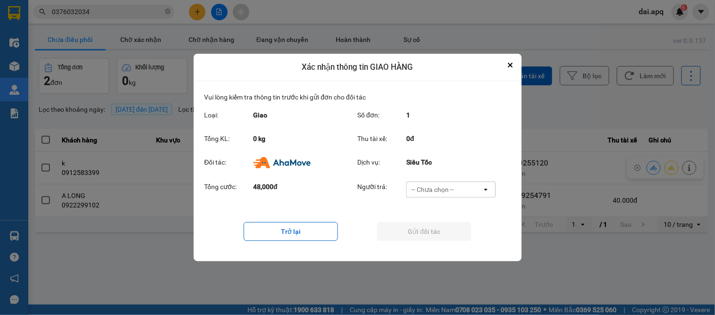
click at [435, 194] on div "-- Chưa chọn --" at bounding box center [433, 189] width 42 height 9
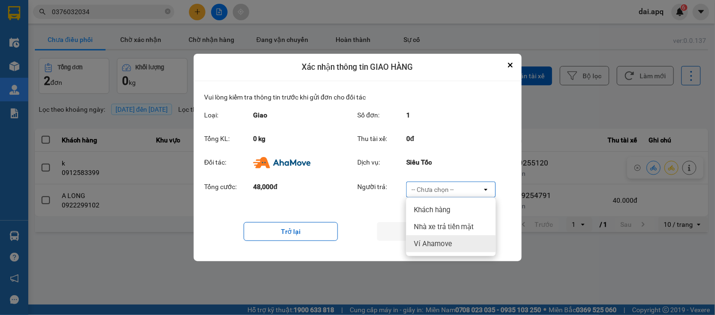
click at [437, 246] on span "Ví Ahamove" at bounding box center [433, 243] width 38 height 9
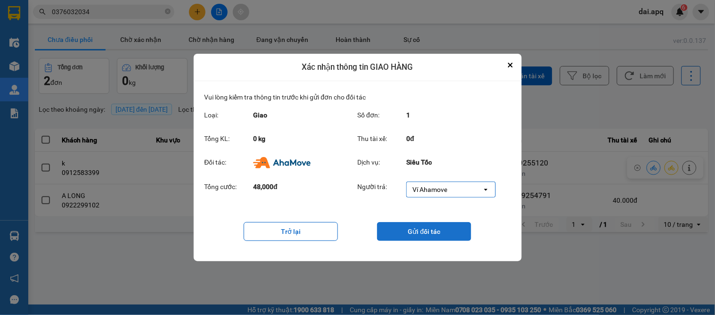
click at [441, 228] on button "Gửi đối tác" at bounding box center [424, 231] width 94 height 19
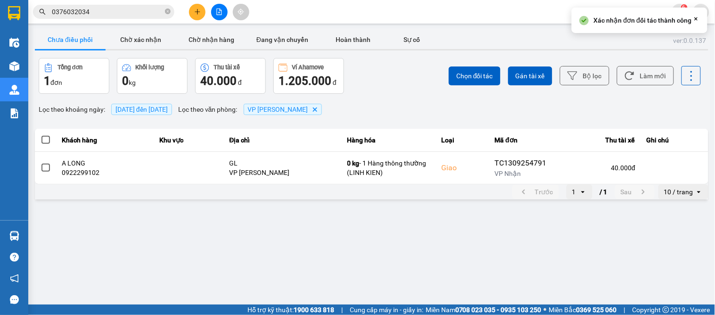
click at [444, 93] on div "Chọn đối tác Gán tài xế Bộ lọc Làm mới" at bounding box center [536, 76] width 332 height 36
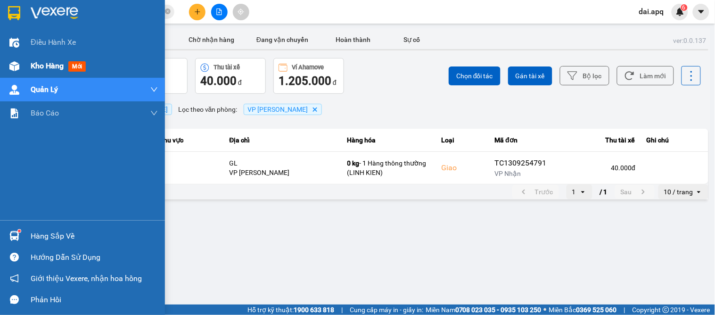
click at [45, 69] on span "Kho hàng" at bounding box center [47, 65] width 33 height 9
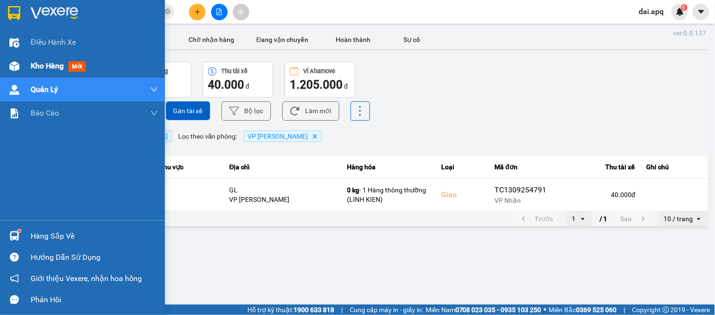
click at [45, 69] on span "Kho hàng" at bounding box center [47, 65] width 33 height 9
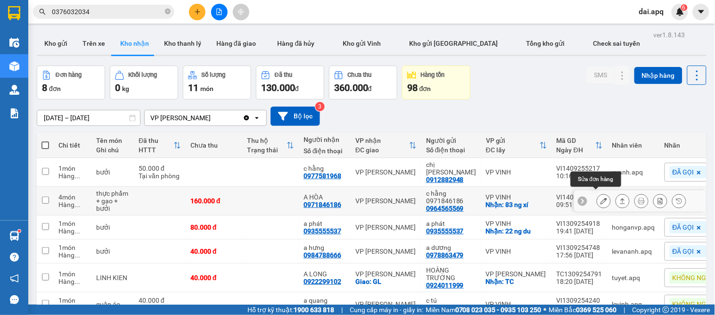
click at [601, 198] on icon at bounding box center [604, 201] width 7 height 7
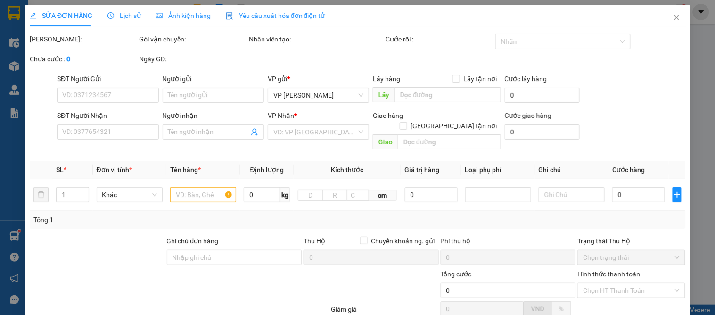
type input "0964565569"
type input "c hằng 0971846186"
checkbox input "true"
type input "83 ng xí"
type input "0971846186"
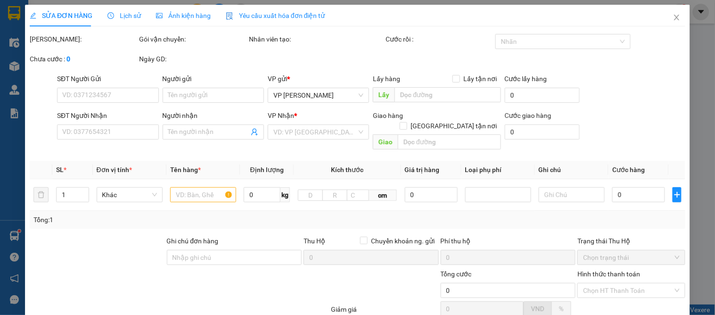
type input "A HÒA"
type input "160.000"
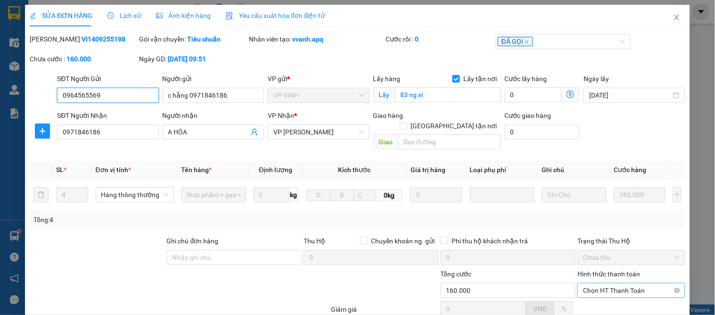
click at [610, 283] on span "Chọn HT Thanh Toán" at bounding box center [631, 290] width 96 height 14
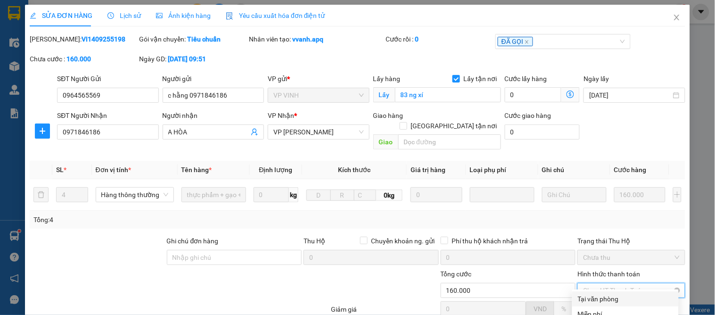
click at [605, 294] on div "Tại văn phòng" at bounding box center [625, 299] width 95 height 10
drag, startPoint x: 407, startPoint y: 291, endPoint x: 449, endPoint y: 267, distance: 48.6
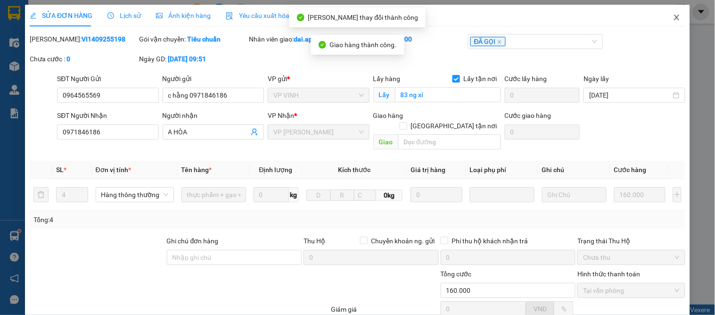
click at [673, 17] on icon "close" at bounding box center [677, 18] width 8 height 8
click at [670, 17] on span "dai.apq" at bounding box center [652, 12] width 40 height 12
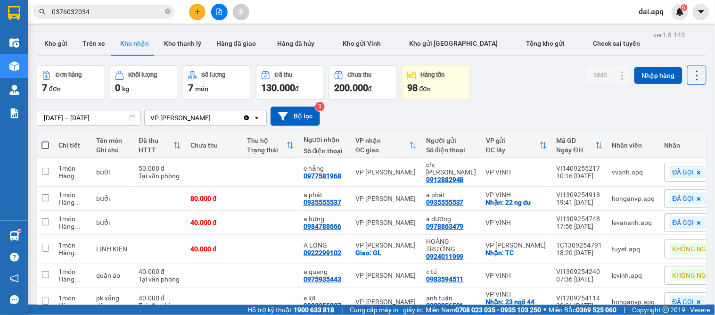
click at [515, 107] on div "[DATE] – [DATE] Press the down arrow key to interact with the calendar and sele…" at bounding box center [372, 116] width 670 height 19
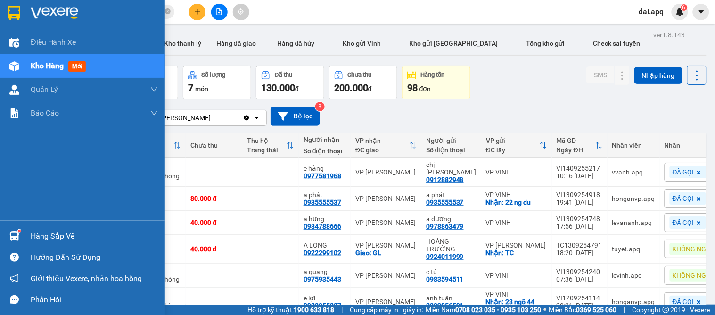
click at [17, 232] on img at bounding box center [14, 236] width 10 height 10
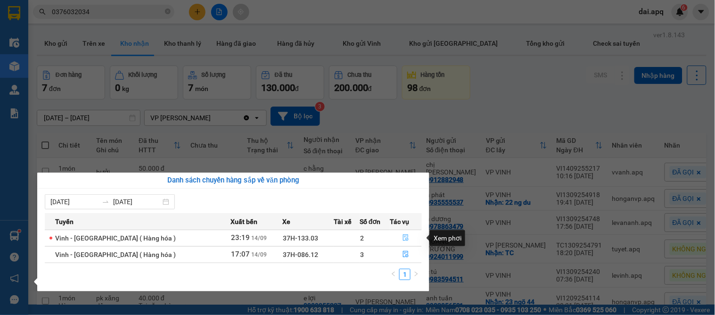
click at [403, 236] on icon "file-done" at bounding box center [406, 237] width 7 height 7
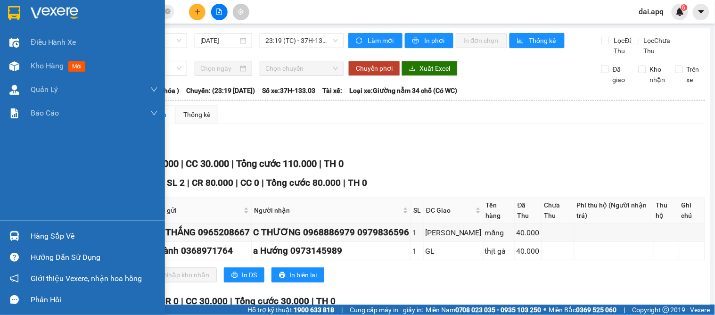
click at [23, 233] on div "Hàng sắp về" at bounding box center [82, 235] width 165 height 21
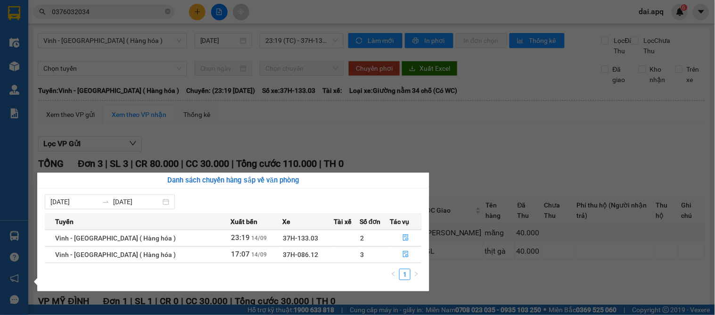
click at [491, 177] on section "Kết quả tìm kiếm ( 0 ) Bộ lọc Thuộc VP này No Data 0376032034 dai.apq 6 Điều hà…" at bounding box center [357, 157] width 715 height 315
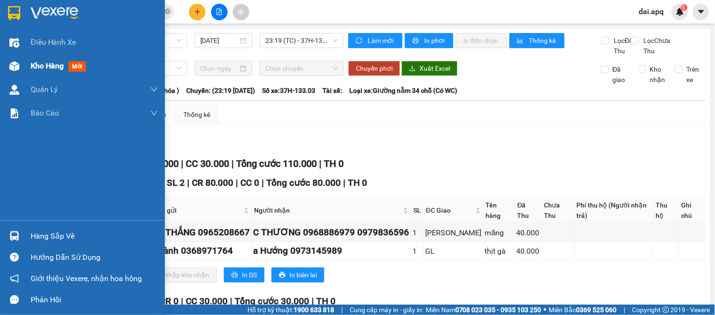
click at [42, 61] on span "Kho hàng" at bounding box center [47, 65] width 33 height 9
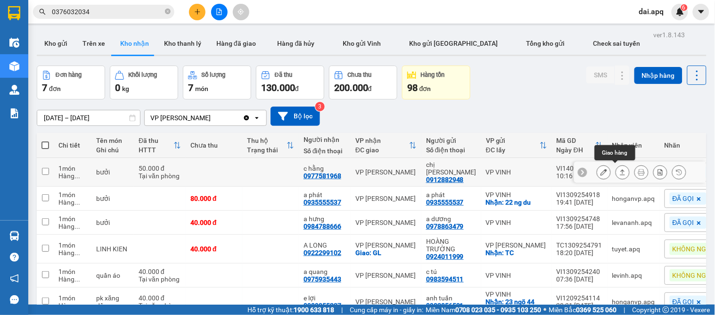
click at [620, 169] on icon at bounding box center [623, 172] width 7 height 7
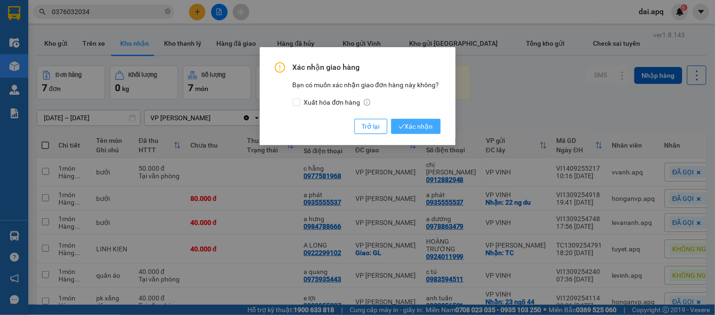
click at [413, 127] on span "Xác nhận" at bounding box center [416, 126] width 34 height 10
